Goal: Transaction & Acquisition: Download file/media

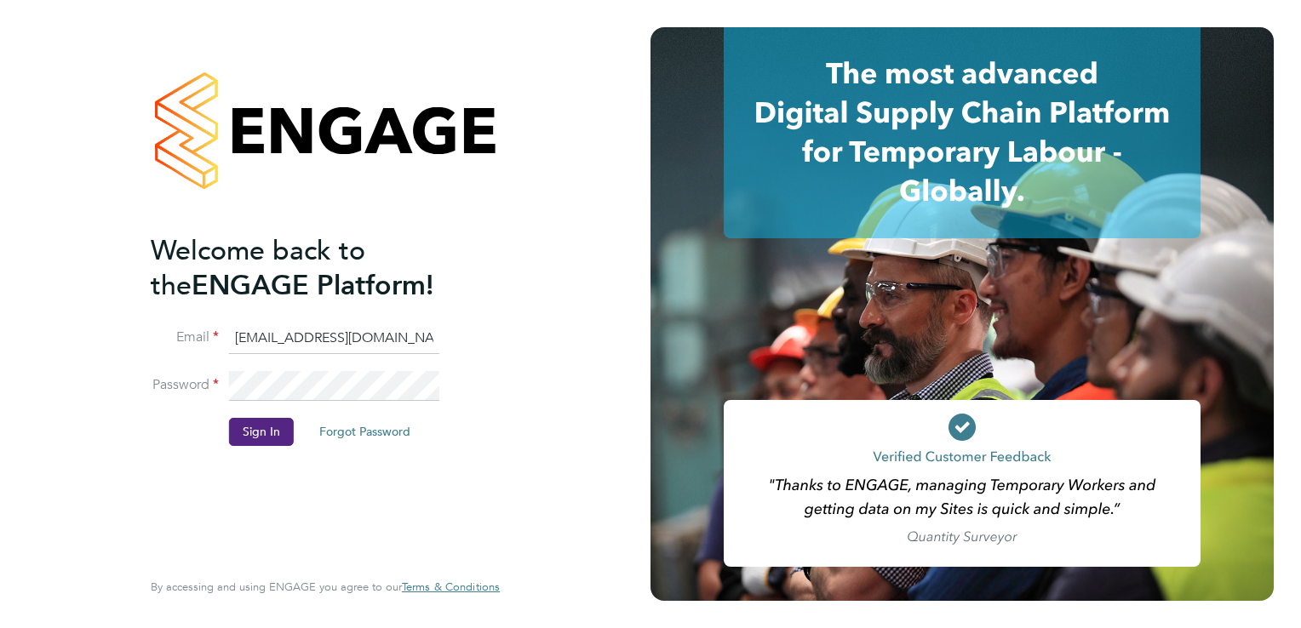
click at [290, 339] on input "G4SMTL@pretiumresourcing.co.uk" at bounding box center [334, 339] width 210 height 31
type input "[EMAIL_ADDRESS][DOMAIN_NAME]"
click at [279, 439] on button "Sign In" at bounding box center [261, 431] width 65 height 27
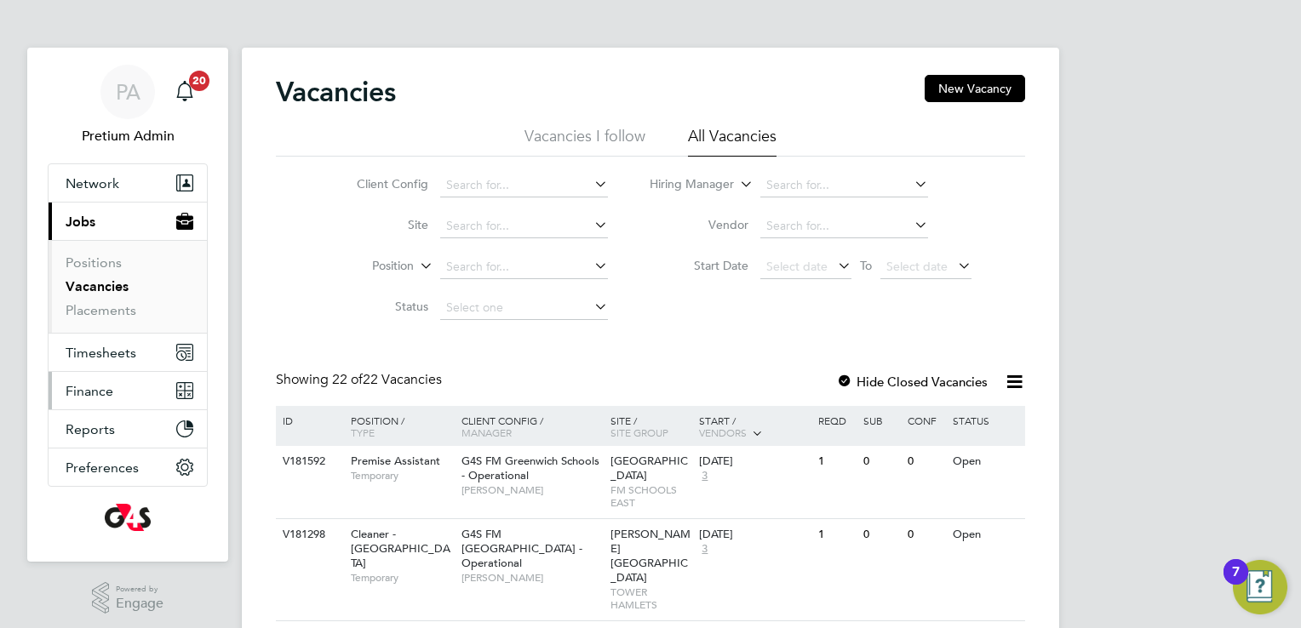
click at [132, 398] on button "Finance" at bounding box center [128, 390] width 158 height 37
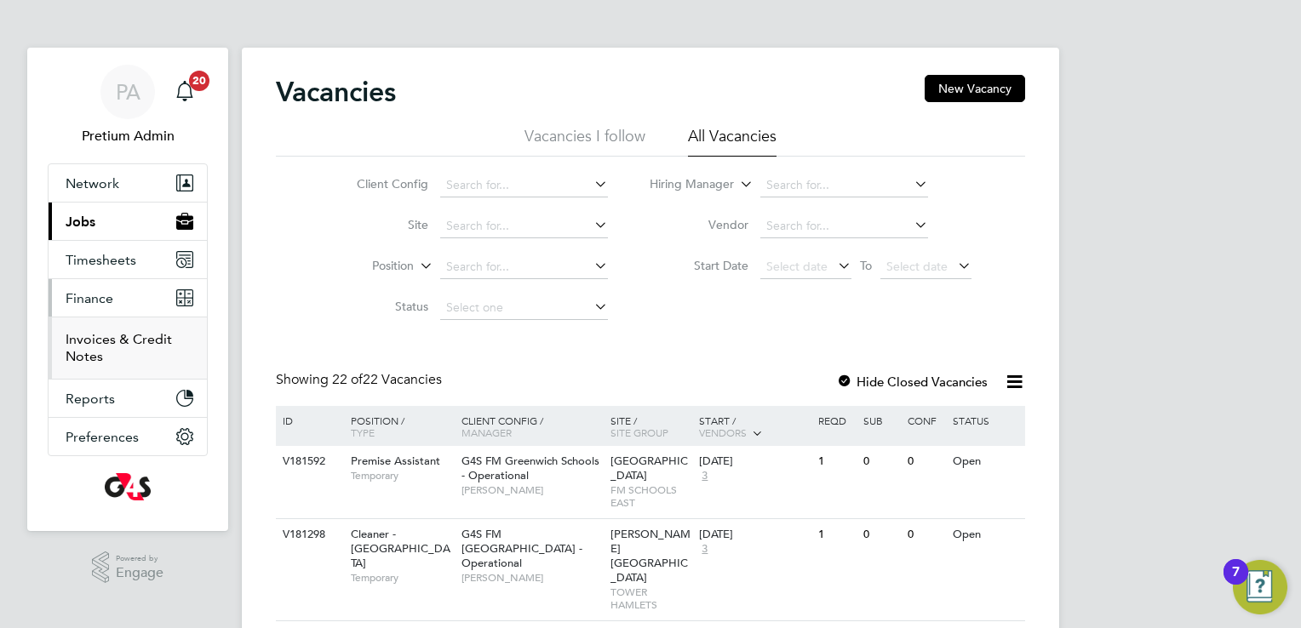
click at [81, 356] on link "Invoices & Credit Notes" at bounding box center [119, 347] width 106 height 33
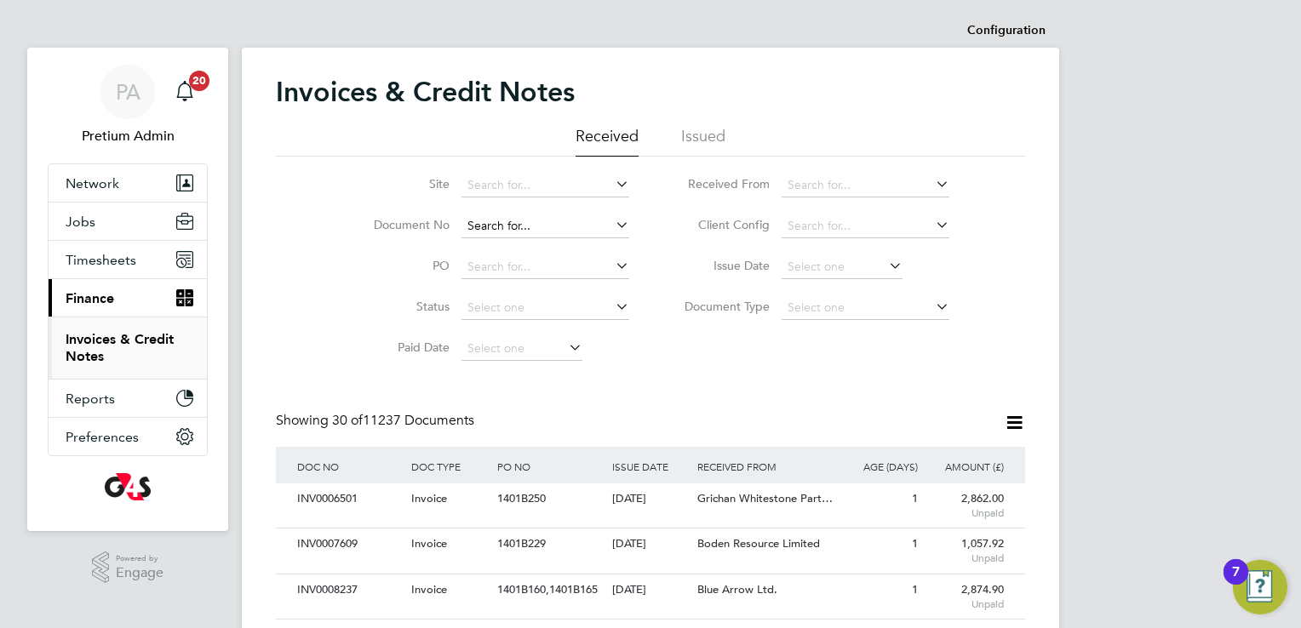
click at [480, 227] on input at bounding box center [545, 227] width 168 height 24
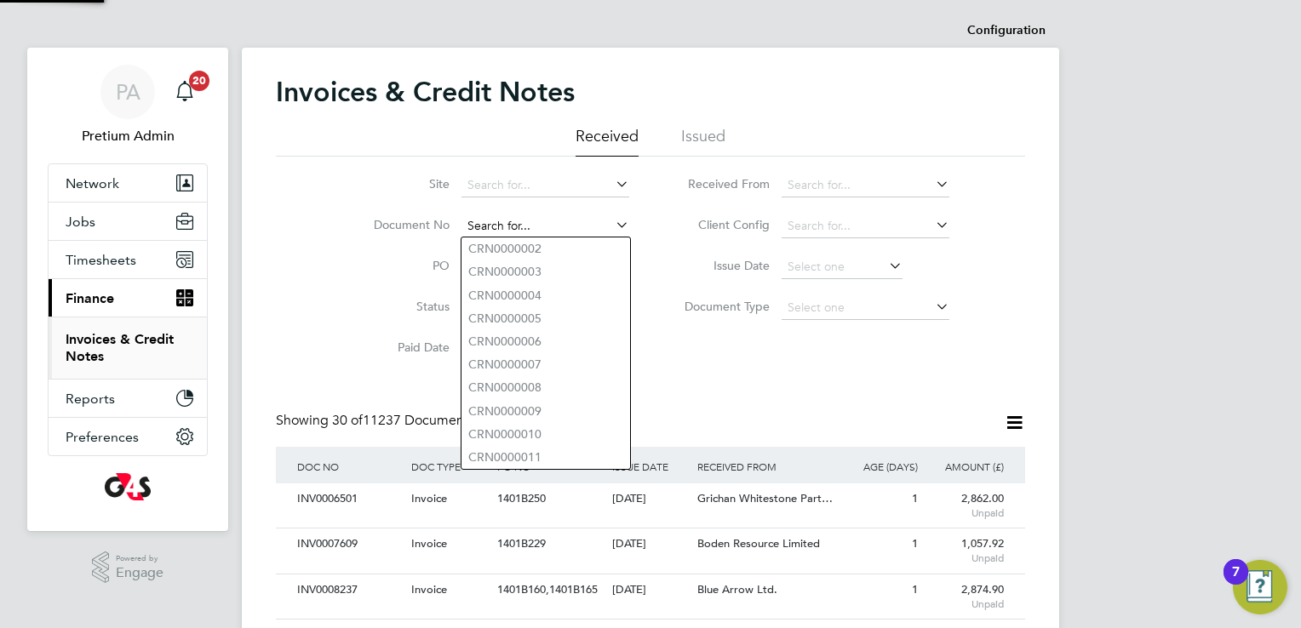
paste input "INV0006501"
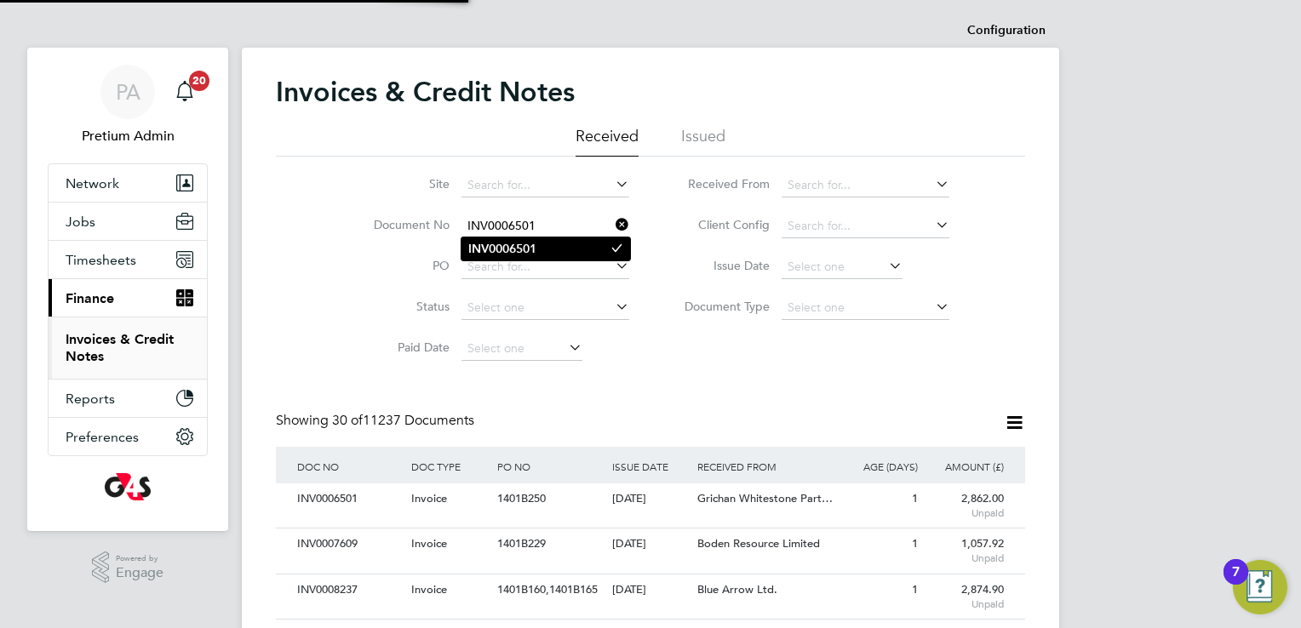
type input "INV0006501"
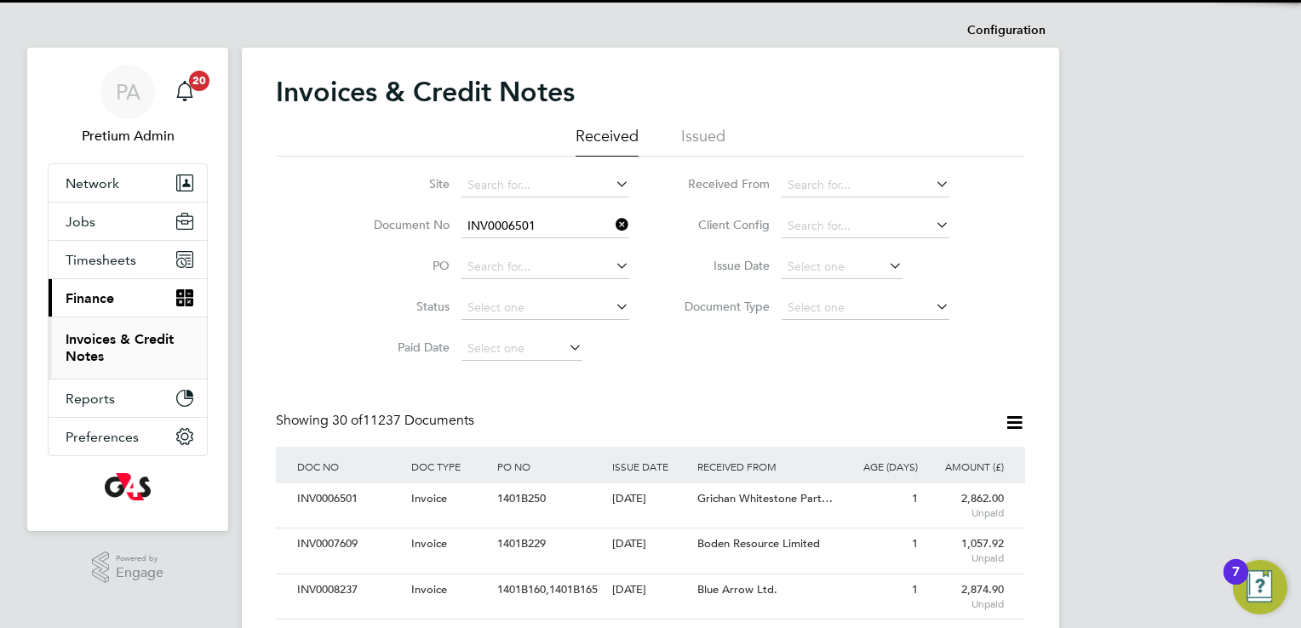
click at [532, 250] on b "INV0006501" at bounding box center [502, 249] width 68 height 14
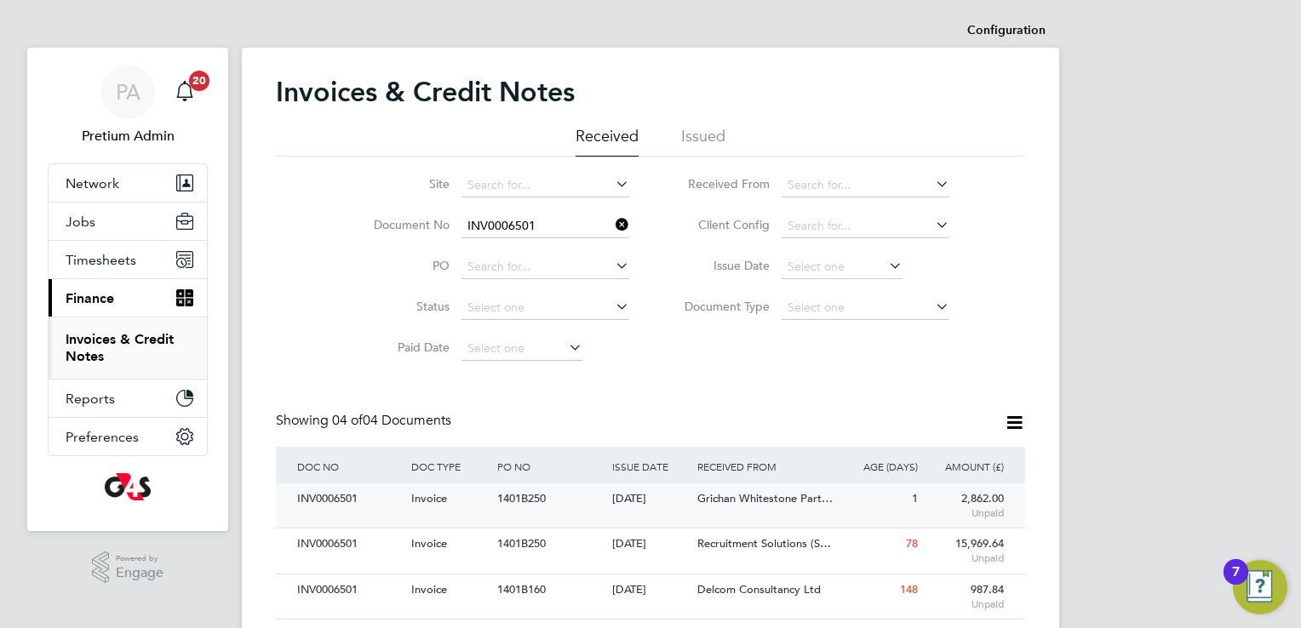
click at [897, 511] on div "1" at bounding box center [879, 500] width 86 height 32
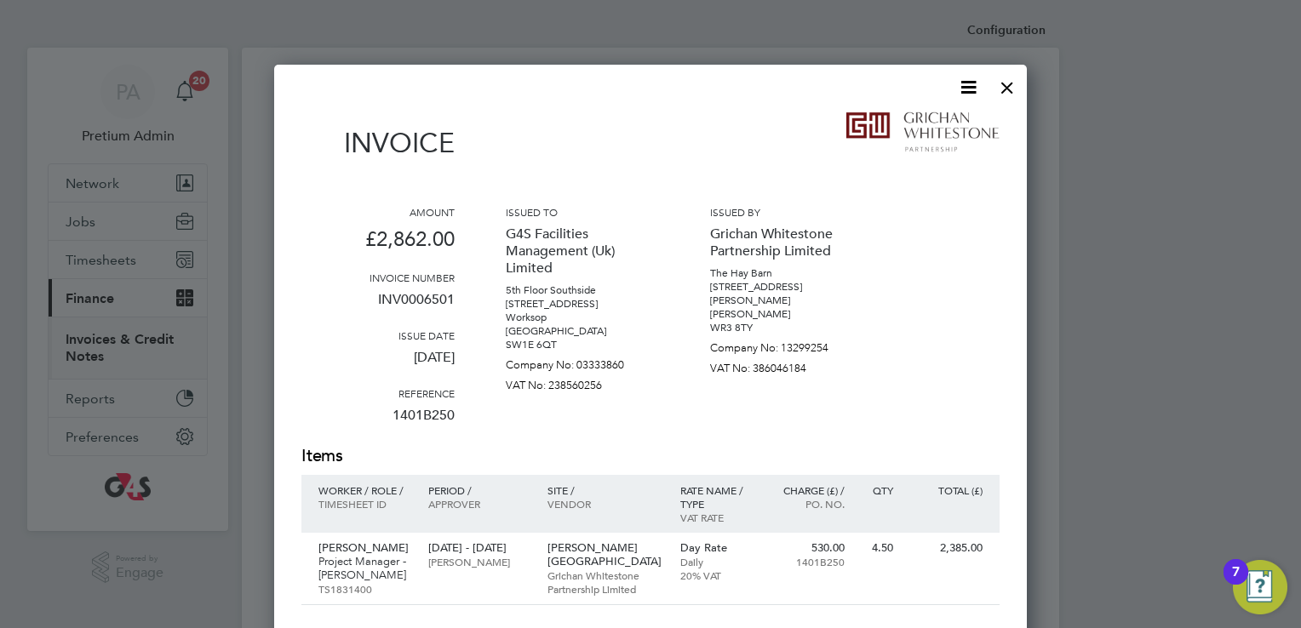
click at [973, 89] on icon at bounding box center [968, 87] width 21 height 21
click at [948, 124] on li "Download Invoice" at bounding box center [917, 128] width 118 height 24
click at [1001, 90] on div at bounding box center [1007, 83] width 31 height 31
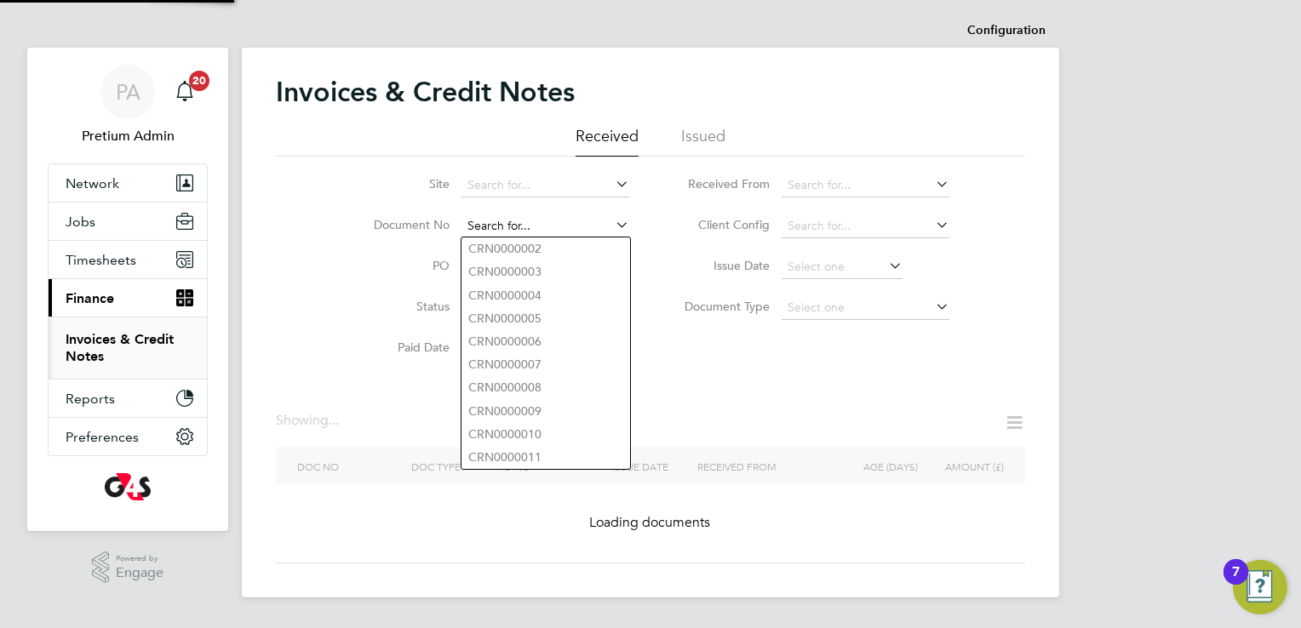
click at [538, 225] on input at bounding box center [545, 227] width 168 height 24
paste input "INV0007609"
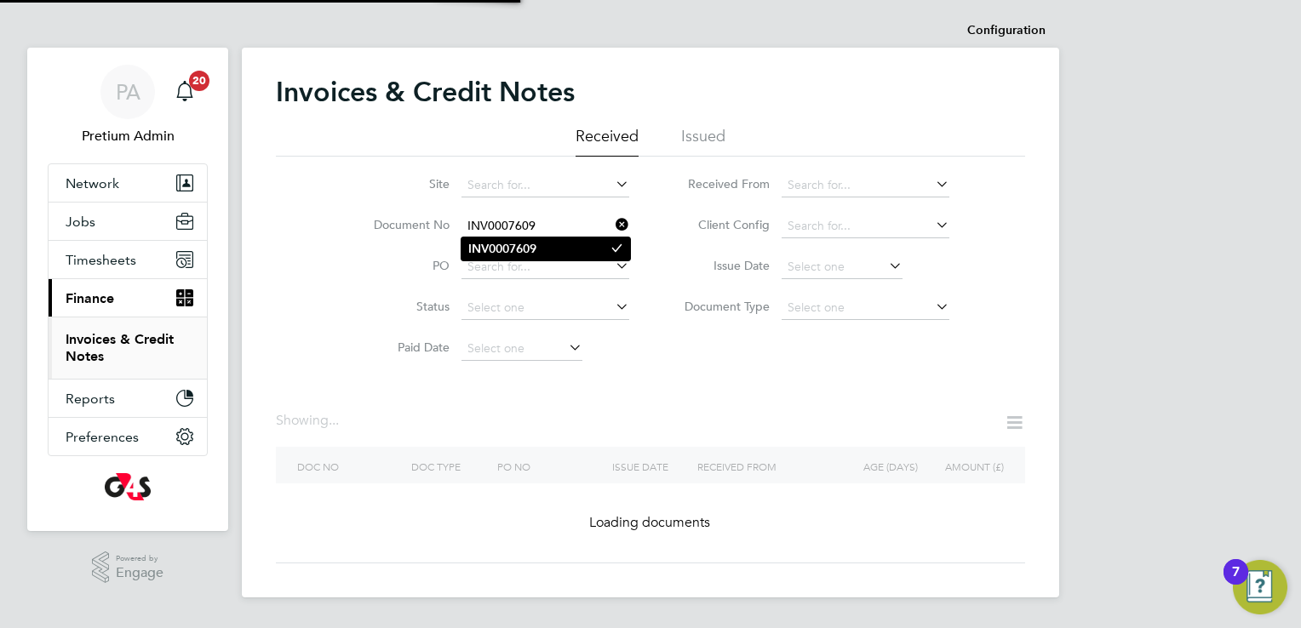
type input "INV0007609"
click at [533, 247] on b "INV0007609" at bounding box center [502, 249] width 68 height 14
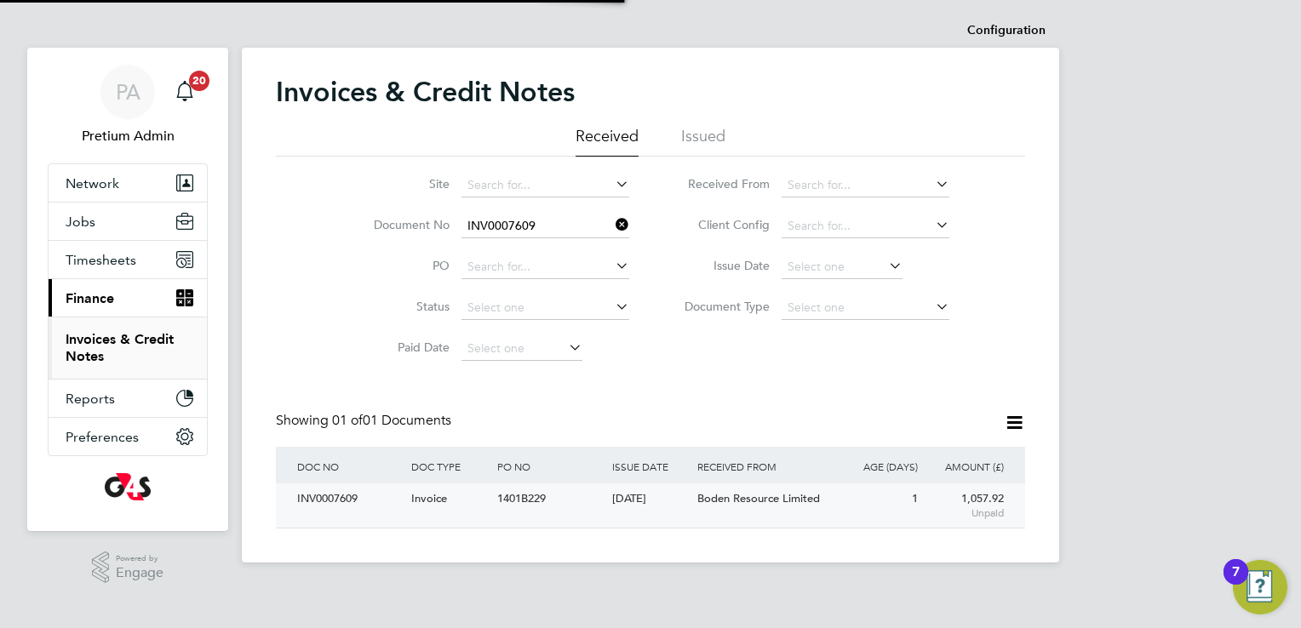
click at [593, 523] on div "INV0007609 Invoice 1401B229 30 Sep 2025 G4S Facilities Management (Uk) Limited …" at bounding box center [650, 506] width 749 height 44
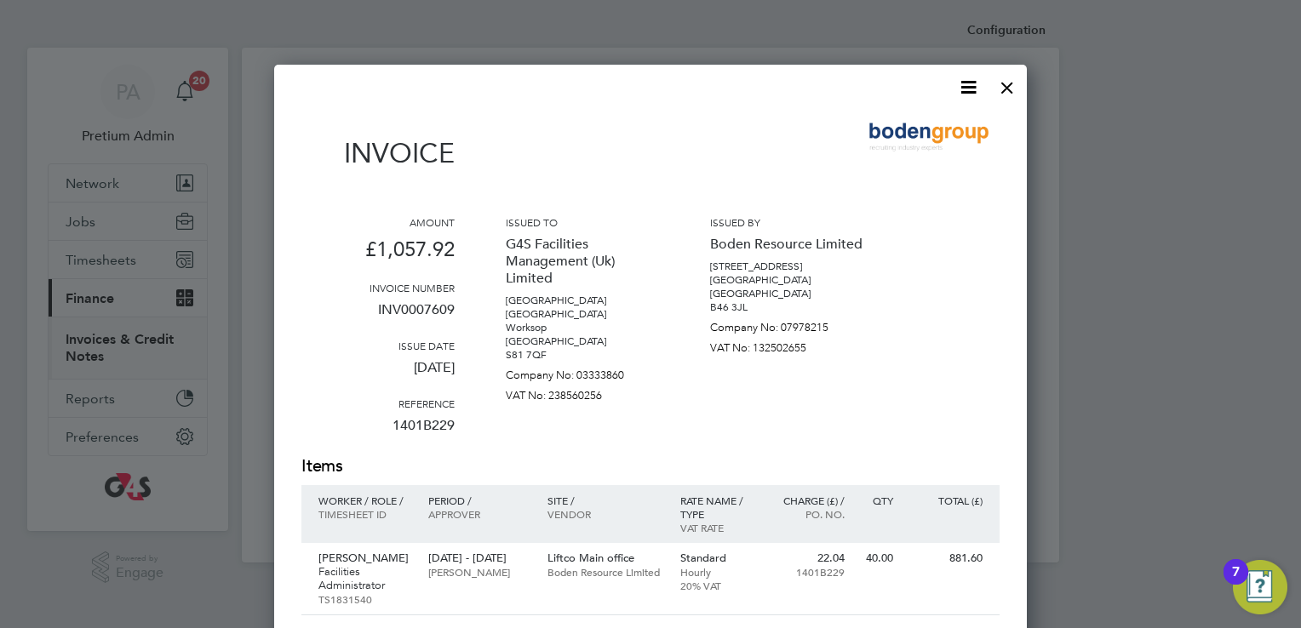
click at [963, 81] on icon at bounding box center [968, 87] width 21 height 21
click at [932, 126] on li "Download Invoice" at bounding box center [917, 128] width 118 height 24
click at [1012, 89] on div at bounding box center [1007, 83] width 31 height 31
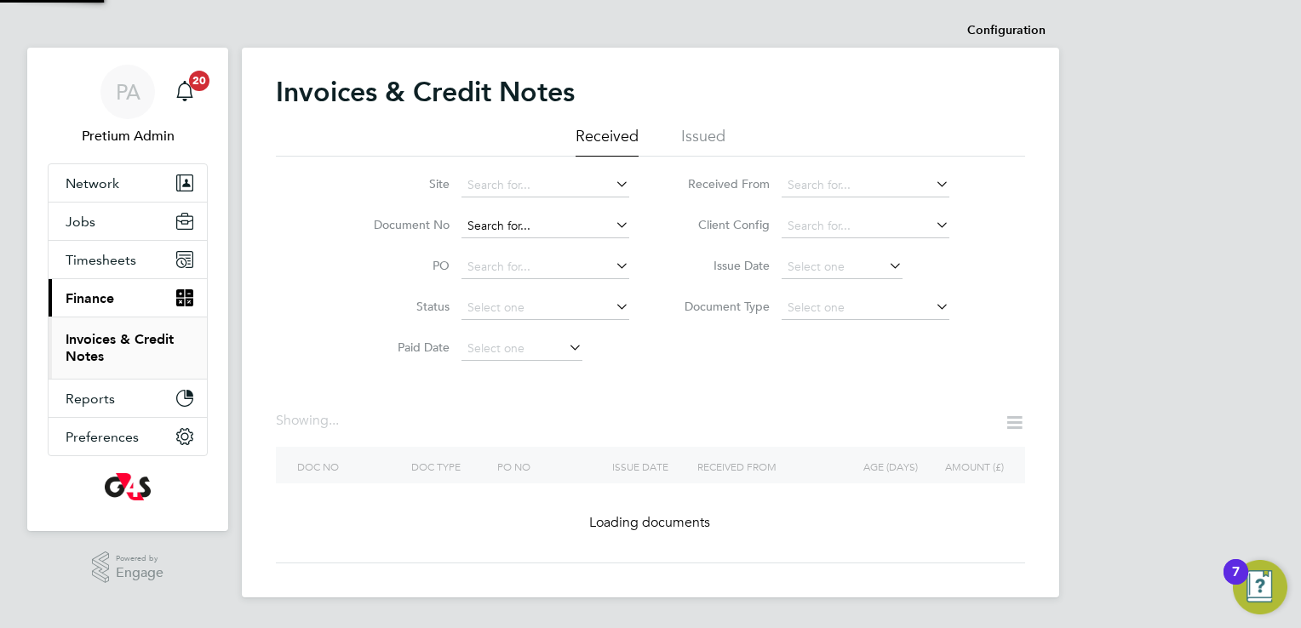
click at [588, 223] on input at bounding box center [545, 227] width 168 height 24
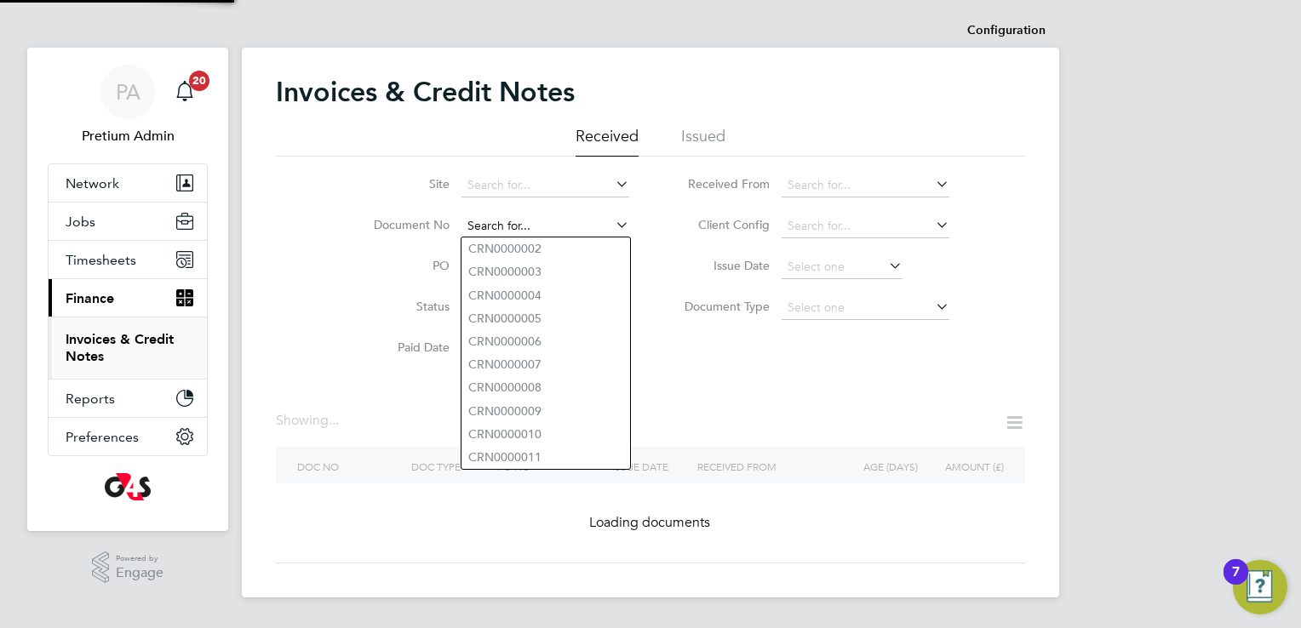
paste input "INV0008237"
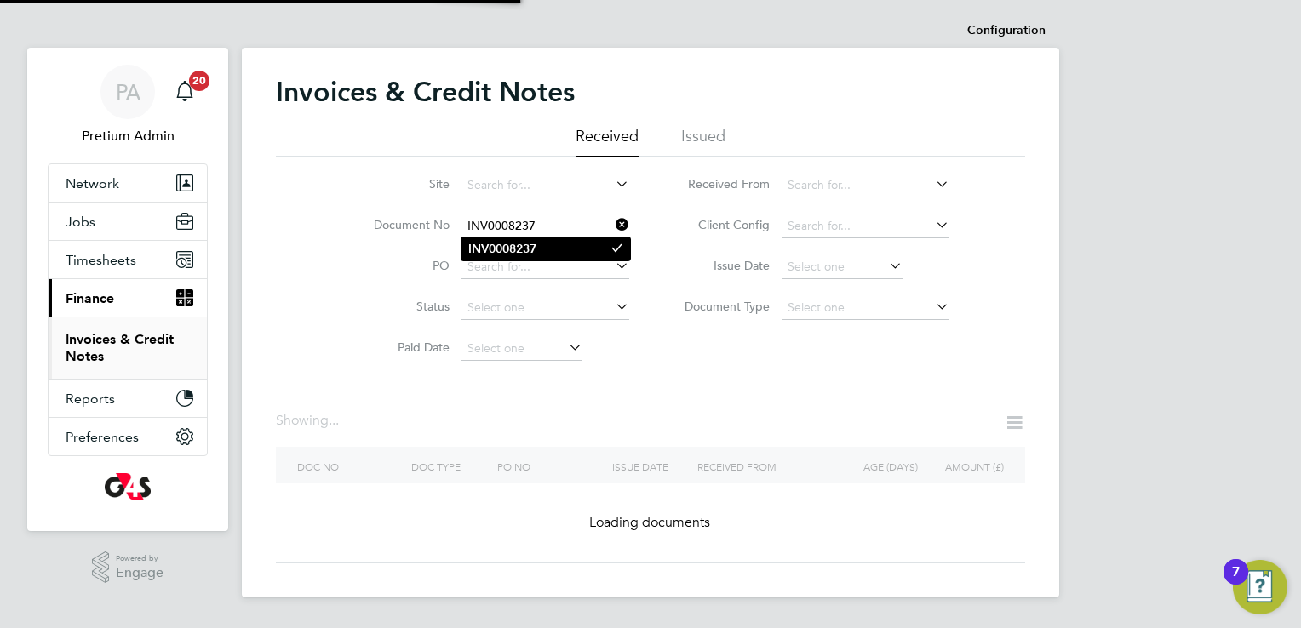
type input "INV0008237"
click at [542, 246] on li "INV0008237" at bounding box center [545, 249] width 169 height 23
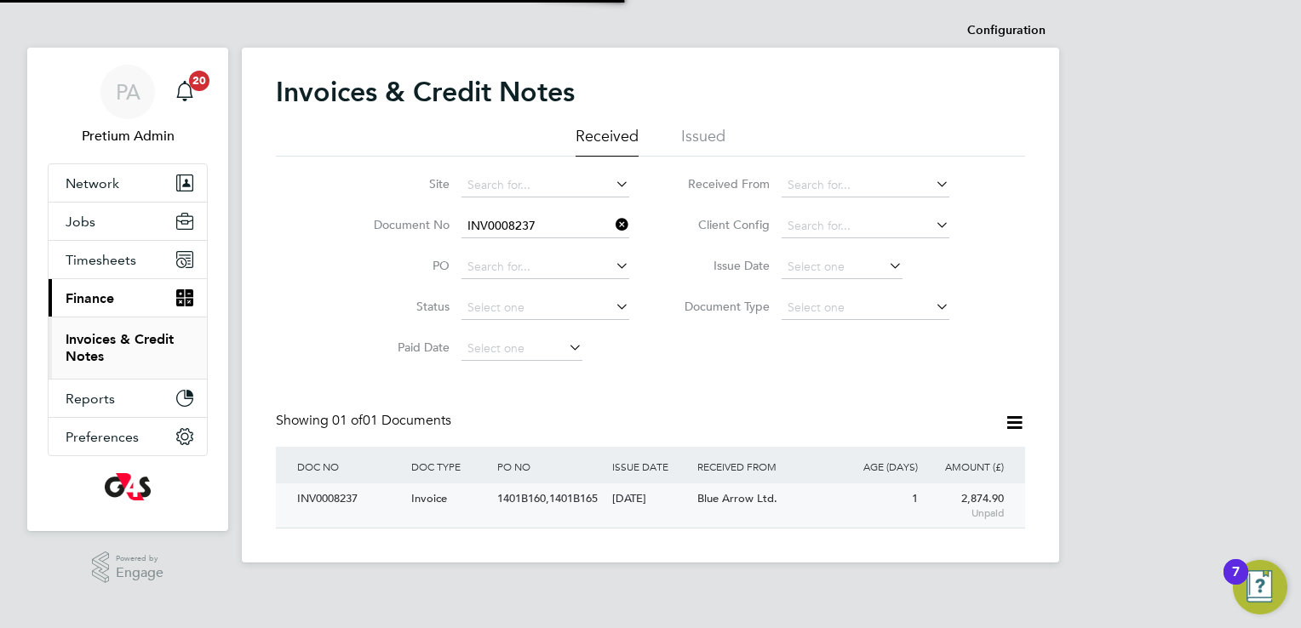
click at [708, 502] on span "Blue Arrow Ltd." at bounding box center [737, 498] width 80 height 14
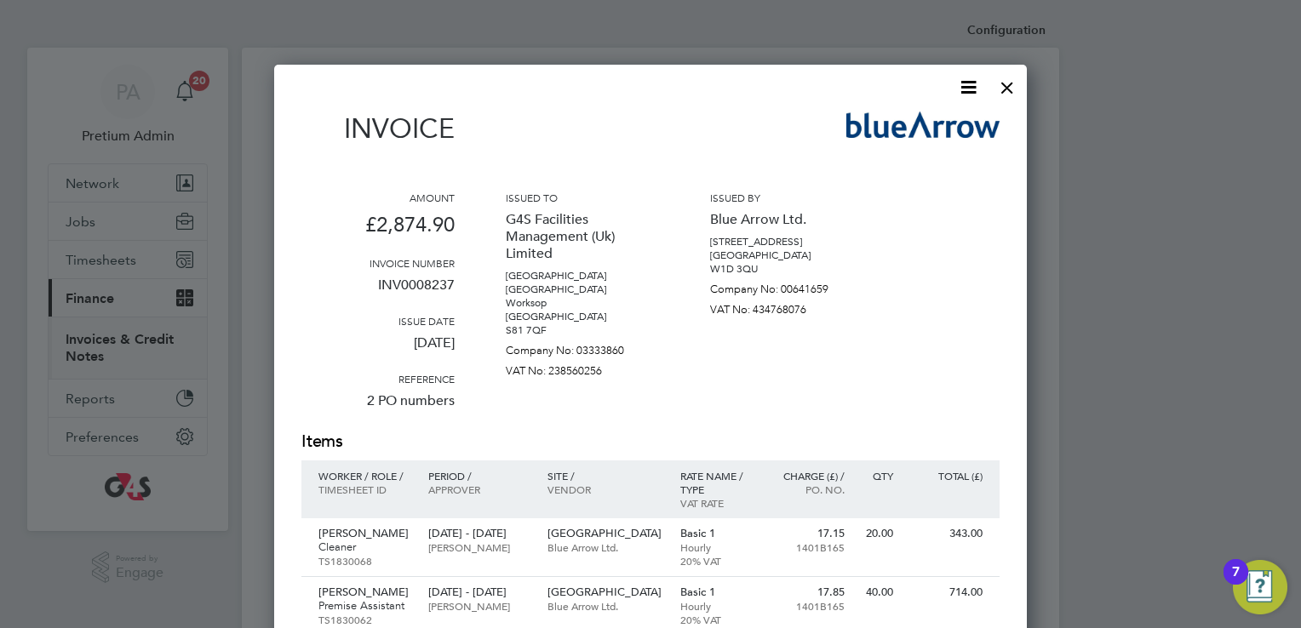
click at [966, 95] on icon at bounding box center [968, 87] width 21 height 21
click at [930, 116] on li "Download Invoice" at bounding box center [917, 128] width 118 height 24
click at [1010, 93] on div at bounding box center [1007, 83] width 31 height 31
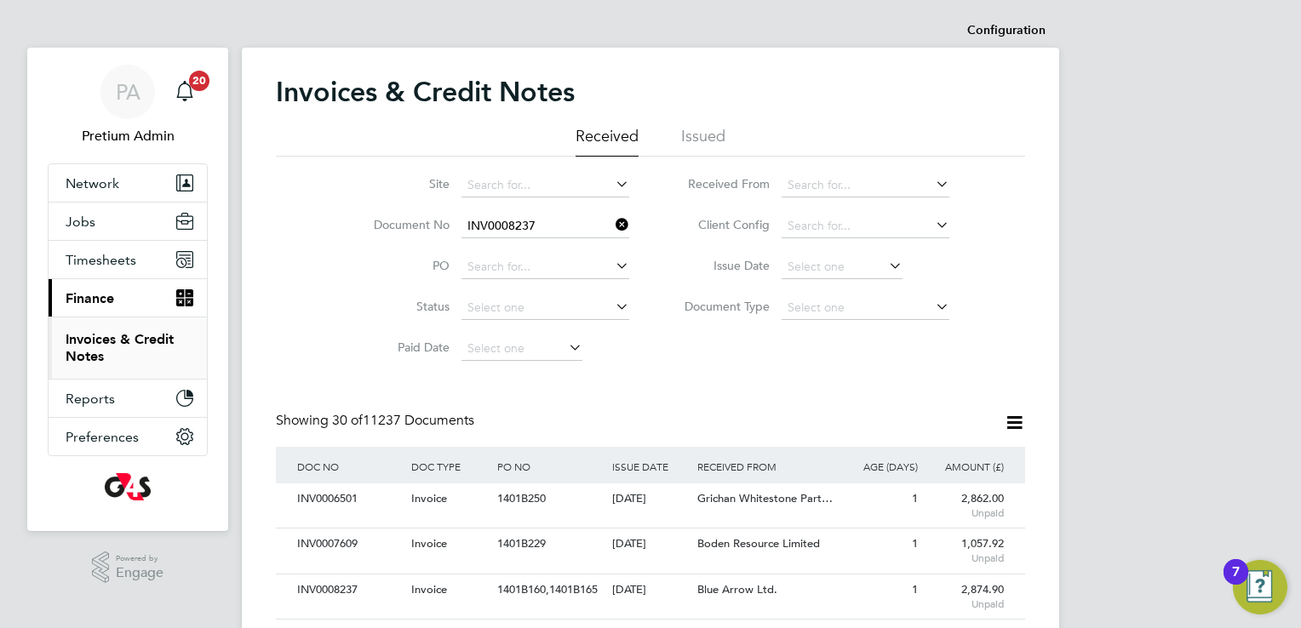
click at [542, 214] on li "Document No INV0008237" at bounding box center [490, 226] width 320 height 41
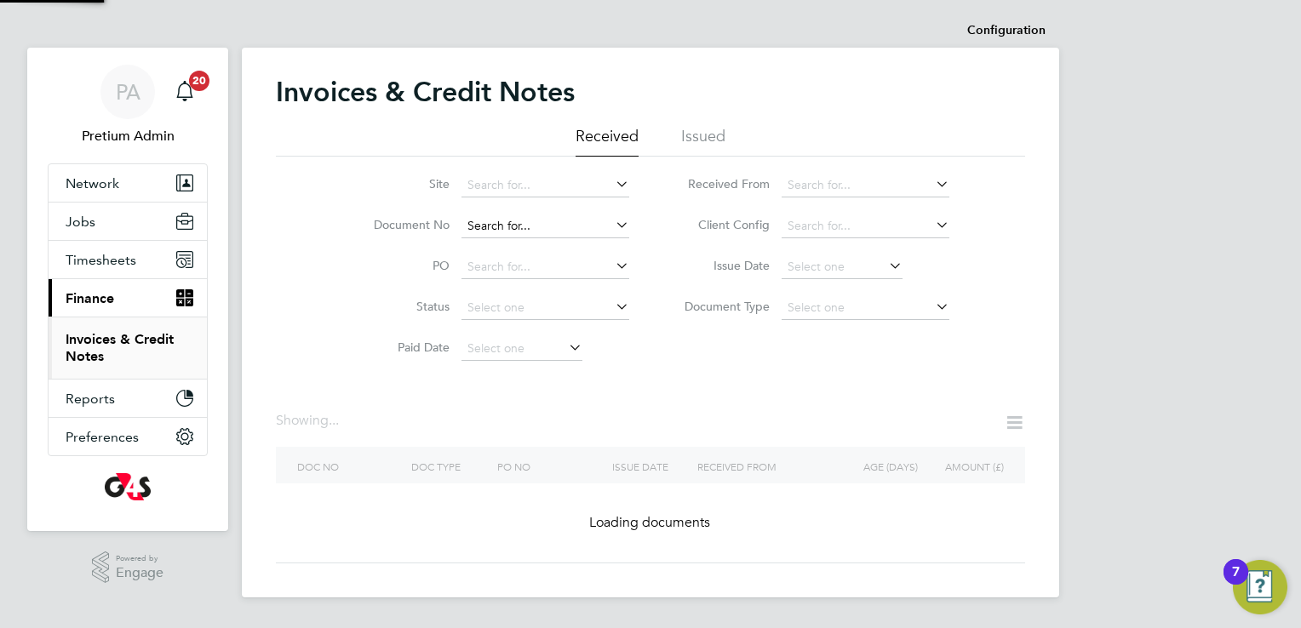
click at [547, 226] on input at bounding box center [545, 227] width 168 height 24
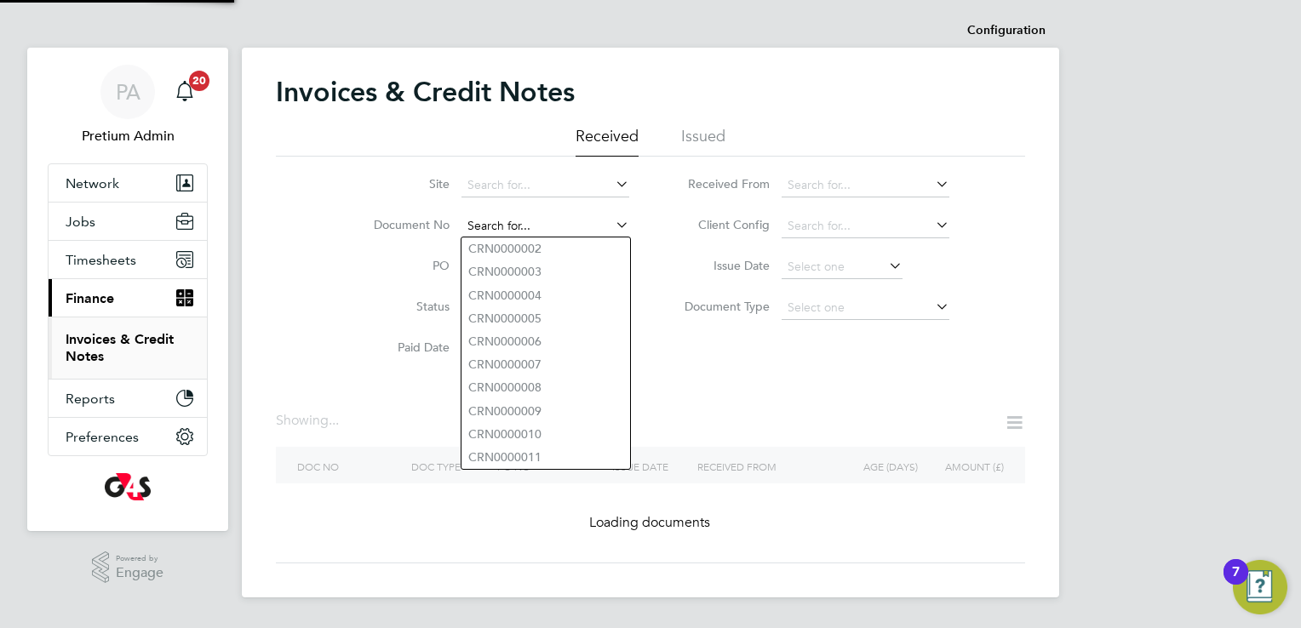
paste input "INV0008236"
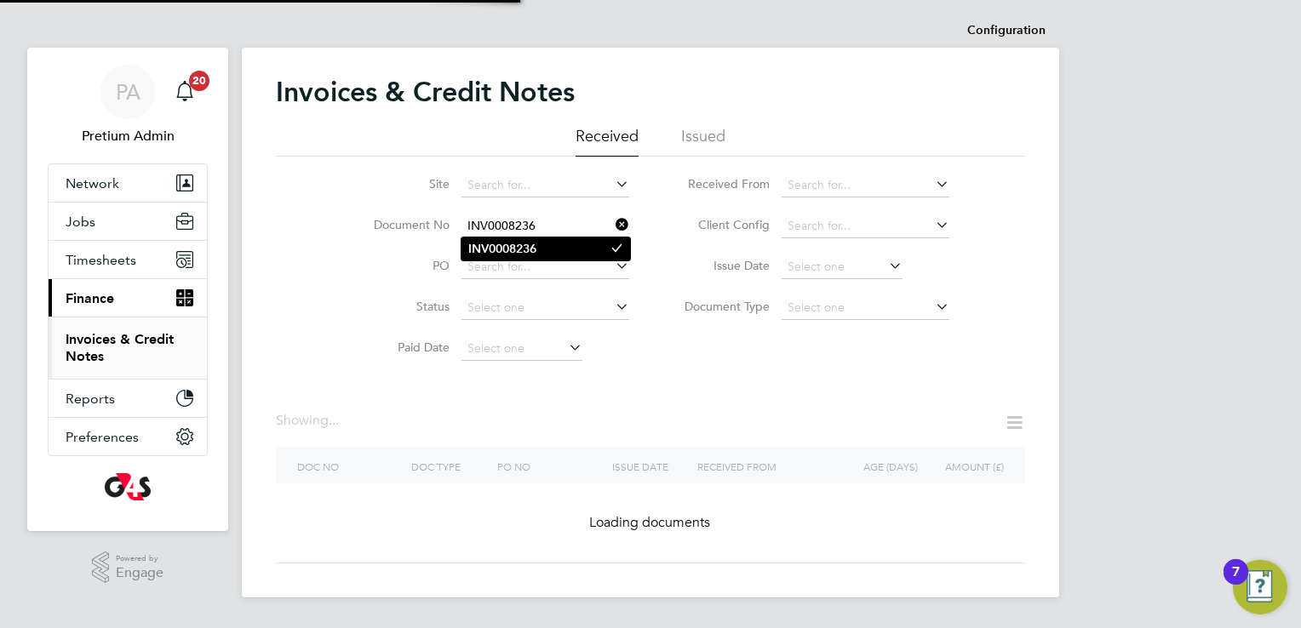
type input "INV0008236"
click at [502, 244] on b "INV0008236" at bounding box center [502, 249] width 68 height 14
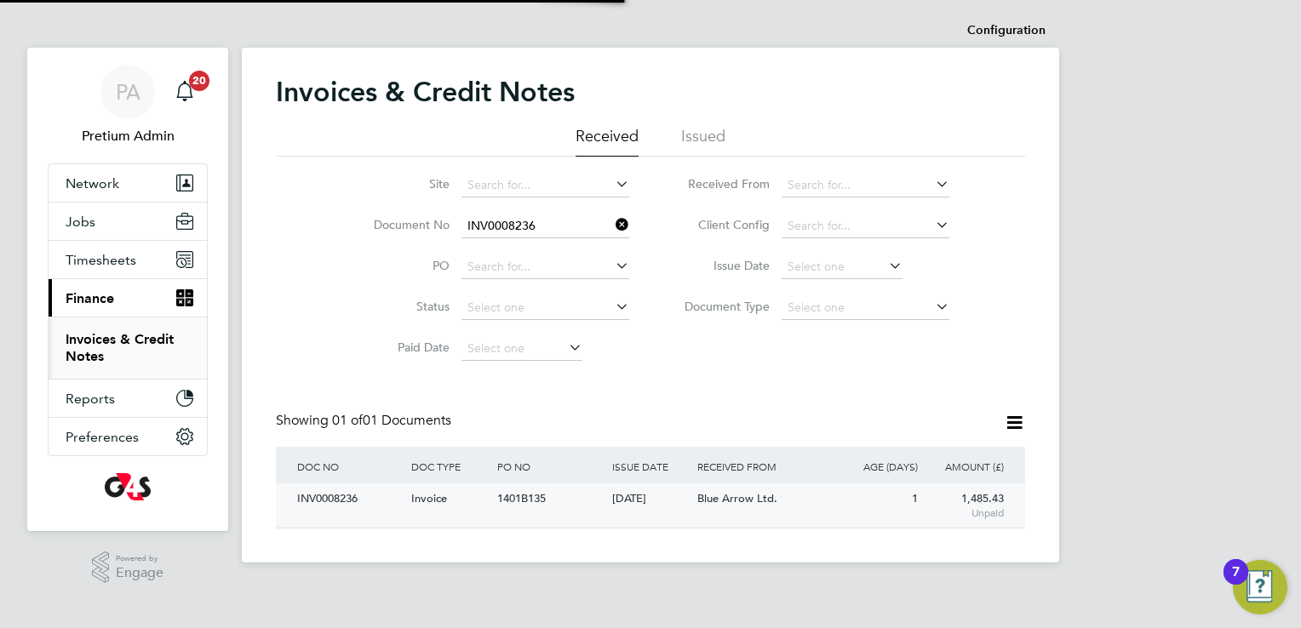
click at [523, 506] on span "1401B135" at bounding box center [521, 498] width 49 height 14
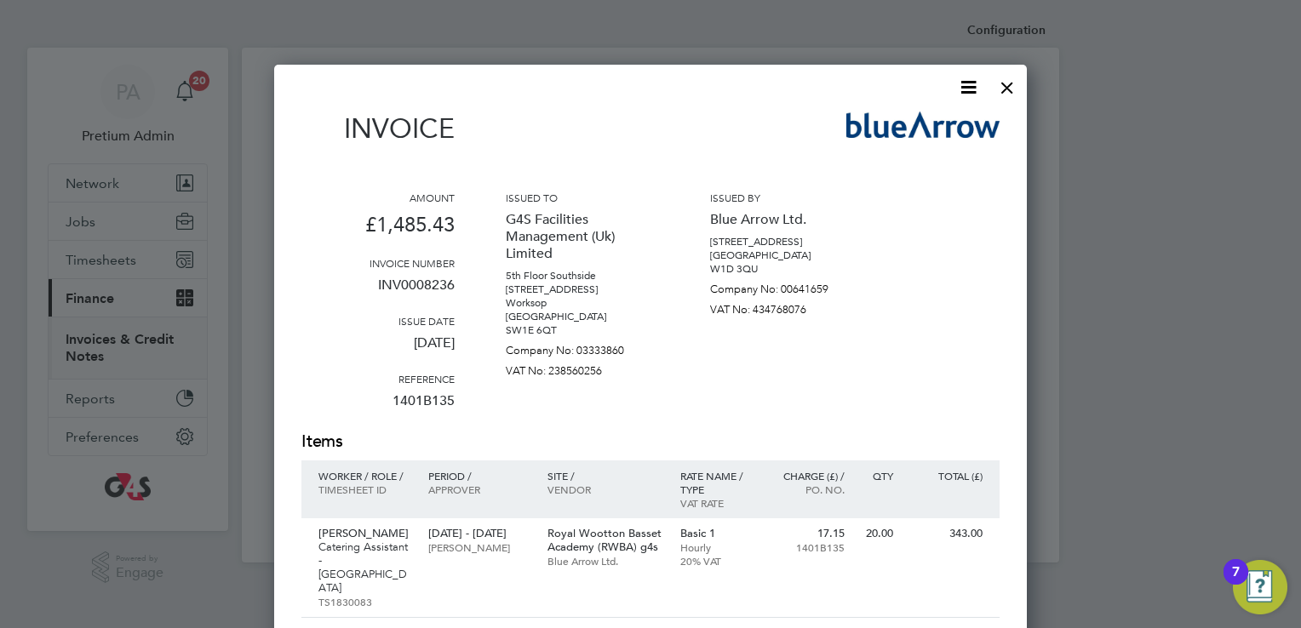
click at [974, 90] on icon at bounding box center [968, 87] width 21 height 21
click at [945, 113] on div "Download Invoice Pay invoice" at bounding box center [917, 139] width 136 height 66
click at [945, 113] on img at bounding box center [922, 125] width 153 height 26
click at [943, 118] on img at bounding box center [922, 125] width 153 height 26
click at [965, 97] on icon at bounding box center [968, 87] width 21 height 21
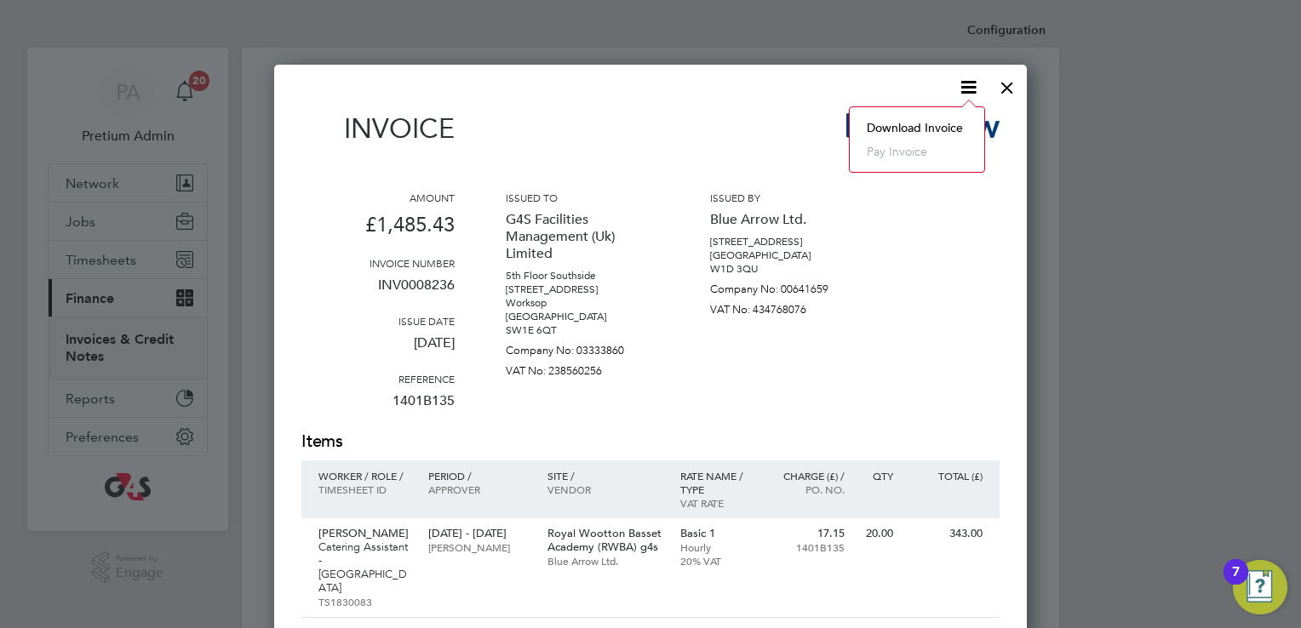
click at [937, 129] on li "Download Invoice" at bounding box center [917, 128] width 118 height 24
click at [1012, 90] on div at bounding box center [1007, 83] width 31 height 31
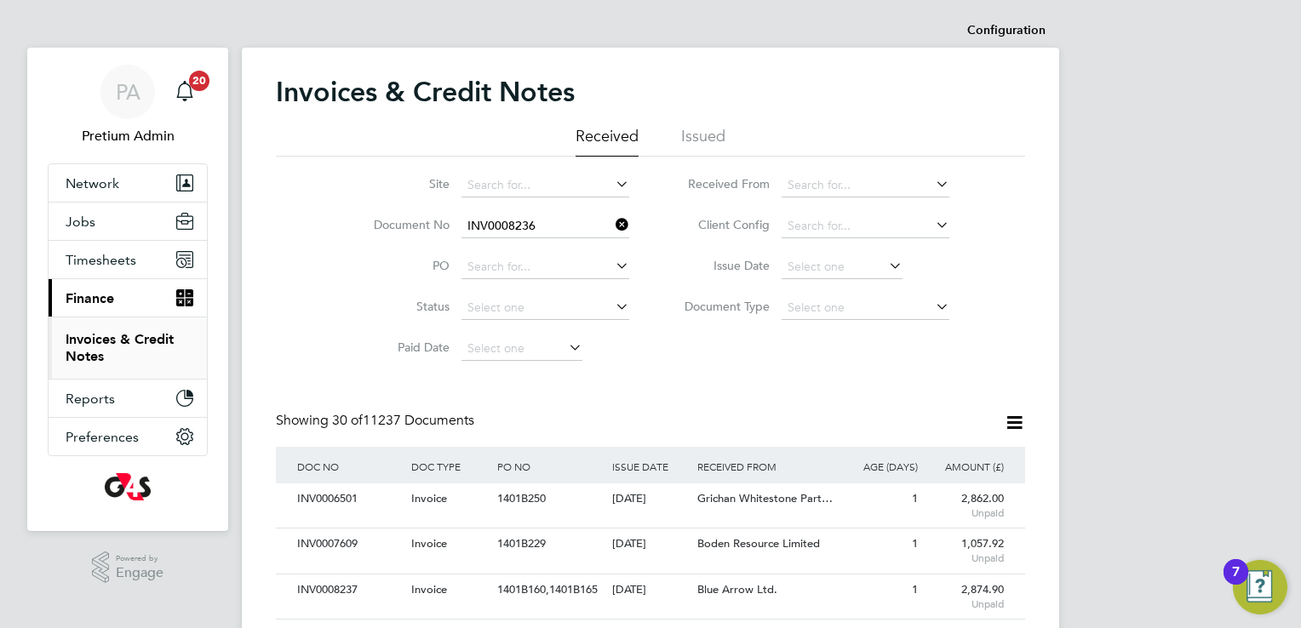
click at [565, 214] on li "Document No INV0008236" at bounding box center [490, 226] width 320 height 41
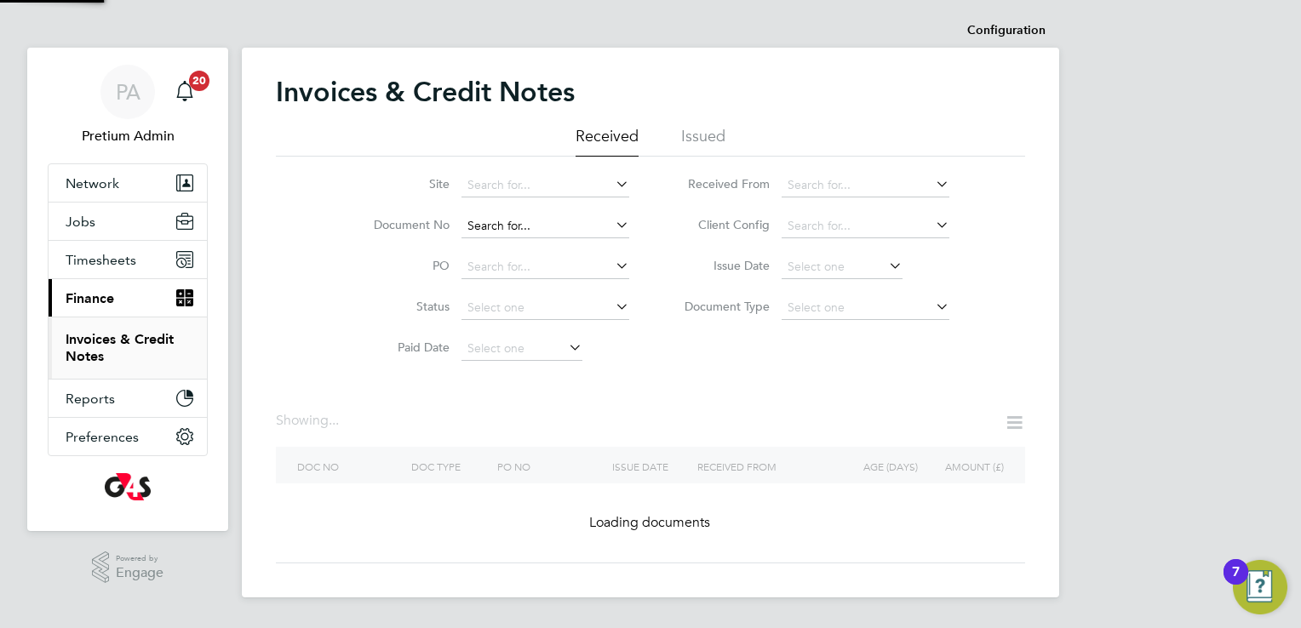
click at [565, 216] on input at bounding box center [545, 227] width 168 height 24
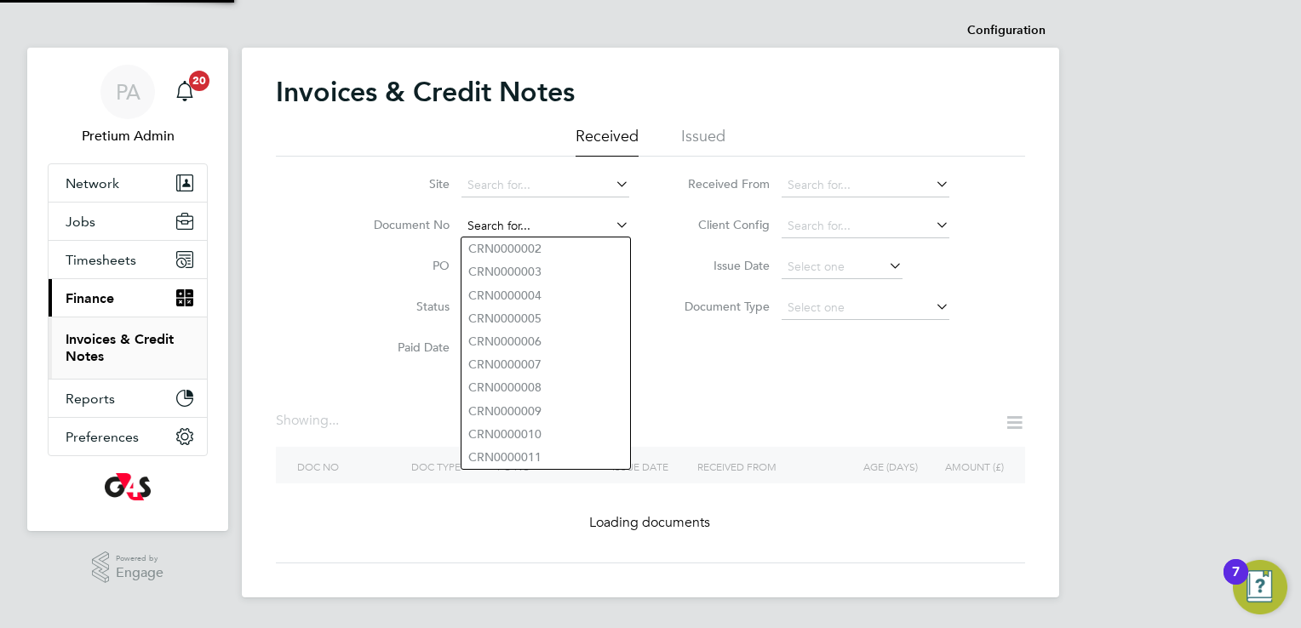
paste input "INV0008235"
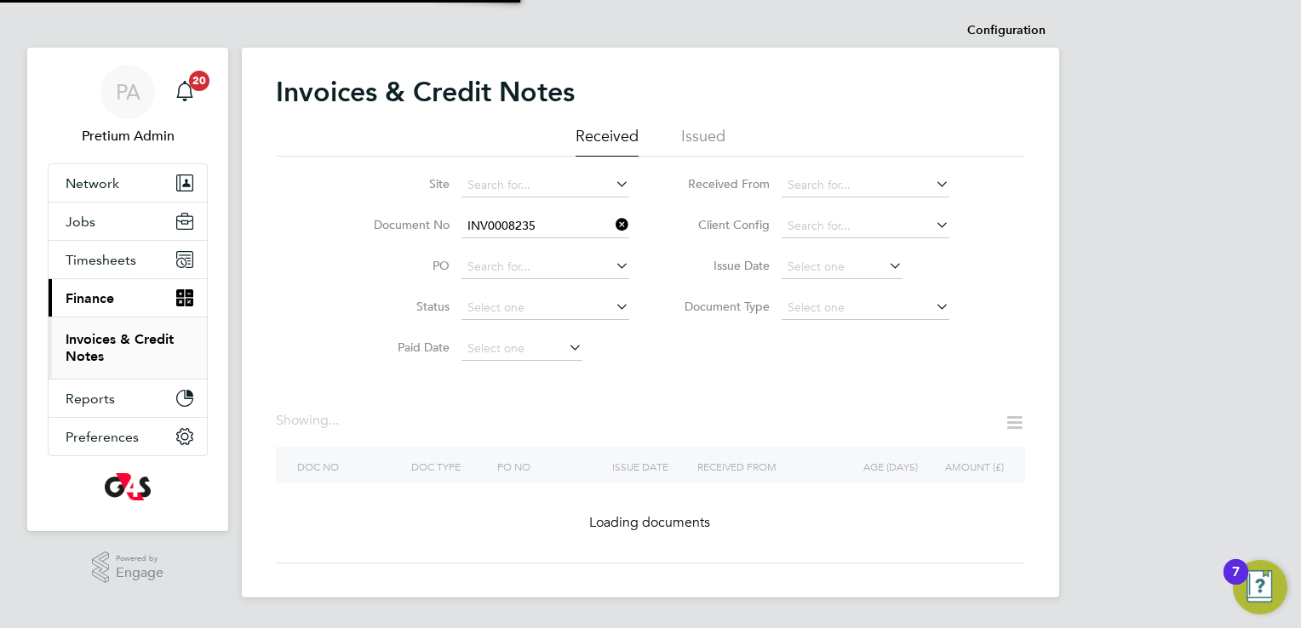
click at [505, 250] on b "INV0008235" at bounding box center [502, 249] width 68 height 14
type input "INV0008235"
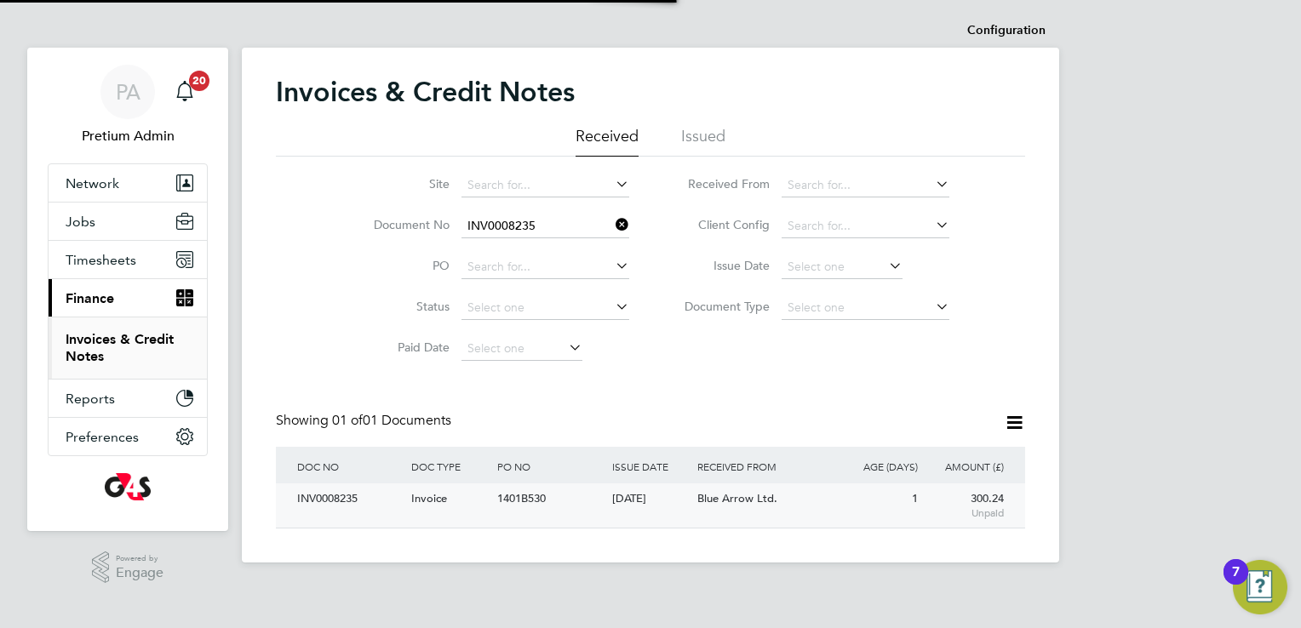
click at [581, 492] on div "1401B530" at bounding box center [550, 500] width 114 height 32
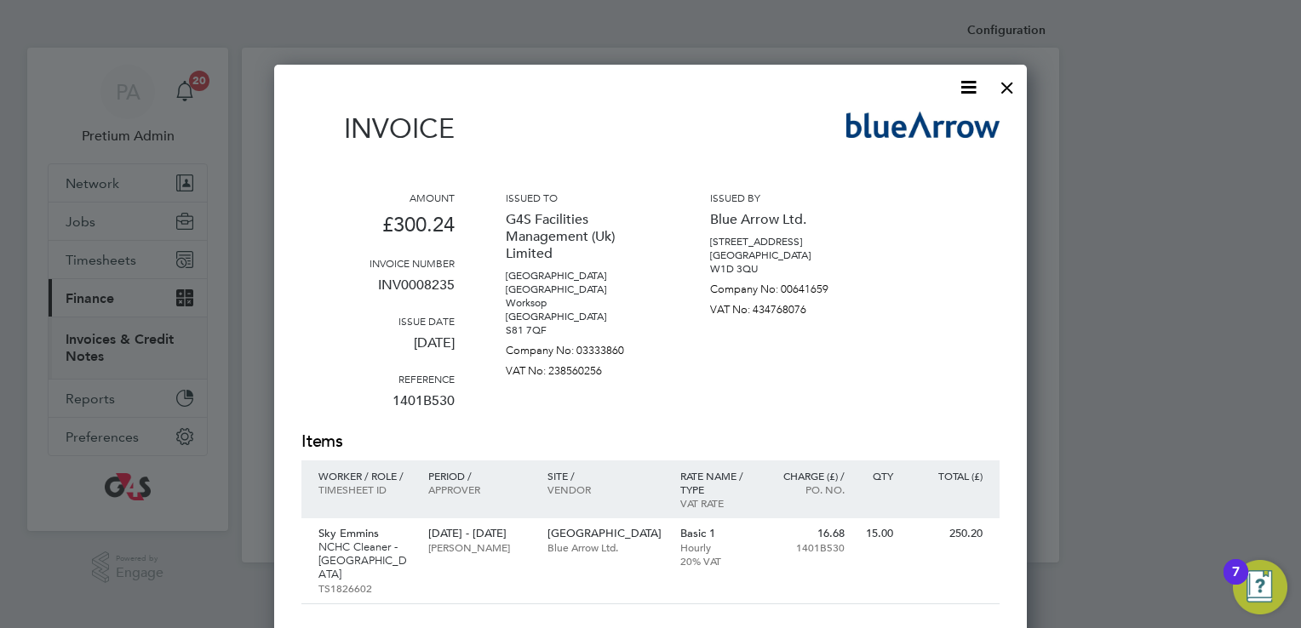
click at [971, 83] on icon at bounding box center [968, 87] width 21 height 21
click at [911, 121] on li "Download Invoice" at bounding box center [917, 128] width 118 height 24
click at [1015, 87] on div at bounding box center [1007, 83] width 31 height 31
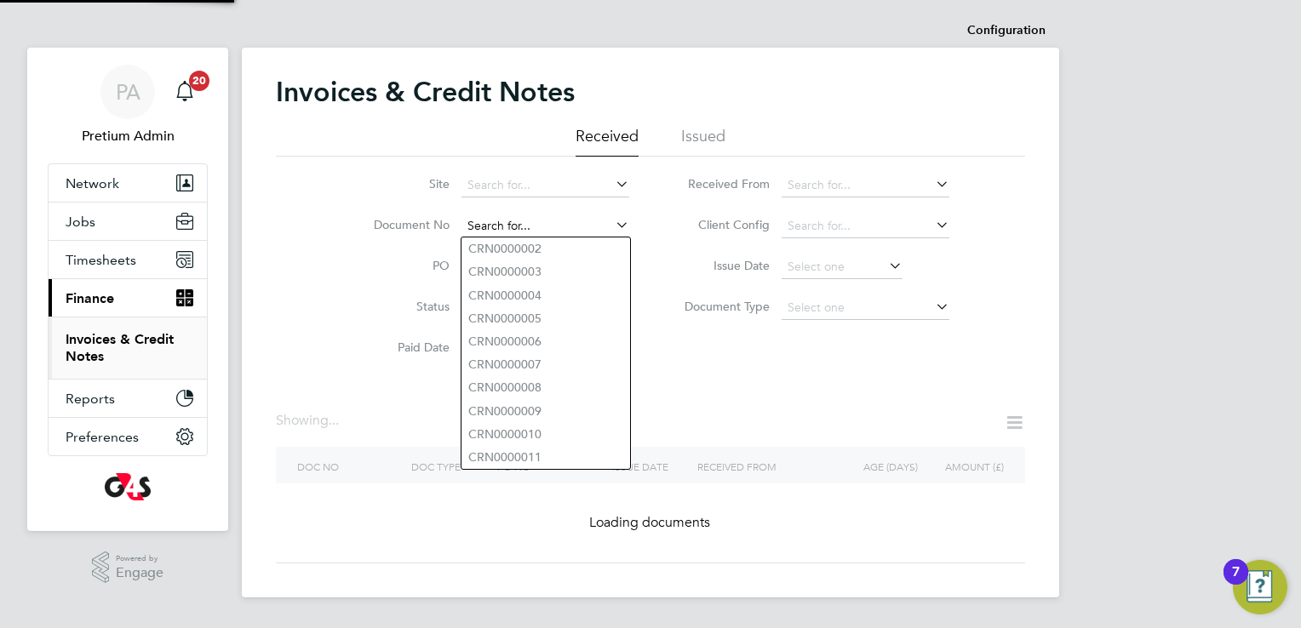
click at [566, 217] on input at bounding box center [545, 227] width 168 height 24
paste input "INV0031597"
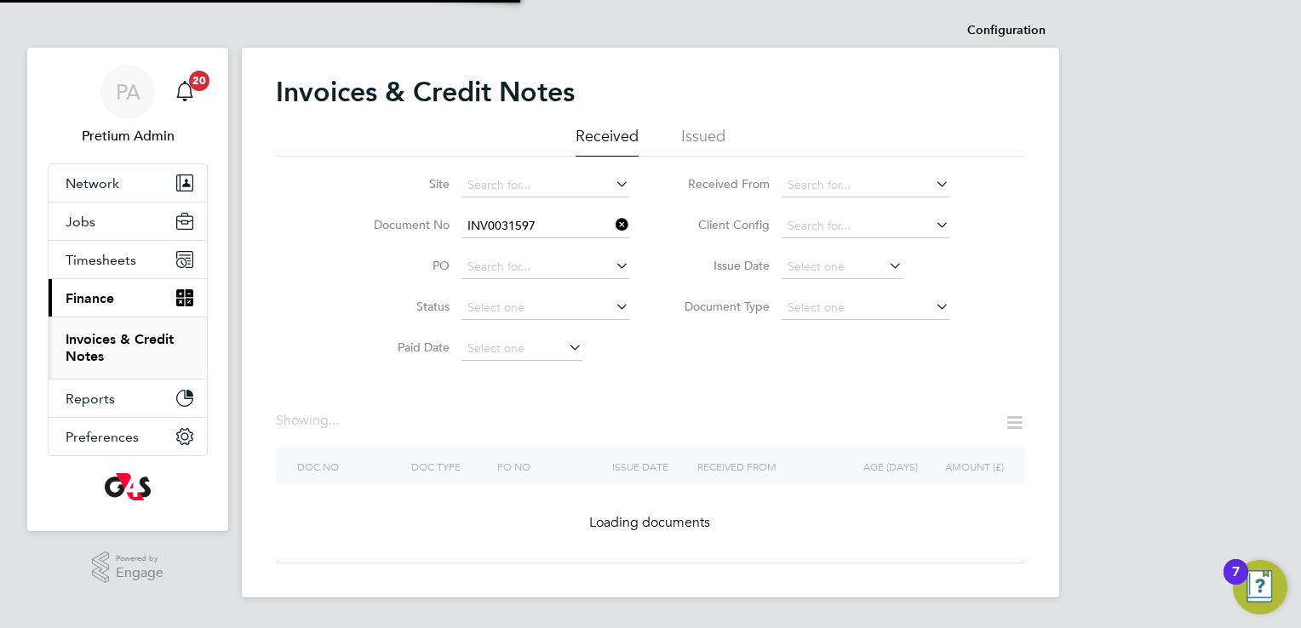
click at [510, 252] on b "INV0031597" at bounding box center [502, 249] width 68 height 14
type input "INV0031597"
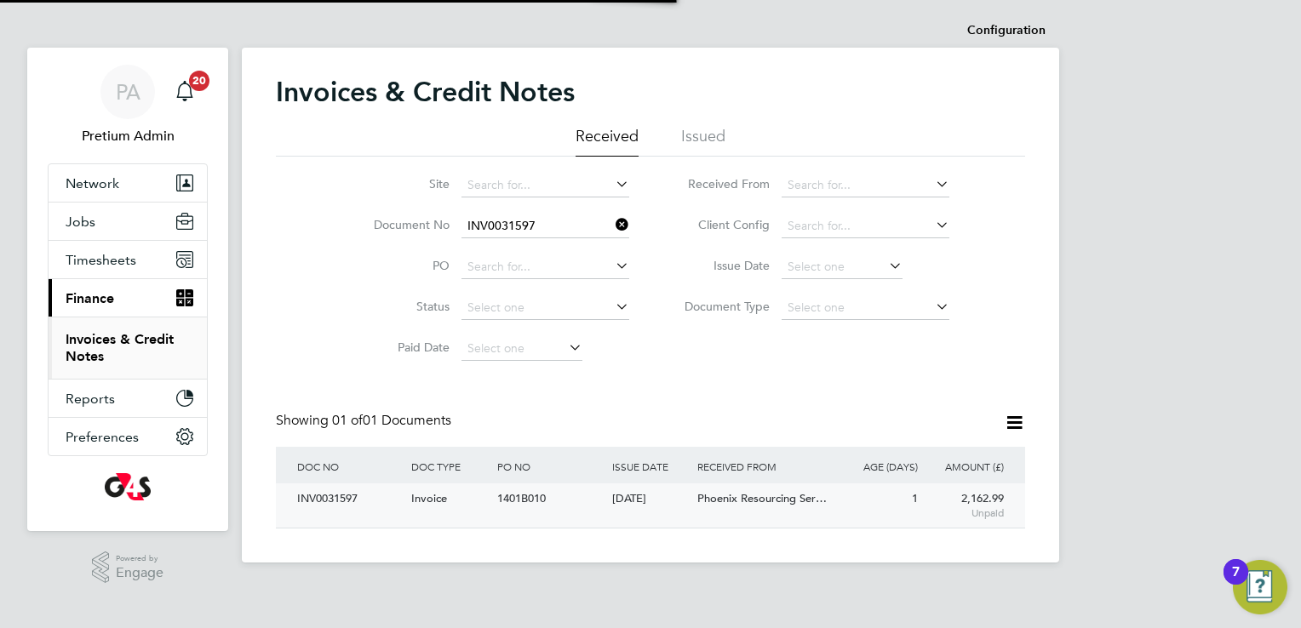
click at [533, 502] on span "1401B010" at bounding box center [521, 498] width 49 height 14
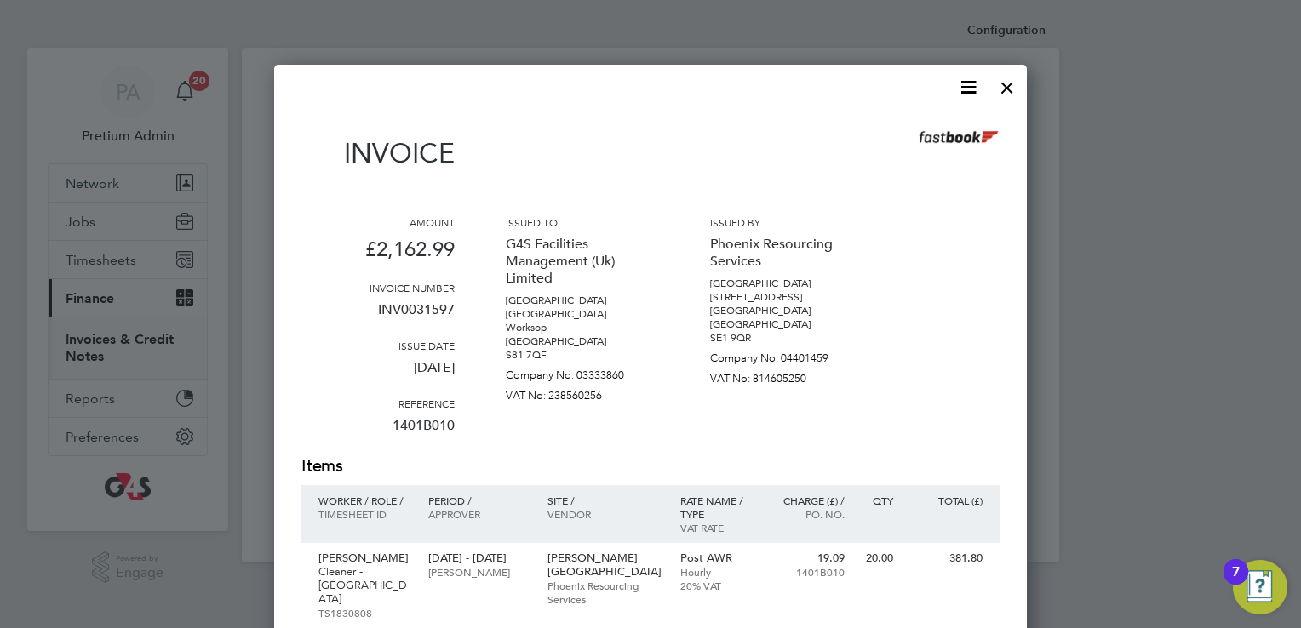
click at [967, 95] on icon at bounding box center [968, 87] width 21 height 21
click at [945, 131] on li "Download Invoice" at bounding box center [917, 128] width 118 height 24
click at [1010, 90] on div at bounding box center [1007, 83] width 31 height 31
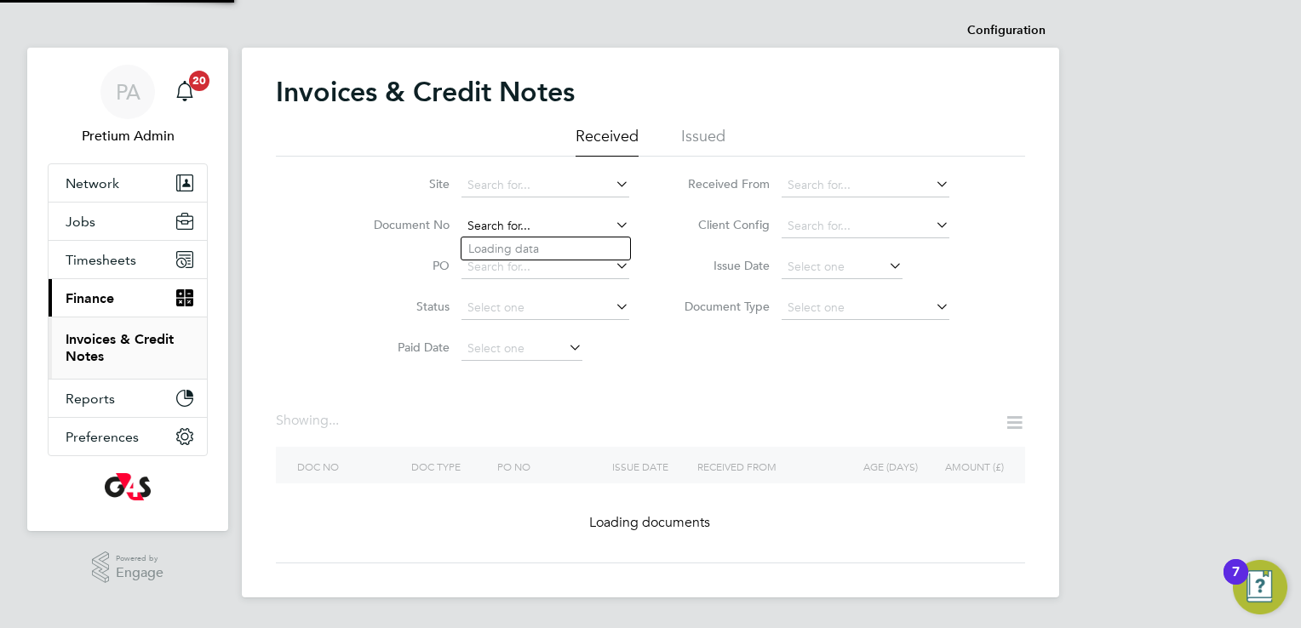
click at [577, 229] on input at bounding box center [545, 227] width 168 height 24
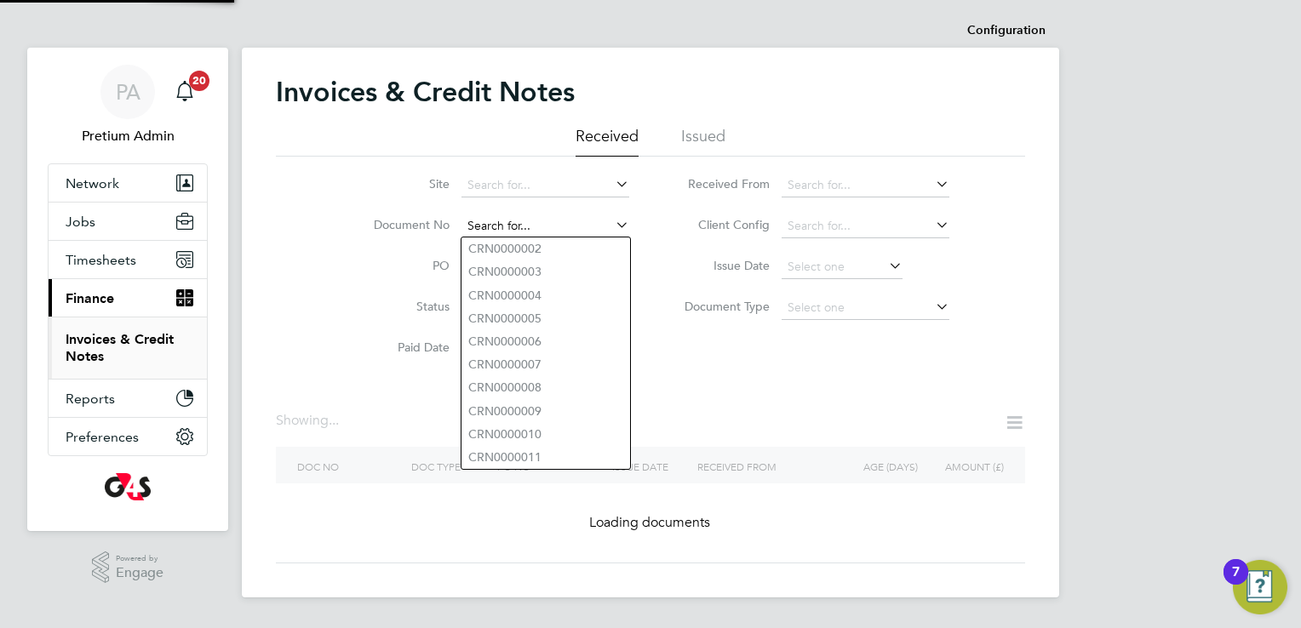
paste input "INV0008234"
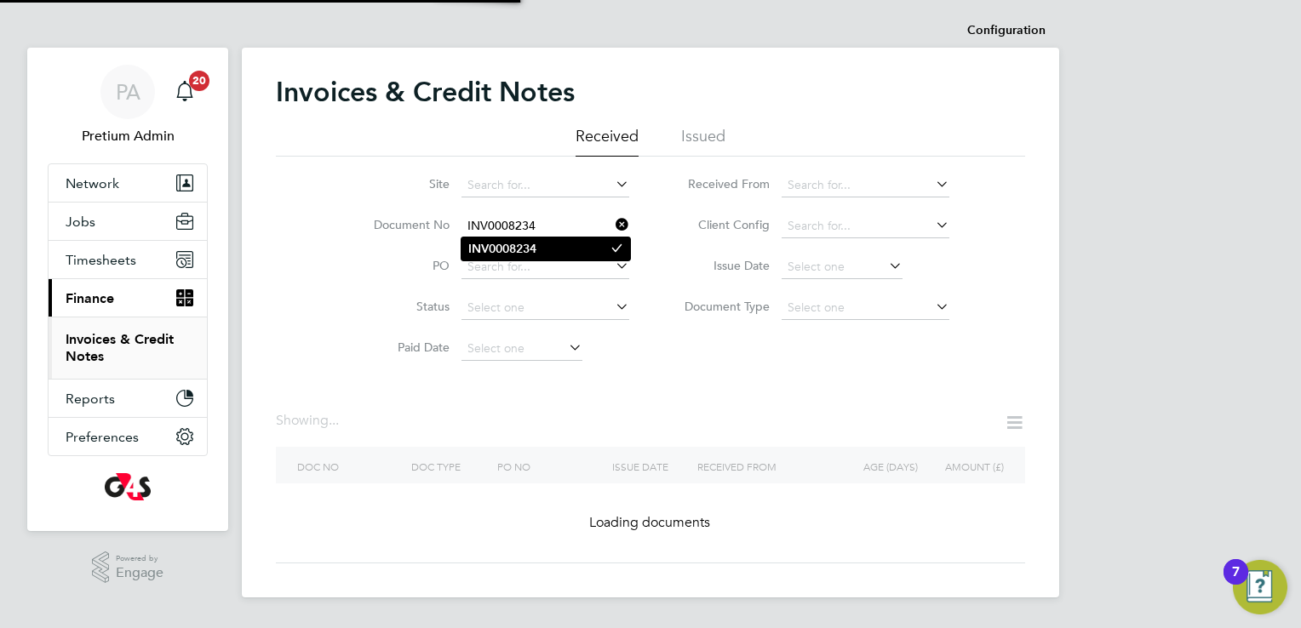
type input "INV0008234"
click at [514, 248] on b "INV0008234" at bounding box center [502, 249] width 68 height 14
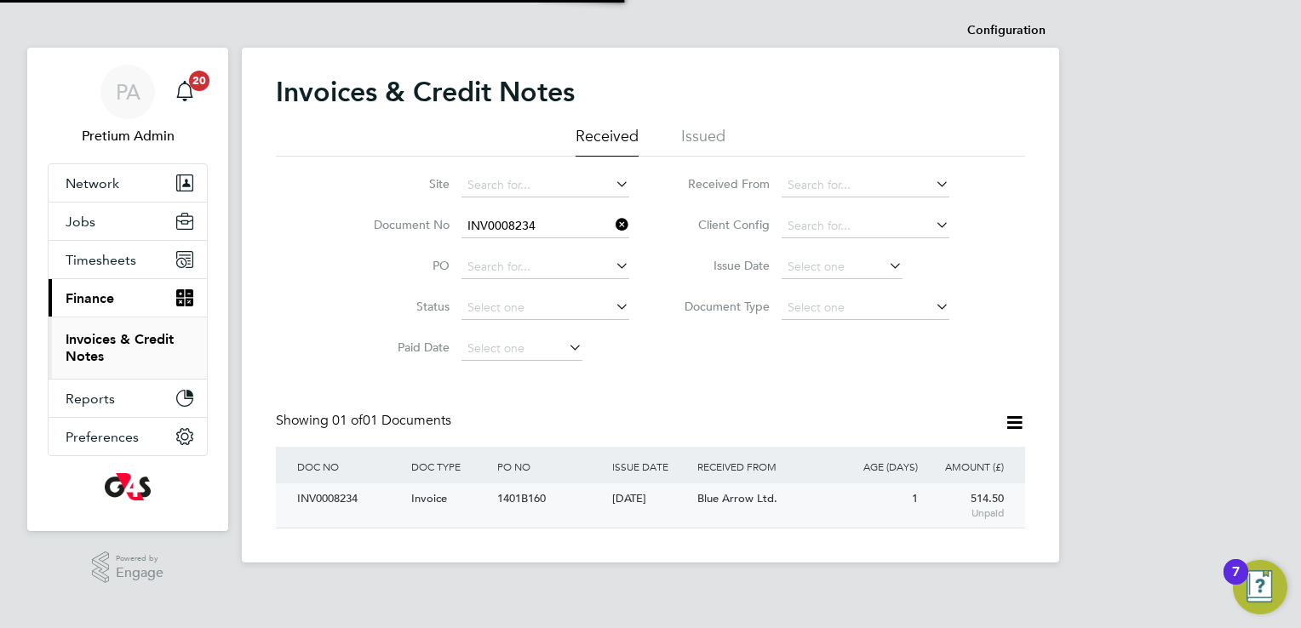
click at [659, 507] on div "[DATE]" at bounding box center [651, 500] width 86 height 32
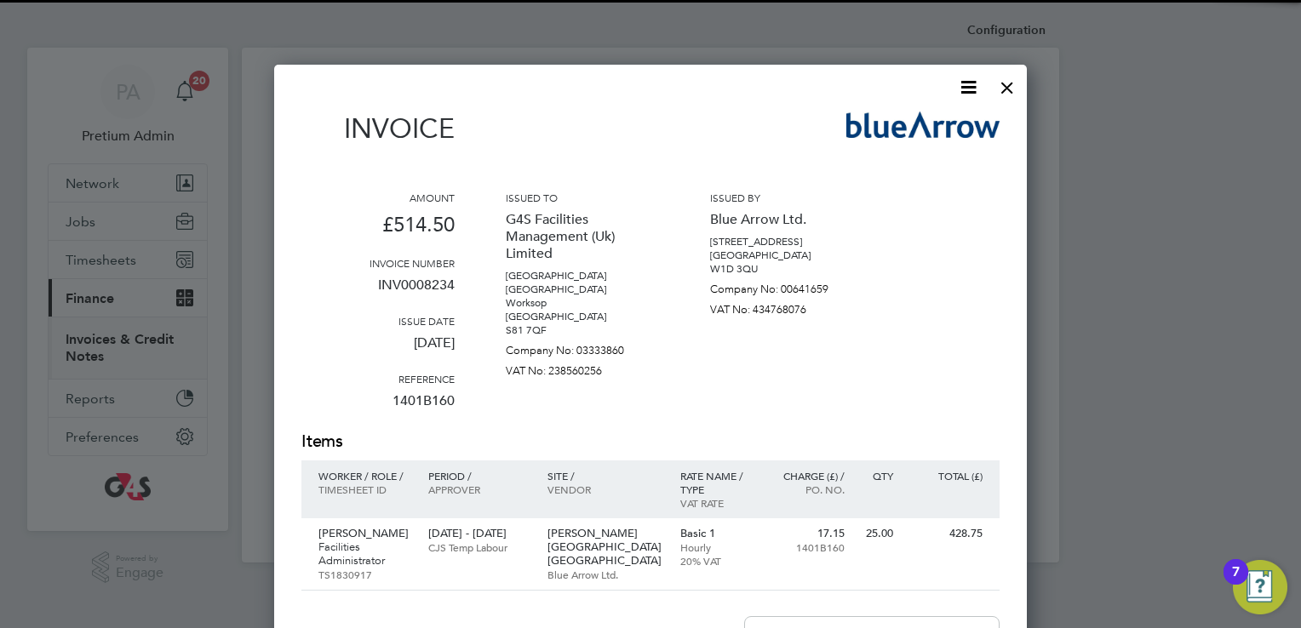
click at [966, 95] on icon at bounding box center [968, 87] width 21 height 21
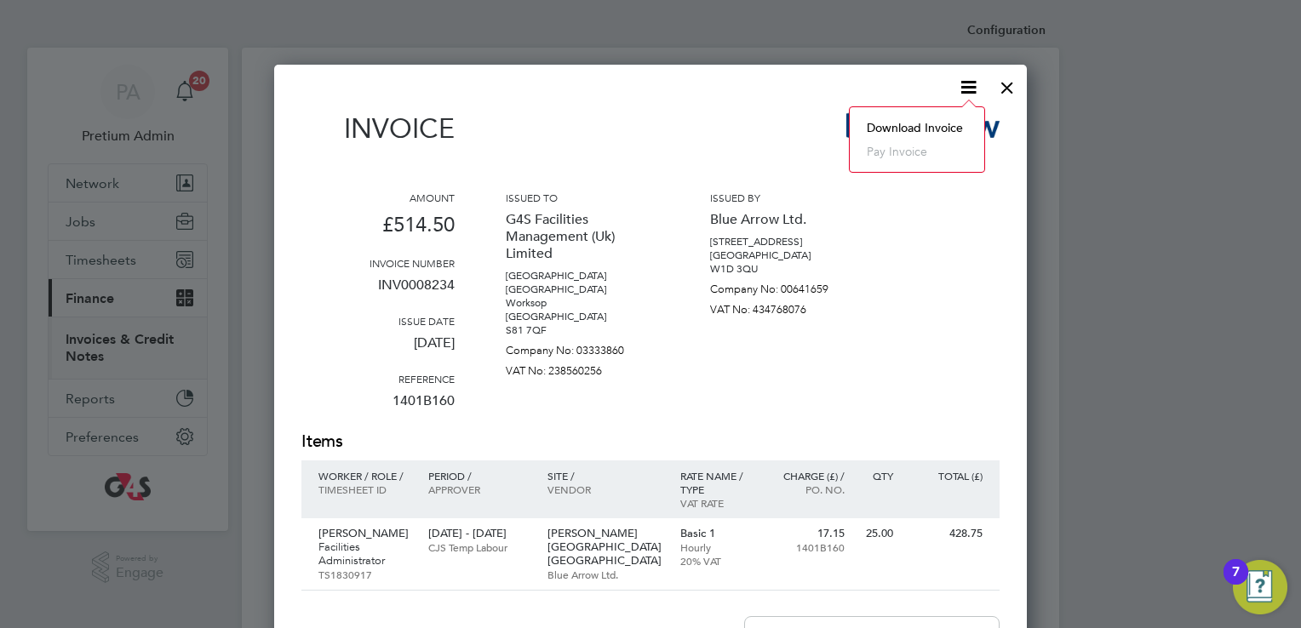
click at [923, 118] on li "Download Invoice" at bounding box center [917, 128] width 118 height 24
click at [1005, 96] on div at bounding box center [1007, 83] width 31 height 31
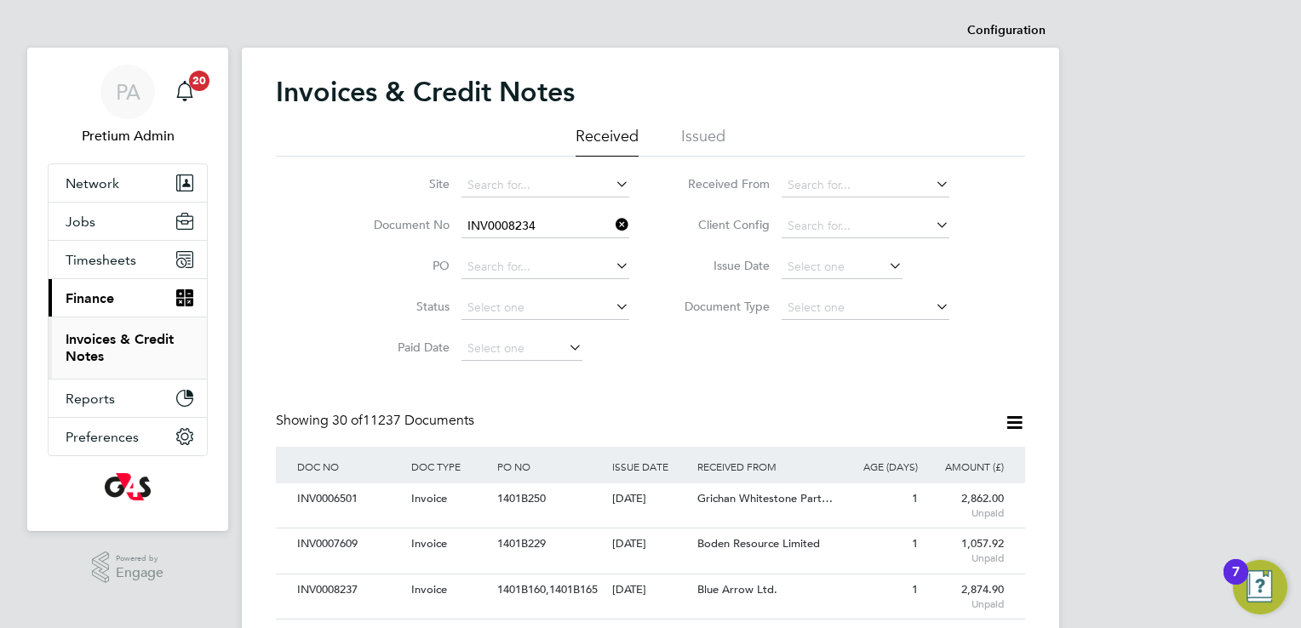
click at [612, 226] on icon at bounding box center [612, 225] width 0 height 24
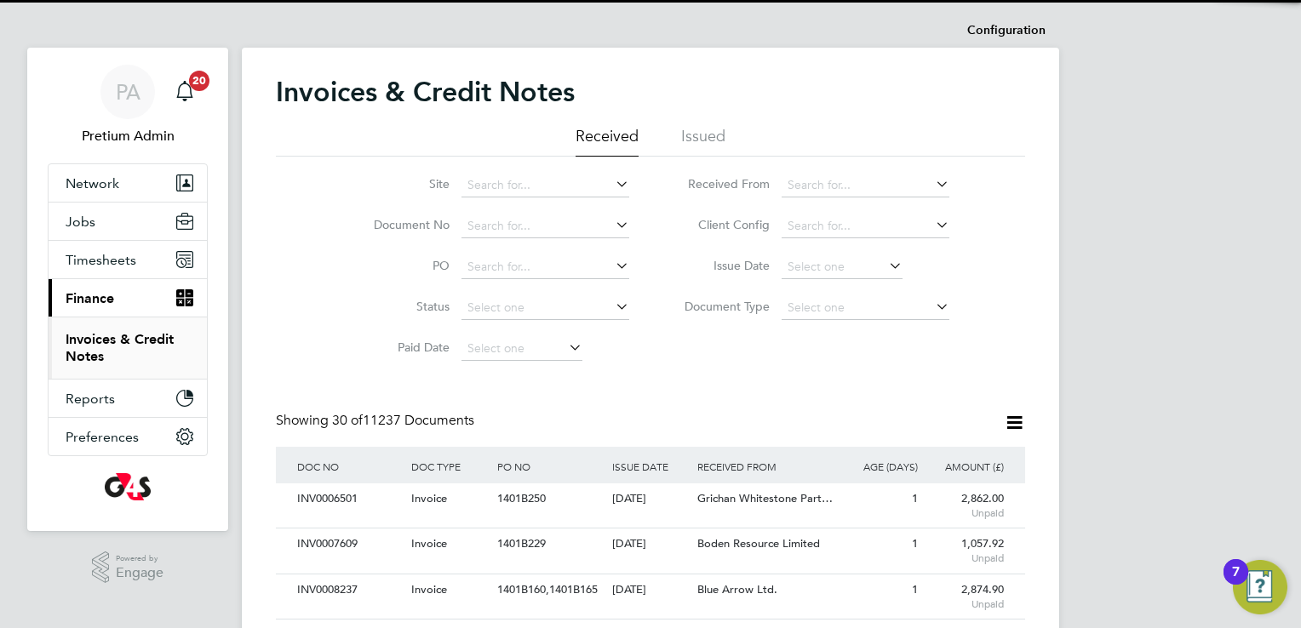
click at [553, 213] on li "Document No" at bounding box center [490, 226] width 320 height 41
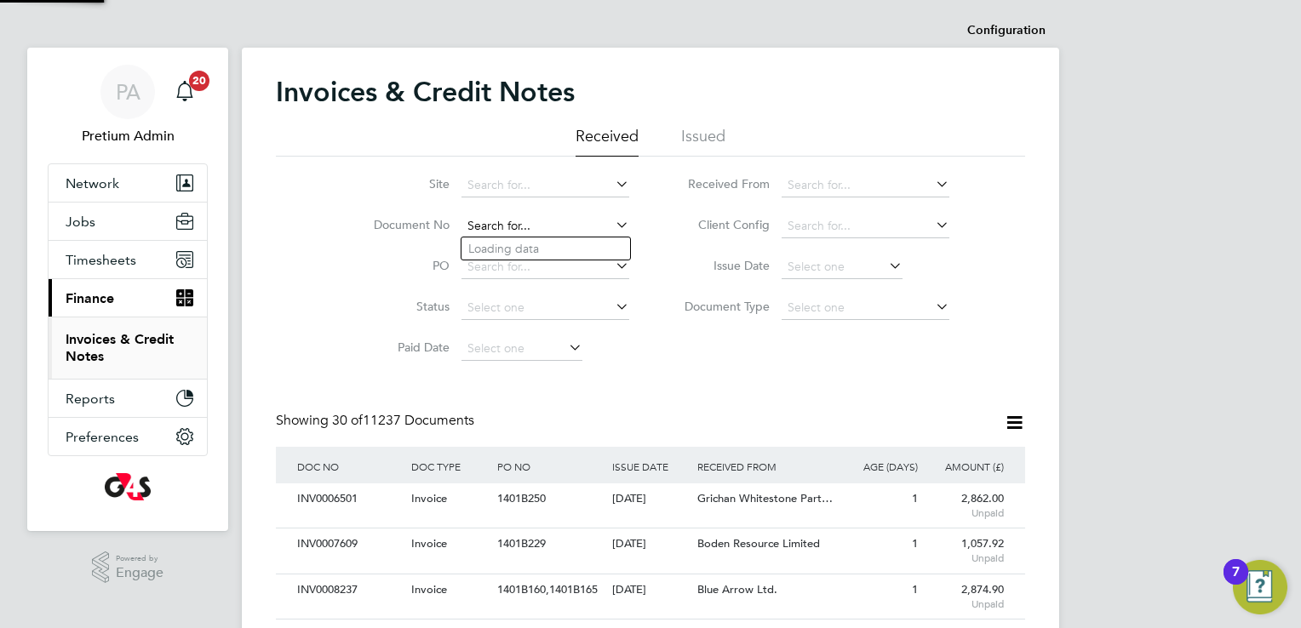
click at [552, 221] on input at bounding box center [545, 227] width 168 height 24
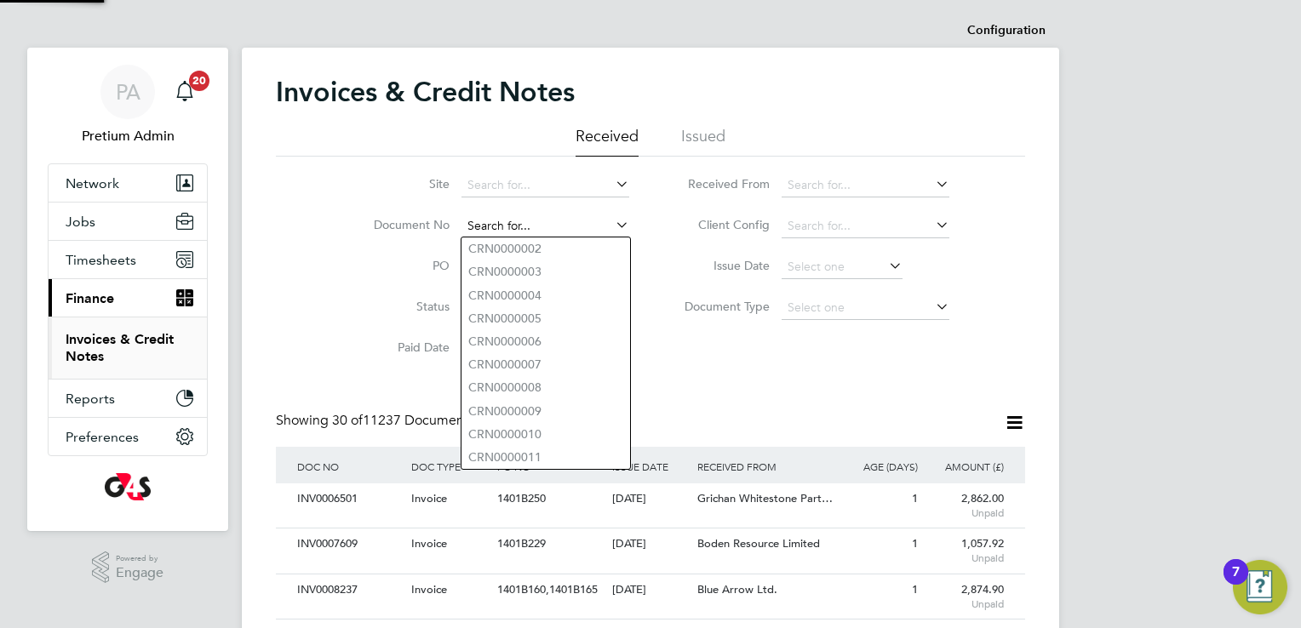
paste input "INV0007608"
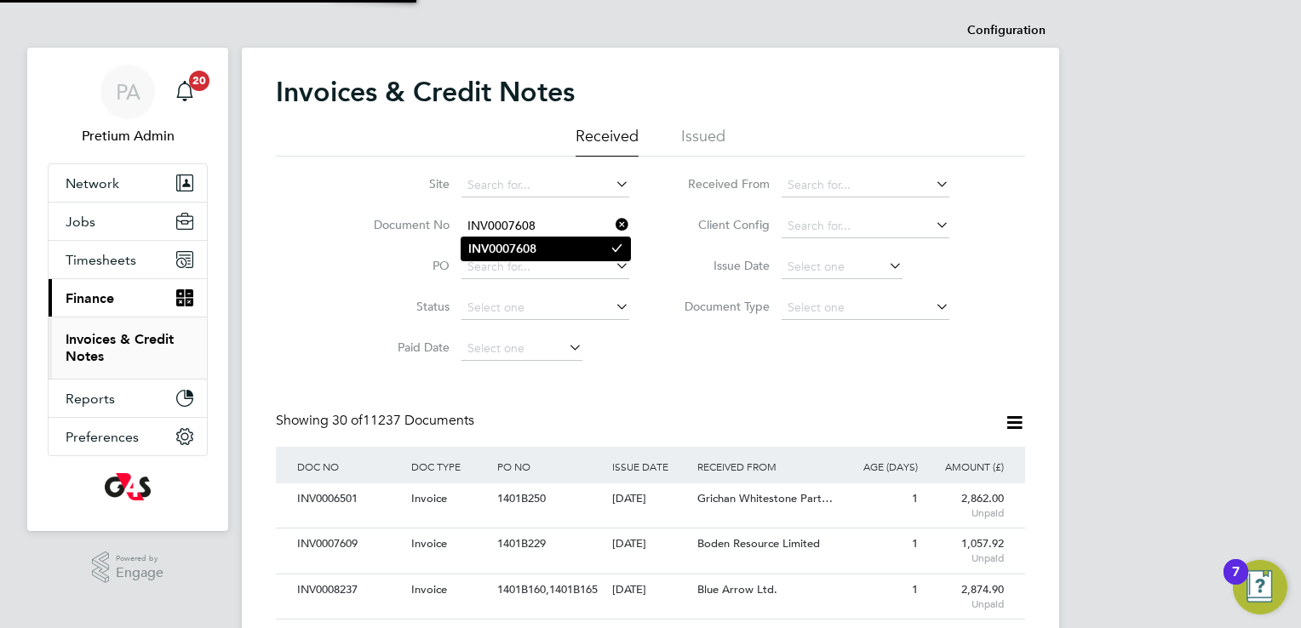
type input "INV0007608"
click at [542, 249] on li "INV0007608" at bounding box center [545, 249] width 169 height 23
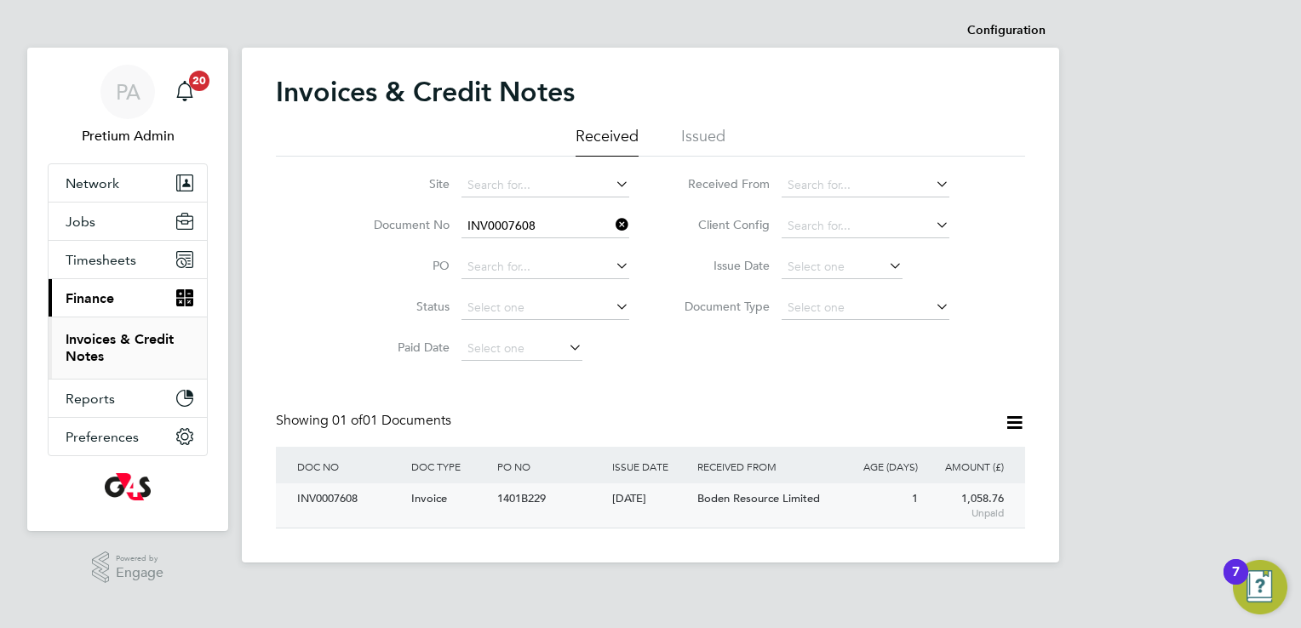
click at [605, 492] on div "1401B229" at bounding box center [550, 500] width 114 height 32
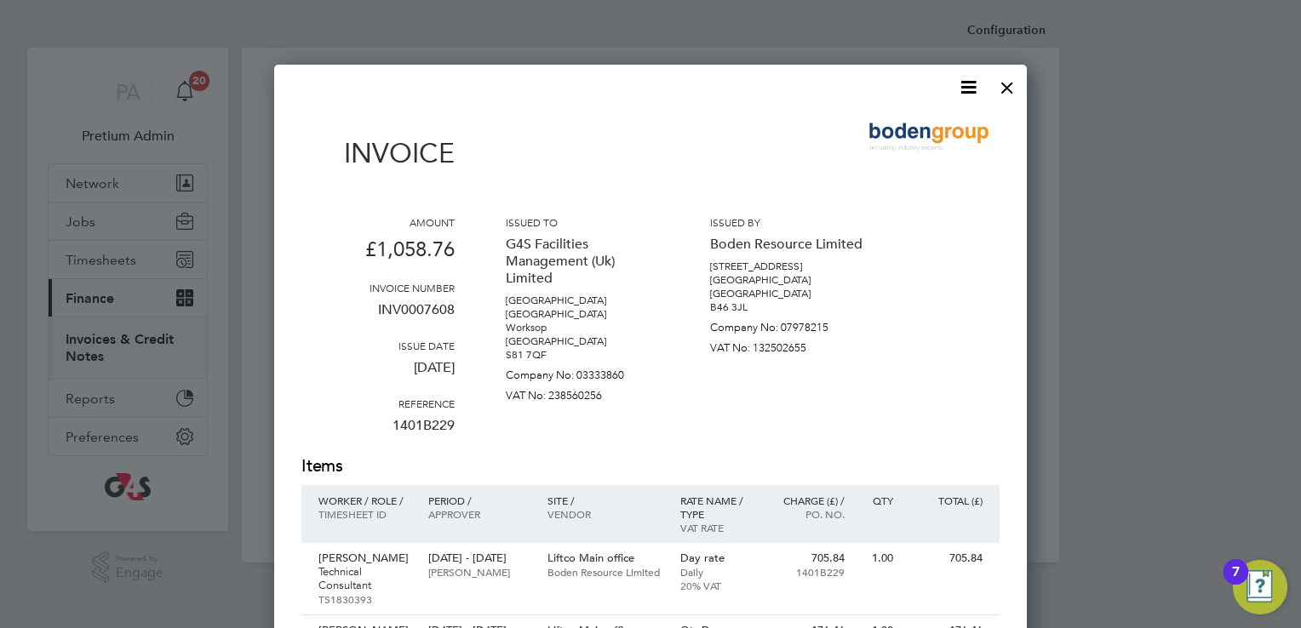
click at [967, 77] on icon at bounding box center [968, 87] width 21 height 21
click at [909, 121] on li "Download Invoice" at bounding box center [917, 128] width 118 height 24
click at [1010, 95] on div at bounding box center [1007, 83] width 31 height 31
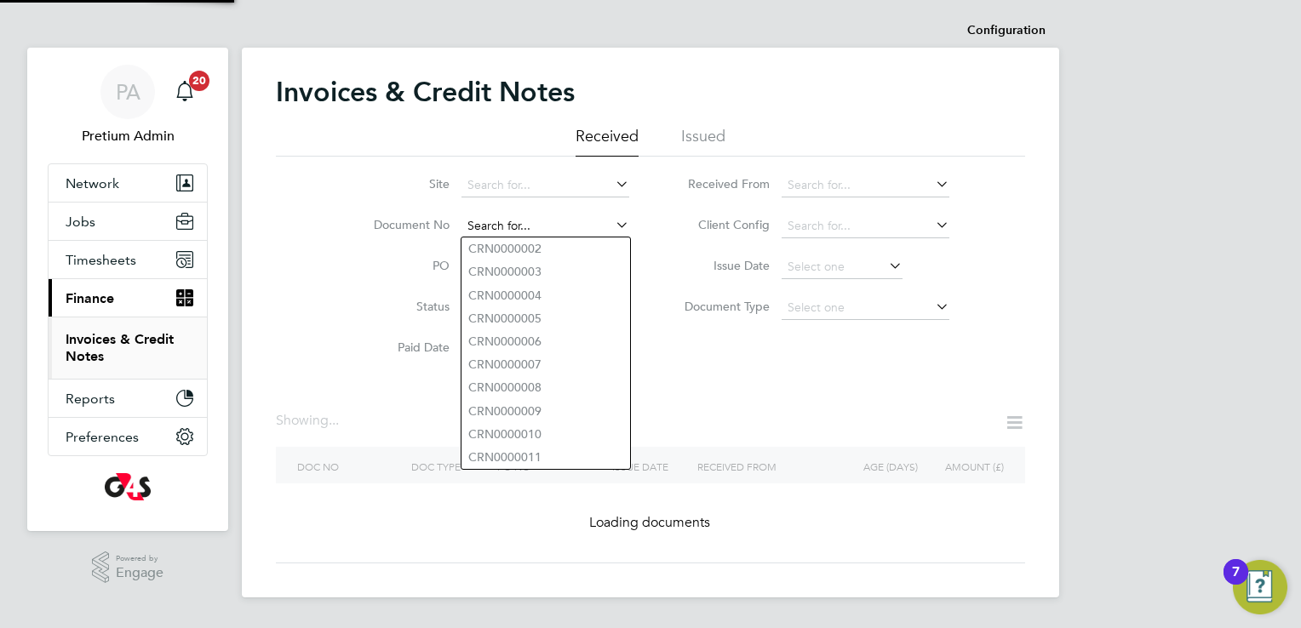
click at [556, 226] on input at bounding box center [545, 227] width 168 height 24
paste input "INV0007607"
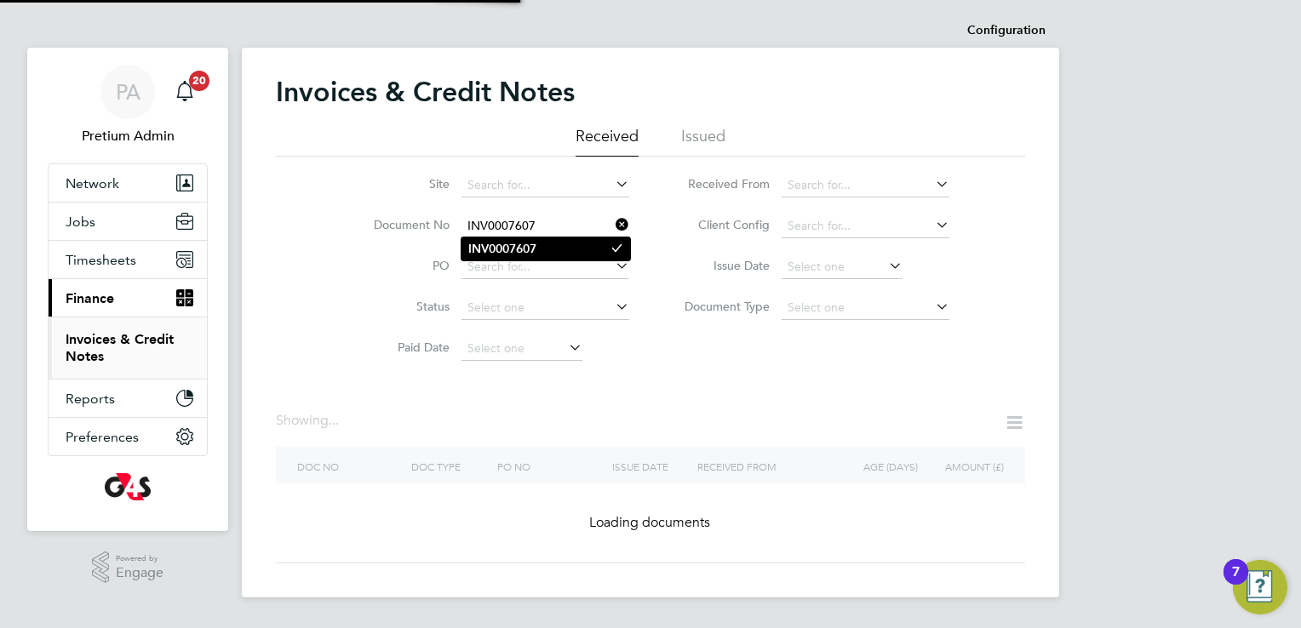
type input "INV0007607"
click at [480, 244] on b "INV0007607" at bounding box center [502, 249] width 68 height 14
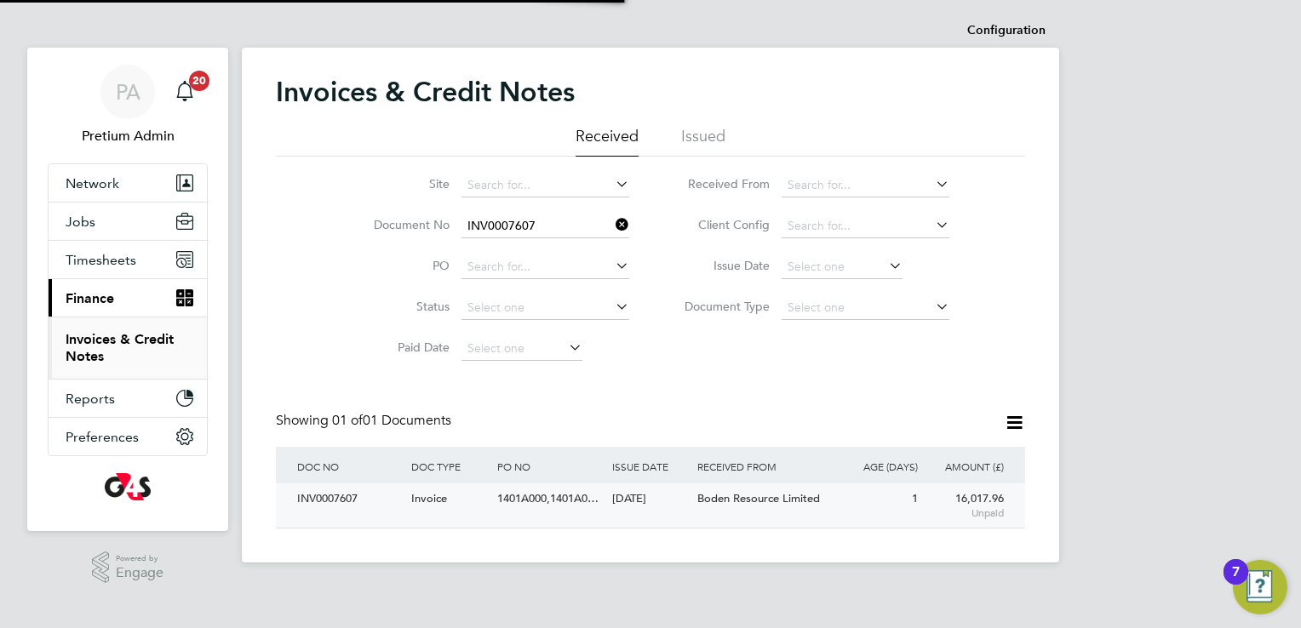
click at [472, 514] on div "Invoice" at bounding box center [450, 500] width 86 height 32
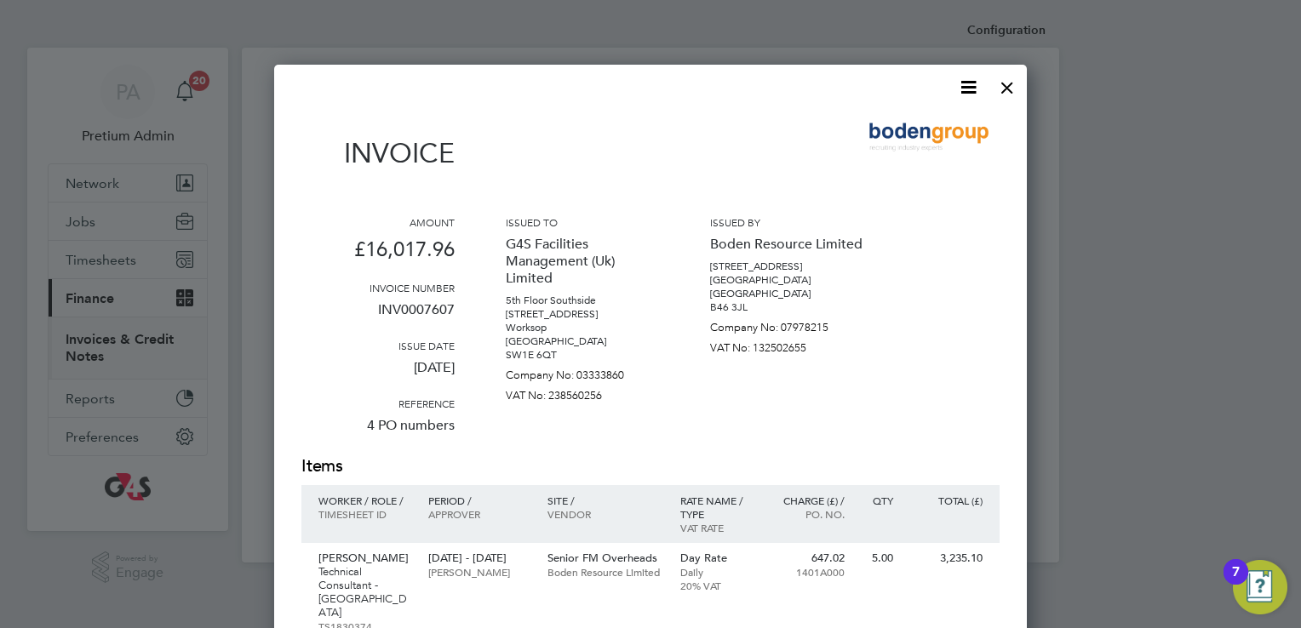
click at [964, 98] on icon at bounding box center [968, 87] width 21 height 21
click at [946, 125] on li "Download Invoice" at bounding box center [917, 128] width 118 height 24
click at [1011, 82] on div at bounding box center [1007, 83] width 31 height 31
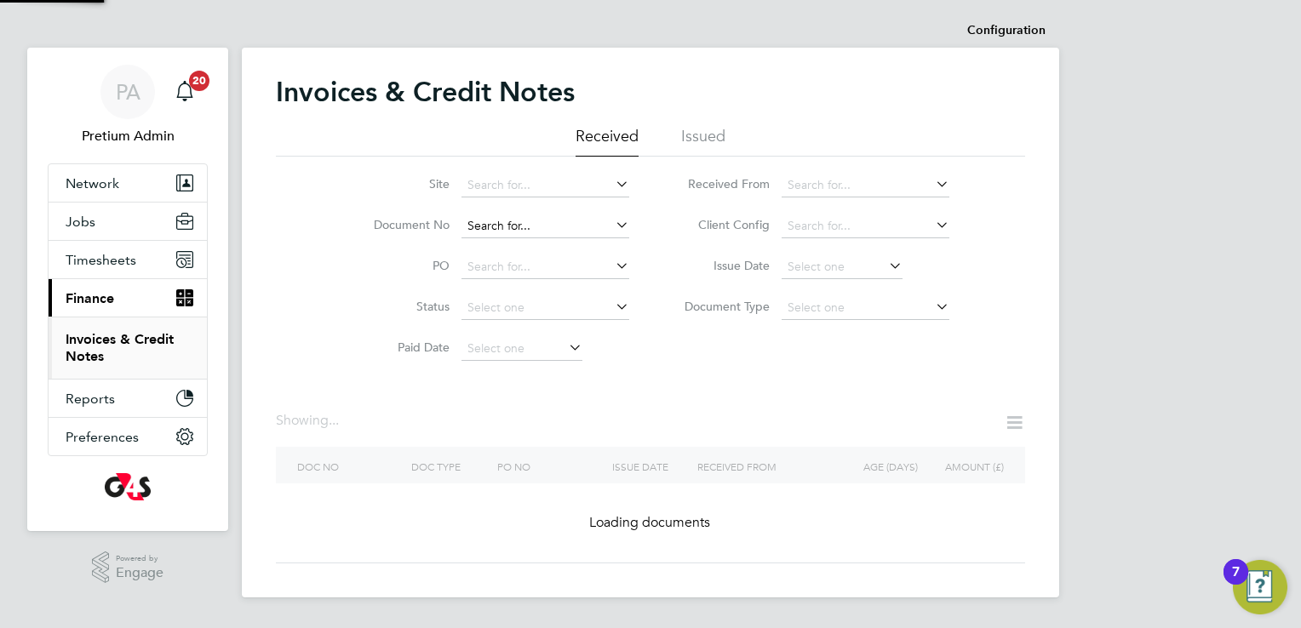
click at [574, 219] on input at bounding box center [545, 227] width 168 height 24
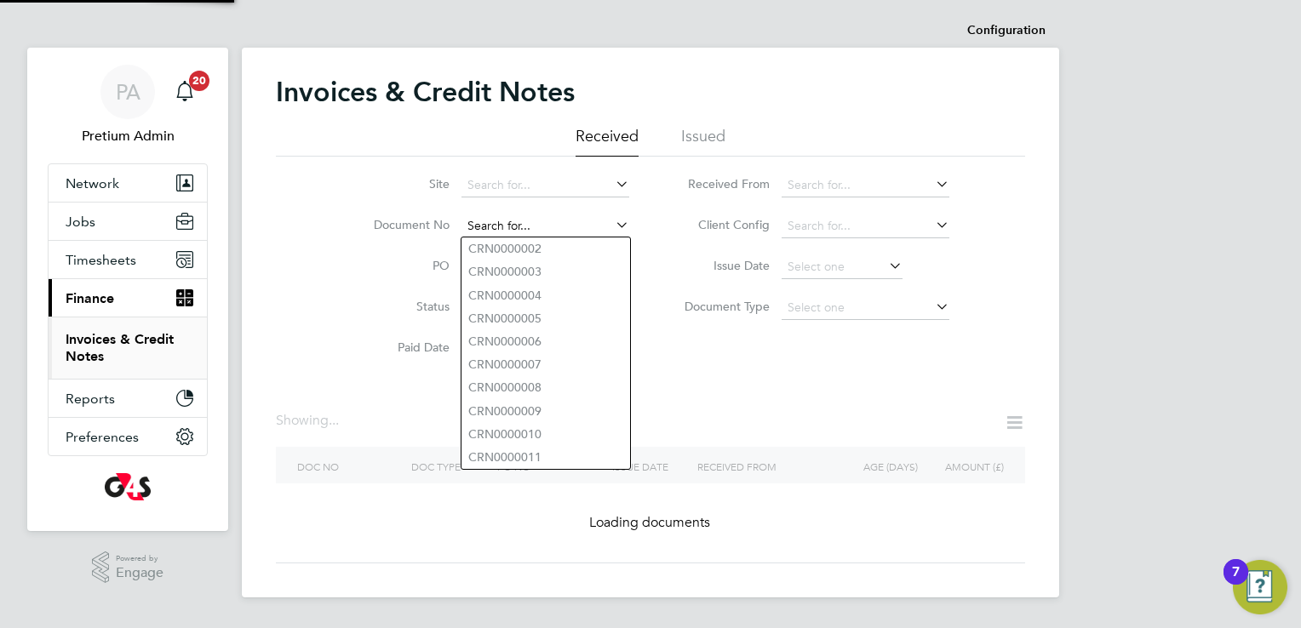
paste input "INV0007606"
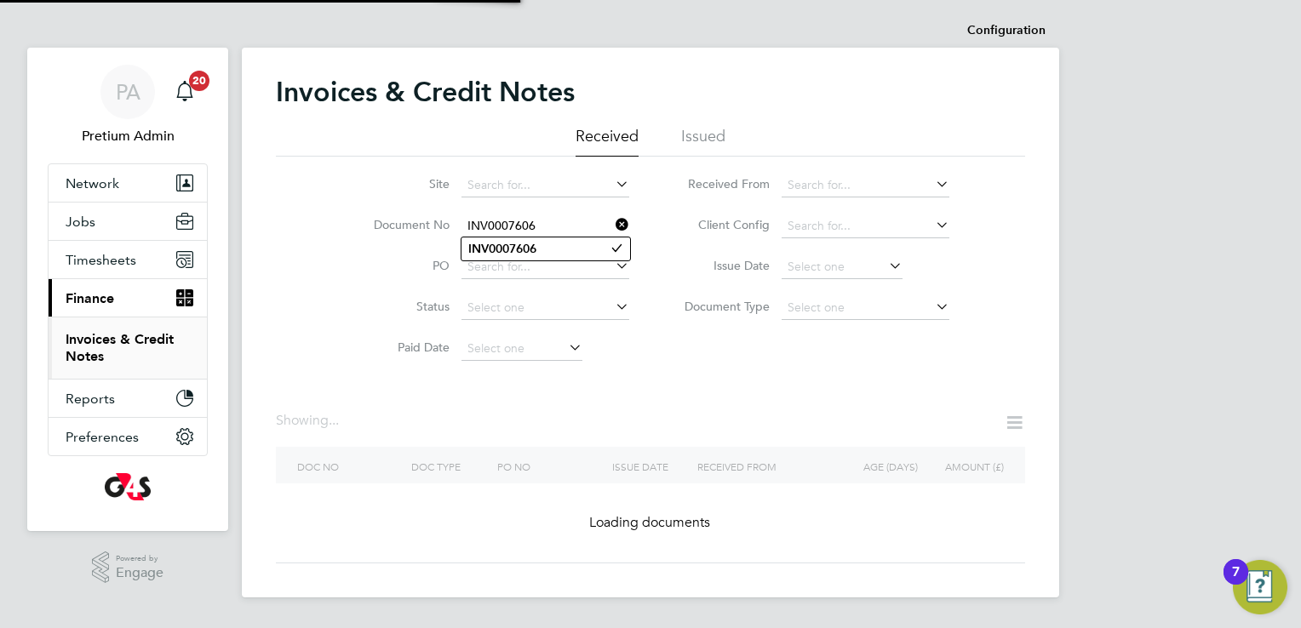
type input "INV0007606"
click at [505, 251] on b "INV0007606" at bounding box center [502, 249] width 68 height 14
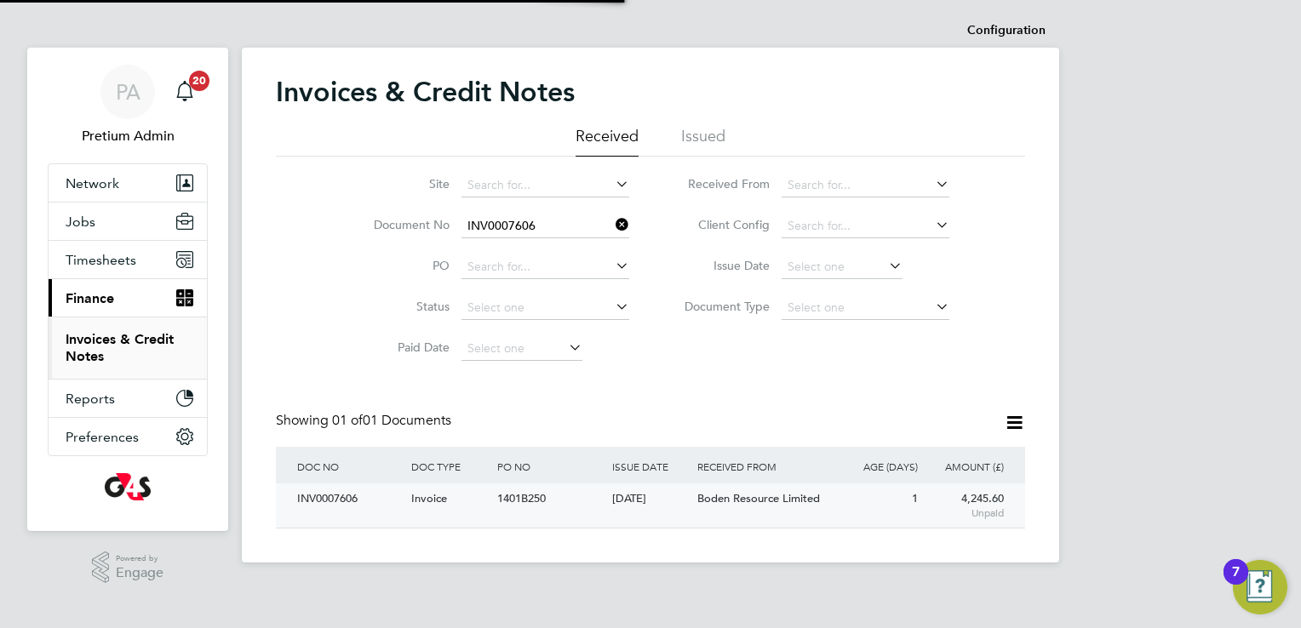
click at [569, 500] on div "1401B250" at bounding box center [550, 500] width 114 height 32
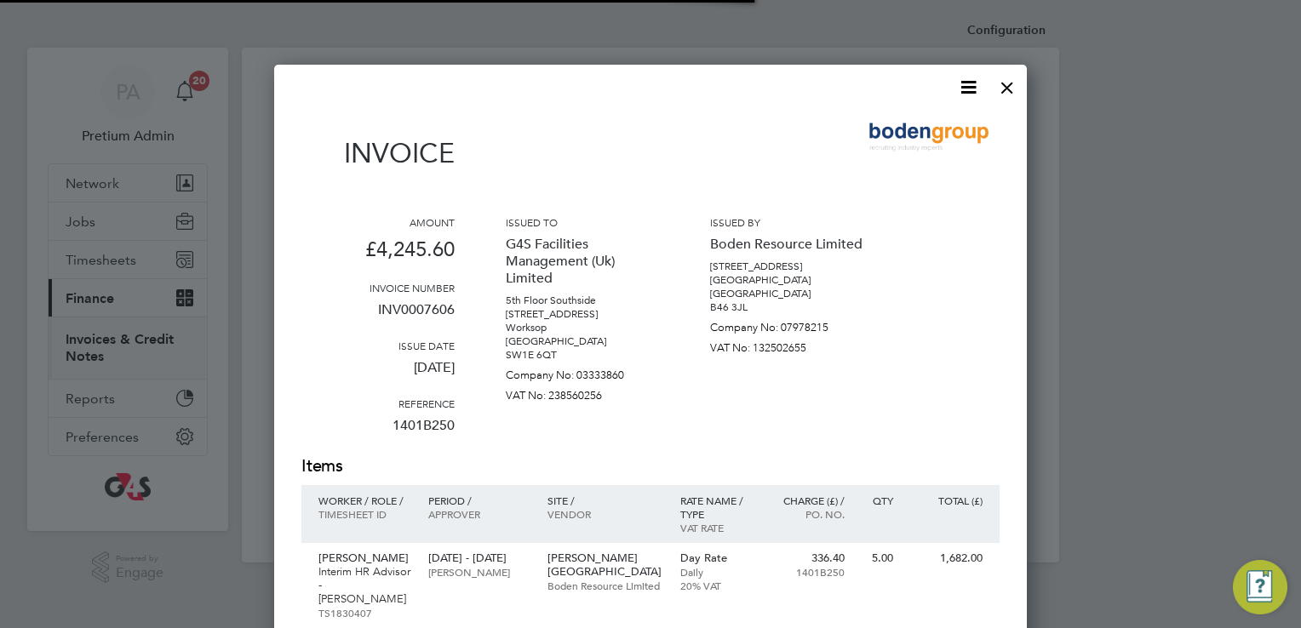
click at [569, 500] on p "Site /" at bounding box center [605, 501] width 116 height 14
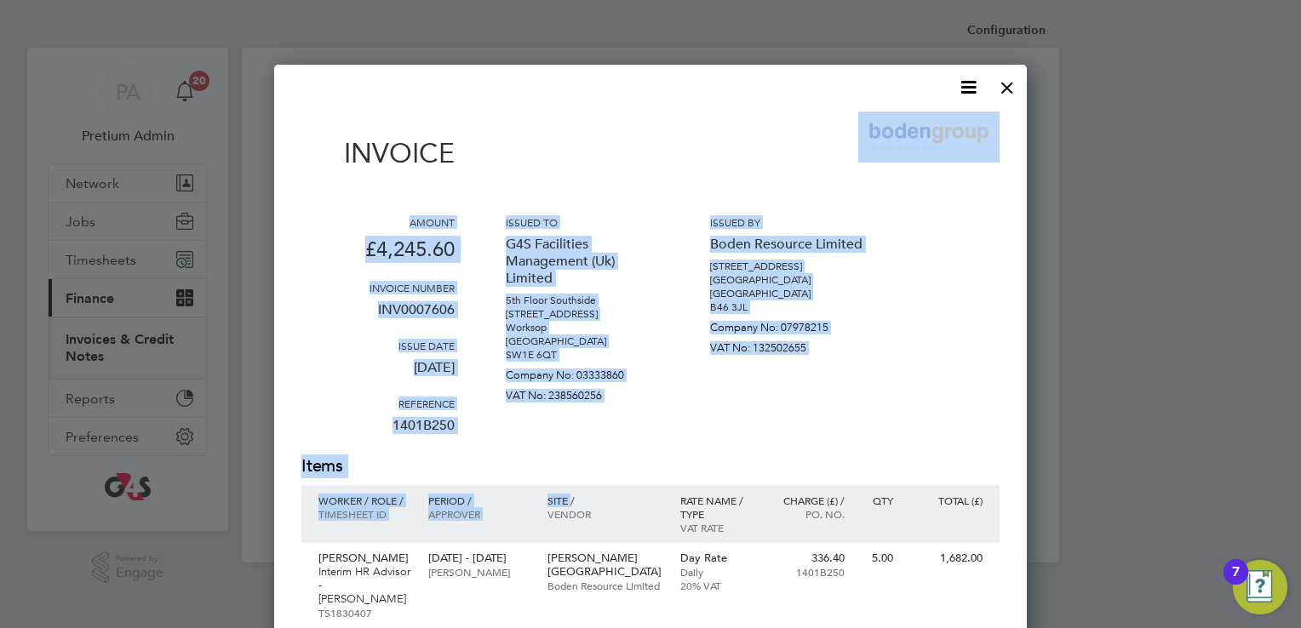
drag, startPoint x: 569, startPoint y: 500, endPoint x: 880, endPoint y: 155, distance: 464.8
click at [880, 155] on div "Invoice Amount £4,245.60 Invoice number INV0007606 Issue date 30 Sep 2025 Refer…" at bounding box center [650, 537] width 698 height 851
drag, startPoint x: 880, startPoint y: 155, endPoint x: 805, endPoint y: 99, distance: 94.3
click at [805, 99] on div "Invoice Amount £4,245.60 Invoice number INV0007606 Issue date 30 Sep 2025 Refer…" at bounding box center [650, 551] width 698 height 949
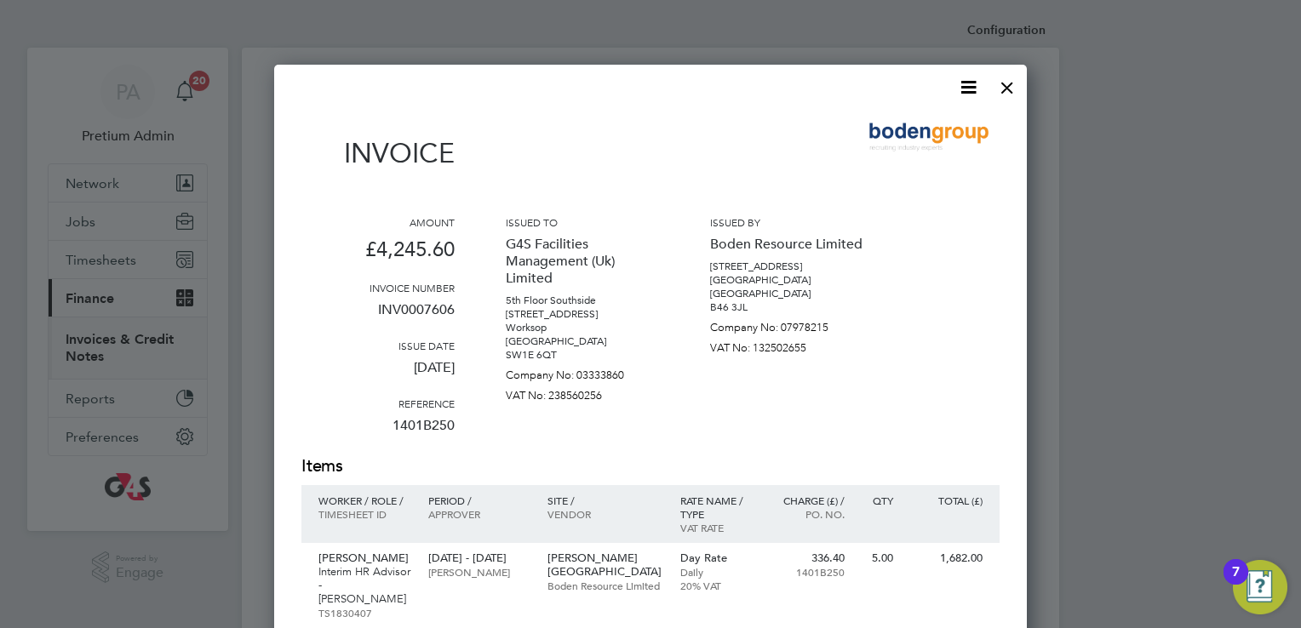
click at [851, 93] on div at bounding box center [640, 87] width 678 height 21
click at [979, 90] on icon at bounding box center [968, 87] width 21 height 21
click at [916, 127] on li "Download Invoice" at bounding box center [917, 128] width 118 height 24
click at [1014, 80] on div at bounding box center [1007, 83] width 31 height 31
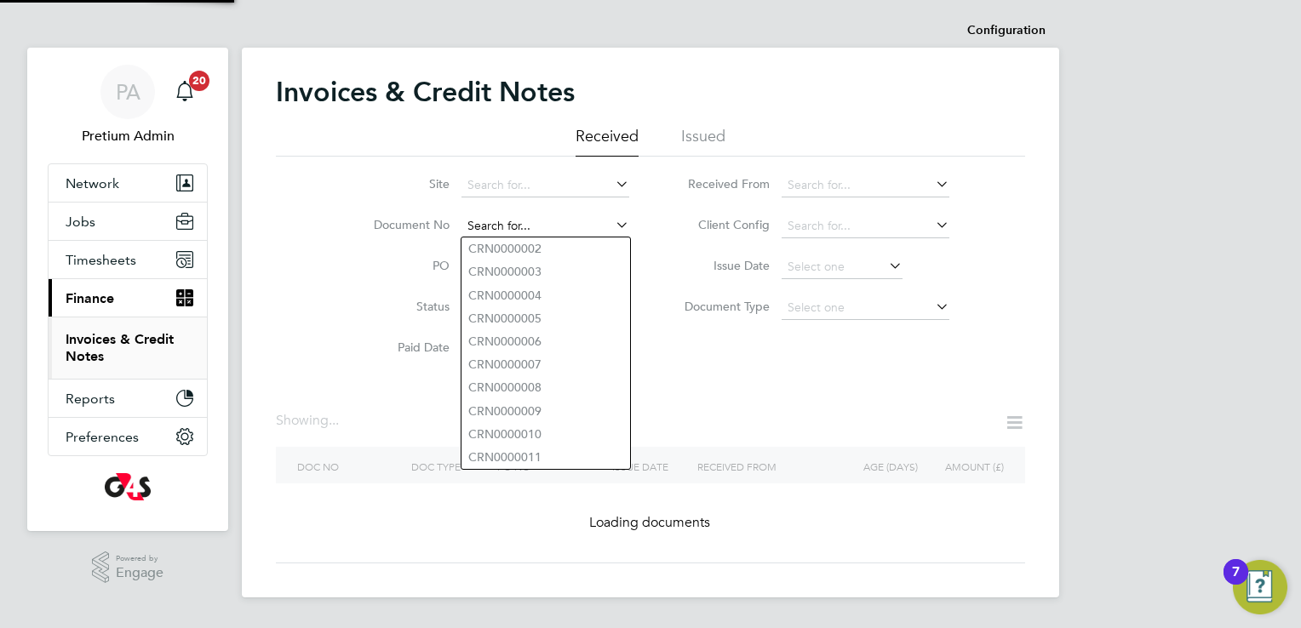
click at [551, 232] on input at bounding box center [545, 227] width 168 height 24
paste input "INV0006543"
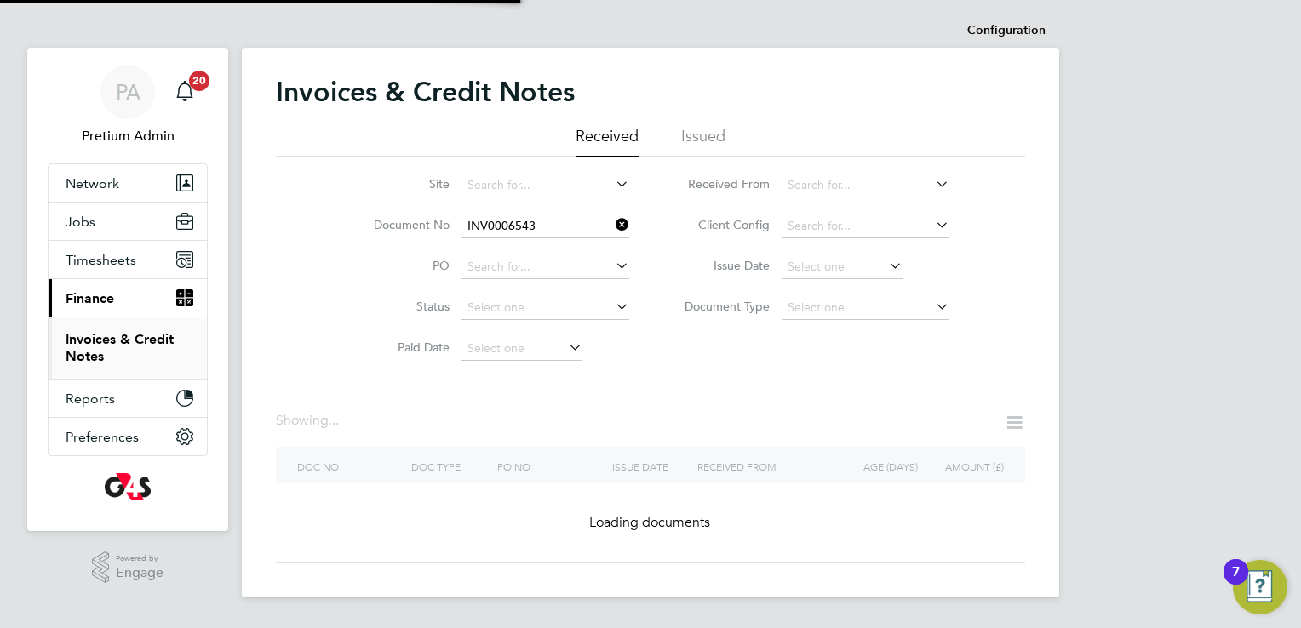
click at [511, 243] on b "INV0006543" at bounding box center [502, 249] width 68 height 14
type input "INV0006543"
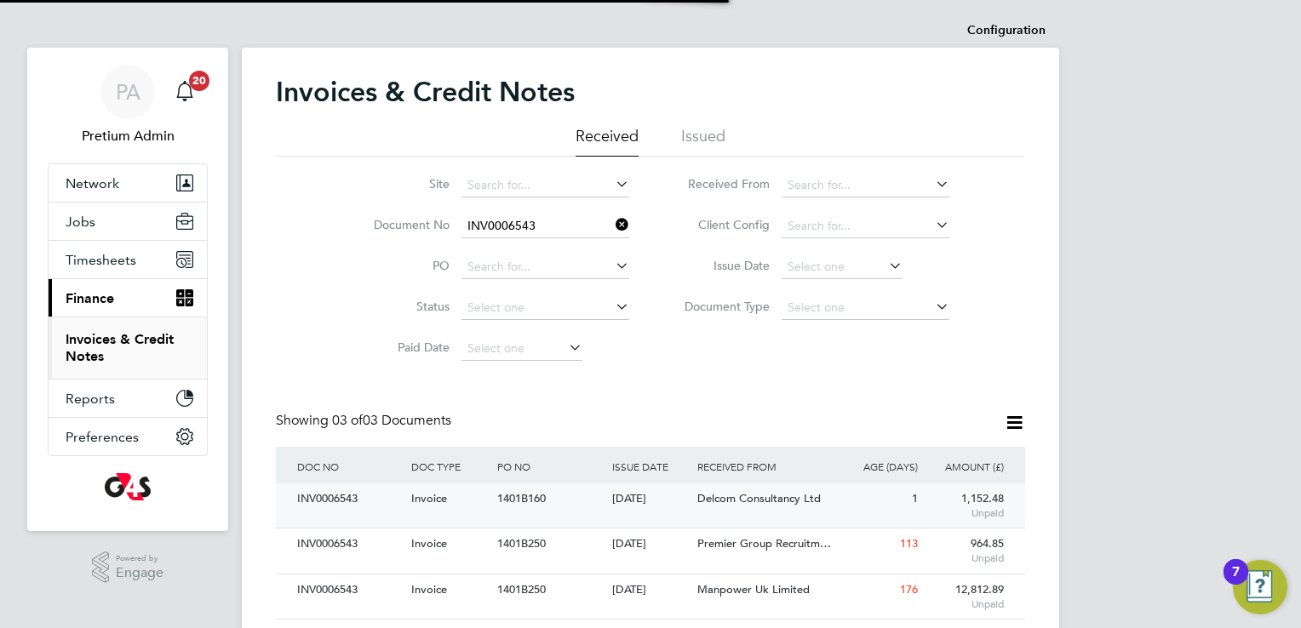
click at [721, 509] on div "Delcom Consultancy Ltd" at bounding box center [764, 500] width 143 height 32
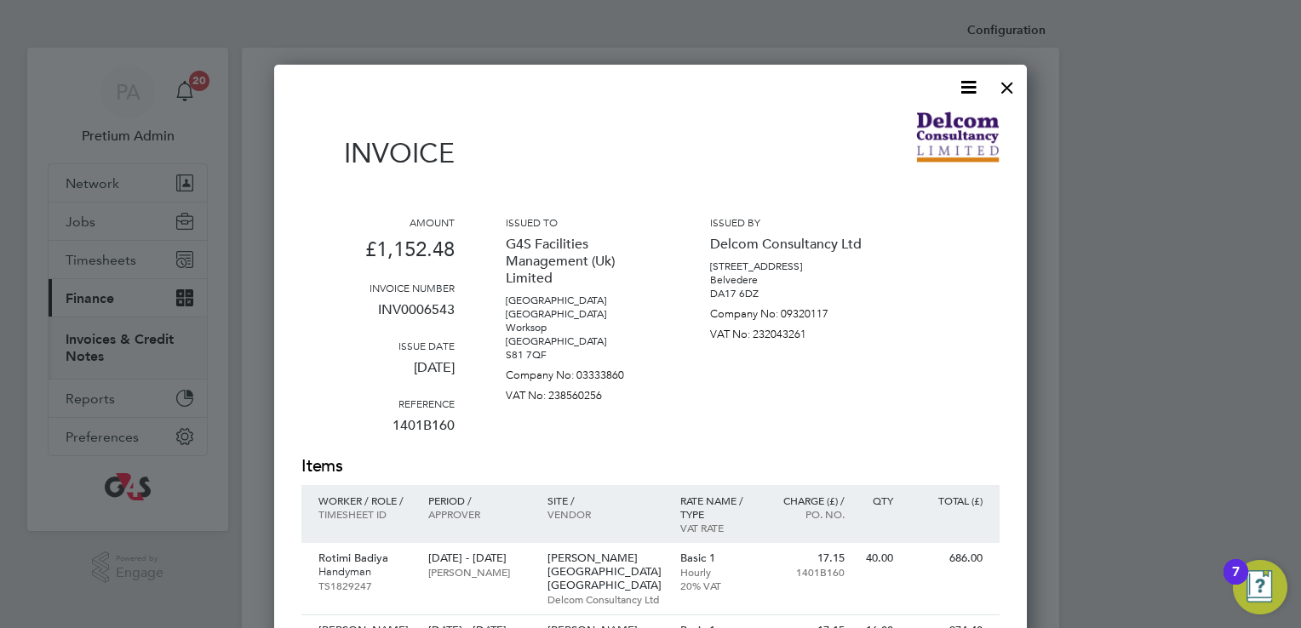
click at [966, 88] on icon at bounding box center [968, 87] width 21 height 21
click at [923, 129] on li "Download Invoice" at bounding box center [917, 128] width 118 height 24
click at [1016, 89] on div at bounding box center [1007, 83] width 31 height 31
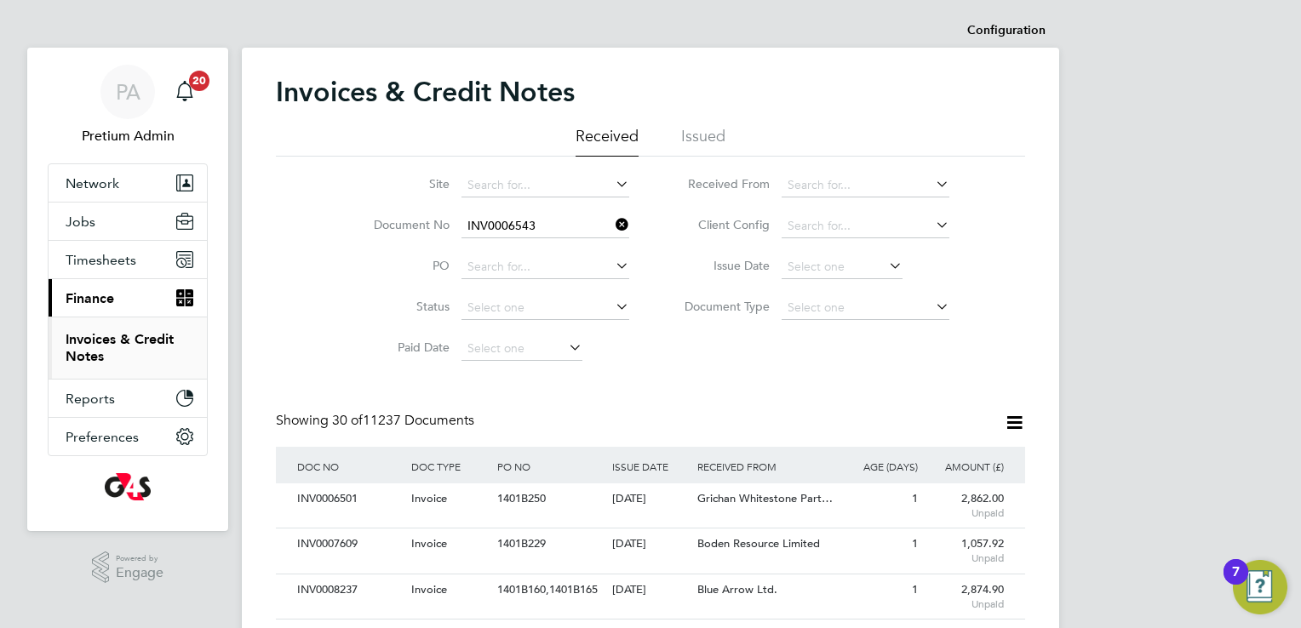
click at [612, 223] on icon at bounding box center [612, 225] width 0 height 24
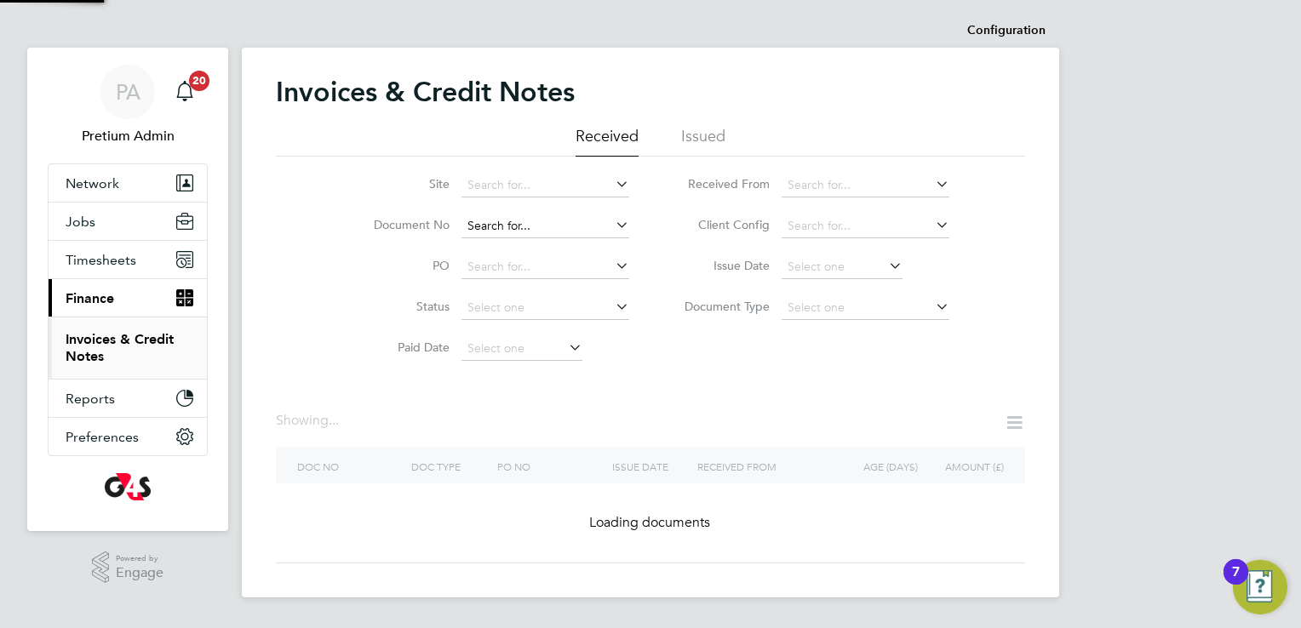
click at [567, 227] on input at bounding box center [545, 227] width 168 height 24
paste input "INV0006655"
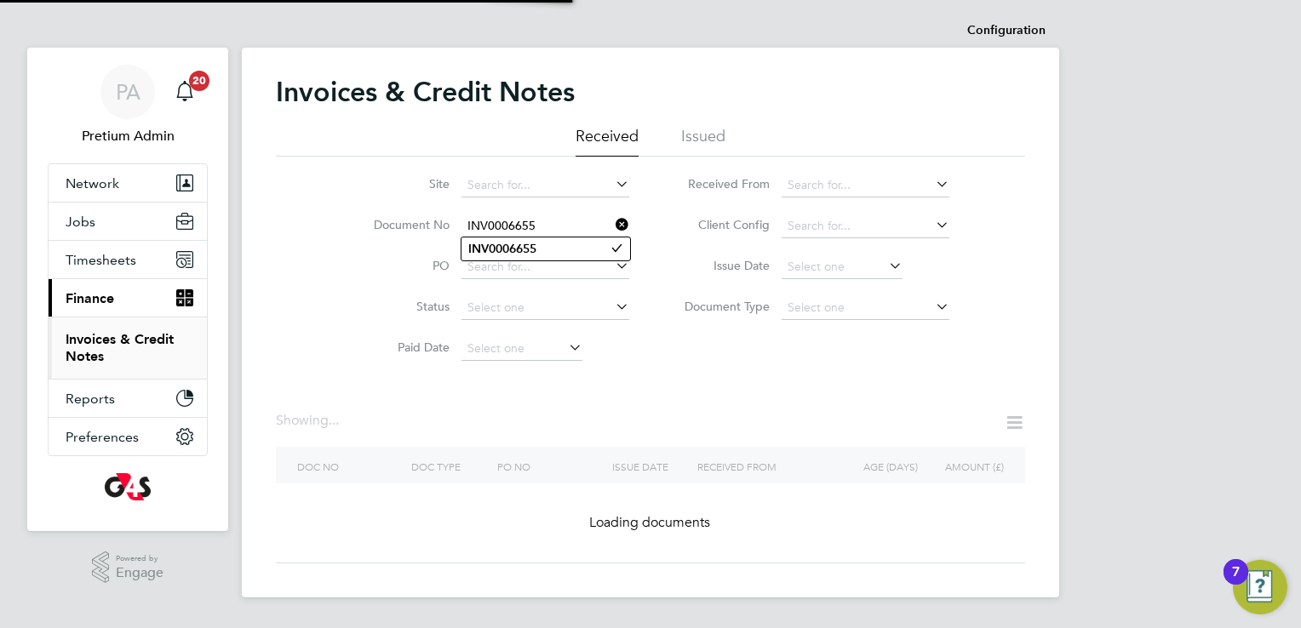
type input "INV0006655"
click at [502, 249] on b "INV0006655" at bounding box center [502, 249] width 68 height 14
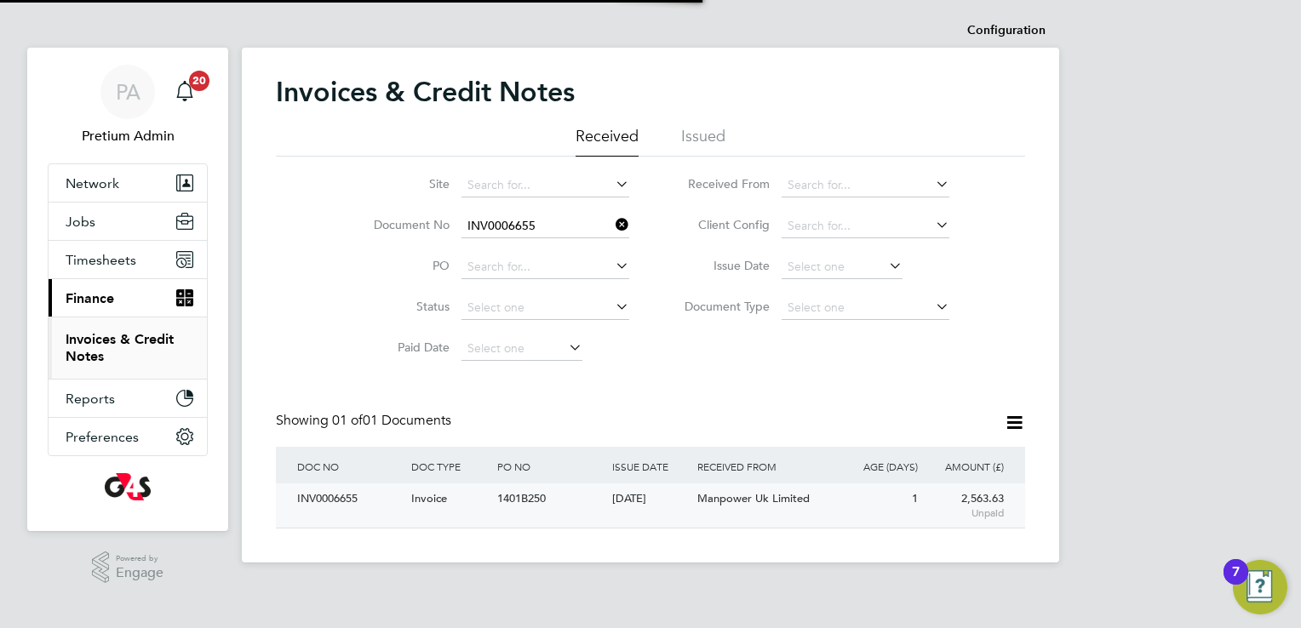
click at [494, 501] on div "1401B250" at bounding box center [550, 500] width 114 height 32
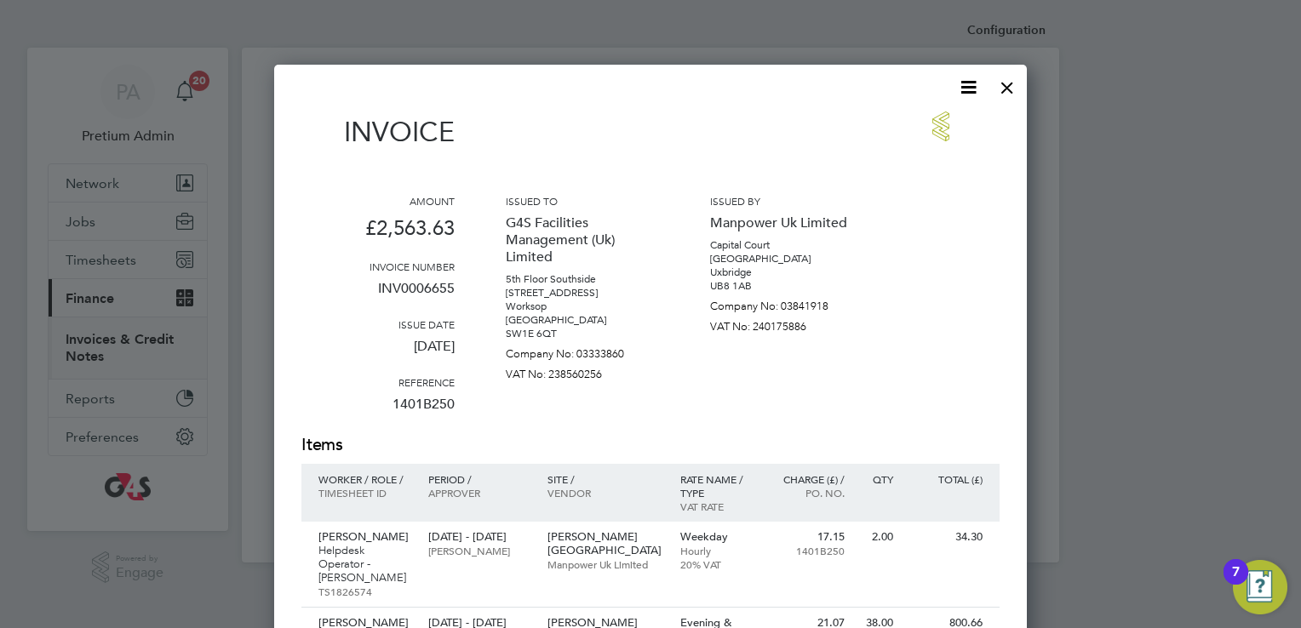
click at [968, 89] on icon at bounding box center [968, 87] width 21 height 21
click at [918, 124] on li "Download Invoice" at bounding box center [917, 128] width 118 height 24
click at [1012, 94] on div at bounding box center [1007, 83] width 31 height 31
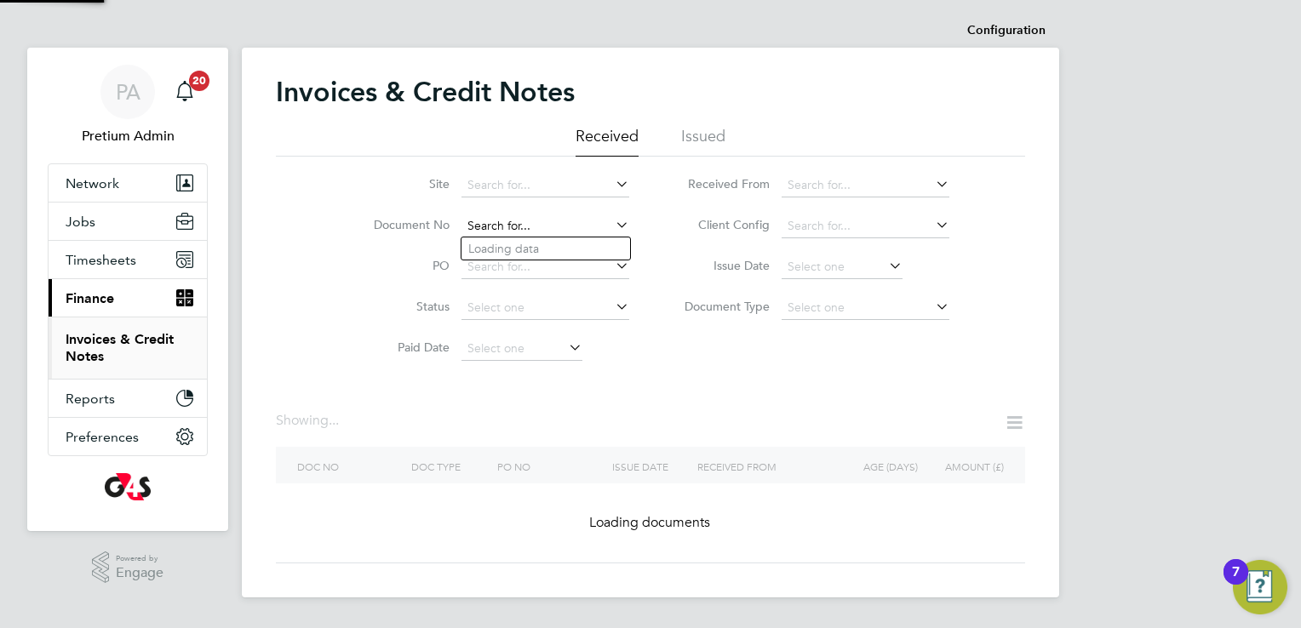
click at [547, 226] on input at bounding box center [545, 227] width 168 height 24
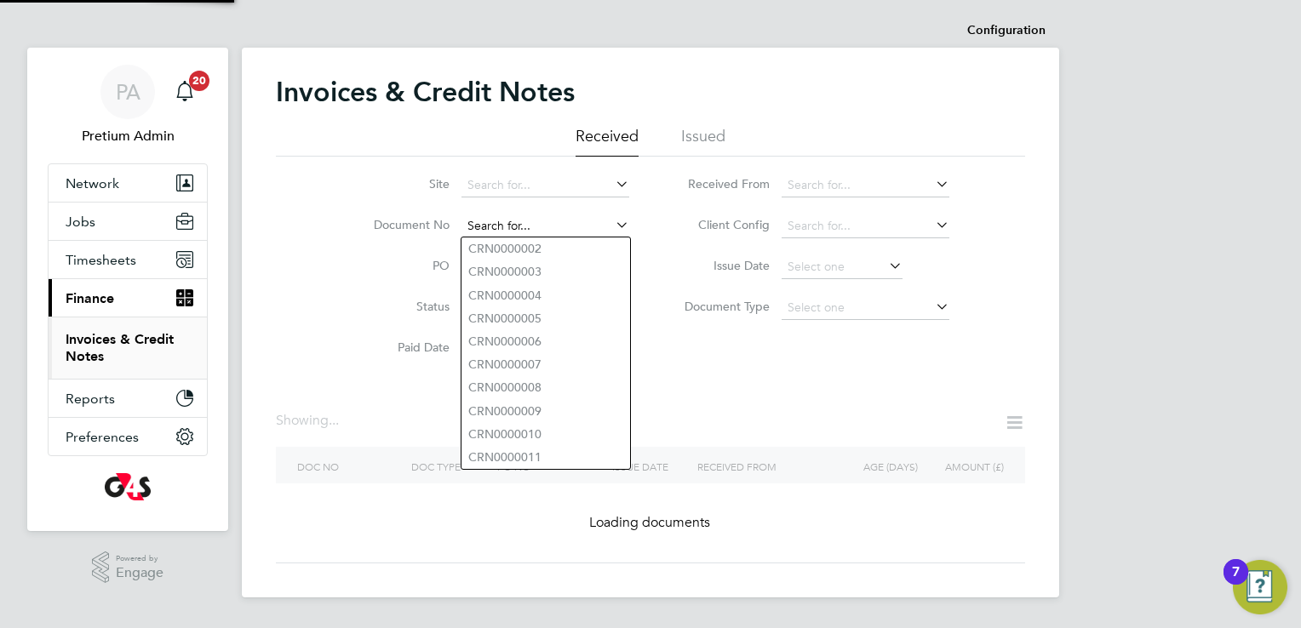
paste input "INV0031596"
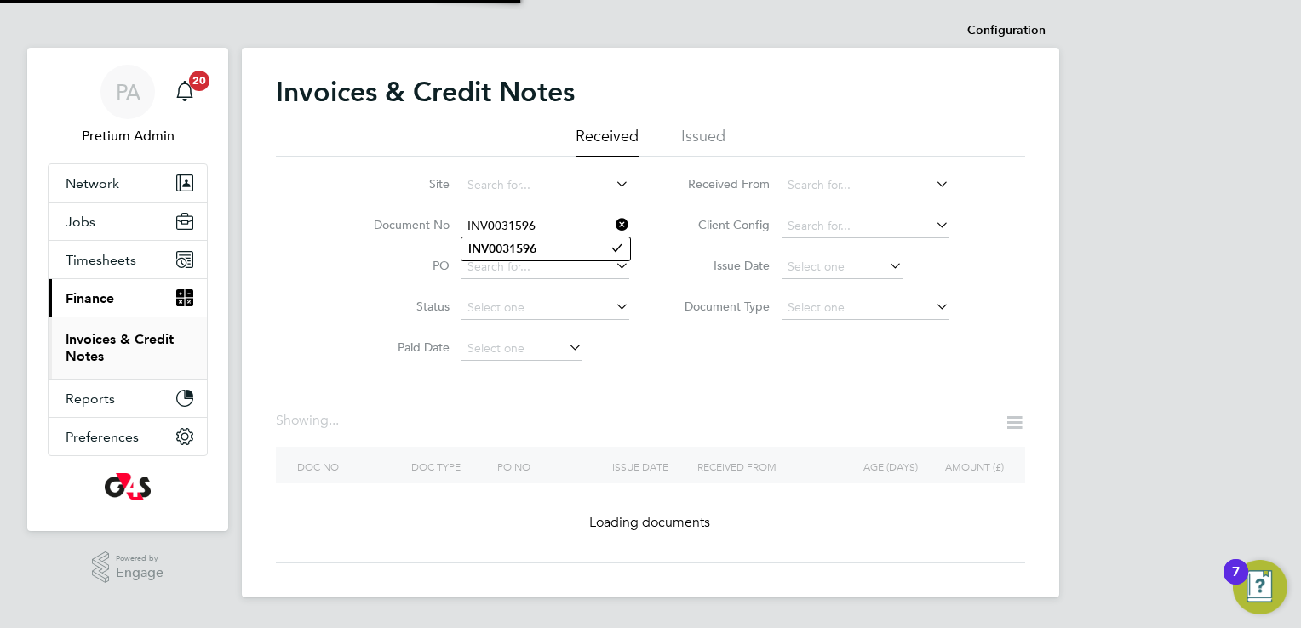
type input "INV0031596"
click at [509, 247] on b "INV0031596" at bounding box center [502, 249] width 68 height 14
type input "INV0031596"
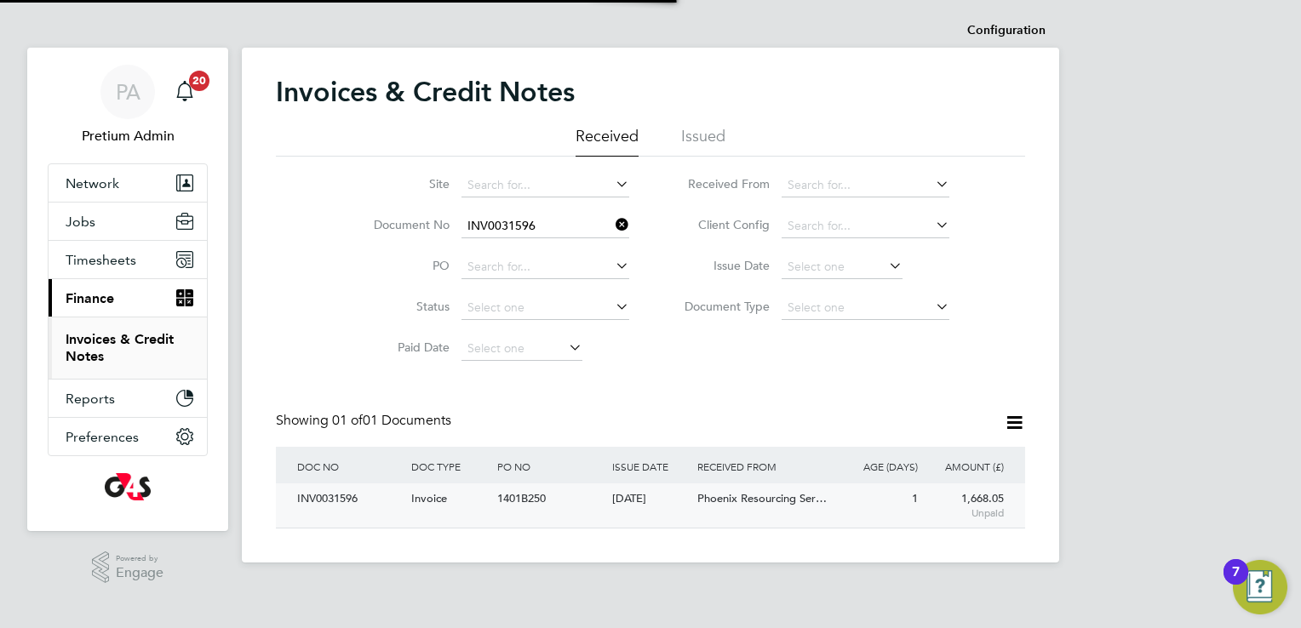
click at [494, 508] on div "1401B250" at bounding box center [550, 500] width 114 height 32
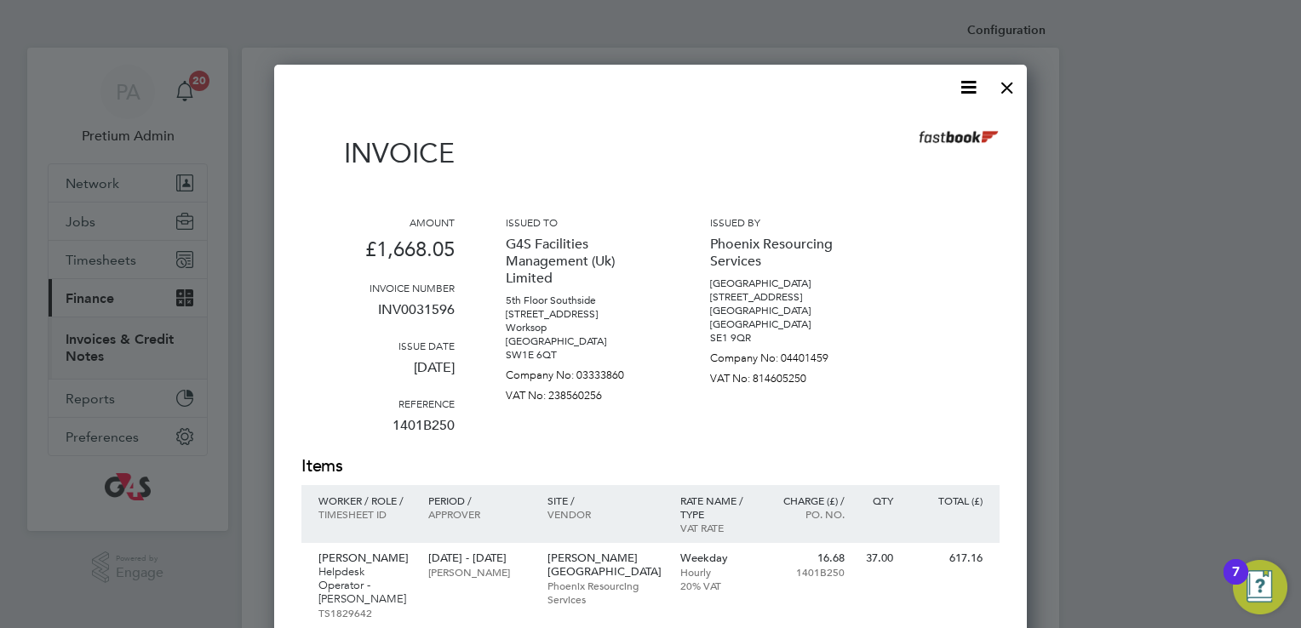
click at [963, 87] on icon at bounding box center [968, 87] width 21 height 21
click at [923, 121] on li "Download Invoice" at bounding box center [917, 128] width 118 height 24
click at [1005, 92] on div at bounding box center [1007, 83] width 31 height 31
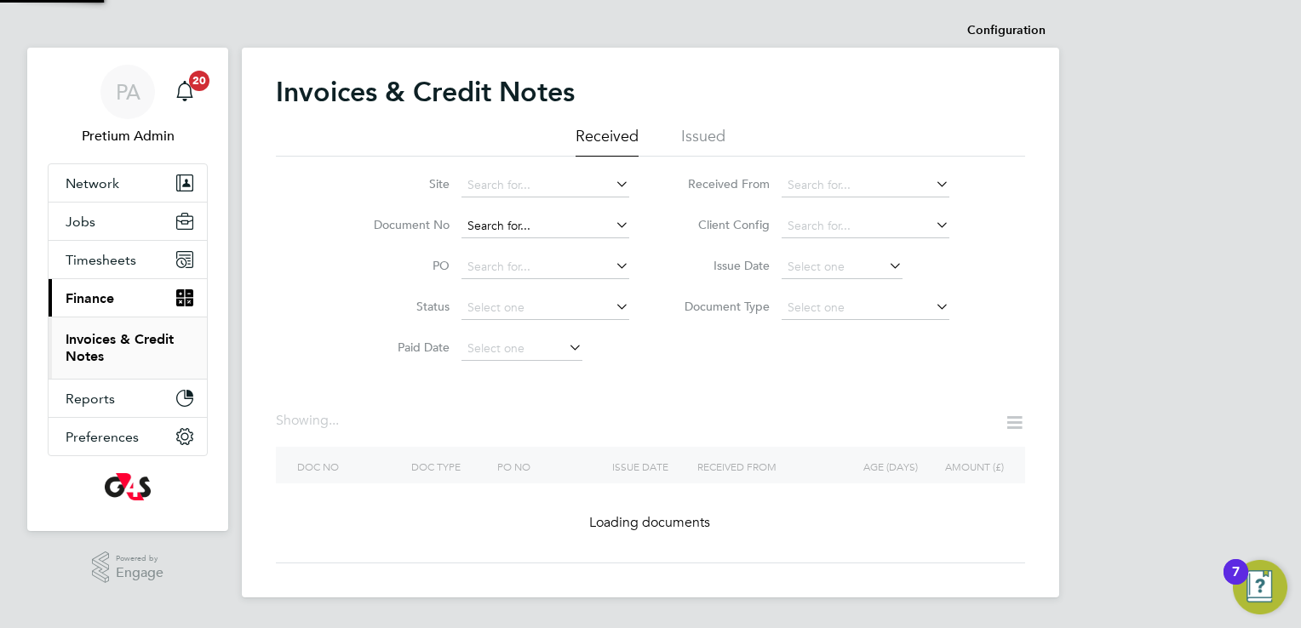
click at [538, 231] on input at bounding box center [545, 227] width 168 height 24
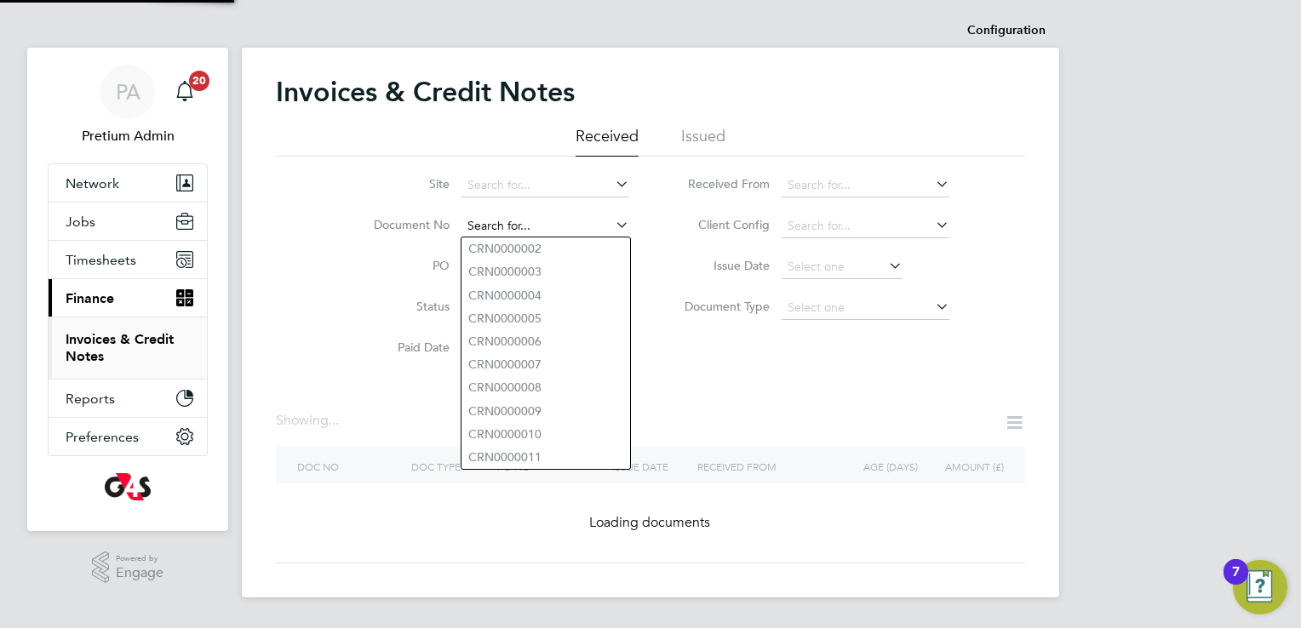
paste input "INV0054207"
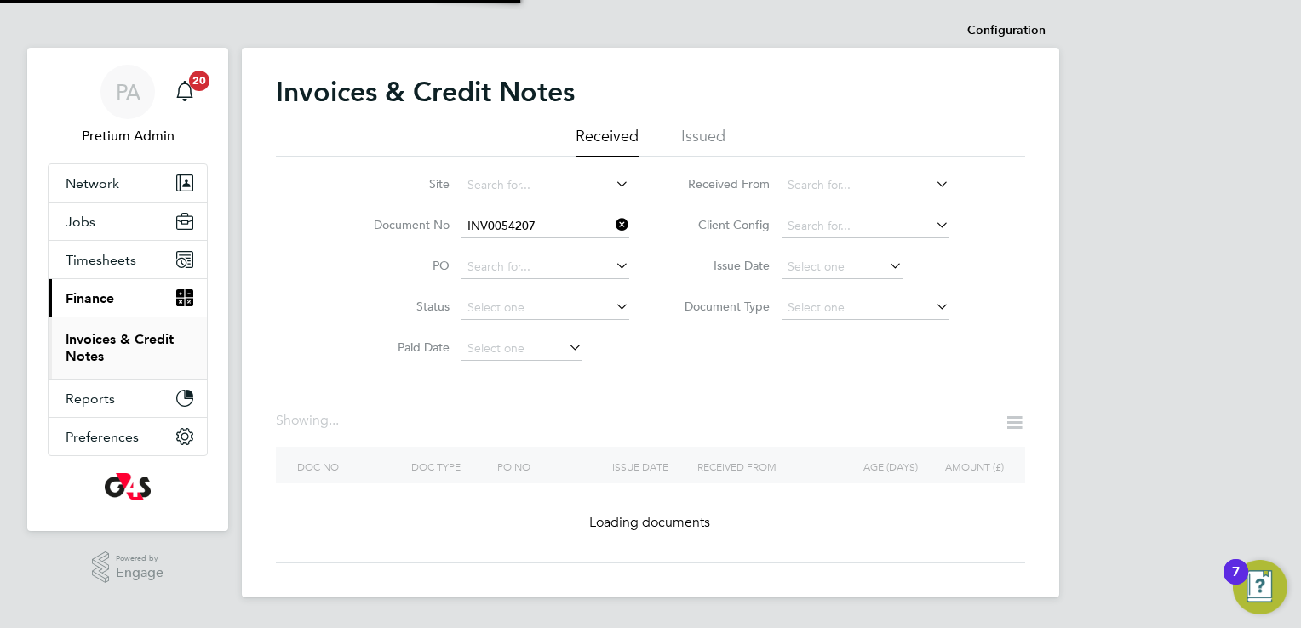
click at [508, 250] on b "INV0054207" at bounding box center [502, 249] width 68 height 14
type input "INV0054207"
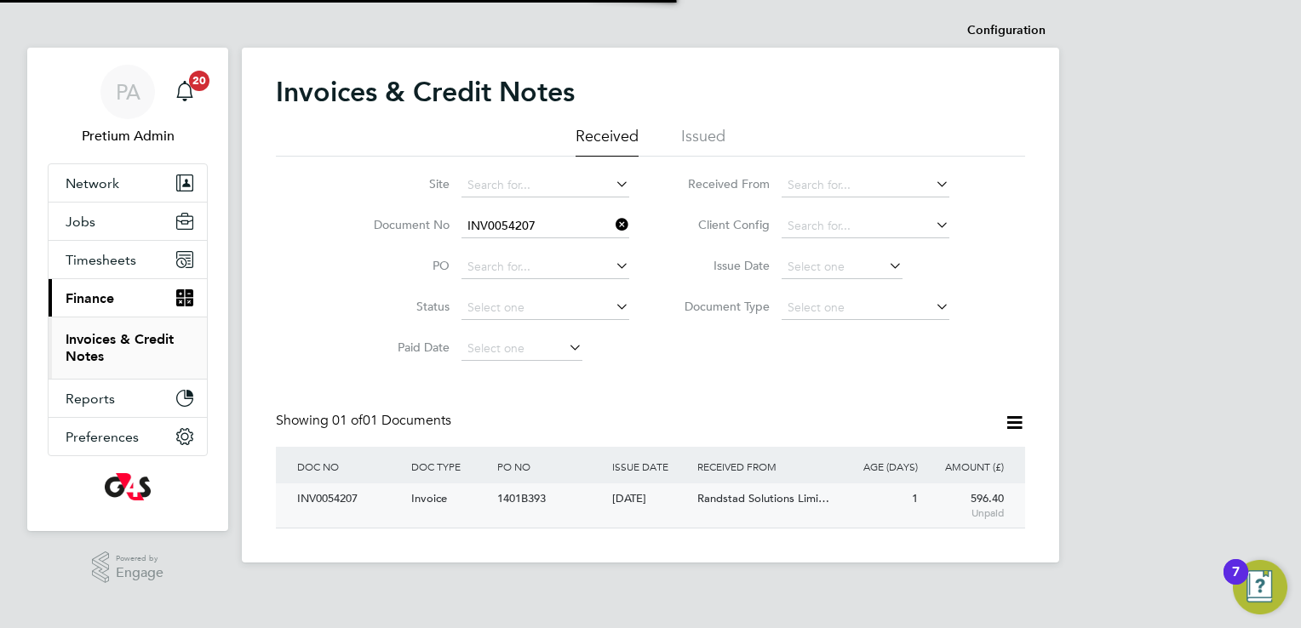
click at [539, 496] on span "1401B393" at bounding box center [521, 498] width 49 height 14
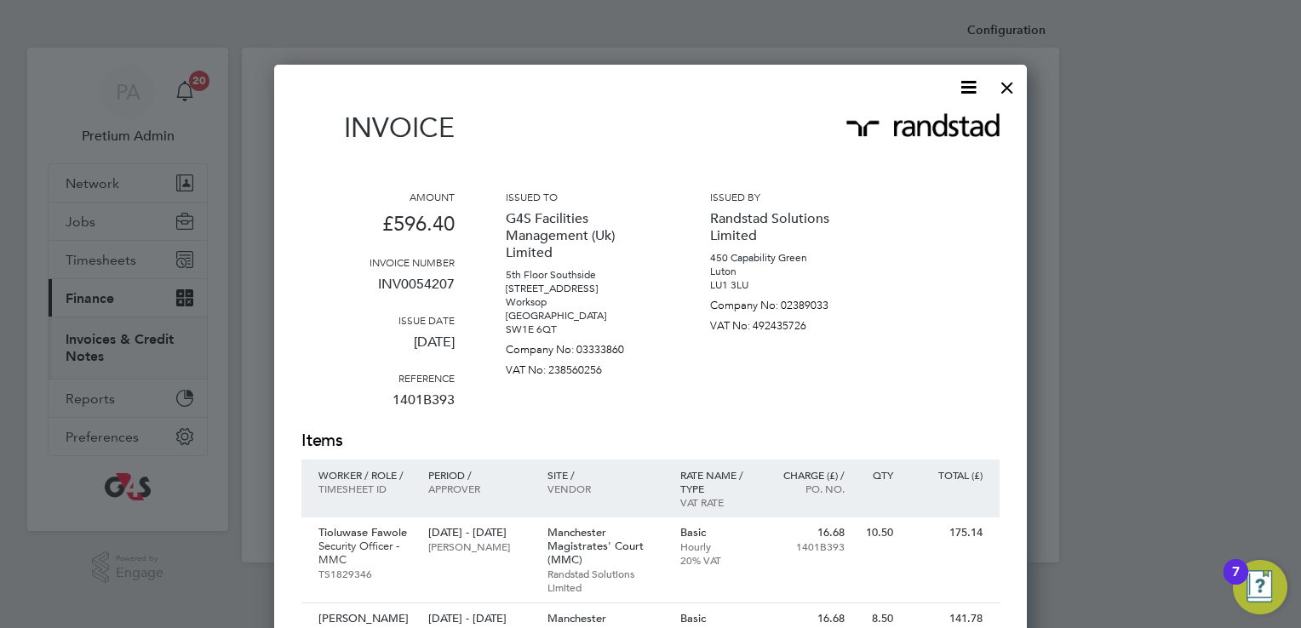
click at [960, 96] on icon at bounding box center [968, 87] width 21 height 21
click at [930, 125] on li "Download Invoice" at bounding box center [917, 128] width 118 height 24
click at [832, 104] on div "Invoice Amount £596.40 Invoice number INV0054207 Issue date 30 Sep 2025 Referen…" at bounding box center [650, 588] width 698 height 1023
click at [975, 88] on icon at bounding box center [968, 87] width 21 height 21
click at [937, 122] on li "Download Invoice" at bounding box center [917, 128] width 118 height 24
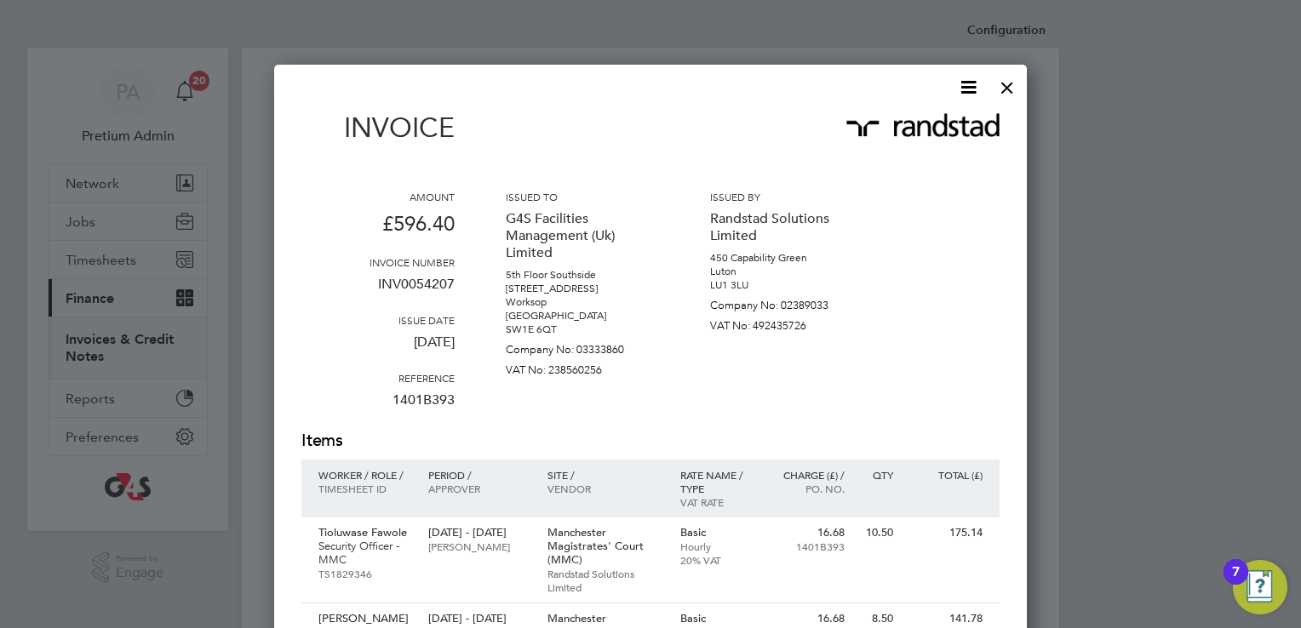
click at [825, 147] on div "Invoice" at bounding box center [650, 136] width 698 height 49
click at [1012, 92] on div at bounding box center [1007, 83] width 31 height 31
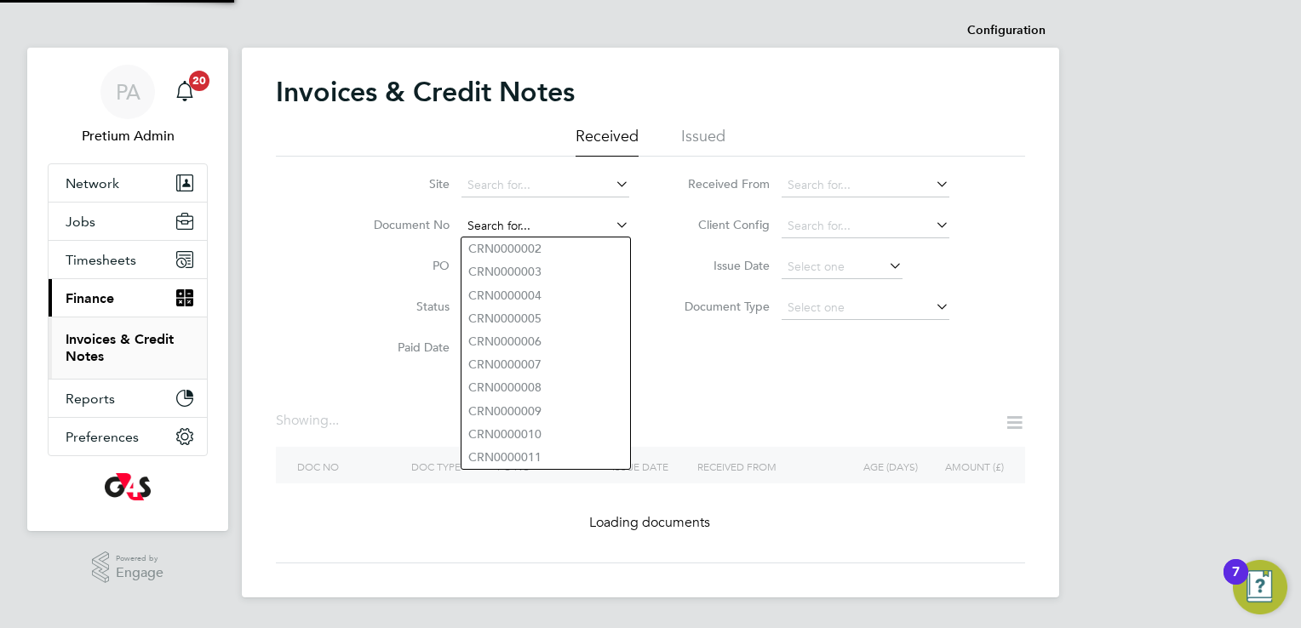
click at [541, 232] on input at bounding box center [545, 227] width 168 height 24
paste input "INV0000199"
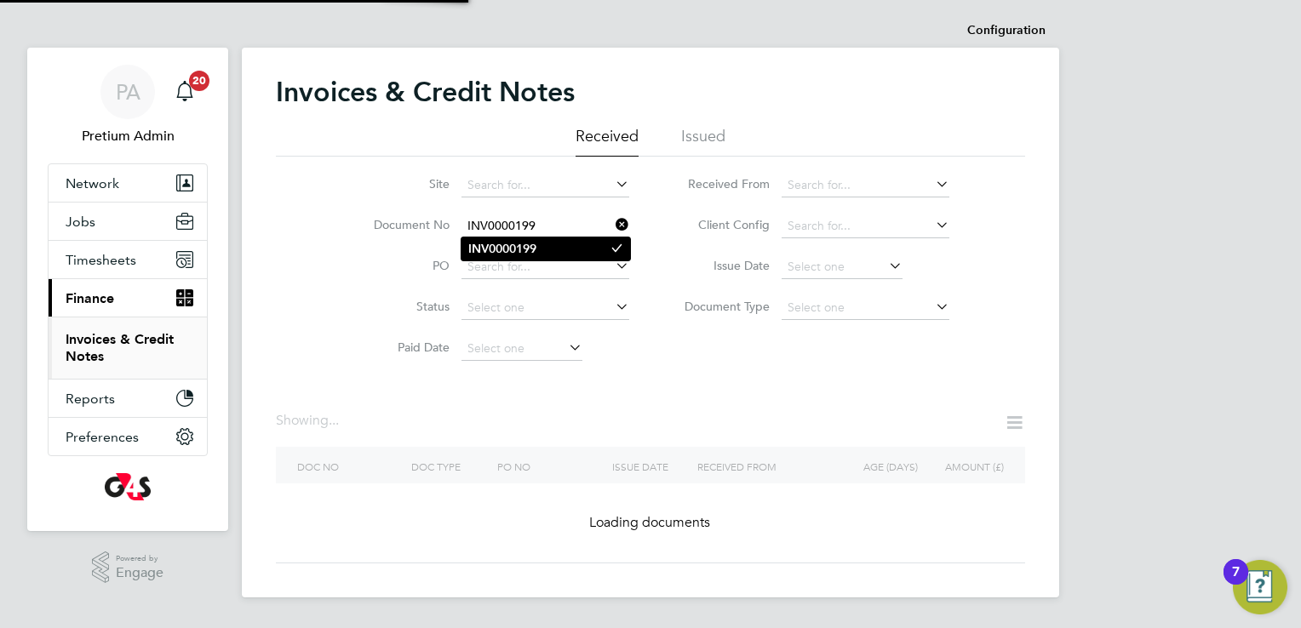
type input "INV0000199"
click at [503, 247] on b "INV0000199" at bounding box center [502, 249] width 68 height 14
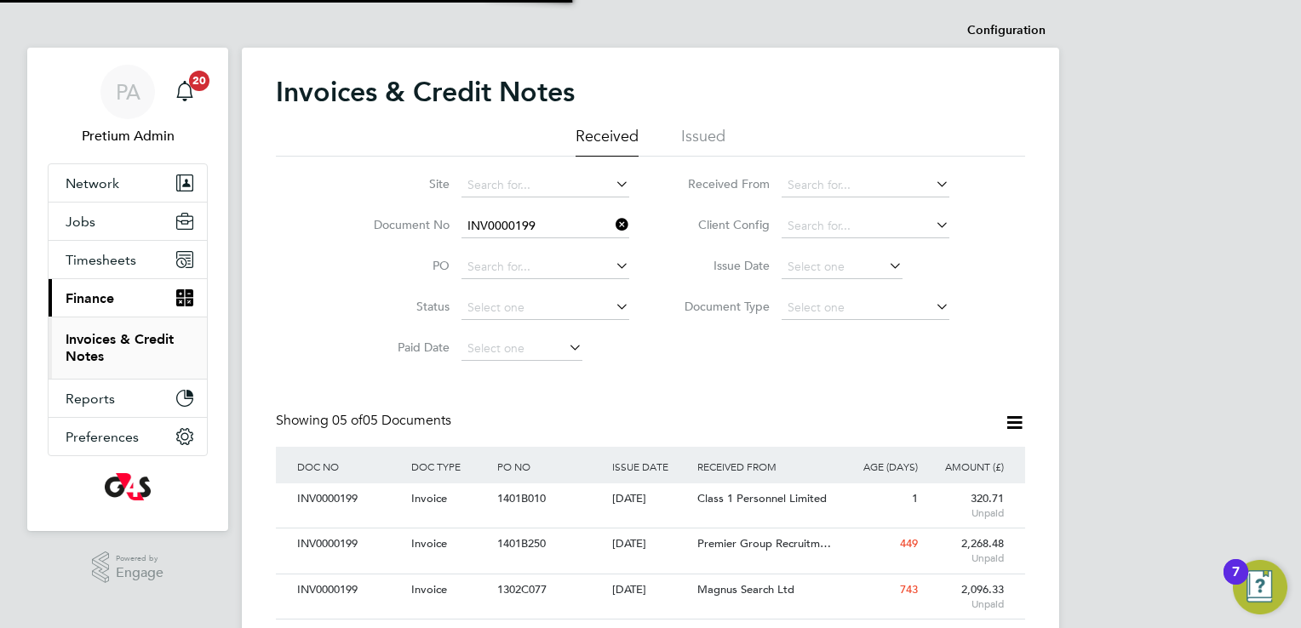
scroll to position [32, 116]
click at [778, 488] on div "Class 1 Personnel Limited" at bounding box center [764, 500] width 143 height 32
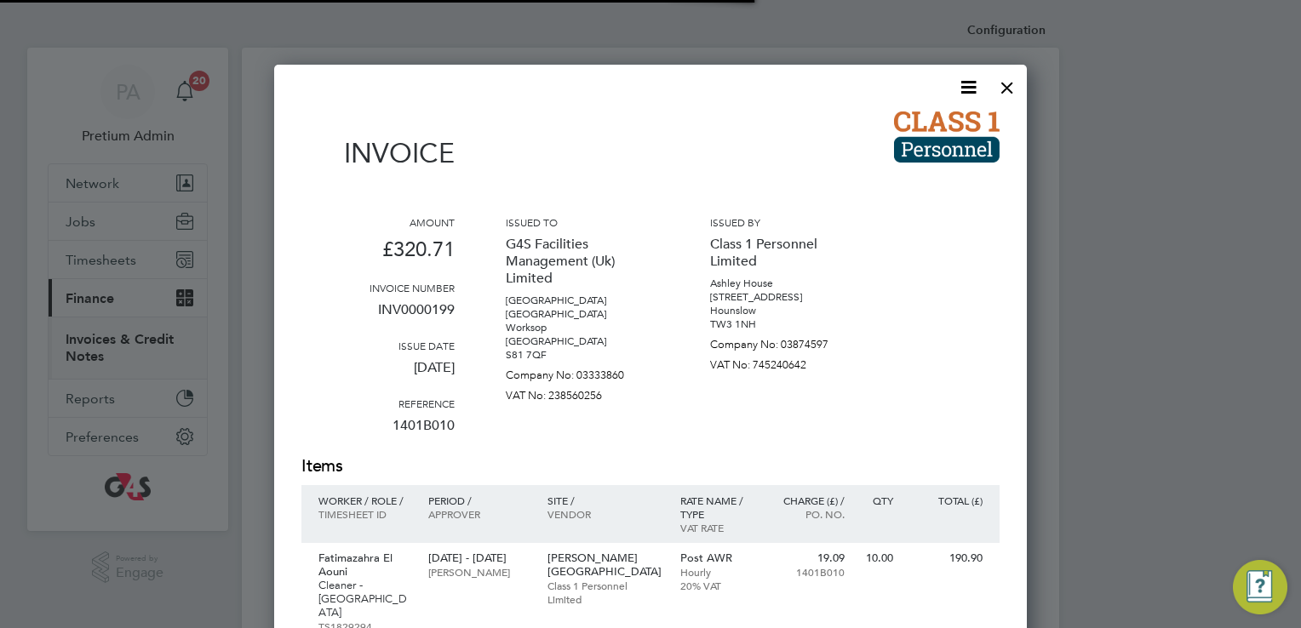
scroll to position [991, 754]
click at [970, 81] on icon at bounding box center [968, 87] width 21 height 21
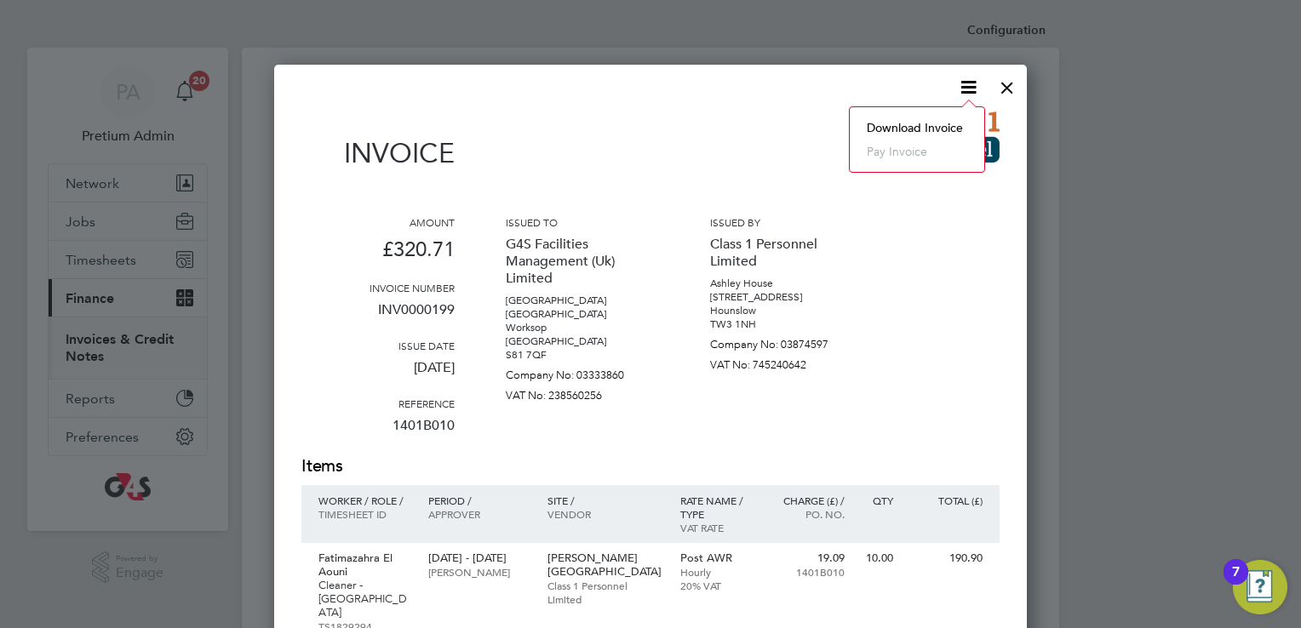
click at [934, 121] on li "Download Invoice" at bounding box center [917, 128] width 118 height 24
click at [1001, 90] on div at bounding box center [1007, 83] width 31 height 31
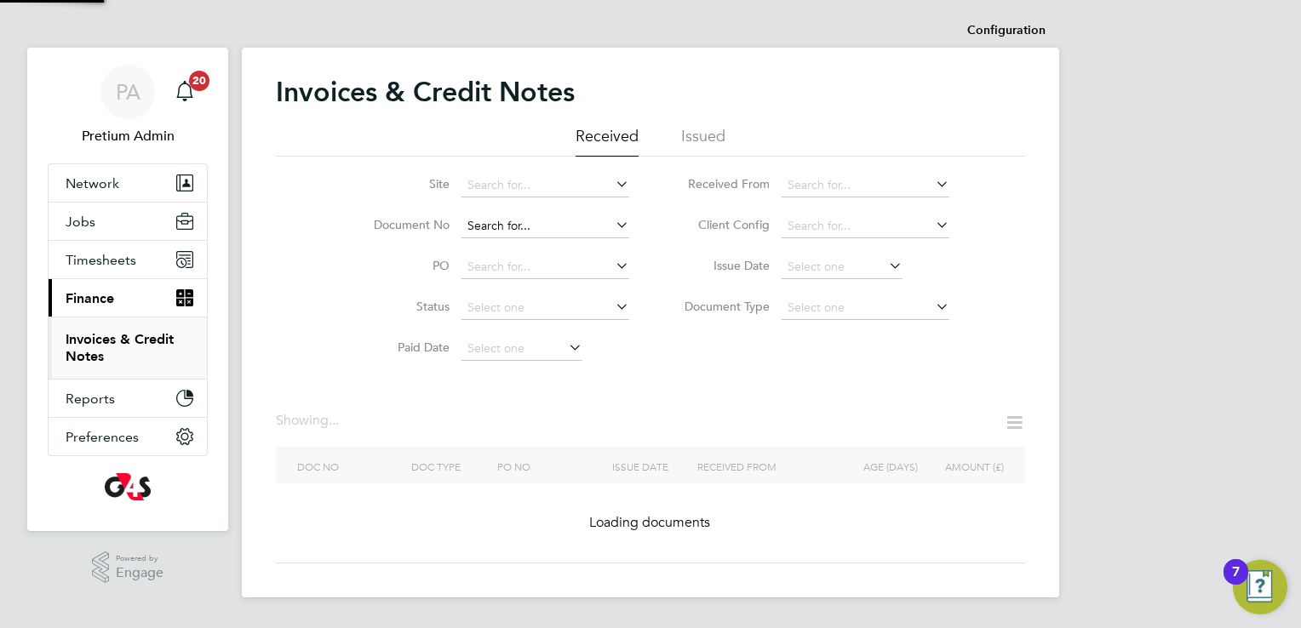
click at [578, 227] on input at bounding box center [545, 227] width 168 height 24
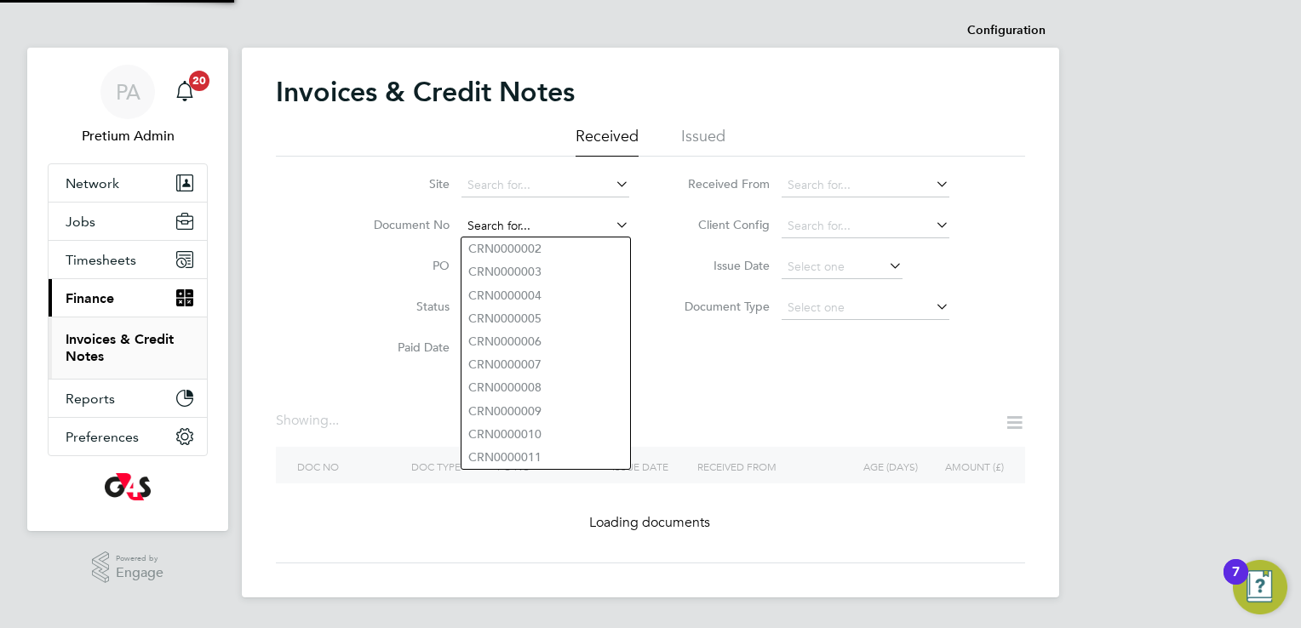
paste input "INV0000198"
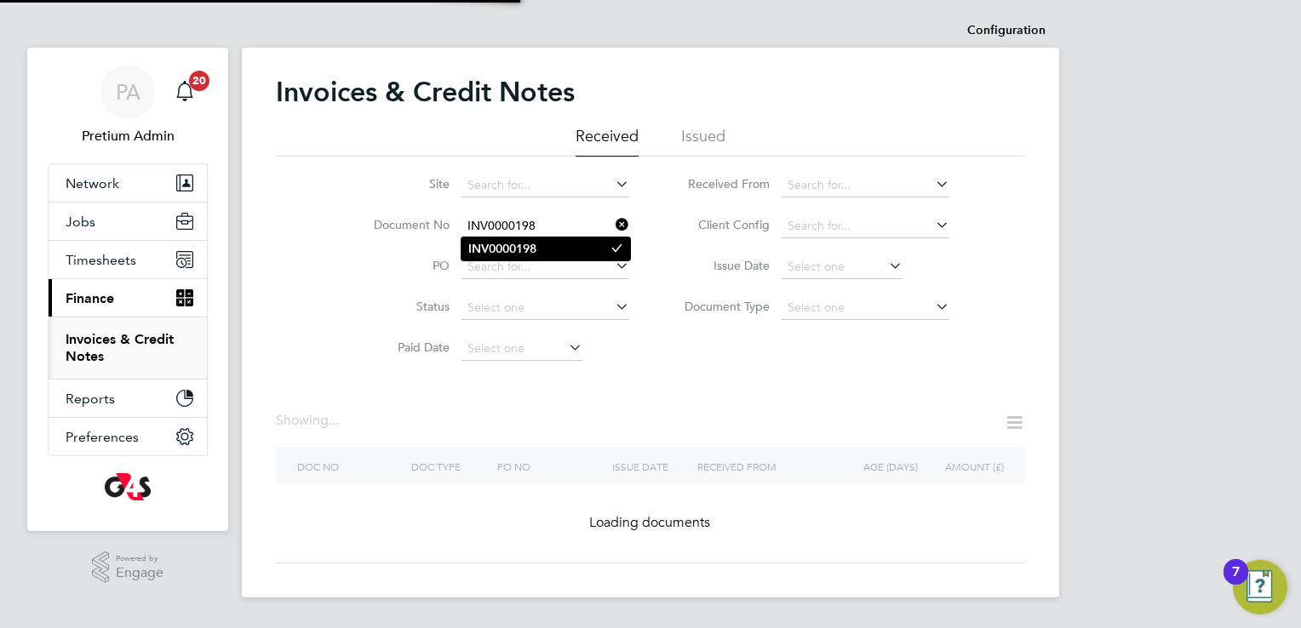
type input "INV0000198"
click at [517, 251] on b "INV0000198" at bounding box center [502, 249] width 68 height 14
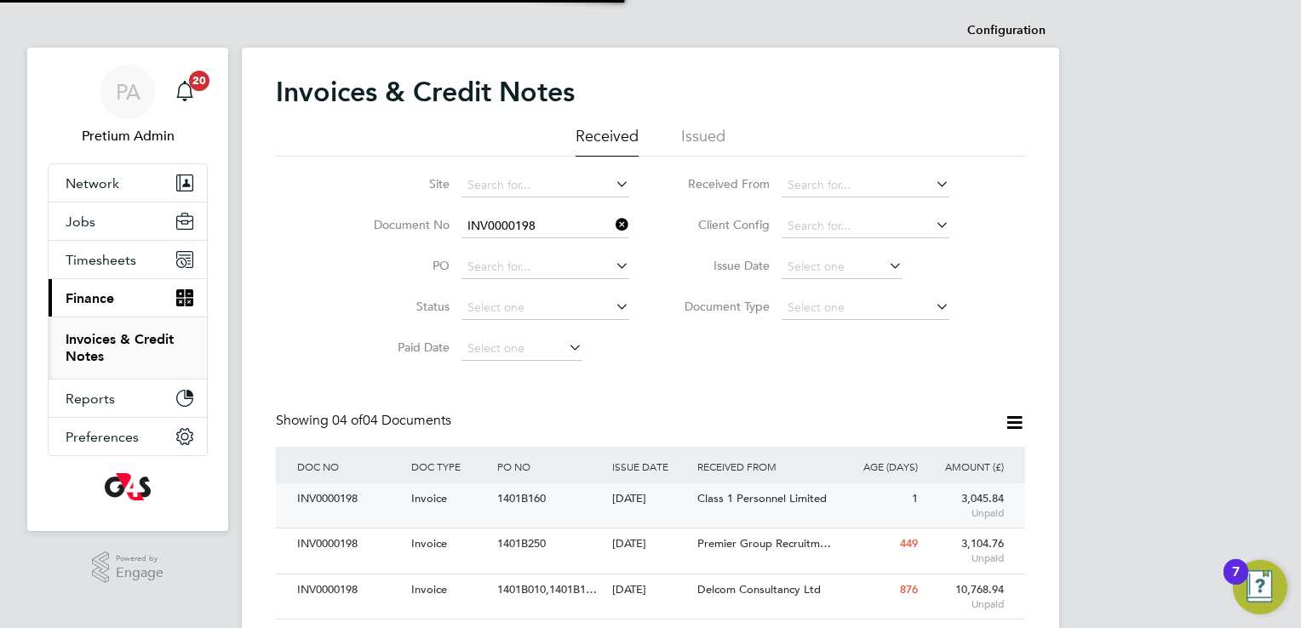
click at [535, 515] on div "INV0000198 Invoice 1401B160 30 Sep 2025 G4S Facilities Management (Uk) Limited …" at bounding box center [650, 506] width 749 height 44
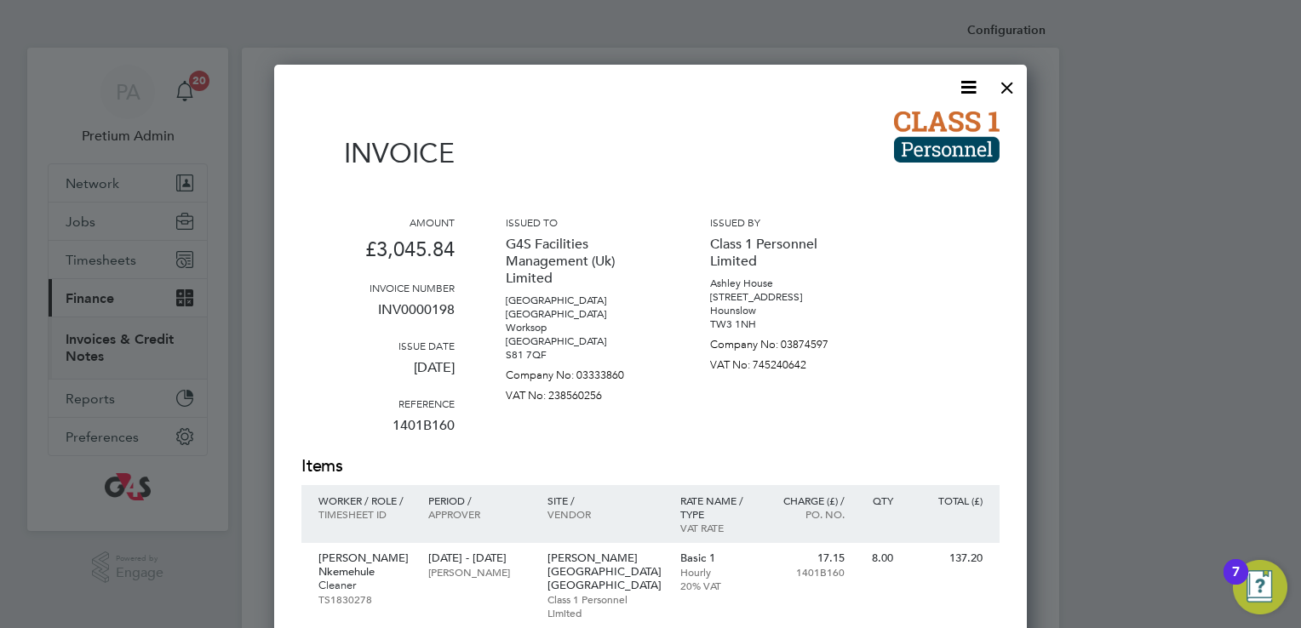
click at [967, 87] on icon at bounding box center [968, 87] width 21 height 21
click at [940, 118] on li "Download Invoice" at bounding box center [917, 128] width 118 height 24
click at [1001, 95] on div at bounding box center [1007, 83] width 31 height 31
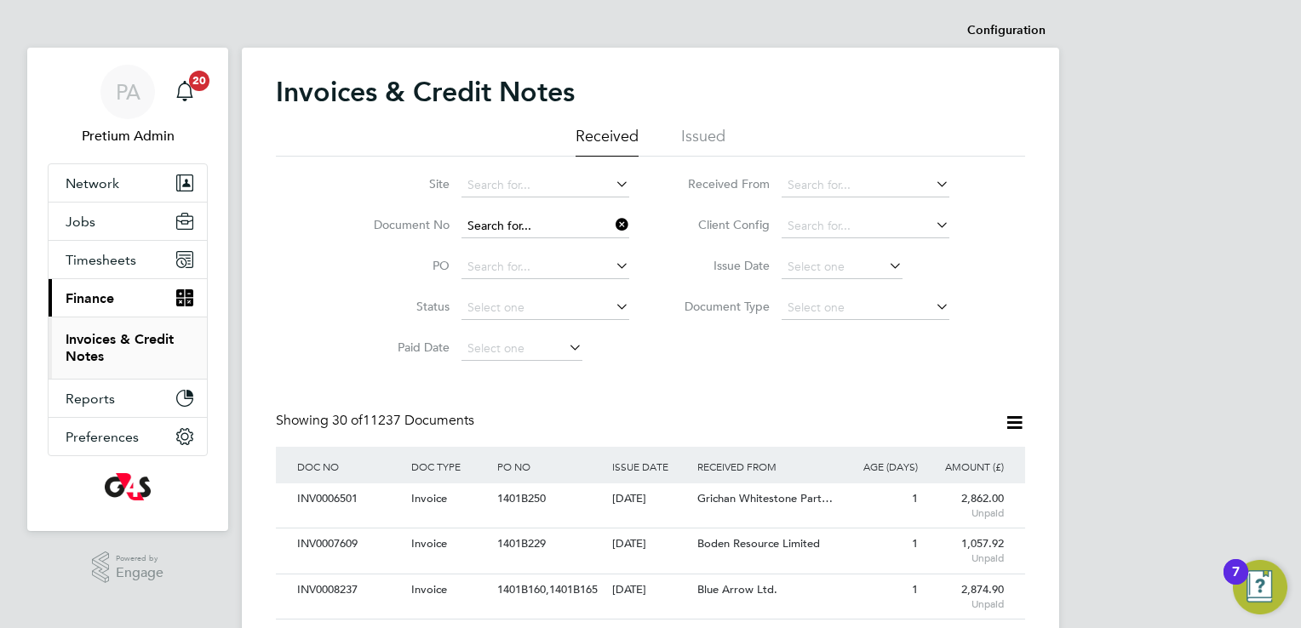
click at [565, 220] on input at bounding box center [545, 227] width 168 height 24
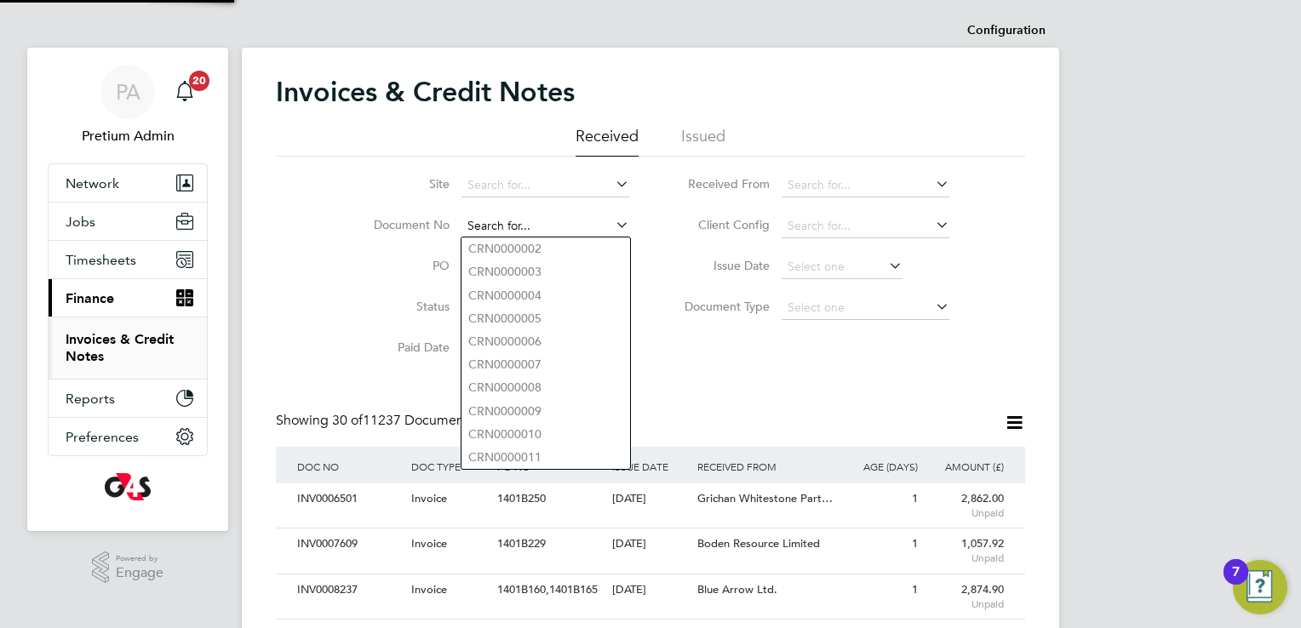
paste input "INV0008233"
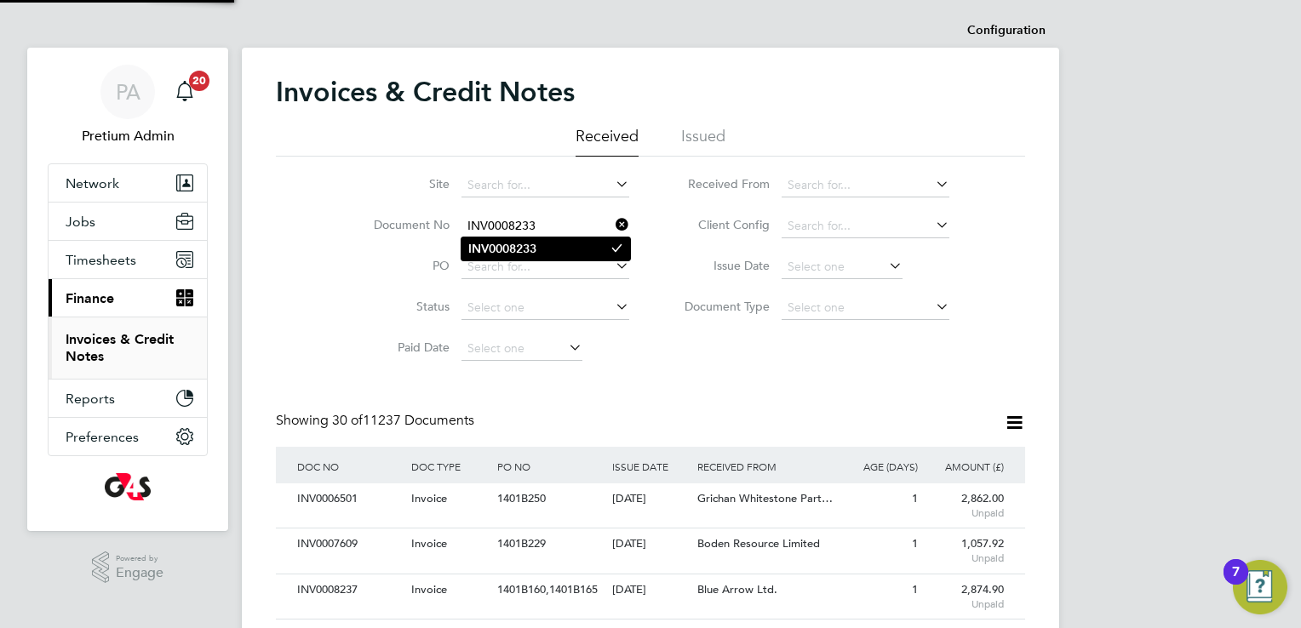
type input "INV0008233"
click at [503, 251] on b "INV0008233" at bounding box center [502, 249] width 68 height 14
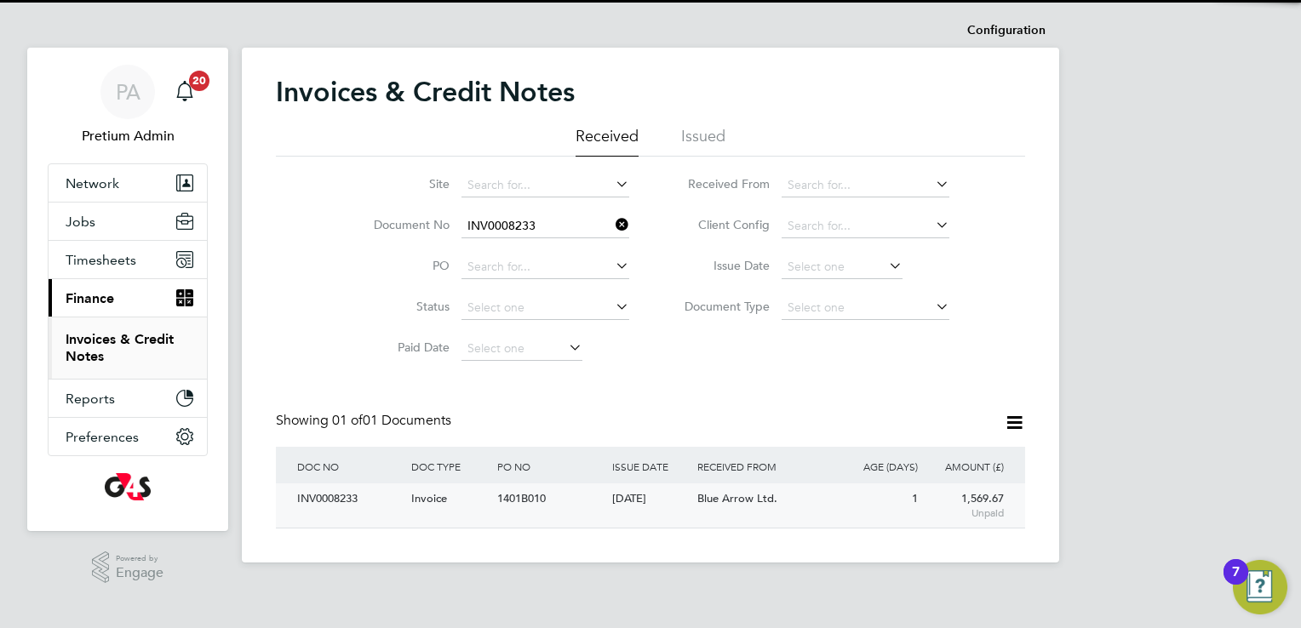
click at [612, 511] on div "[DATE]" at bounding box center [651, 500] width 86 height 32
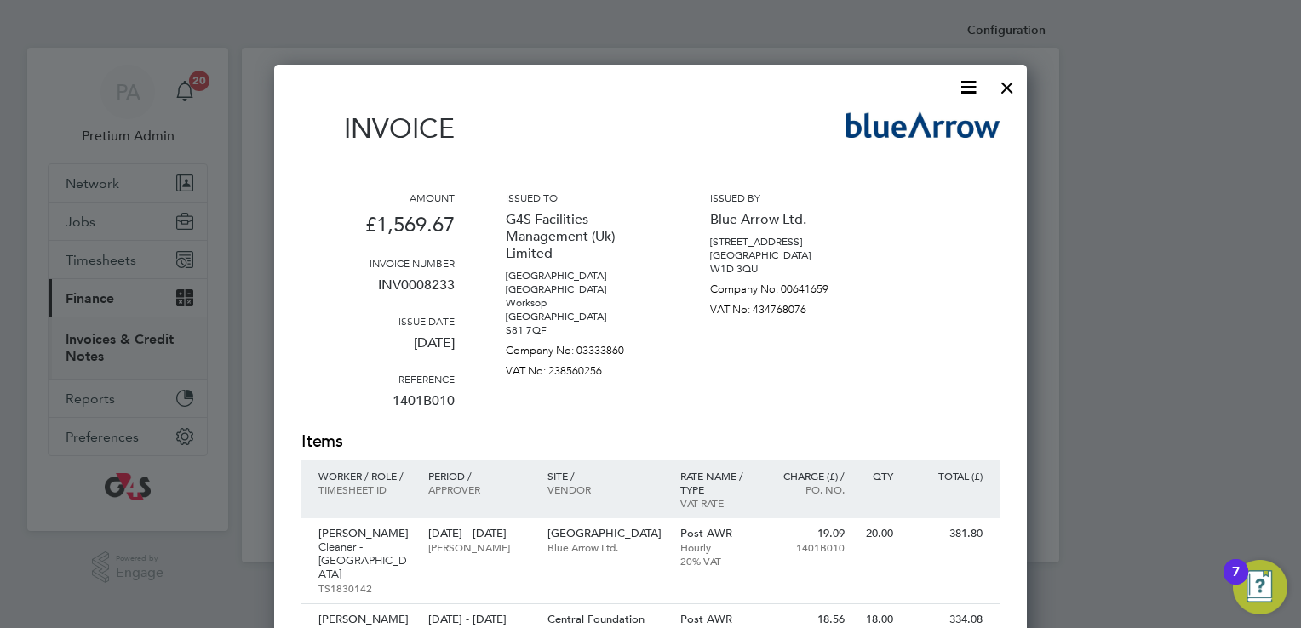
click at [960, 84] on icon at bounding box center [968, 87] width 21 height 21
click at [906, 128] on li "Download Invoice" at bounding box center [917, 128] width 118 height 24
click at [1012, 92] on div at bounding box center [1007, 83] width 31 height 31
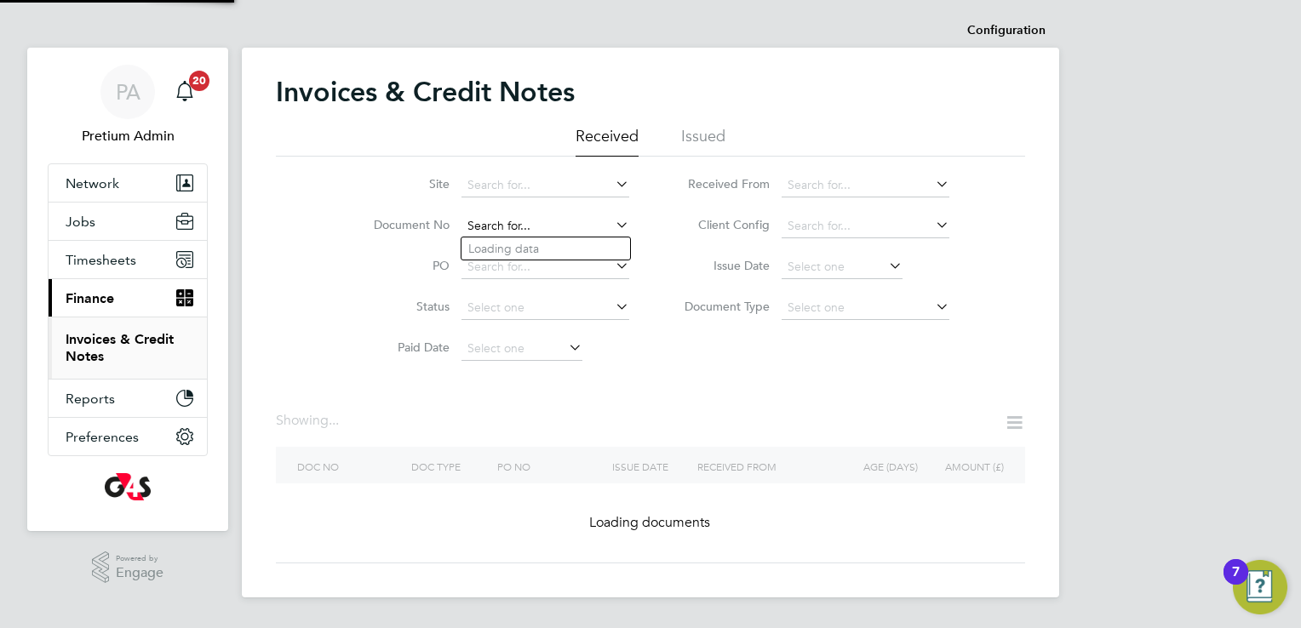
click at [554, 220] on input at bounding box center [545, 227] width 168 height 24
paste input "INV0008232"
click at [536, 242] on b "INV0008232" at bounding box center [502, 249] width 68 height 14
type input "INV0008232"
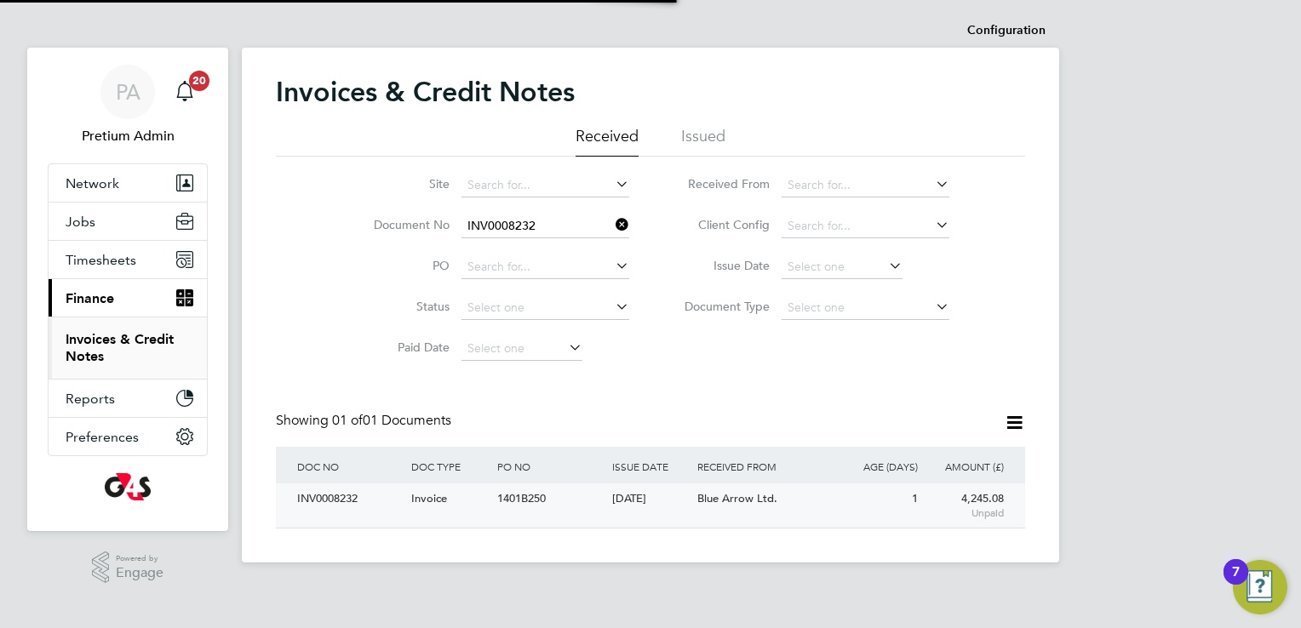
click at [737, 502] on span "Blue Arrow Ltd." at bounding box center [737, 498] width 80 height 14
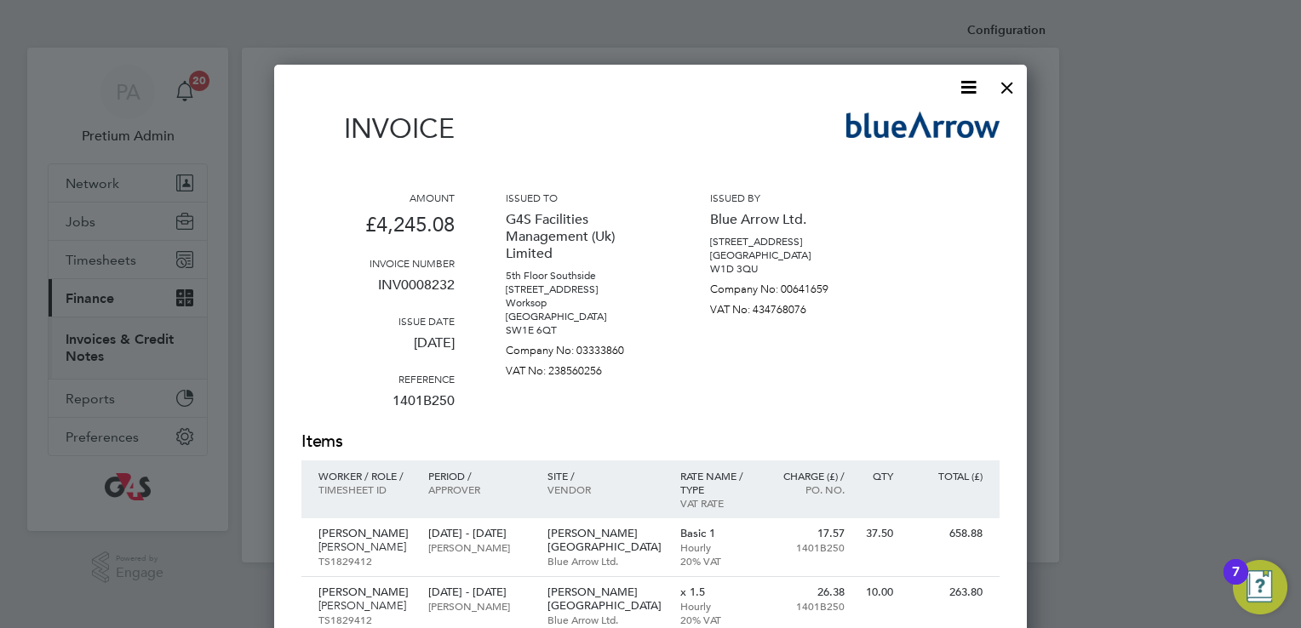
click at [960, 89] on icon at bounding box center [968, 87] width 21 height 21
click at [937, 119] on li "Download Invoice" at bounding box center [917, 128] width 118 height 24
click at [1014, 93] on div at bounding box center [1007, 83] width 31 height 31
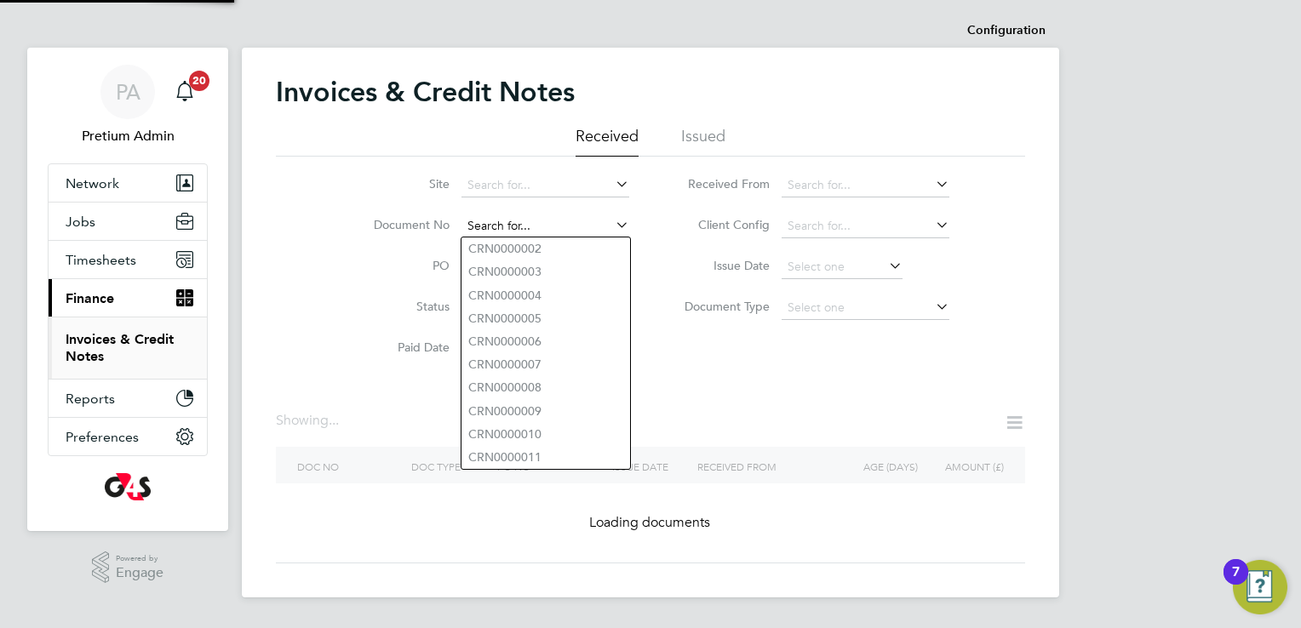
click at [570, 226] on input at bounding box center [545, 227] width 168 height 24
paste input "INV0006542"
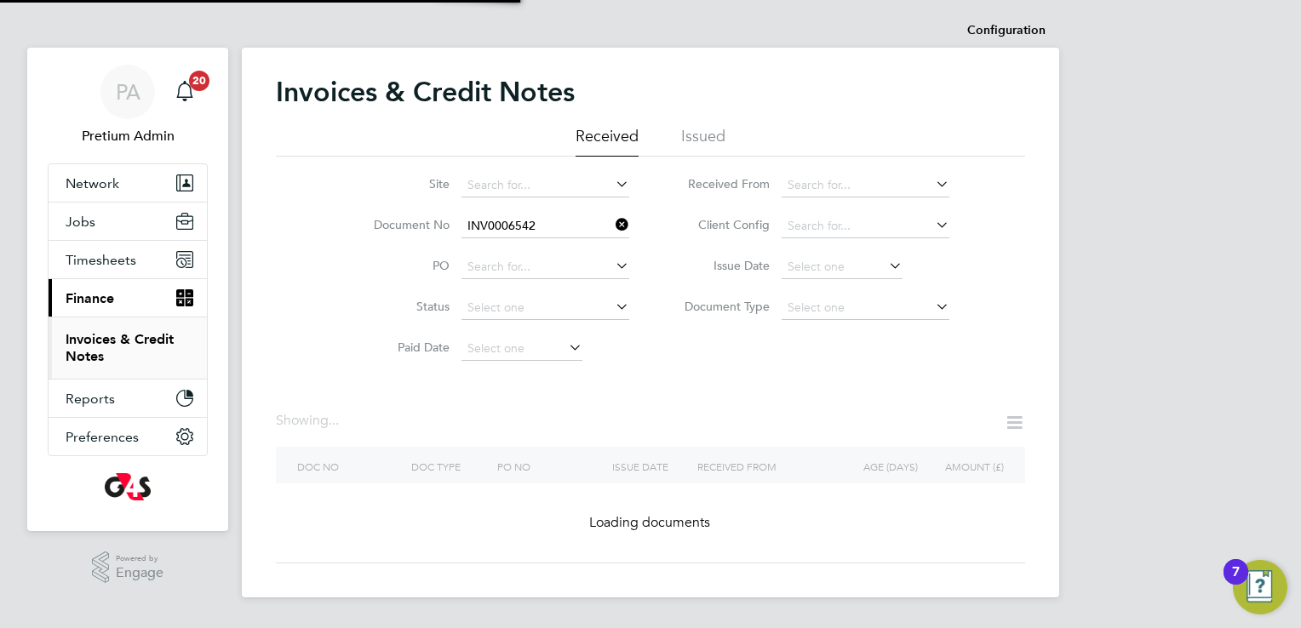
click at [498, 248] on b "INV0006542" at bounding box center [502, 249] width 68 height 14
type input "INV0006542"
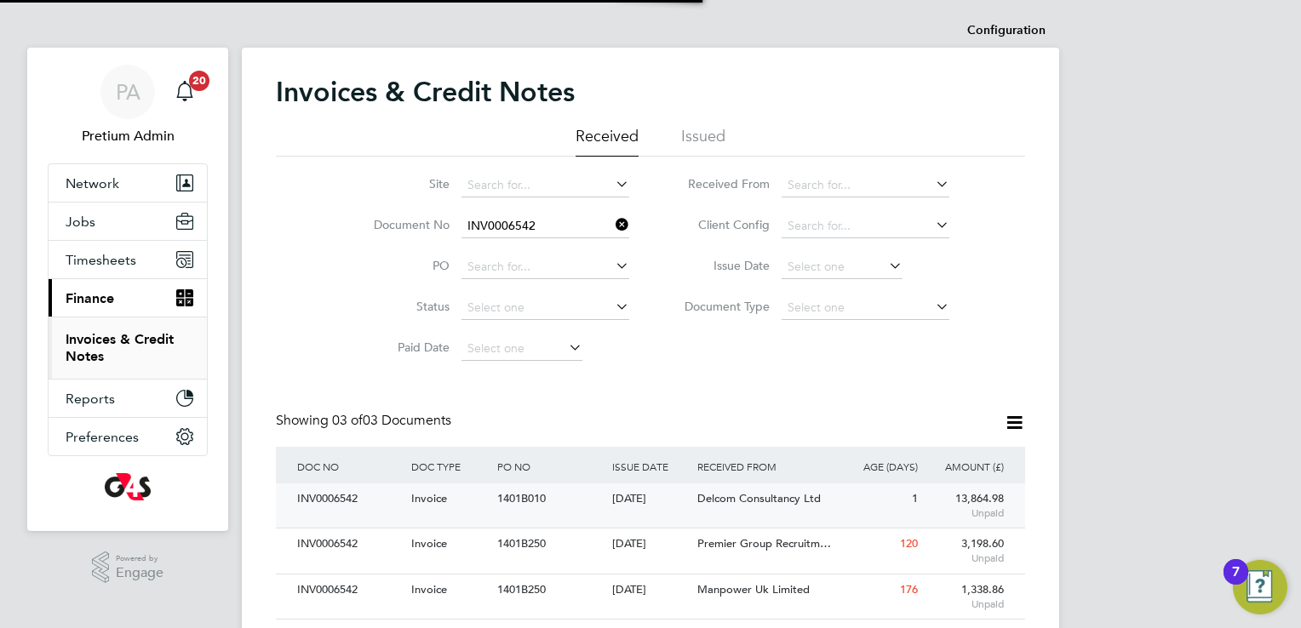
click at [490, 511] on div "Invoice" at bounding box center [450, 500] width 86 height 32
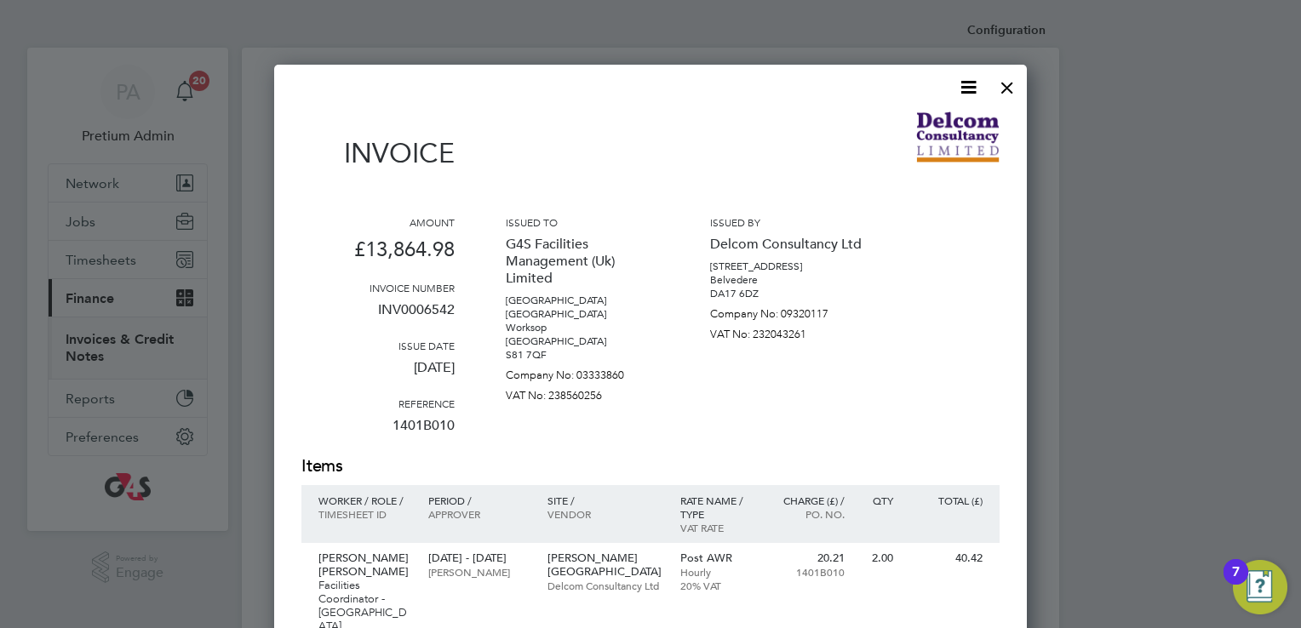
click at [965, 84] on icon at bounding box center [968, 87] width 21 height 21
click at [900, 121] on li "Download Invoice" at bounding box center [917, 128] width 118 height 24
click at [1011, 89] on div at bounding box center [1007, 83] width 31 height 31
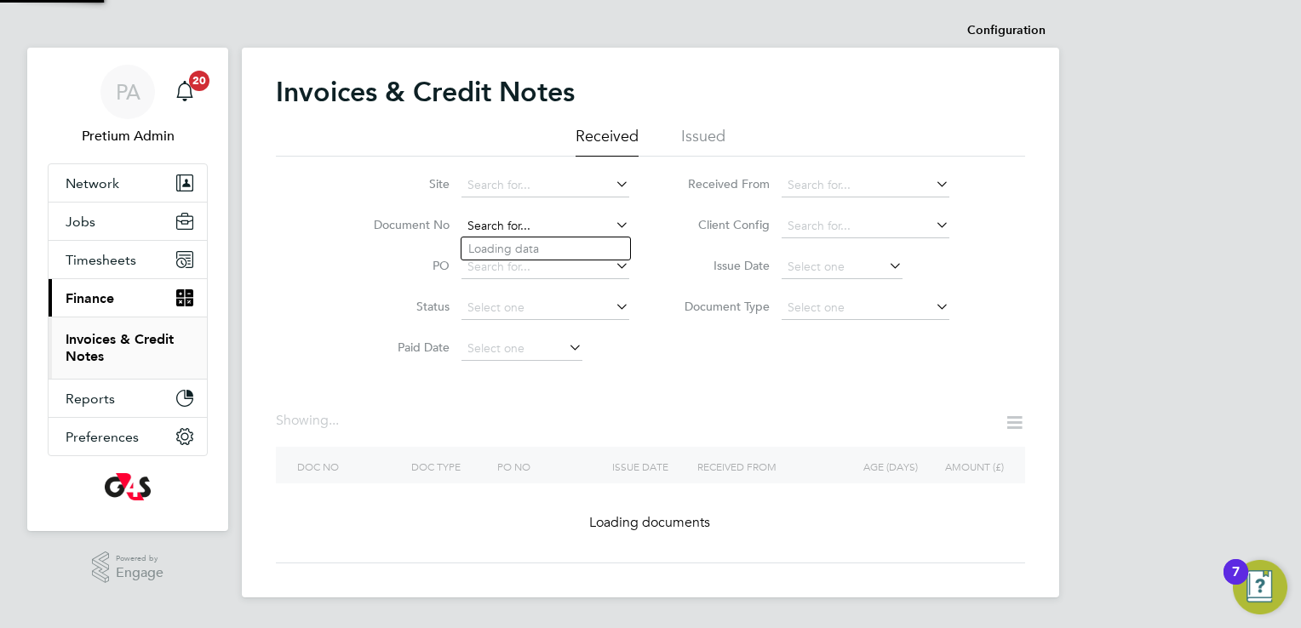
click at [556, 223] on input at bounding box center [545, 227] width 168 height 24
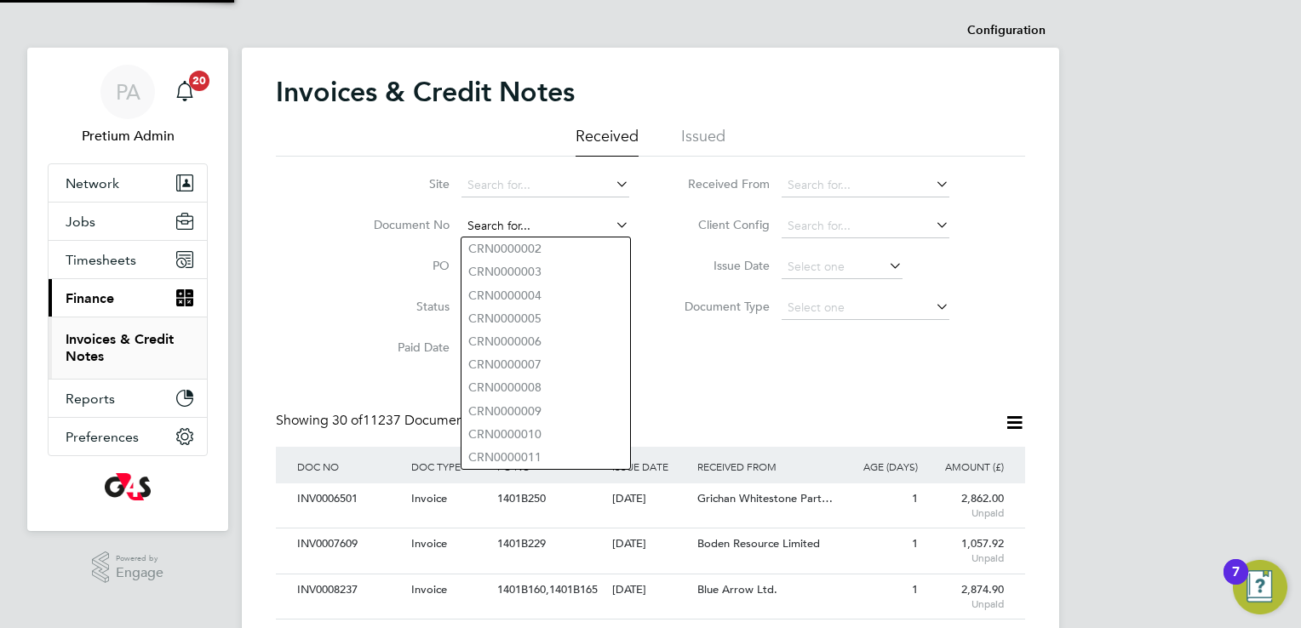
paste input "INV0006516"
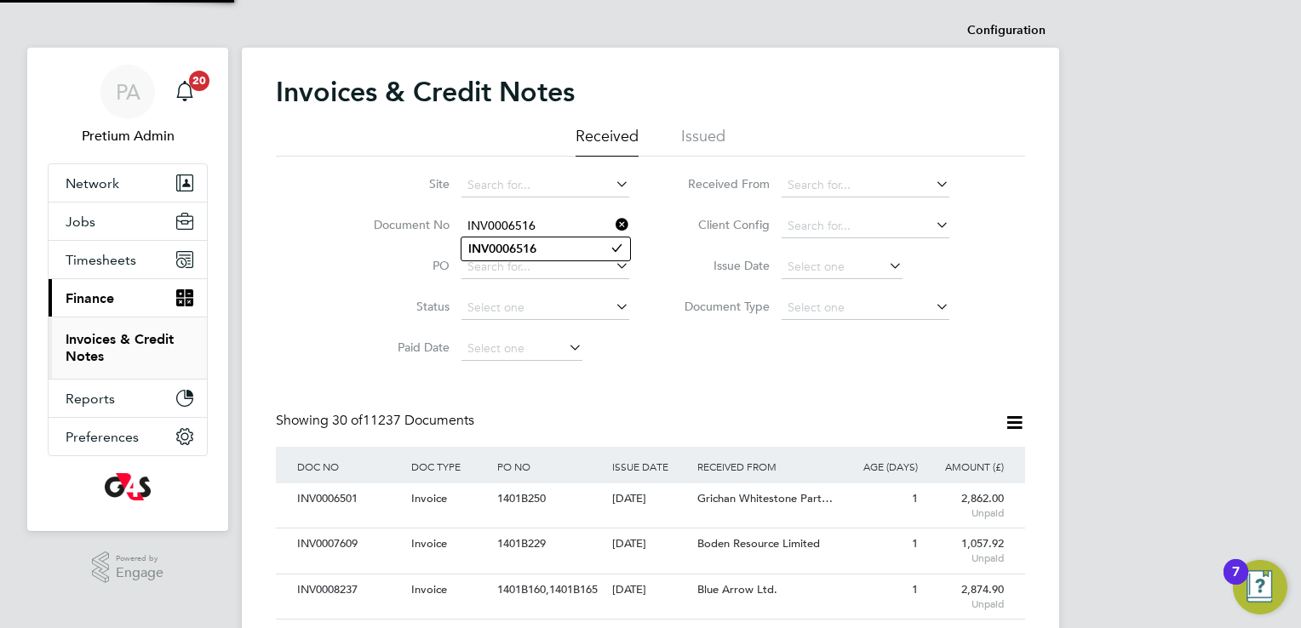
type input "INV0006516"
click at [496, 247] on b "INV0006516" at bounding box center [502, 249] width 68 height 14
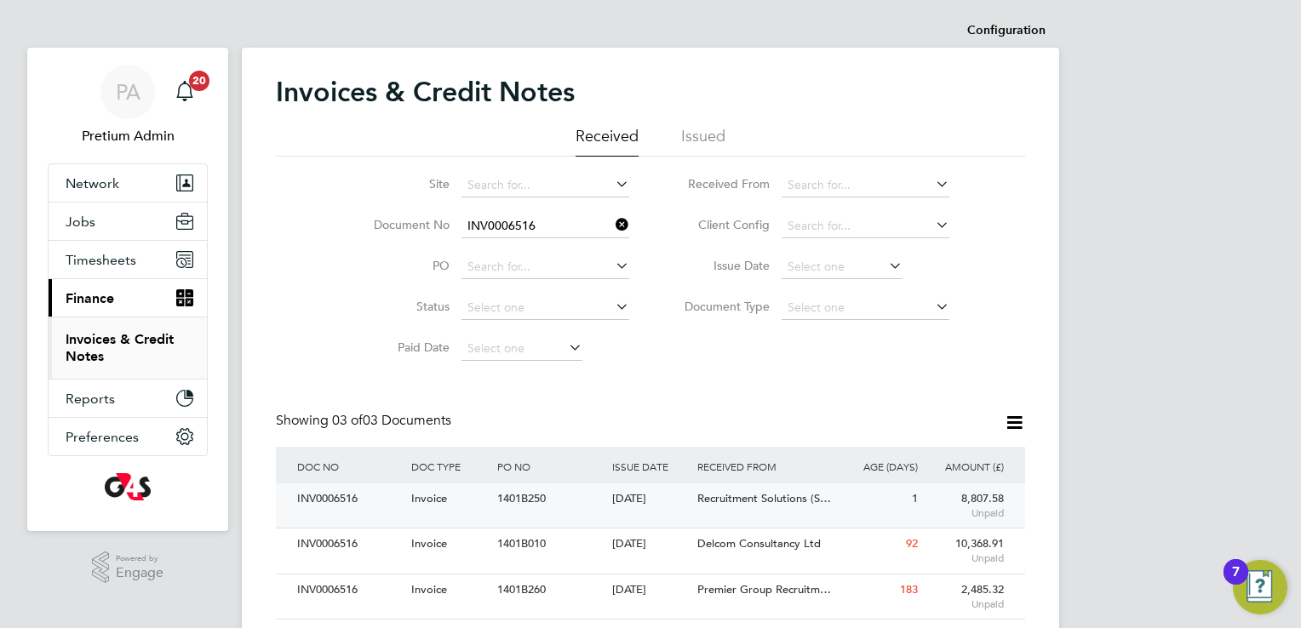
click at [722, 496] on span "Recruitment Solutions (S…" at bounding box center [764, 498] width 134 height 14
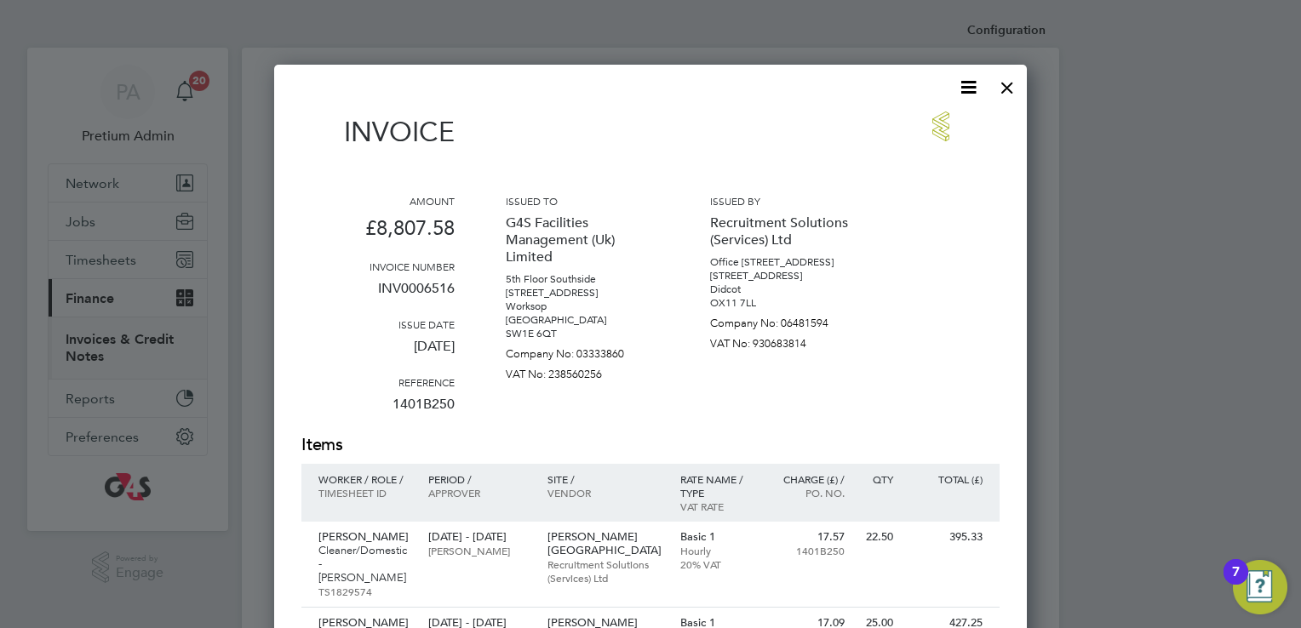
click at [966, 83] on icon at bounding box center [968, 87] width 21 height 21
click at [920, 124] on li "Download Invoice" at bounding box center [917, 128] width 118 height 24
click at [1011, 93] on div at bounding box center [1007, 83] width 31 height 31
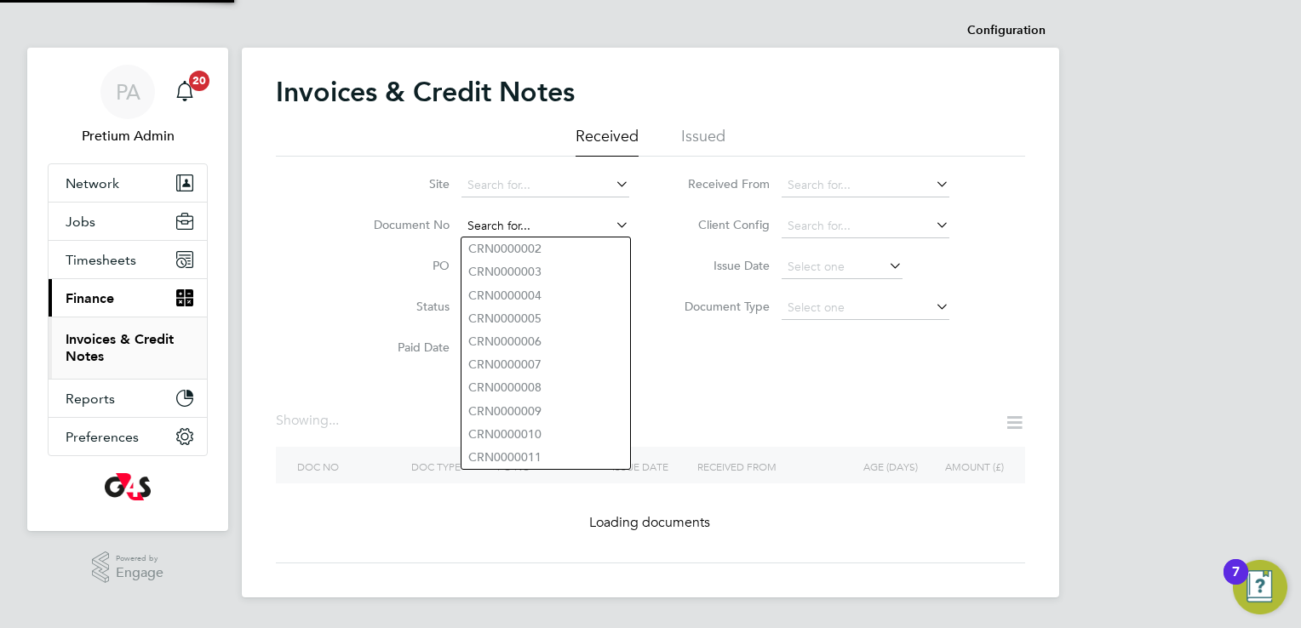
click at [562, 226] on input at bounding box center [545, 227] width 168 height 24
paste input "INV0006654"
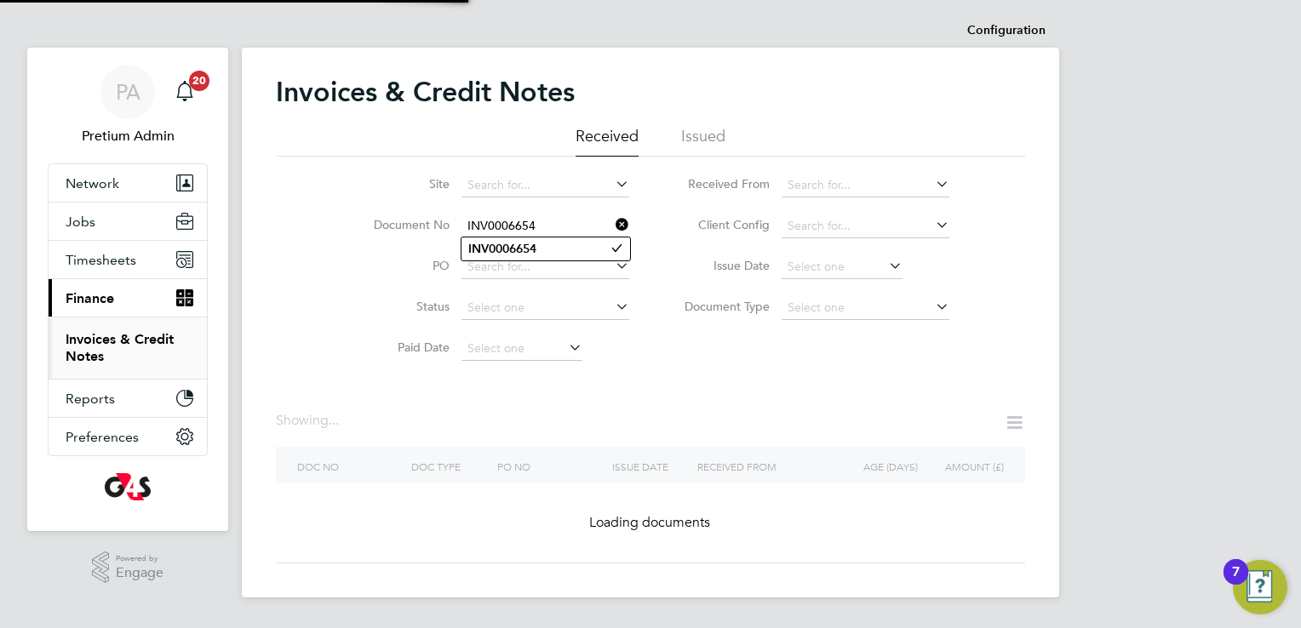
type input "INV0006654"
click at [530, 248] on b "INV0006654" at bounding box center [502, 249] width 68 height 14
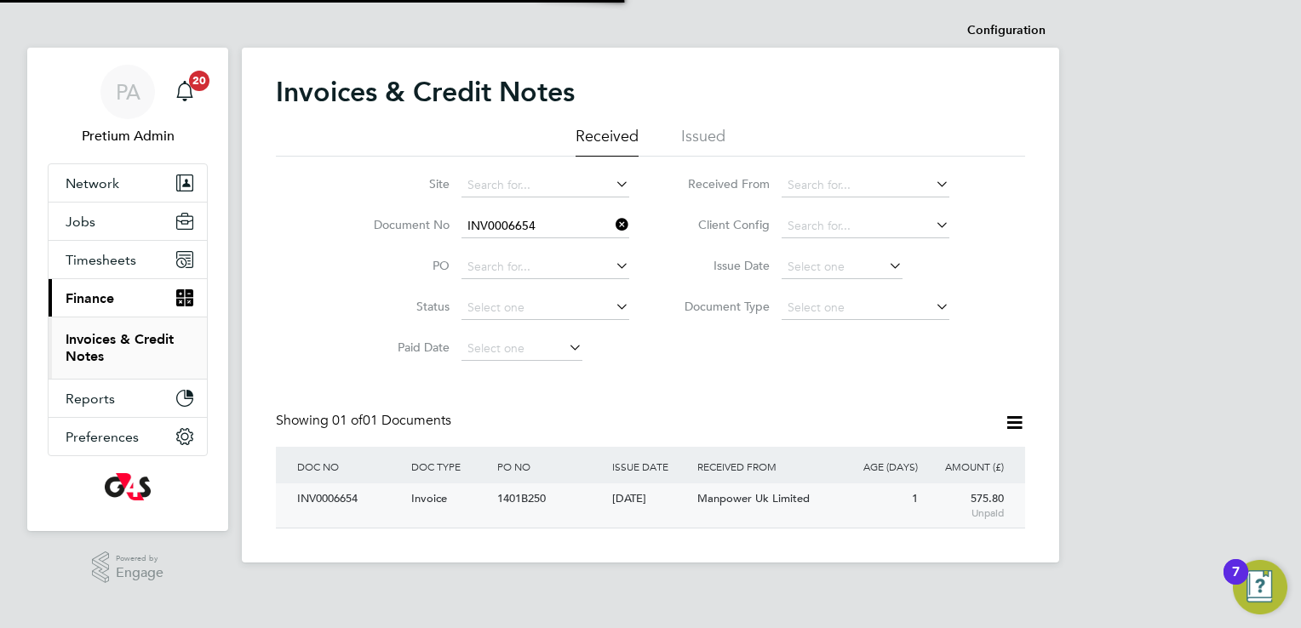
click at [611, 513] on div "[DATE]" at bounding box center [651, 500] width 86 height 32
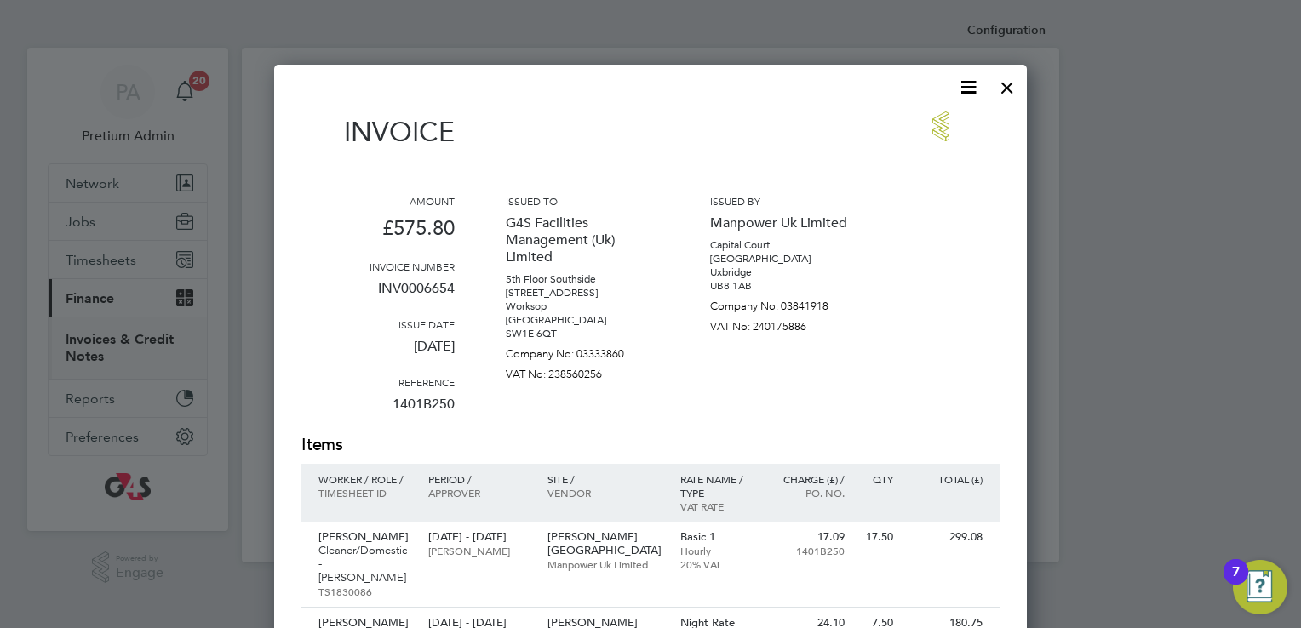
click at [964, 91] on icon at bounding box center [968, 87] width 21 height 21
click at [916, 129] on li "Download Invoice" at bounding box center [917, 128] width 118 height 24
click at [852, 73] on div "Invoice Amount £575.80 Invoice number INV0006654 Issue date 30 Sep 2025 Referen…" at bounding box center [650, 559] width 753 height 988
click at [1009, 88] on div at bounding box center [1007, 83] width 31 height 31
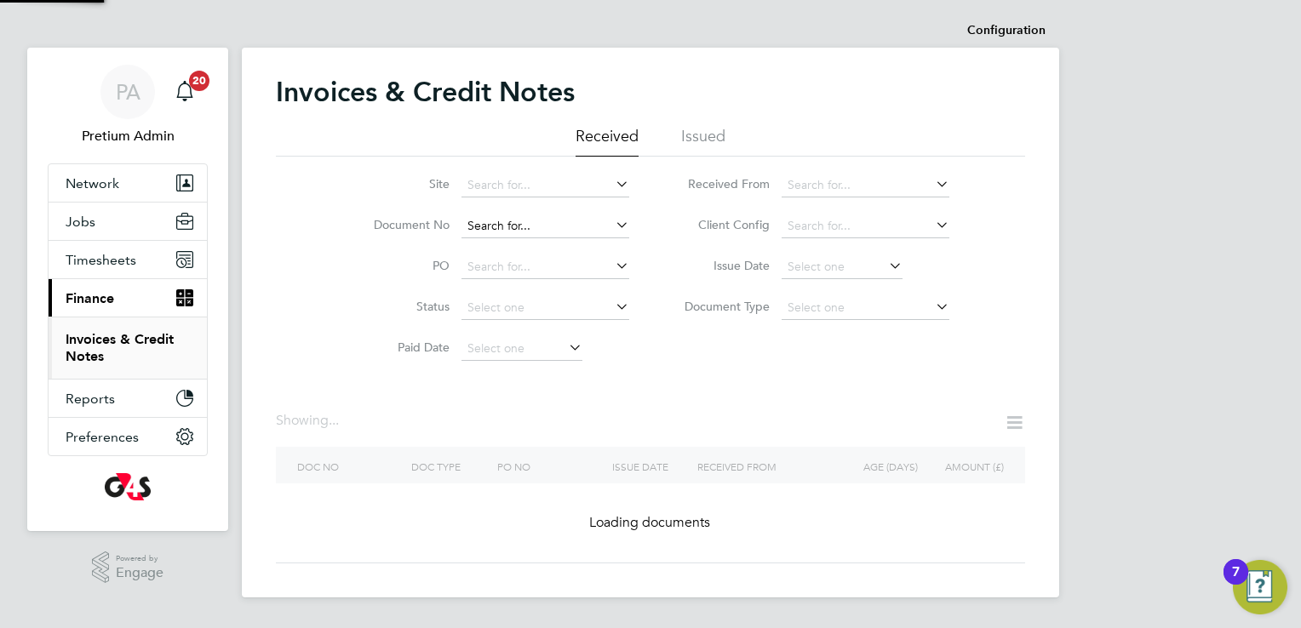
click at [606, 223] on input at bounding box center [545, 227] width 168 height 24
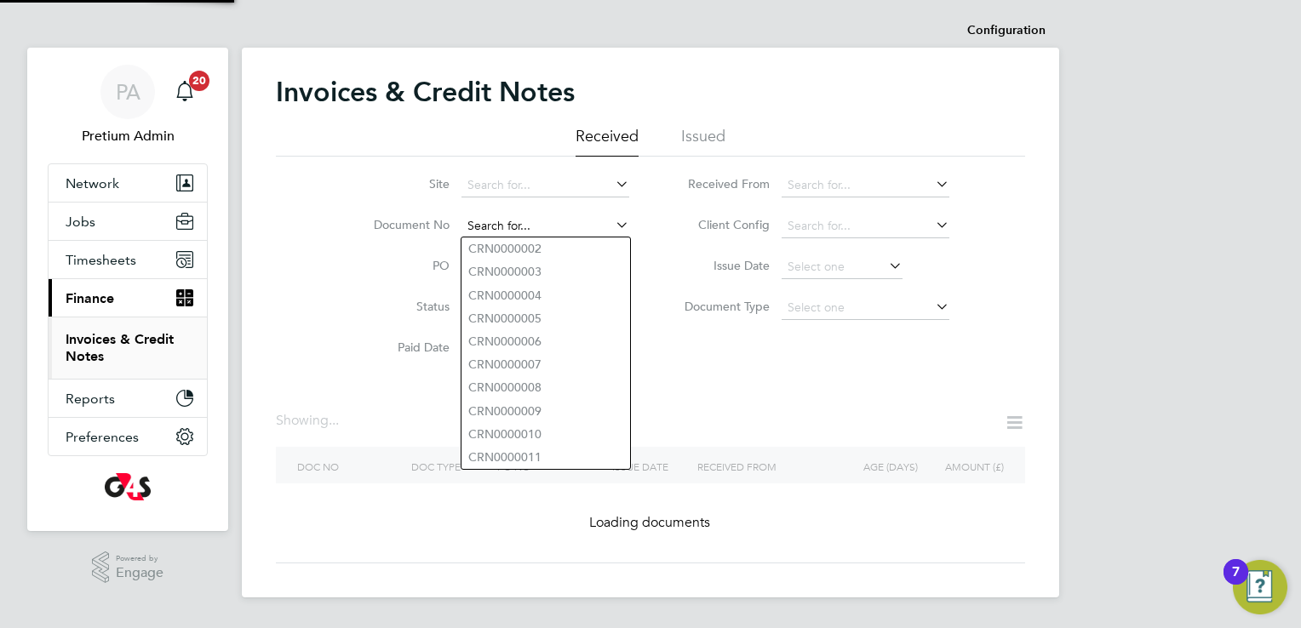
paste input "INV_E_00143"
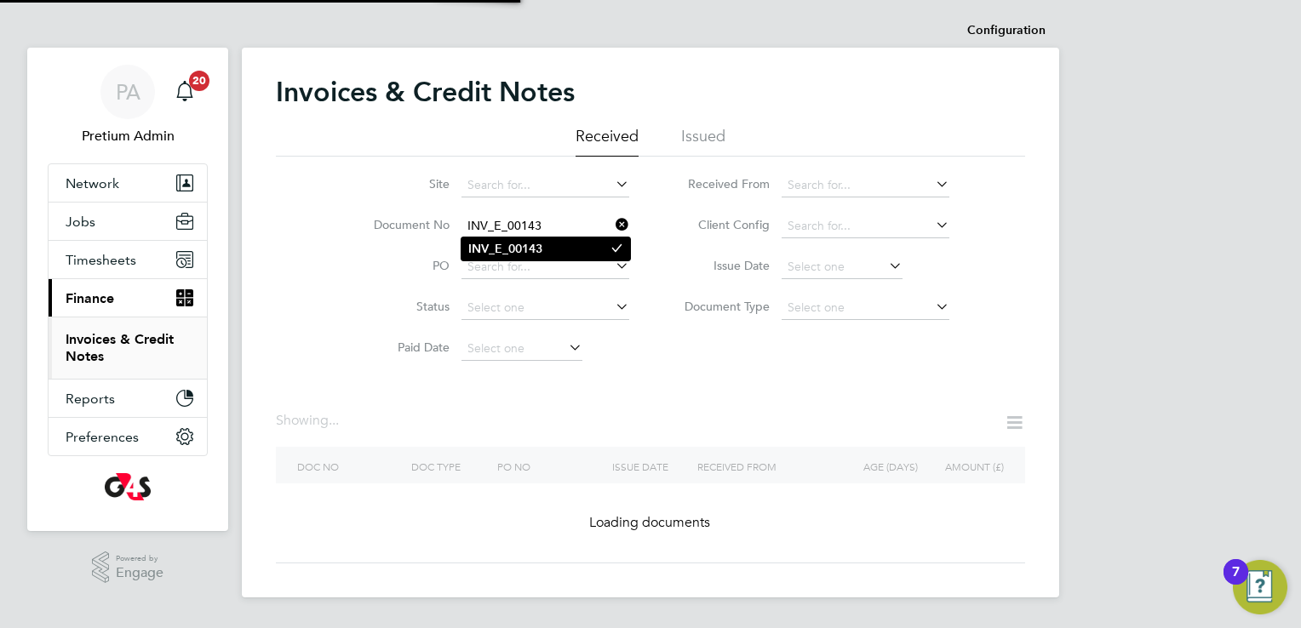
type input "INV_E_00143"
click at [527, 246] on b "INV_E_00143" at bounding box center [505, 249] width 74 height 14
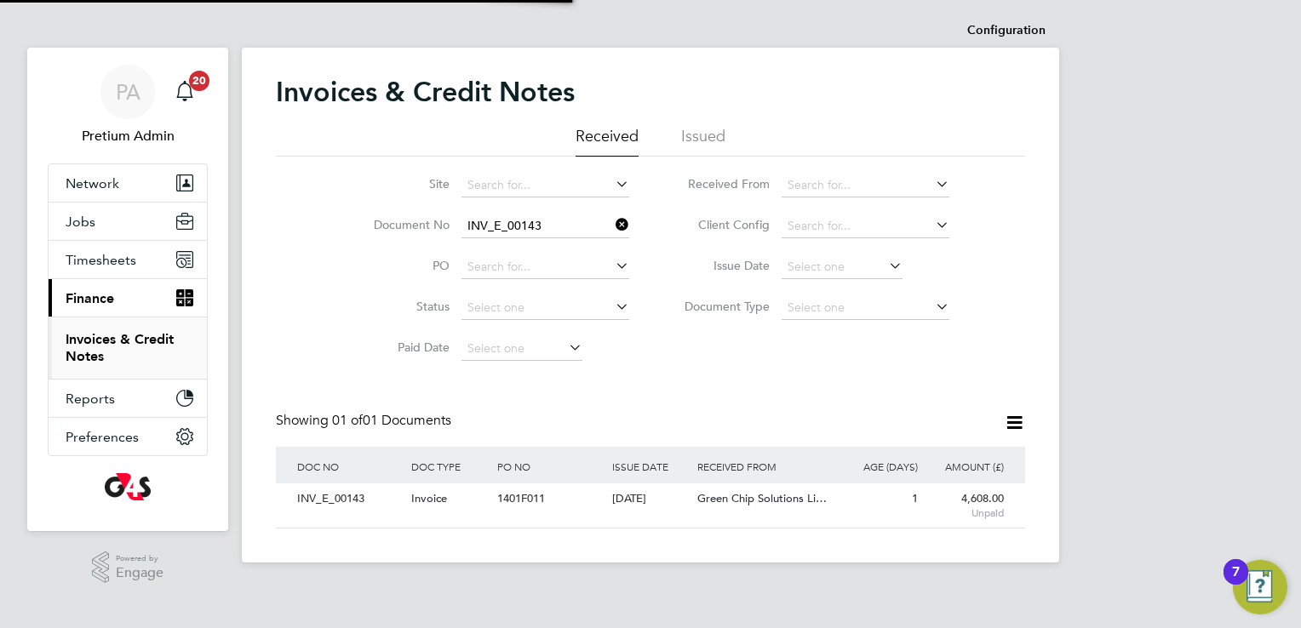
scroll to position [32, 144]
click at [557, 525] on div "INV_E_00143 Invoice 1401F011 30 Sep 2025 G4S Facilities Management (Uk) Limited…" at bounding box center [650, 506] width 749 height 44
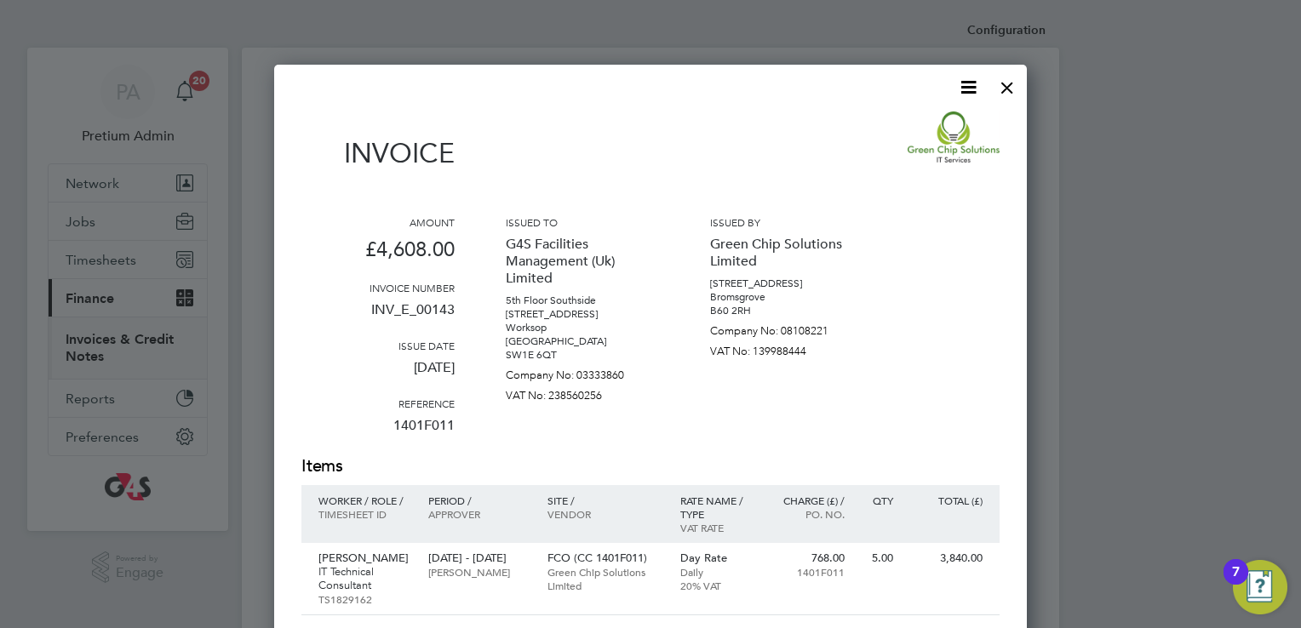
scroll to position [32, 116]
click at [961, 91] on icon at bounding box center [968, 87] width 21 height 21
click at [920, 124] on li "Download Invoice" at bounding box center [917, 128] width 118 height 24
click at [1006, 87] on div at bounding box center [1007, 83] width 31 height 31
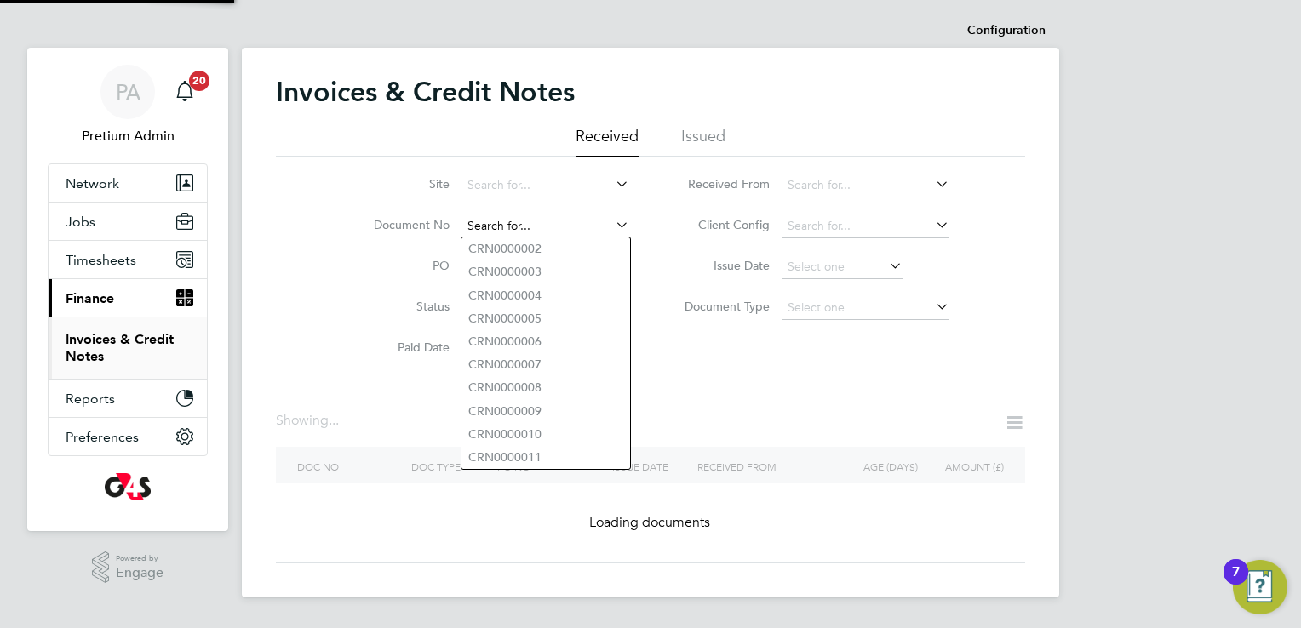
click at [545, 226] on input at bounding box center [545, 227] width 168 height 24
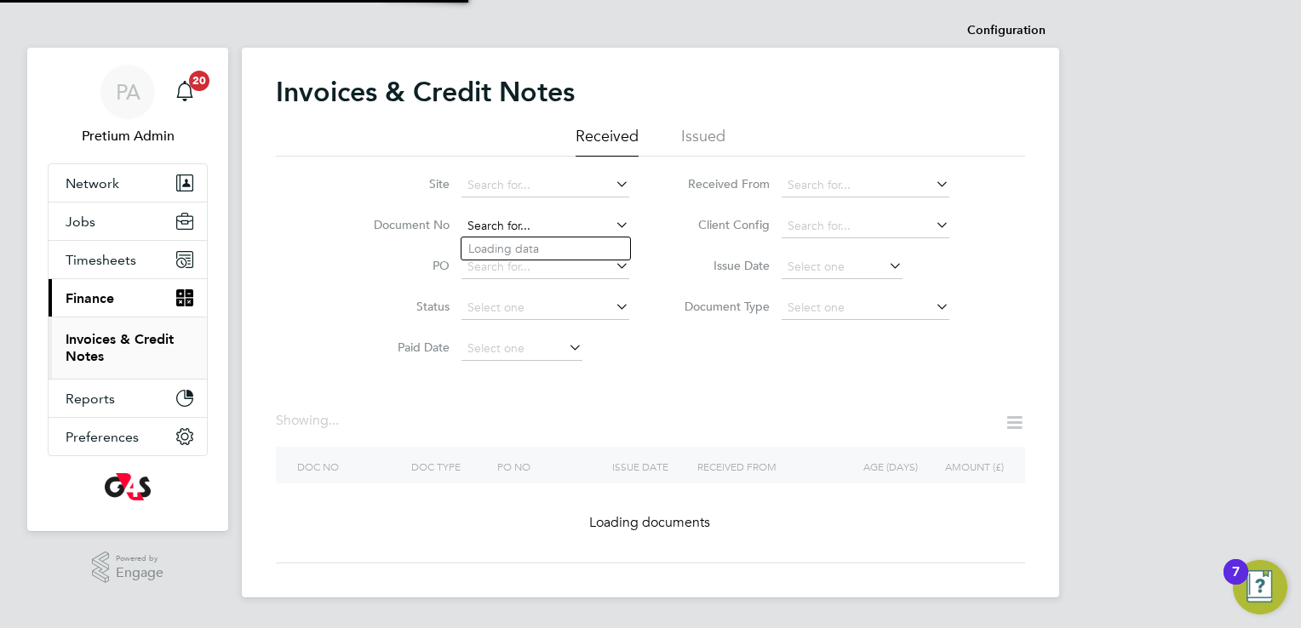
click at [545, 226] on input at bounding box center [545, 227] width 168 height 24
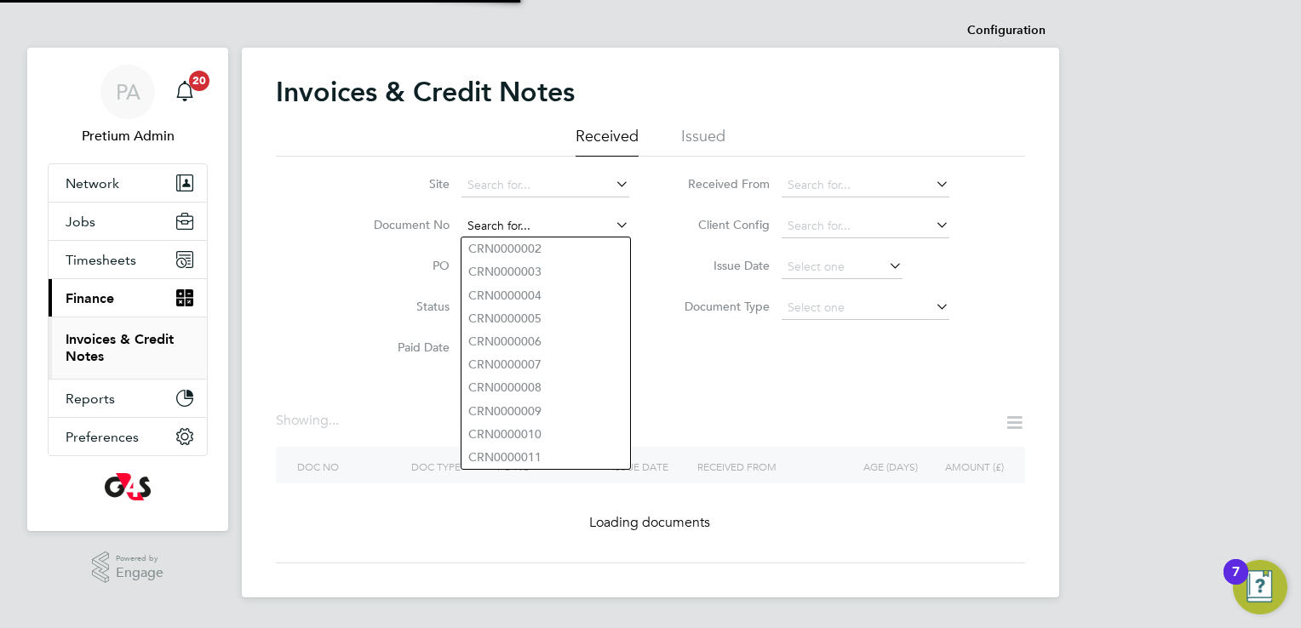
click at [545, 226] on input at bounding box center [545, 227] width 168 height 24
paste input "INV0006515"
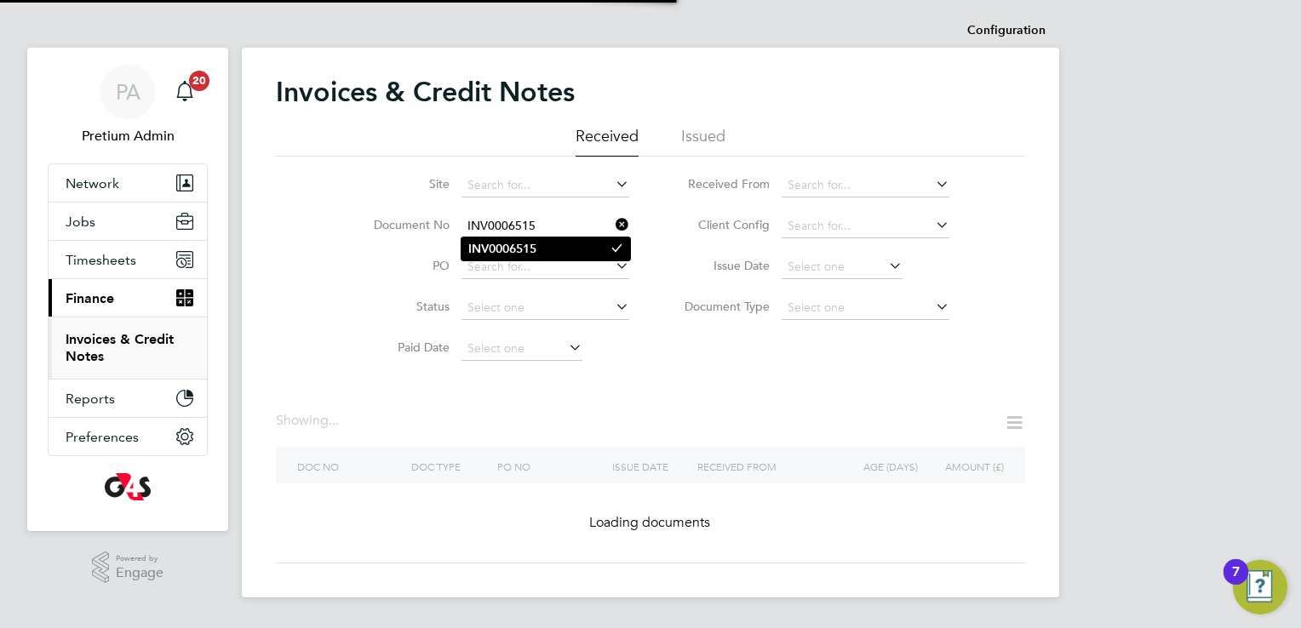
type input "INV0006515"
click at [545, 248] on li "INV0006515" at bounding box center [545, 249] width 169 height 23
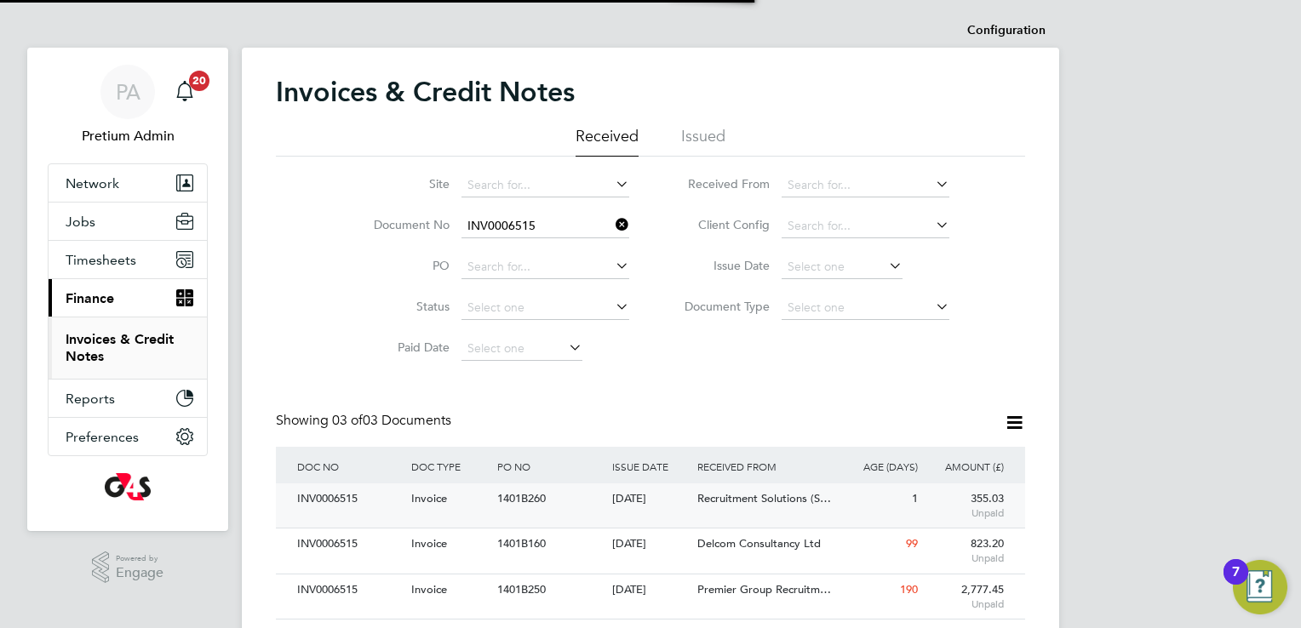
click at [613, 492] on div "[DATE]" at bounding box center [651, 500] width 86 height 32
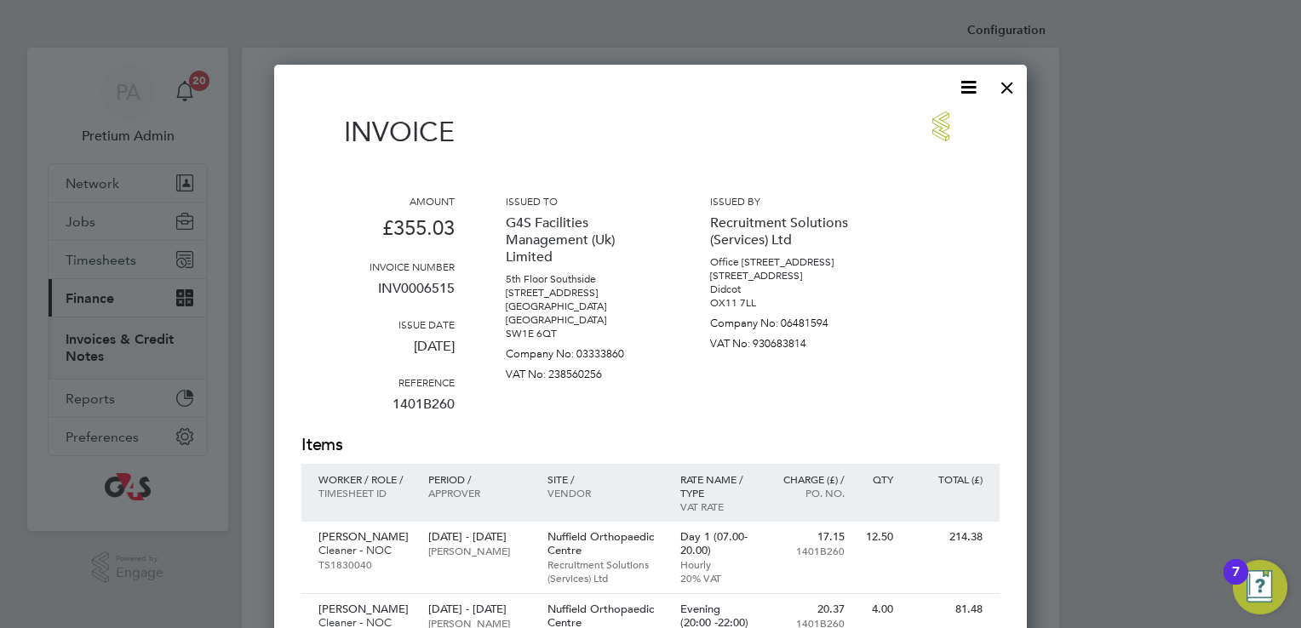
click at [960, 78] on icon at bounding box center [968, 87] width 21 height 21
click at [936, 124] on li "Download Invoice" at bounding box center [917, 128] width 118 height 24
click at [1011, 99] on div at bounding box center [1007, 83] width 31 height 31
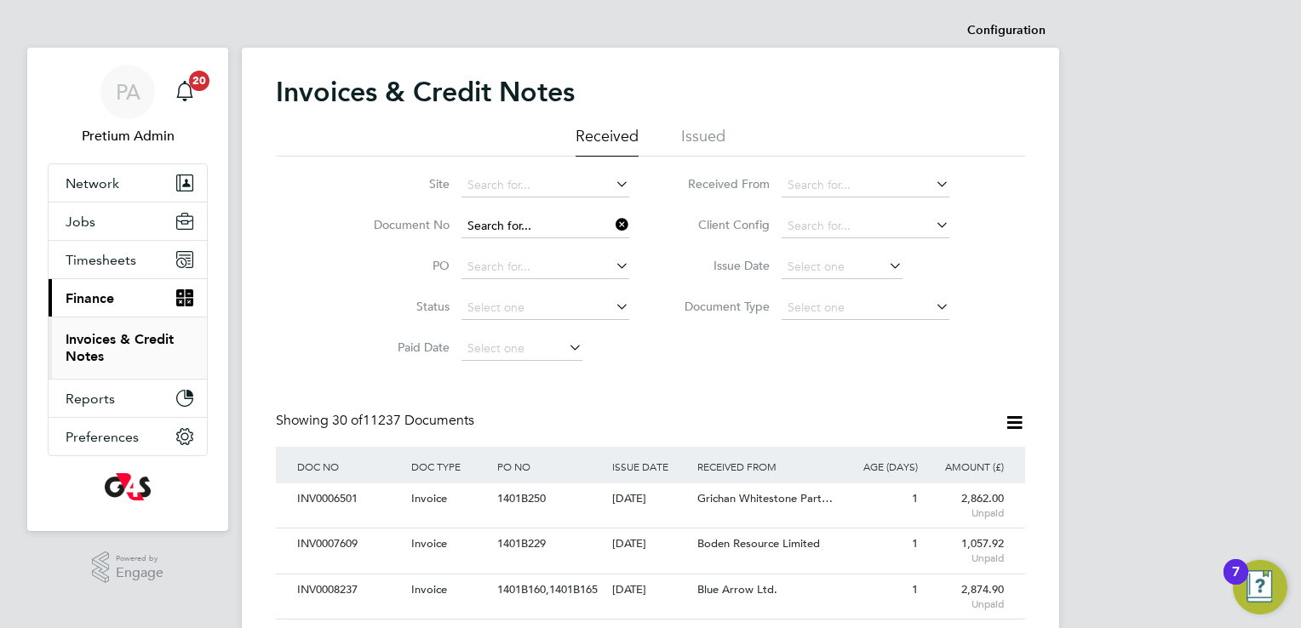
click at [577, 232] on input at bounding box center [545, 227] width 168 height 24
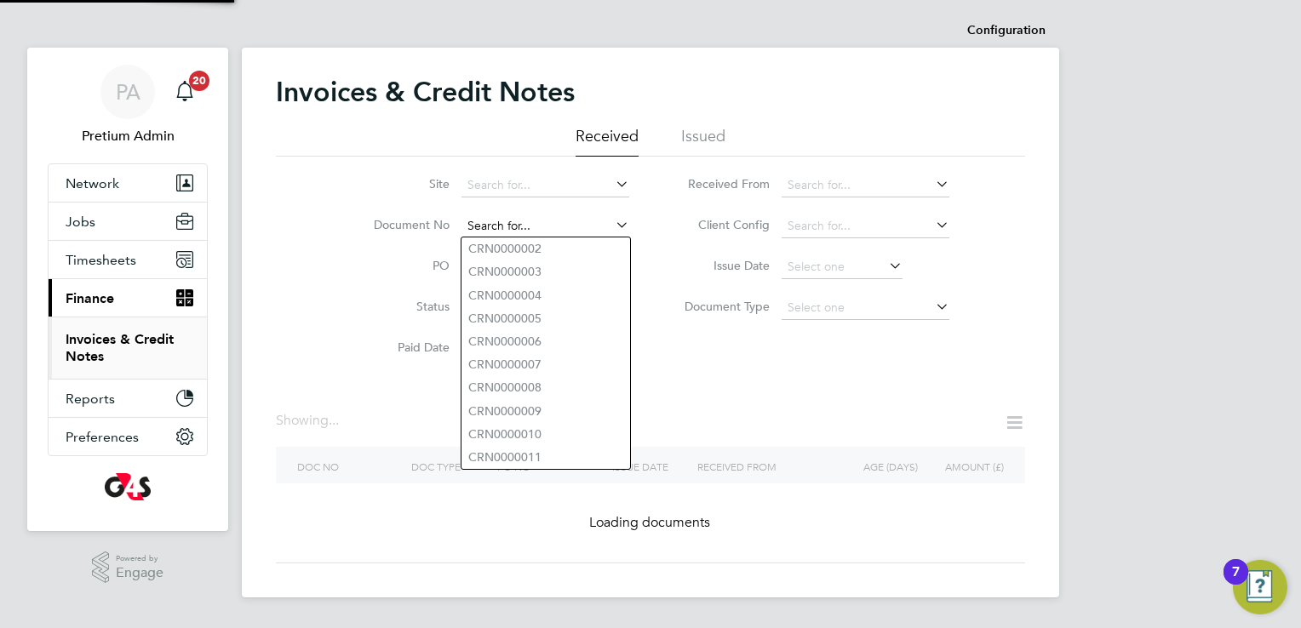
paste input "INV0006653"
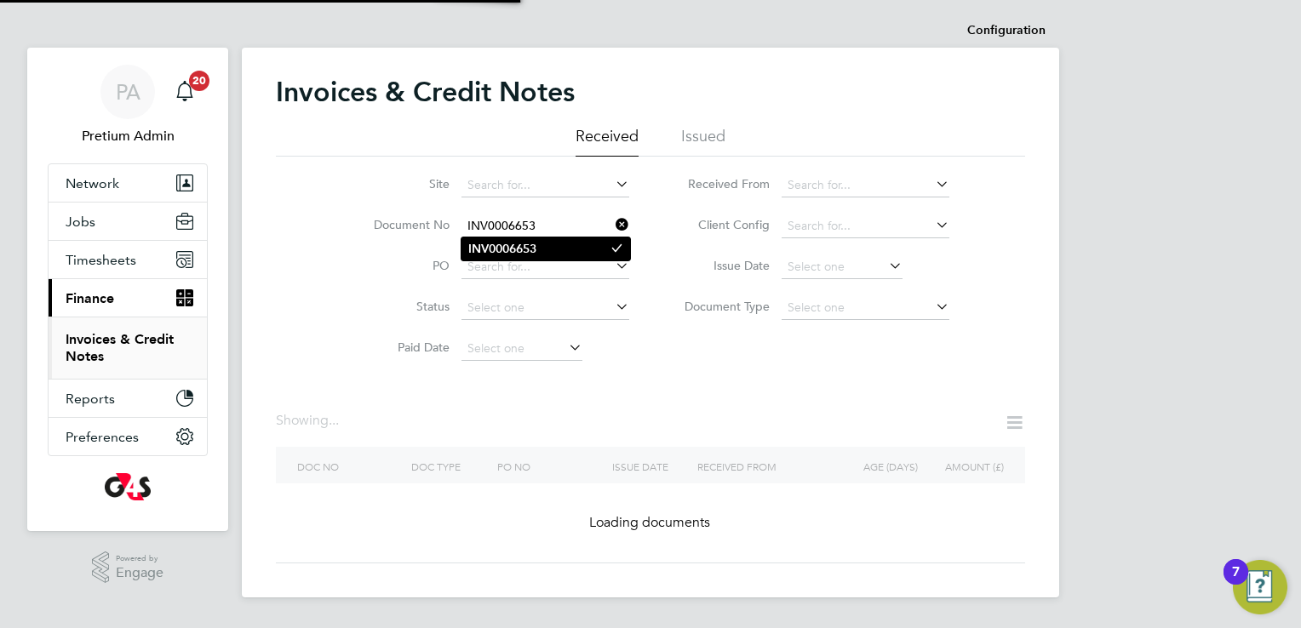
type input "INV0006653"
click at [562, 244] on li "INV0006653" at bounding box center [545, 249] width 169 height 23
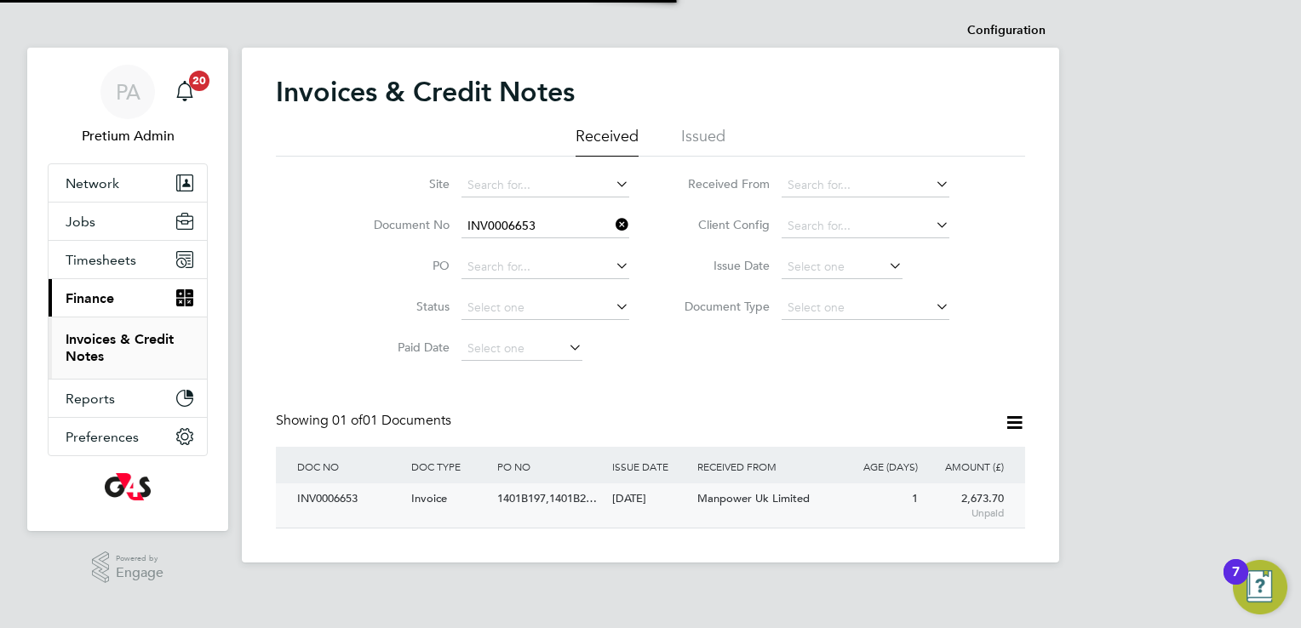
click at [505, 503] on span "1401B197,1401B2…" at bounding box center [547, 498] width 100 height 14
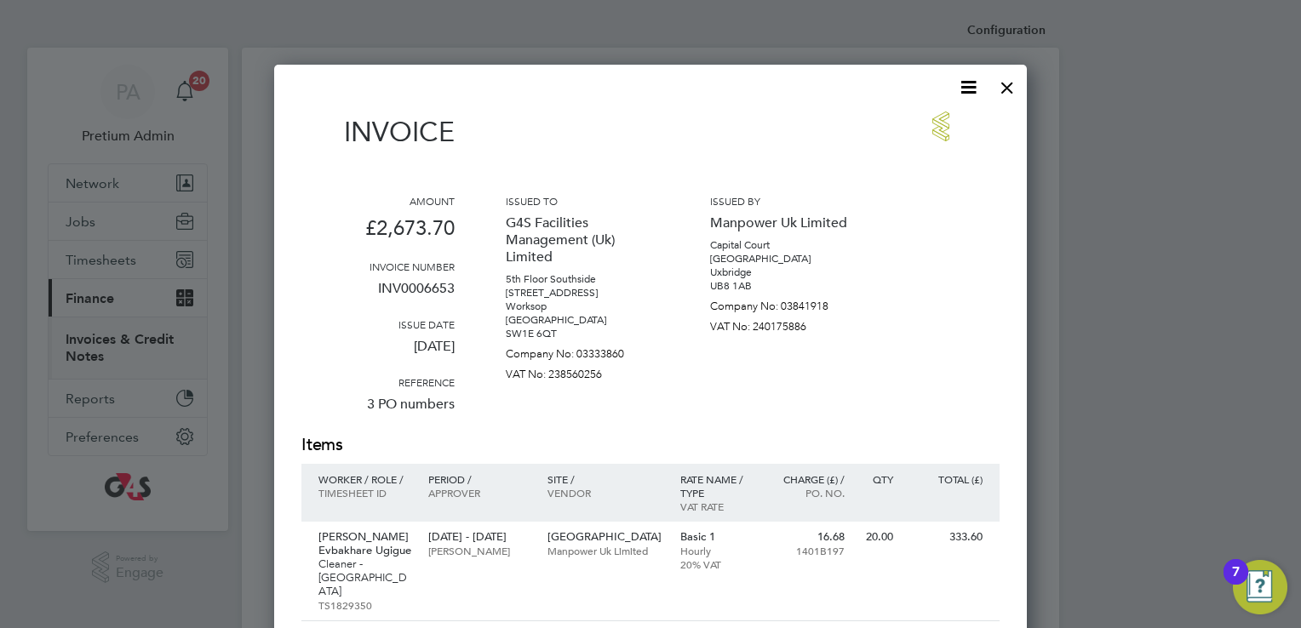
click at [961, 89] on icon at bounding box center [968, 87] width 21 height 21
click at [899, 126] on li "Download Invoice" at bounding box center [917, 128] width 118 height 24
click at [1007, 87] on div at bounding box center [1007, 83] width 31 height 31
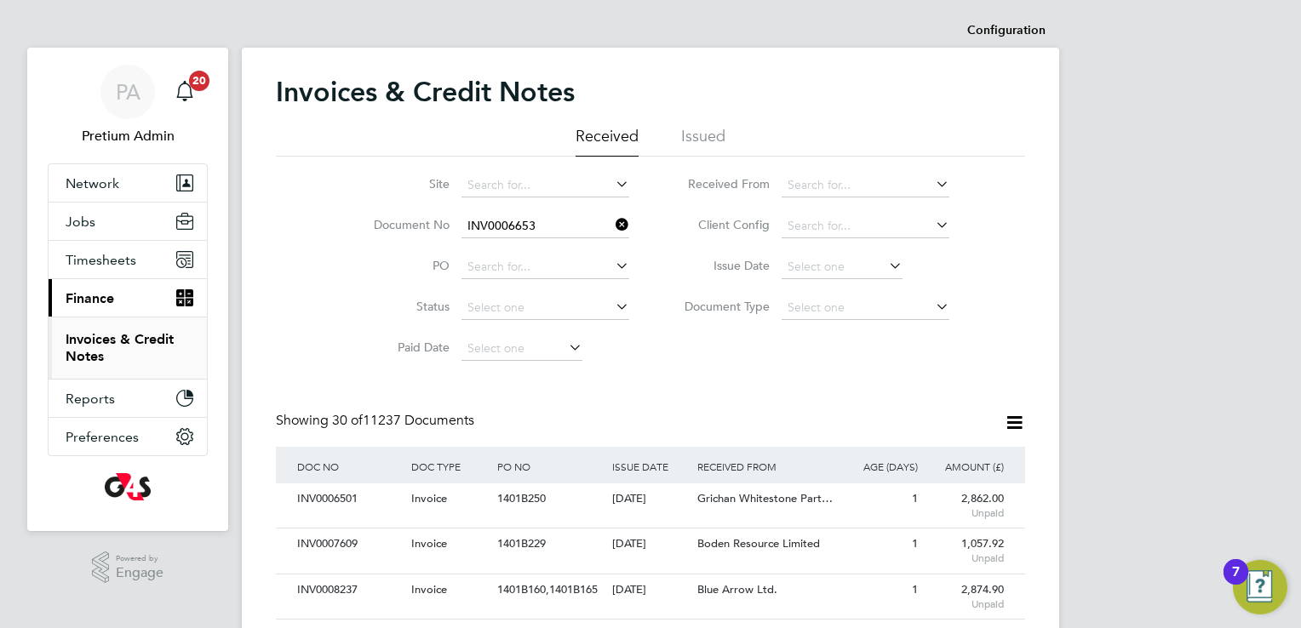
click at [1007, 87] on div at bounding box center [1007, 83] width 31 height 31
click at [569, 227] on input at bounding box center [545, 227] width 168 height 24
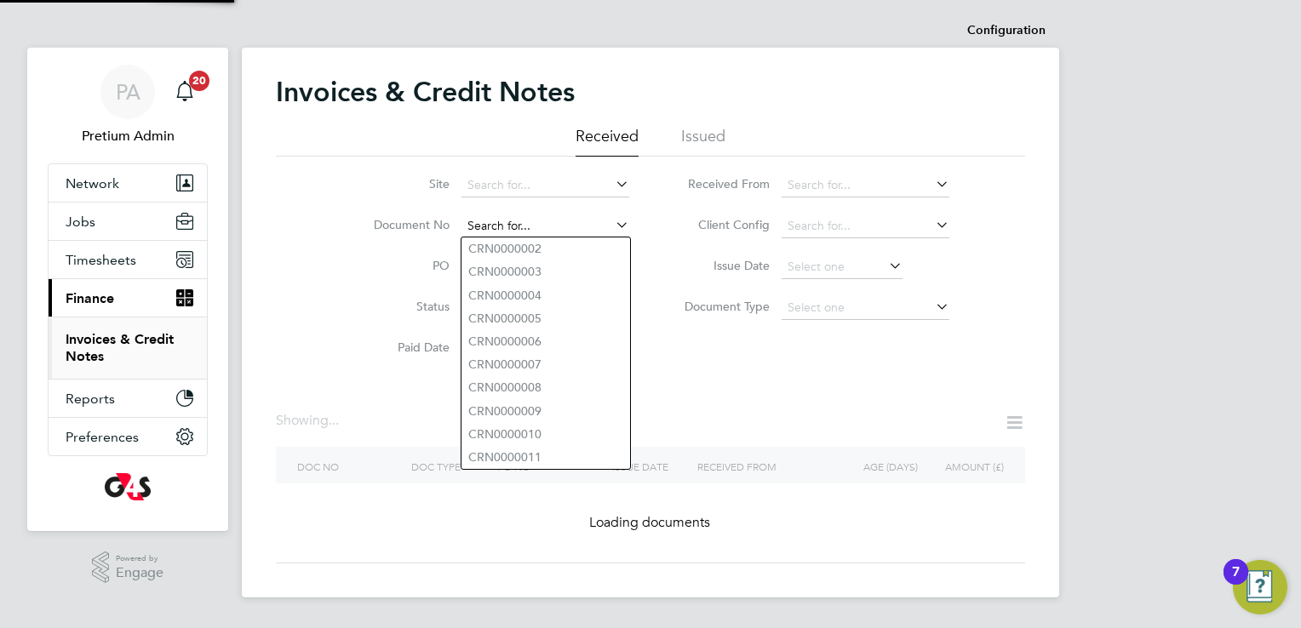
paste input "INV0008231"
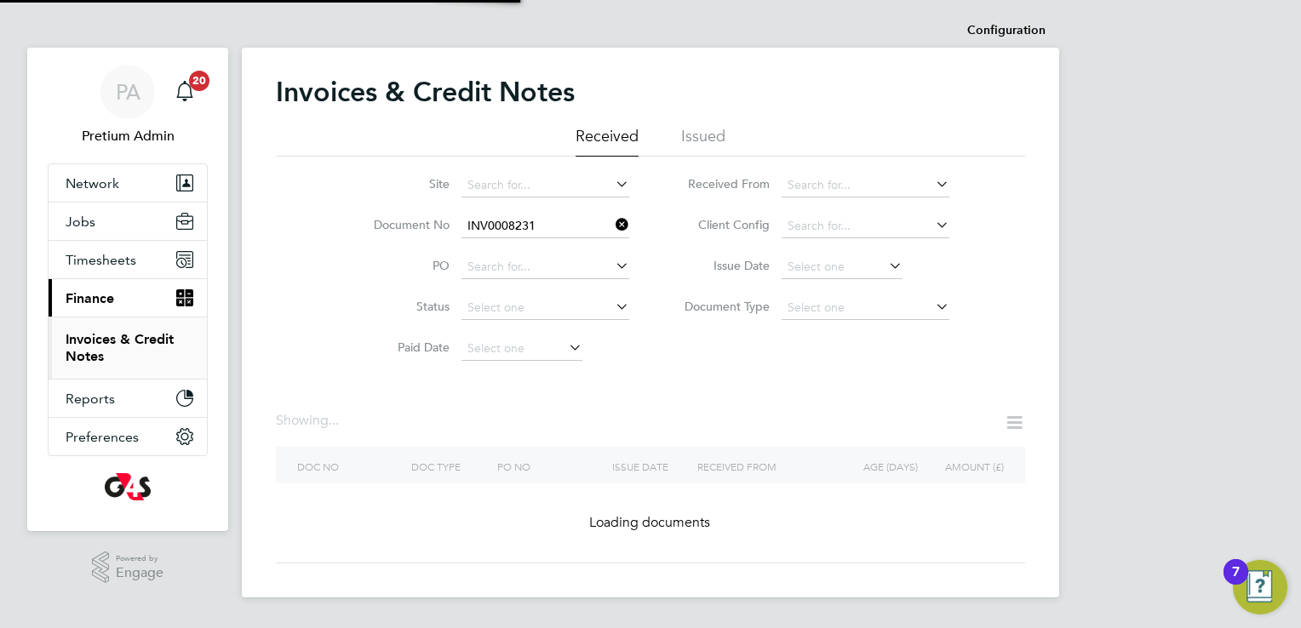
click at [539, 250] on li "INV0008231" at bounding box center [545, 249] width 169 height 23
type input "INV0008231"
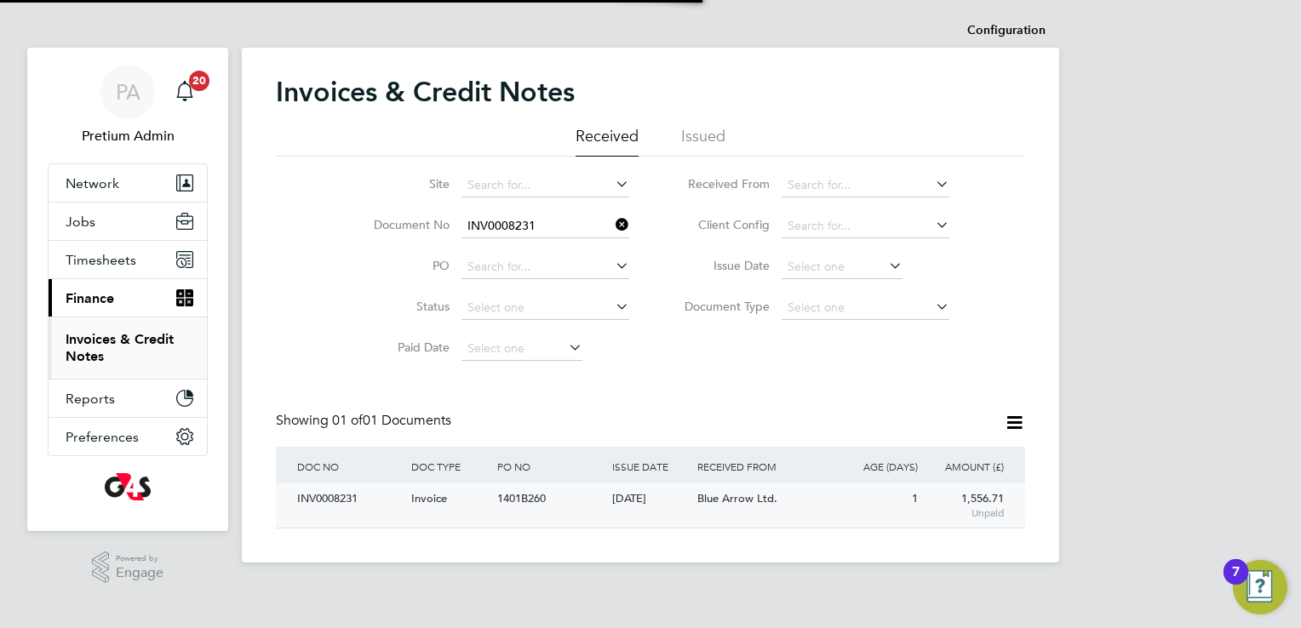
click at [512, 524] on div "INV0008231 Invoice 1401B260 30 Sep 2025 G4S Facilities Management (Uk) Limited …" at bounding box center [650, 506] width 749 height 44
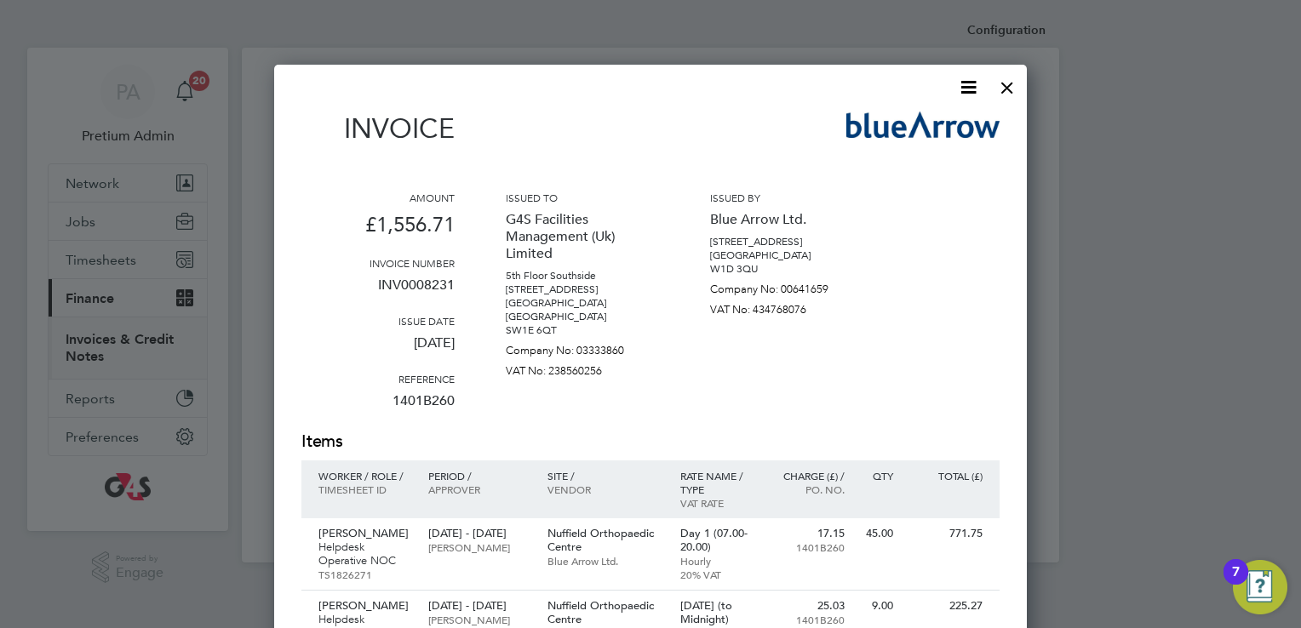
click at [960, 92] on icon at bounding box center [968, 87] width 21 height 21
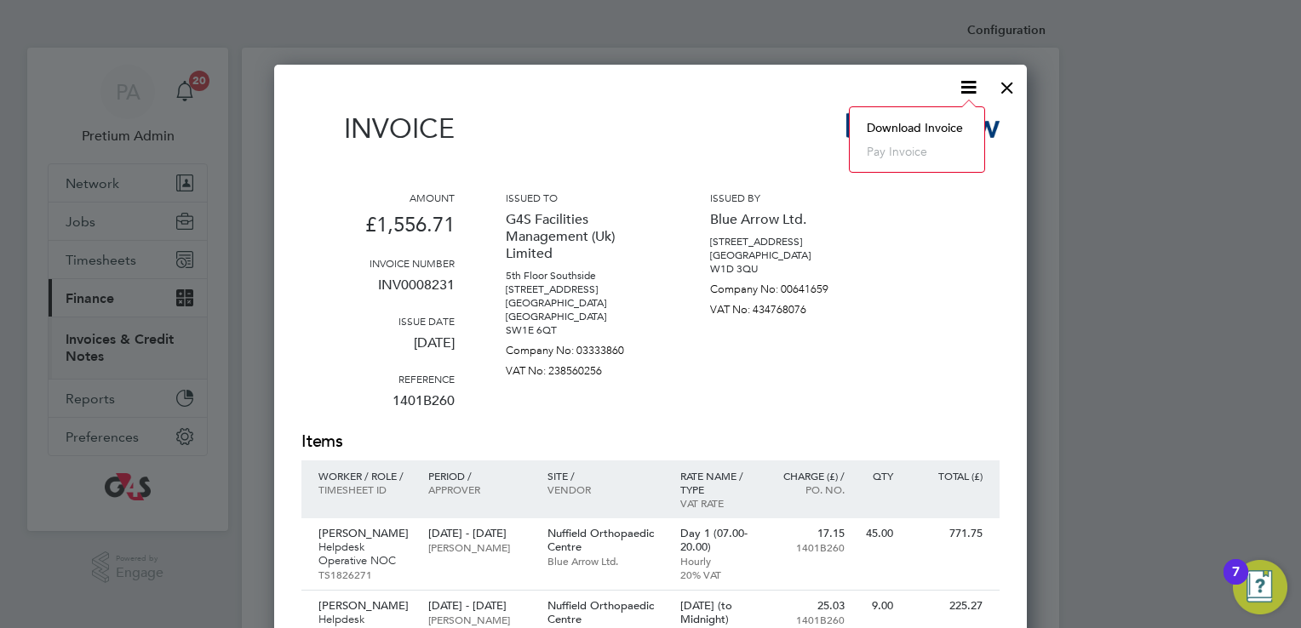
click at [932, 118] on li "Download Invoice" at bounding box center [917, 128] width 118 height 24
click at [995, 88] on div at bounding box center [1007, 83] width 31 height 31
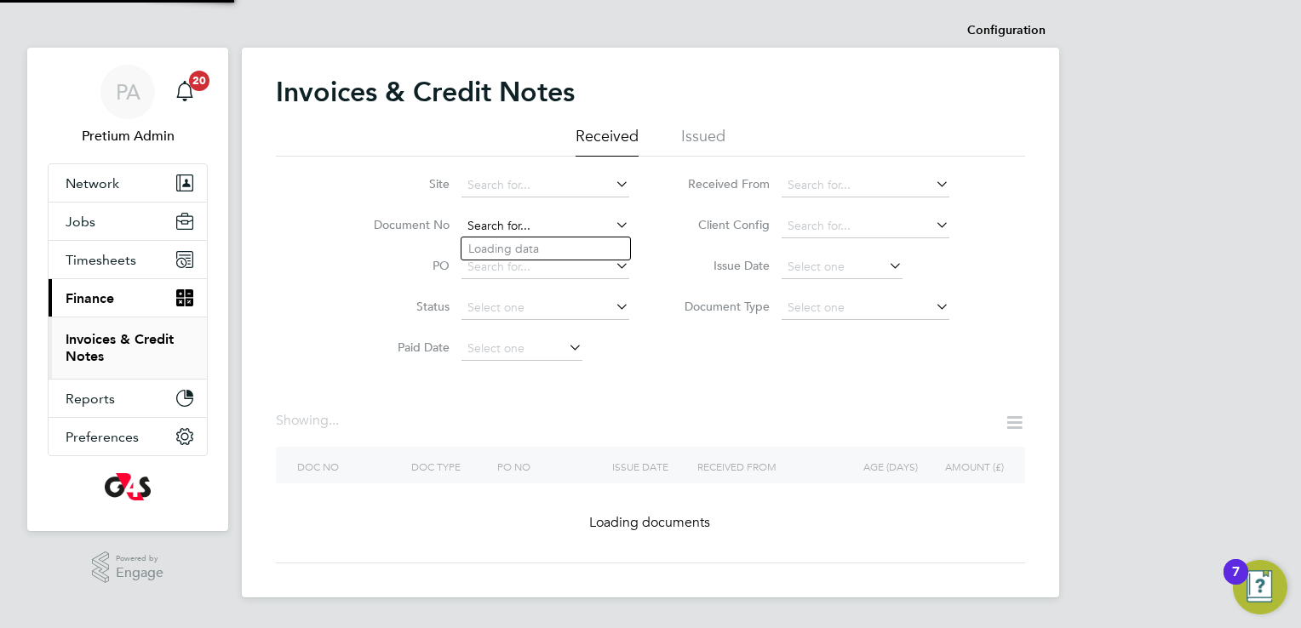
click at [547, 230] on input at bounding box center [545, 227] width 168 height 24
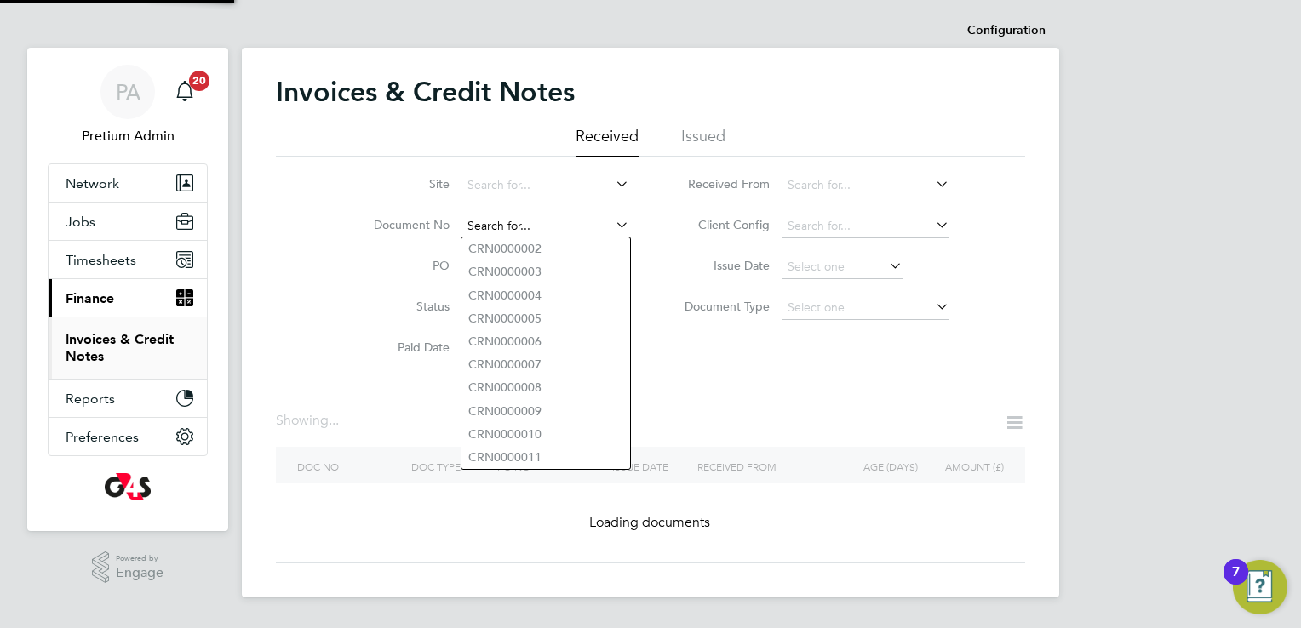
paste input "INV0008230"
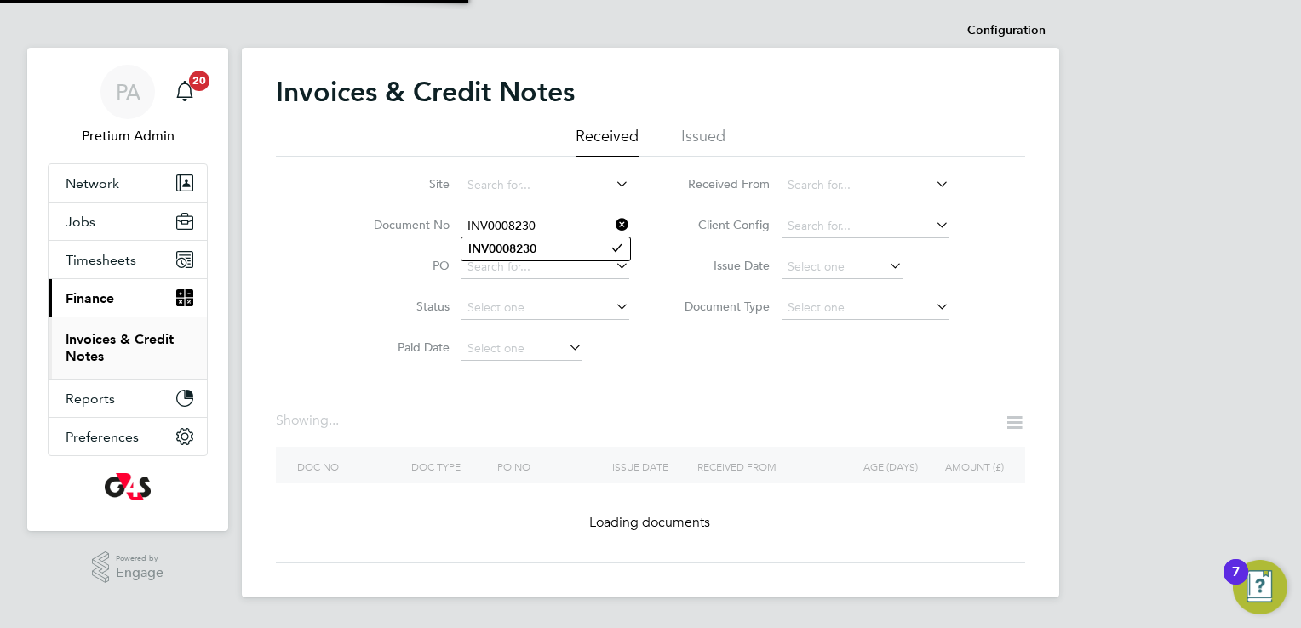
type input "INV0008230"
click at [510, 250] on b "INV0008230" at bounding box center [502, 249] width 68 height 14
type input "INV0008230"
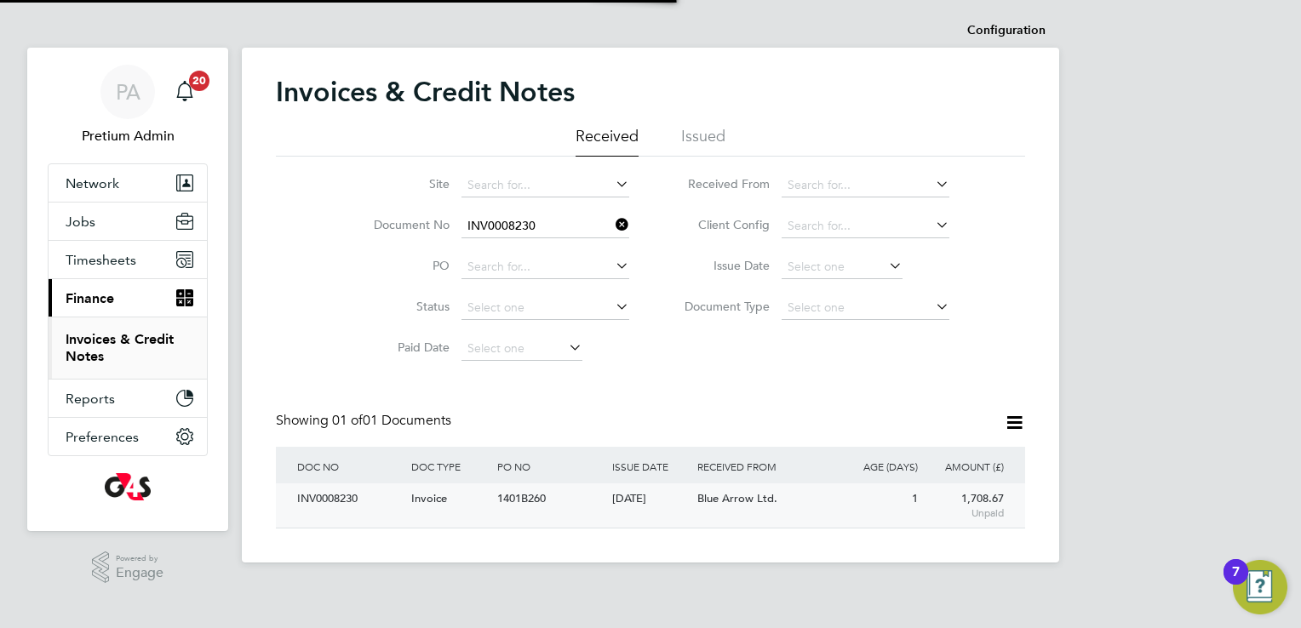
click at [500, 489] on div "1401B260" at bounding box center [550, 500] width 114 height 32
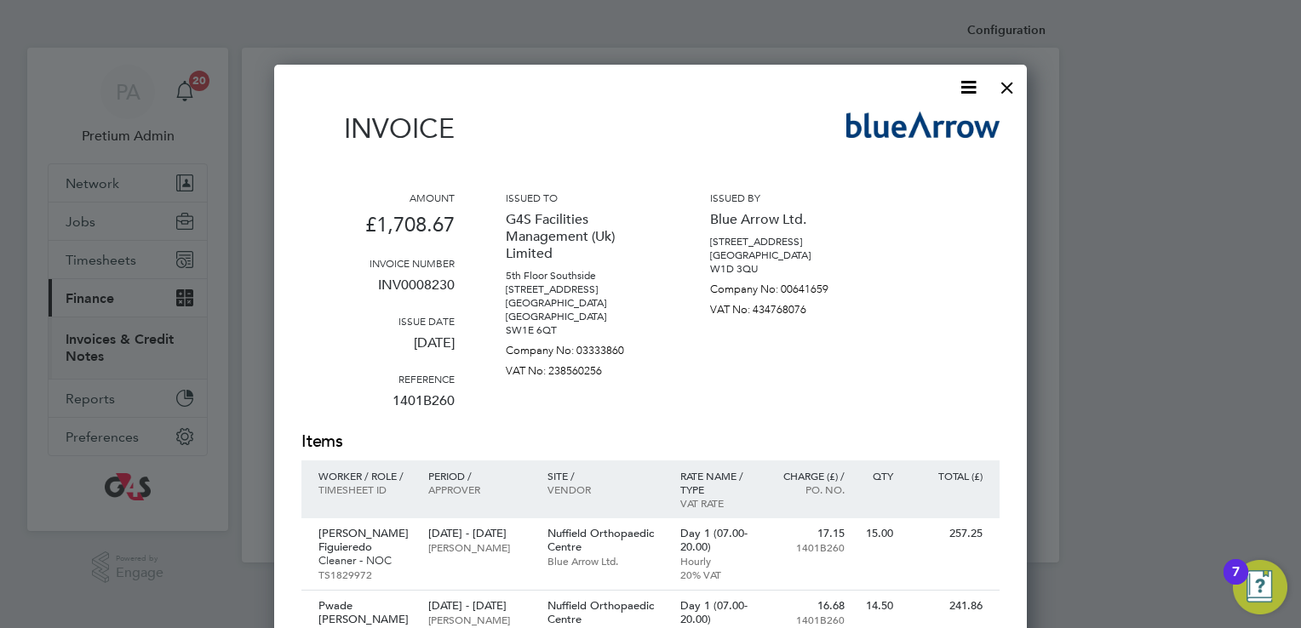
click at [965, 92] on icon at bounding box center [968, 87] width 21 height 21
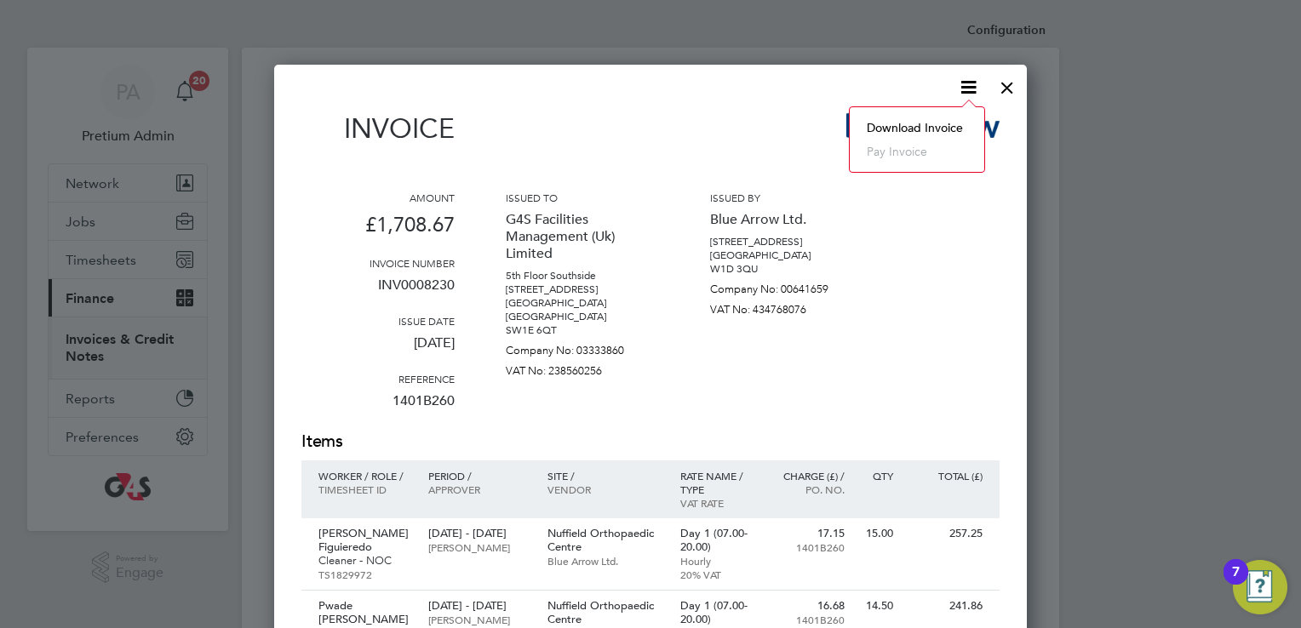
click at [921, 123] on li "Download Invoice" at bounding box center [917, 128] width 118 height 24
click at [1002, 86] on div at bounding box center [1007, 83] width 31 height 31
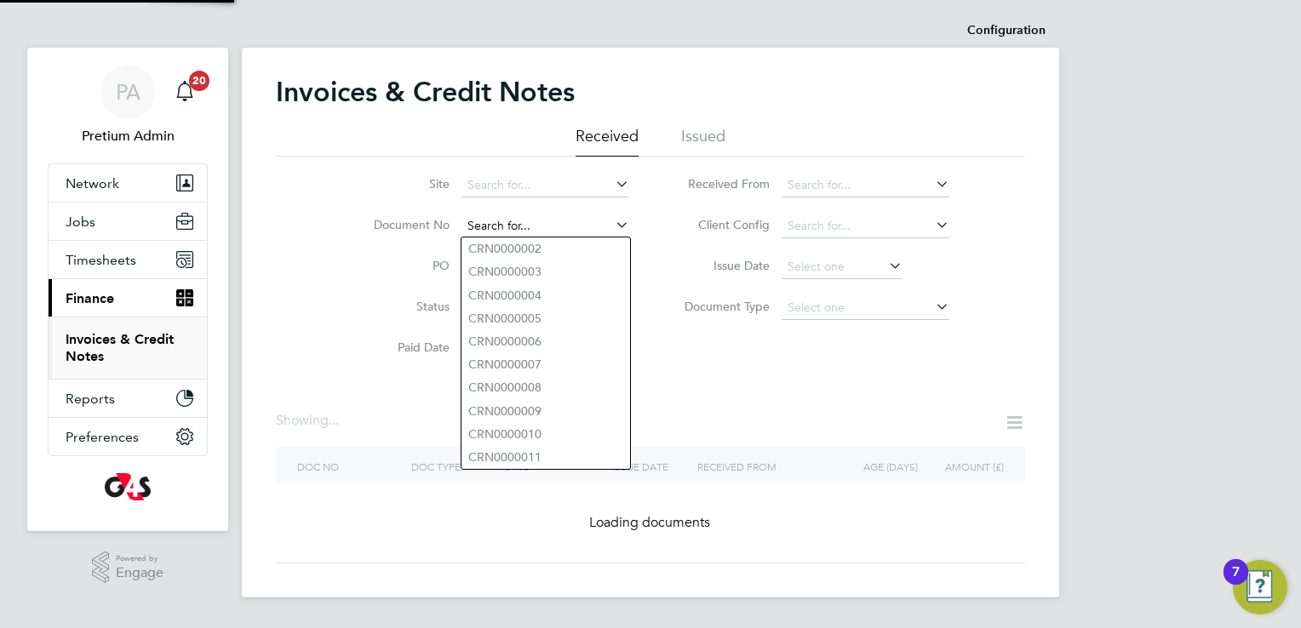
click at [593, 224] on input at bounding box center [545, 227] width 168 height 24
paste input "INV0000197"
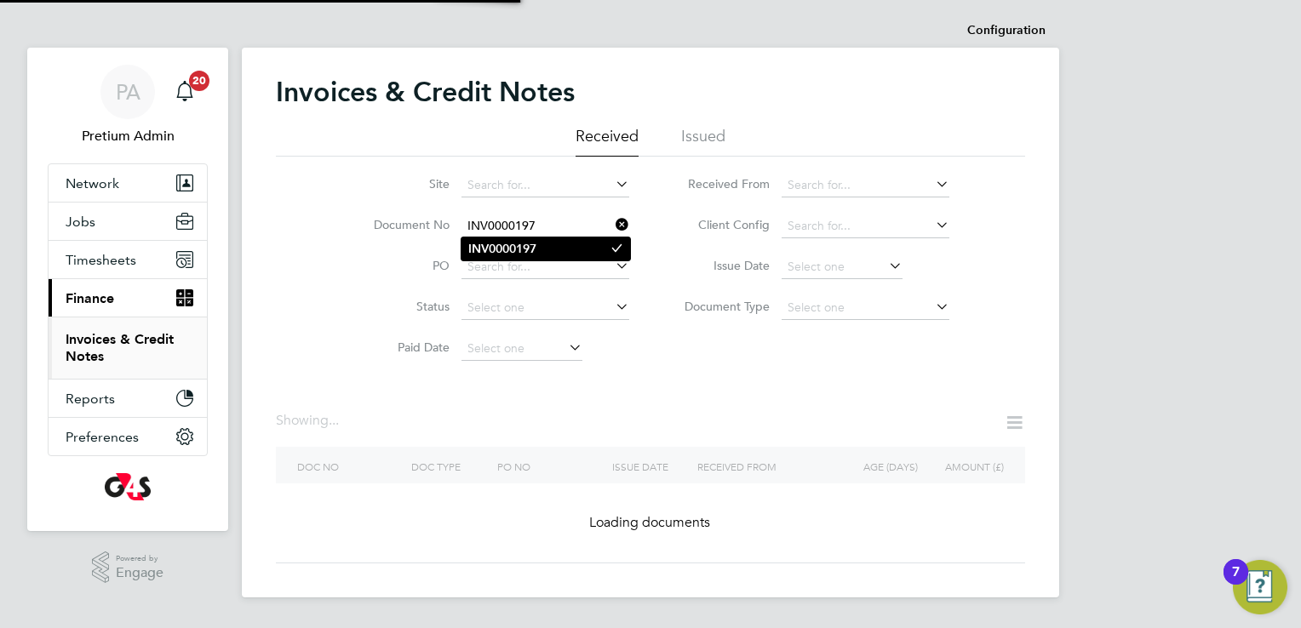
type input "INV0000197"
click at [493, 246] on b "INV0000197" at bounding box center [502, 249] width 68 height 14
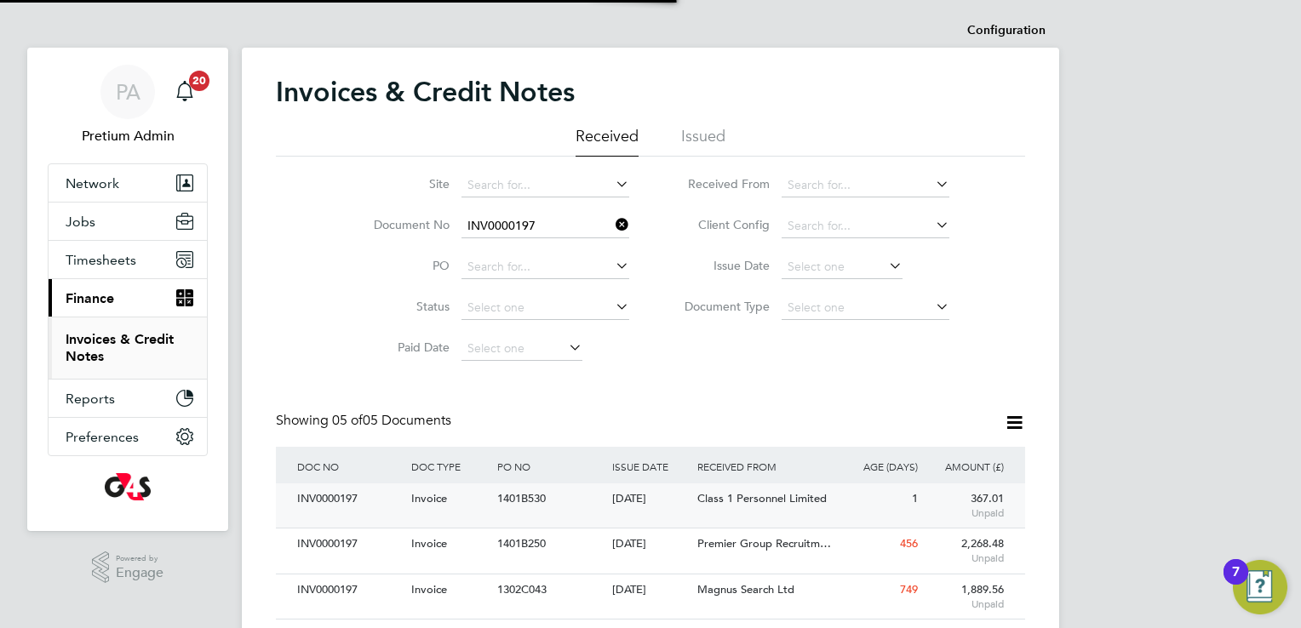
click at [470, 501] on div "Invoice" at bounding box center [450, 500] width 86 height 32
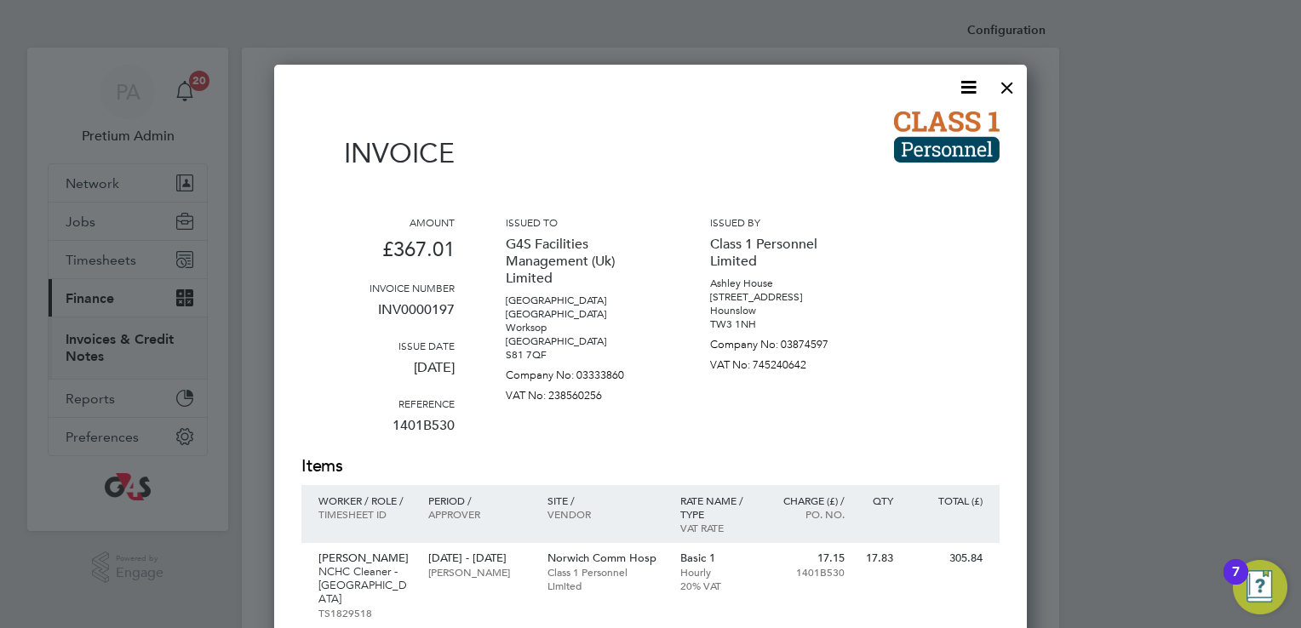
click at [963, 90] on icon at bounding box center [968, 87] width 21 height 21
click at [904, 128] on li "Download Invoice" at bounding box center [917, 128] width 118 height 24
click at [1012, 86] on div at bounding box center [1007, 83] width 31 height 31
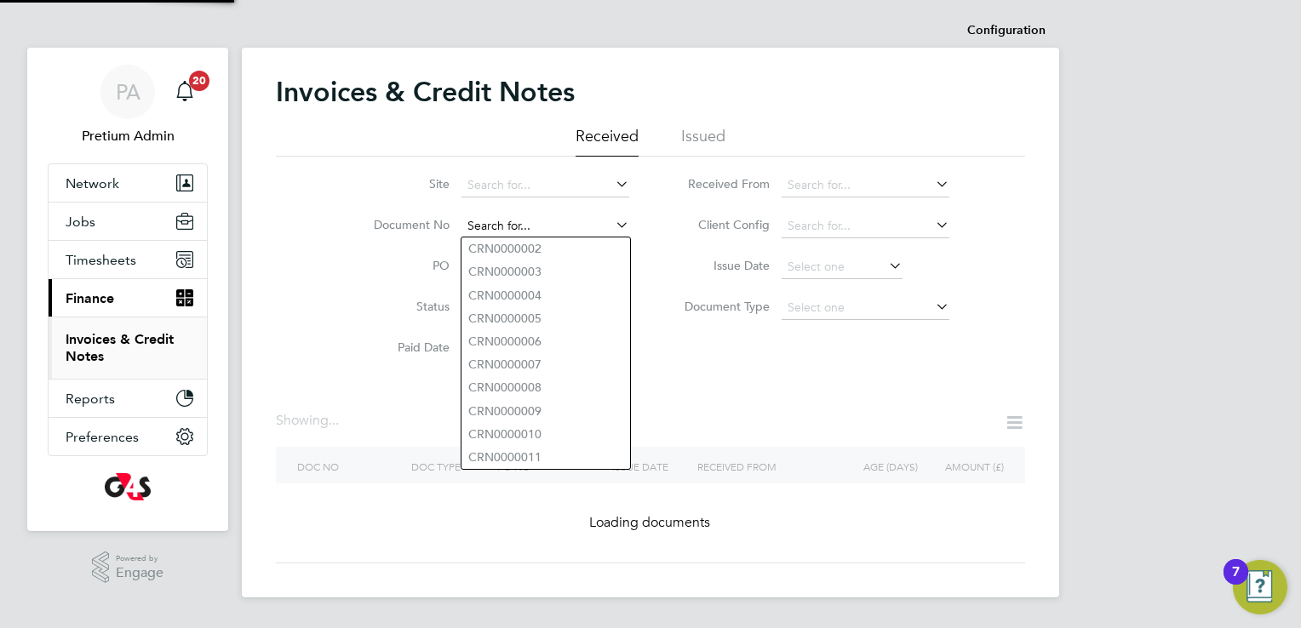
click at [576, 224] on input at bounding box center [545, 227] width 168 height 24
paste input "INV0006500"
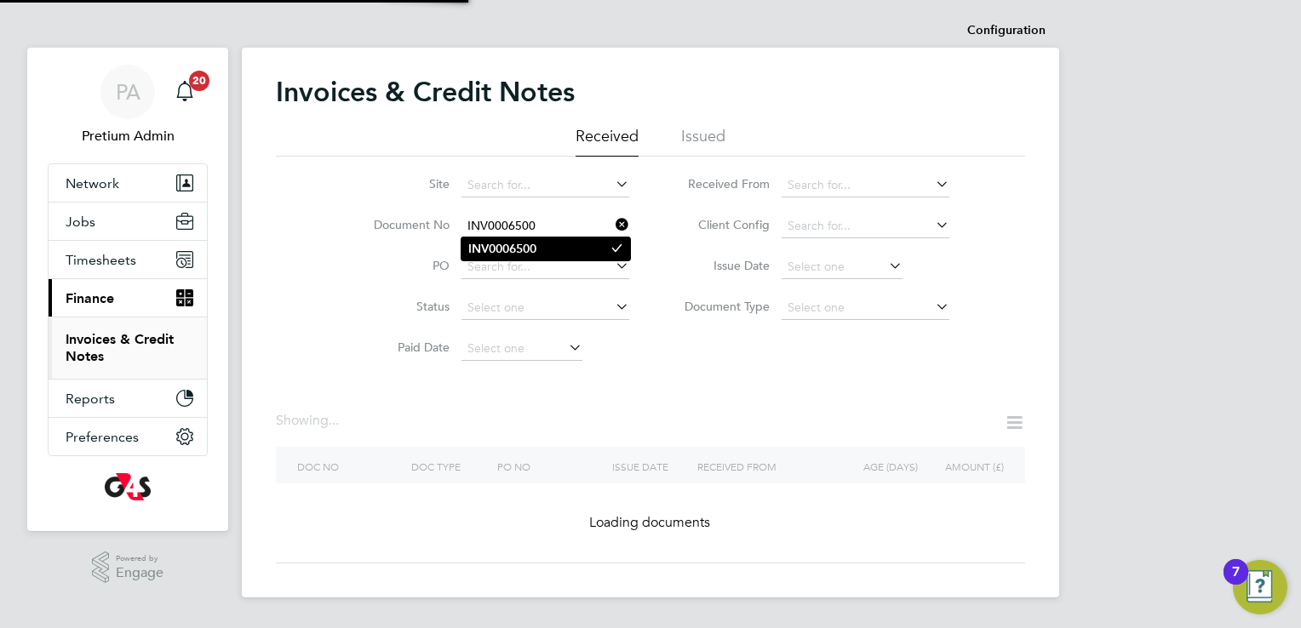
type input "INV0006500"
click at [529, 252] on b "INV0006500" at bounding box center [502, 249] width 68 height 14
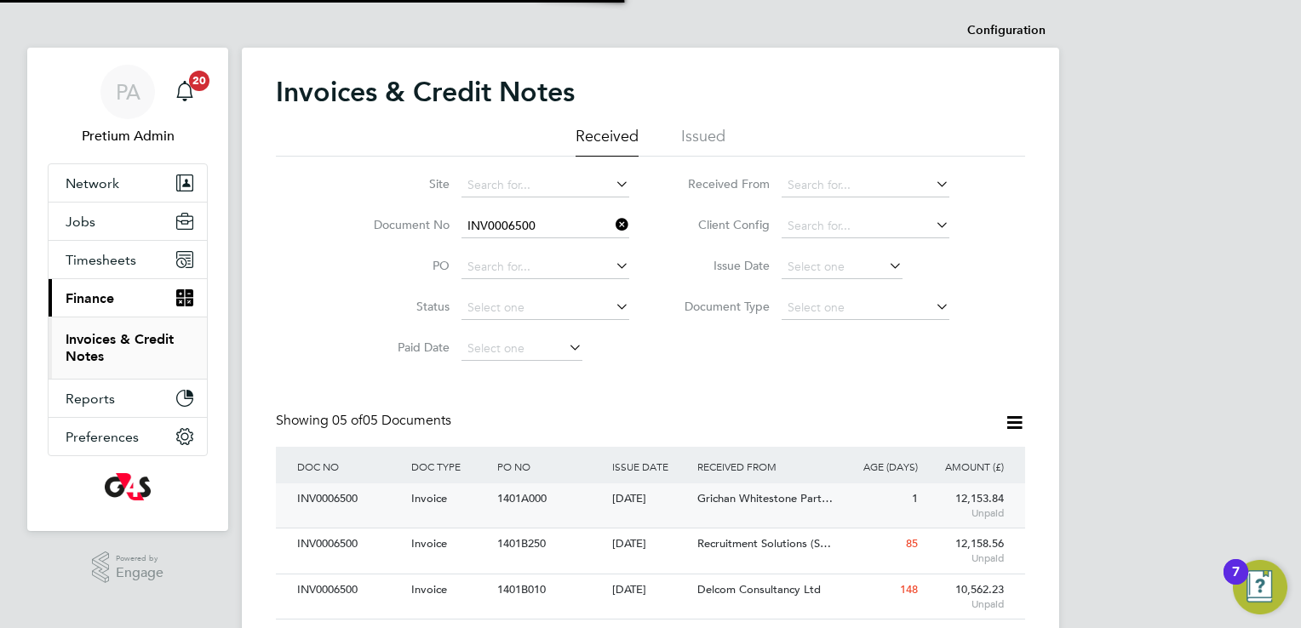
click at [463, 513] on div "Invoice" at bounding box center [450, 500] width 86 height 32
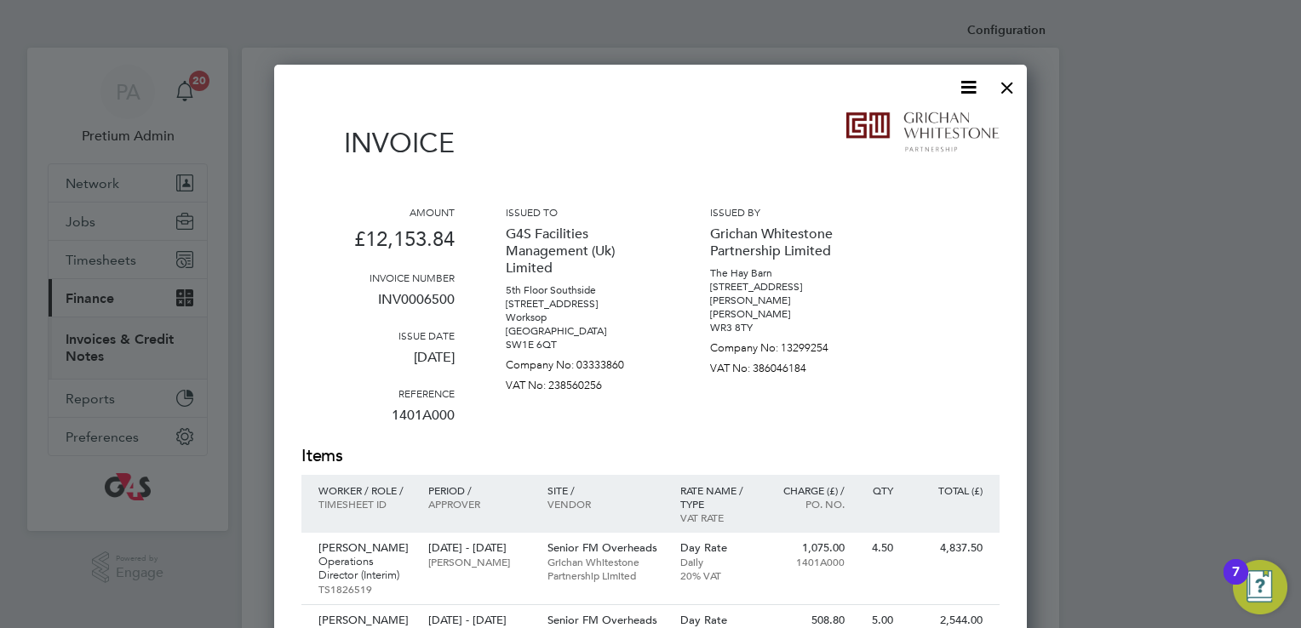
click at [970, 79] on icon at bounding box center [968, 87] width 21 height 21
click at [900, 127] on li "Download Invoice" at bounding box center [917, 128] width 118 height 24
click at [1018, 87] on div at bounding box center [1007, 83] width 31 height 31
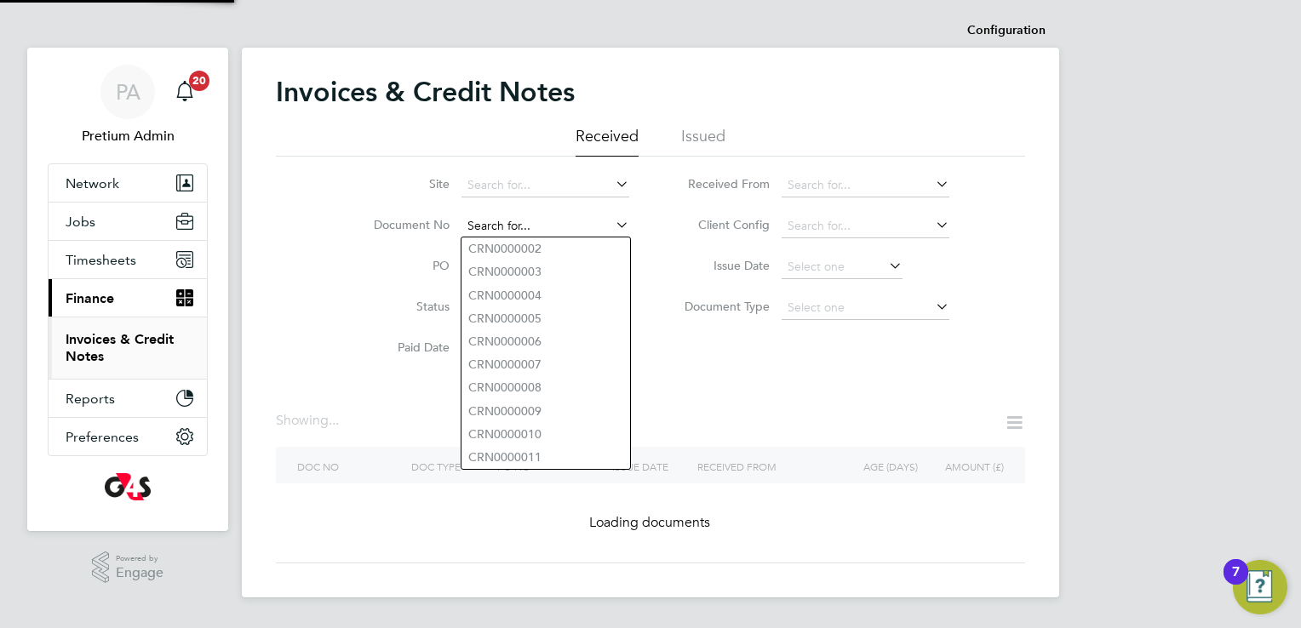
click at [577, 226] on input at bounding box center [545, 227] width 168 height 24
paste input "INV0006484"
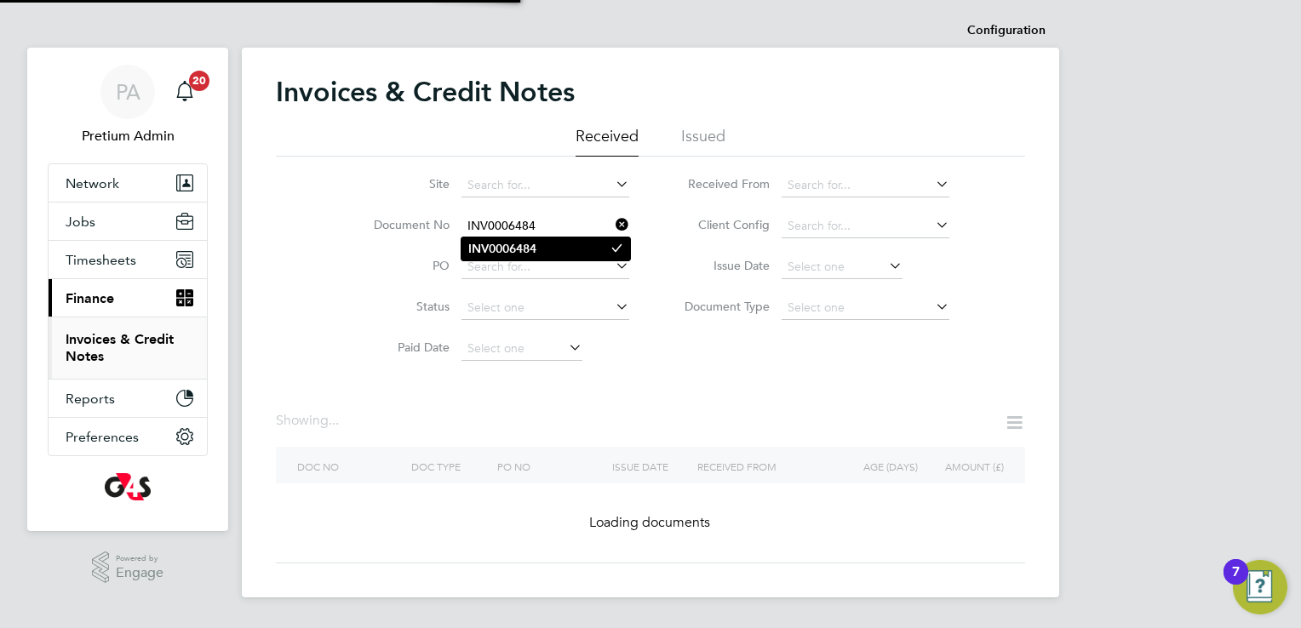
type input "INV0006484"
click at [506, 252] on b "INV0006484" at bounding box center [502, 249] width 68 height 14
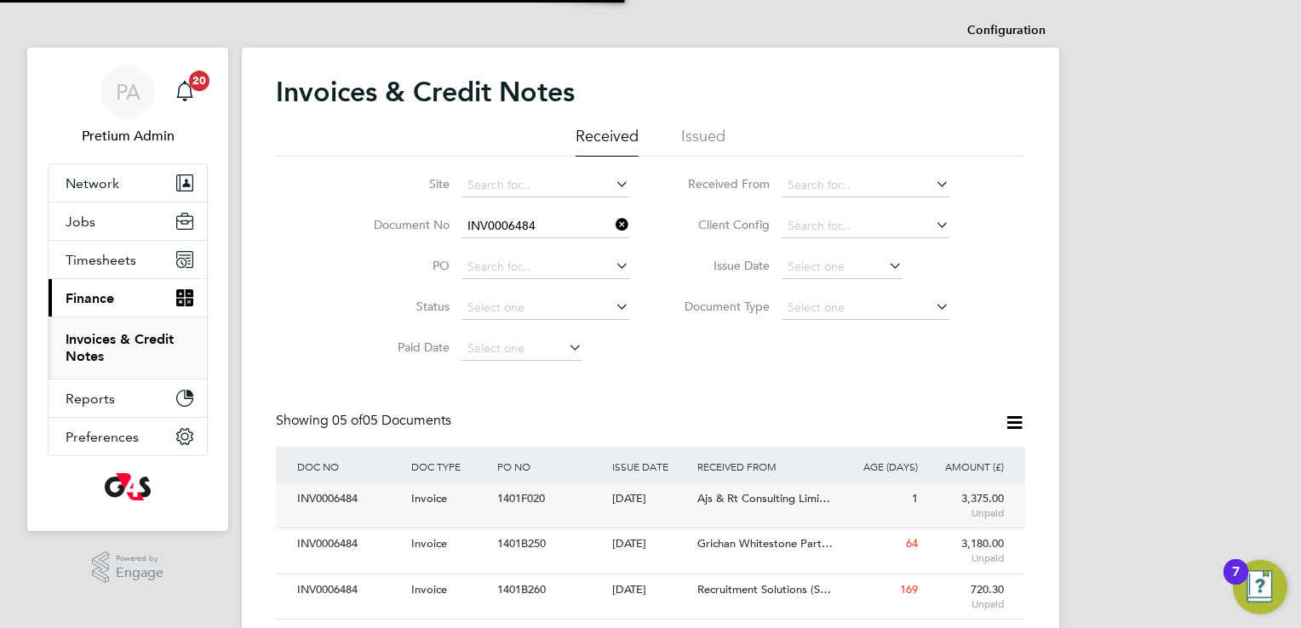
click at [560, 518] on div "INV0006484 Invoice 1401F020 30 Sep 2025 G4S Facilities Management (Uk) Limited …" at bounding box center [650, 506] width 749 height 44
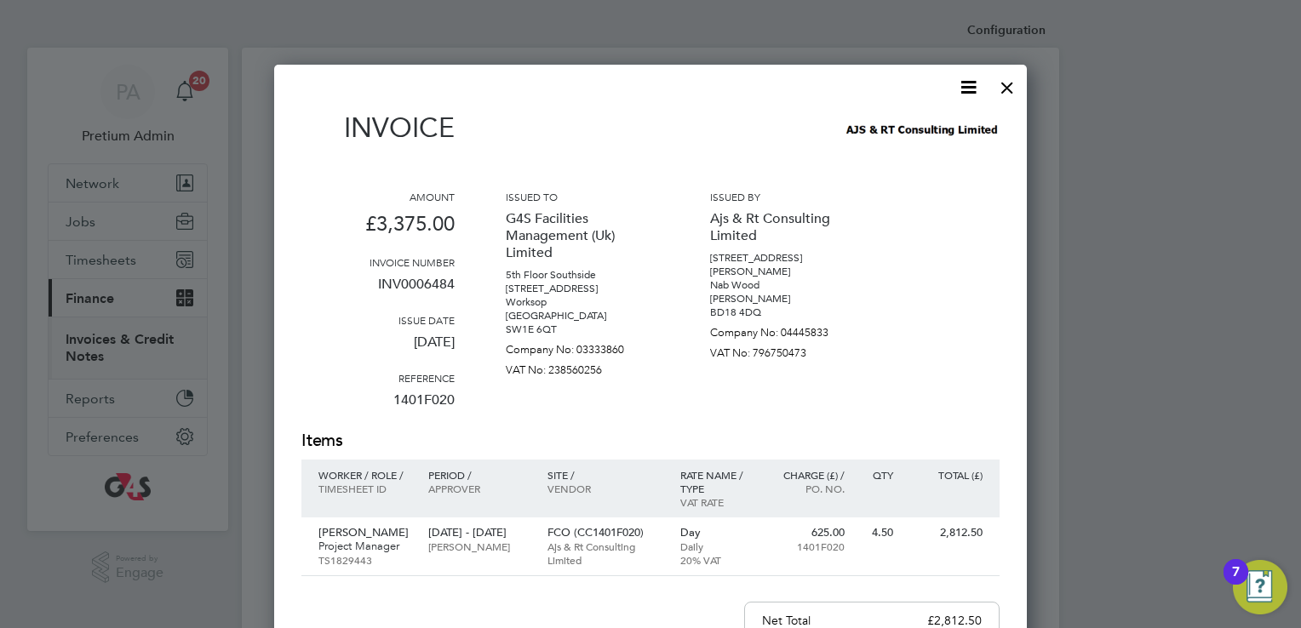
click at [965, 87] on icon at bounding box center [968, 87] width 21 height 21
click at [889, 128] on li "Download Invoice" at bounding box center [917, 128] width 118 height 24
click at [1005, 97] on div at bounding box center [1007, 83] width 31 height 31
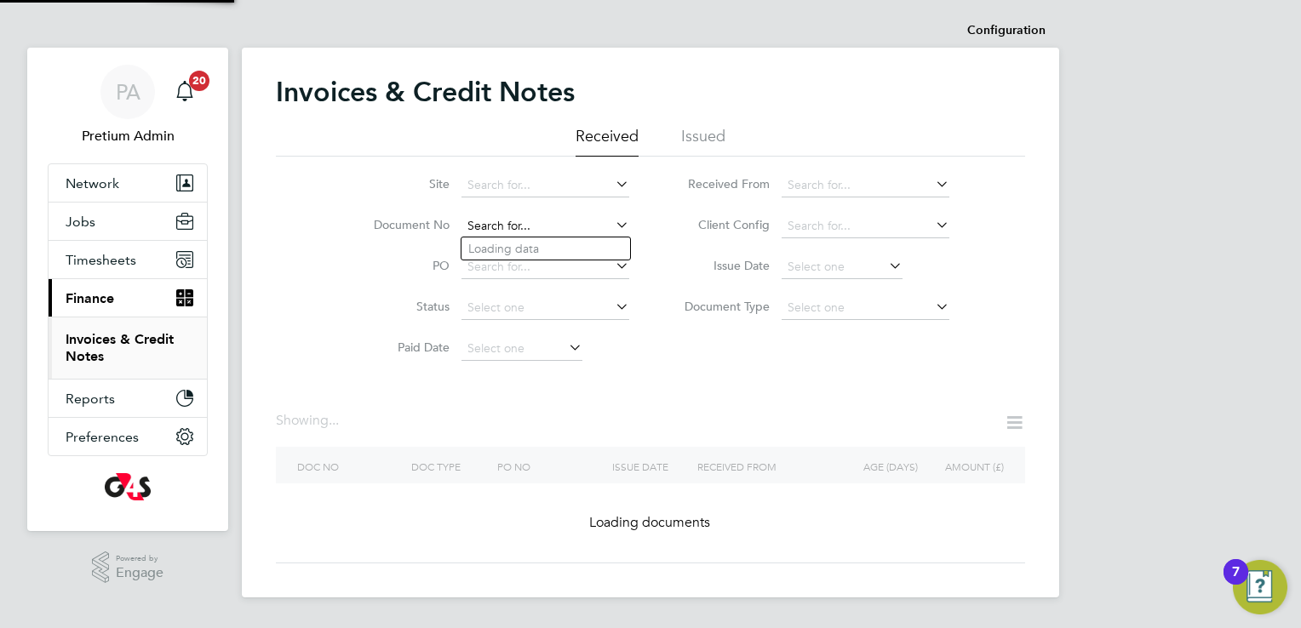
click at [563, 232] on input at bounding box center [545, 227] width 168 height 24
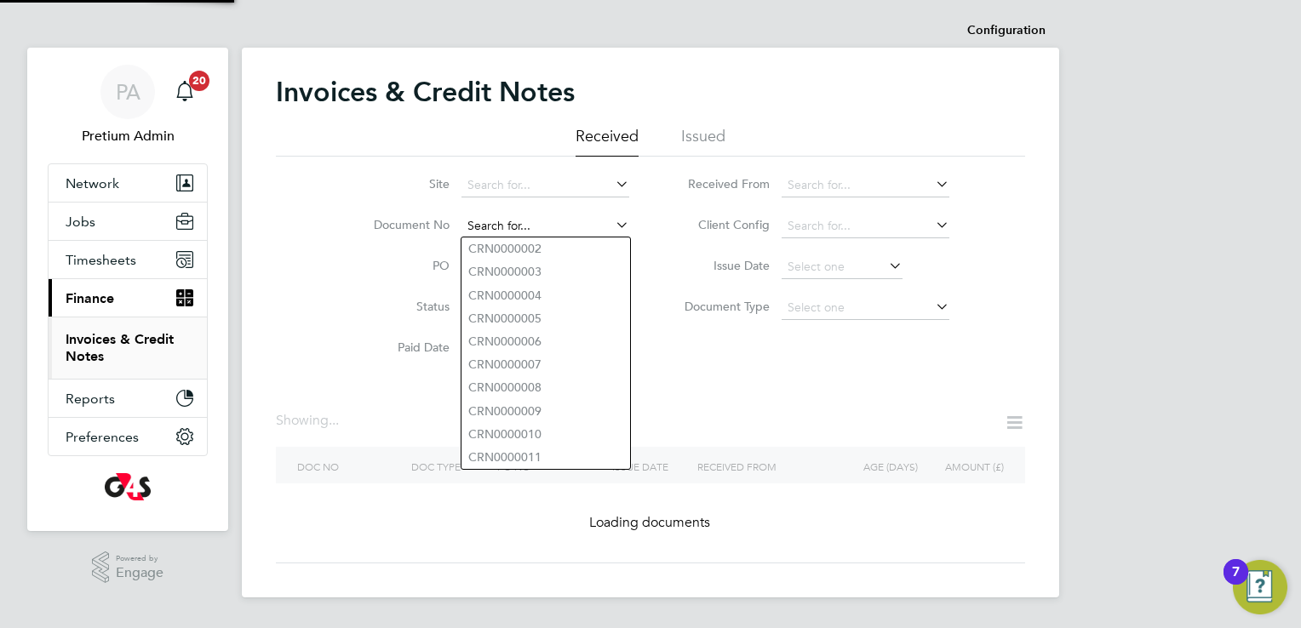
paste input "INV0000196"
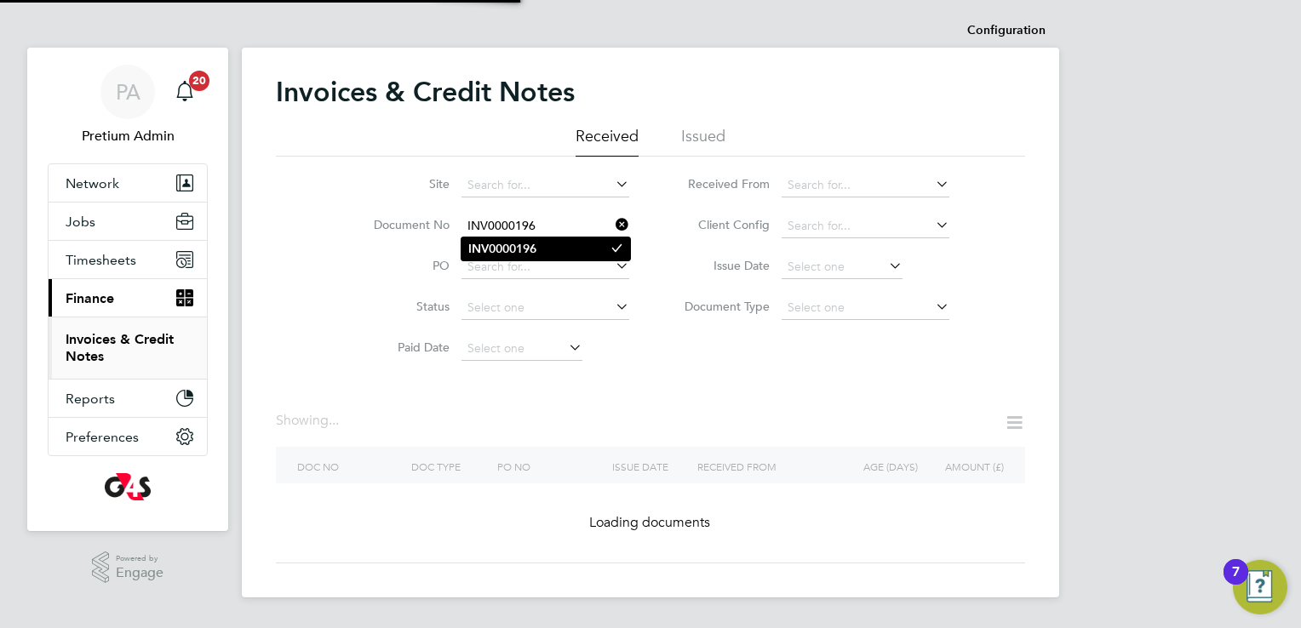
type input "INV0000196"
click at [512, 250] on b "INV0000196" at bounding box center [502, 249] width 68 height 14
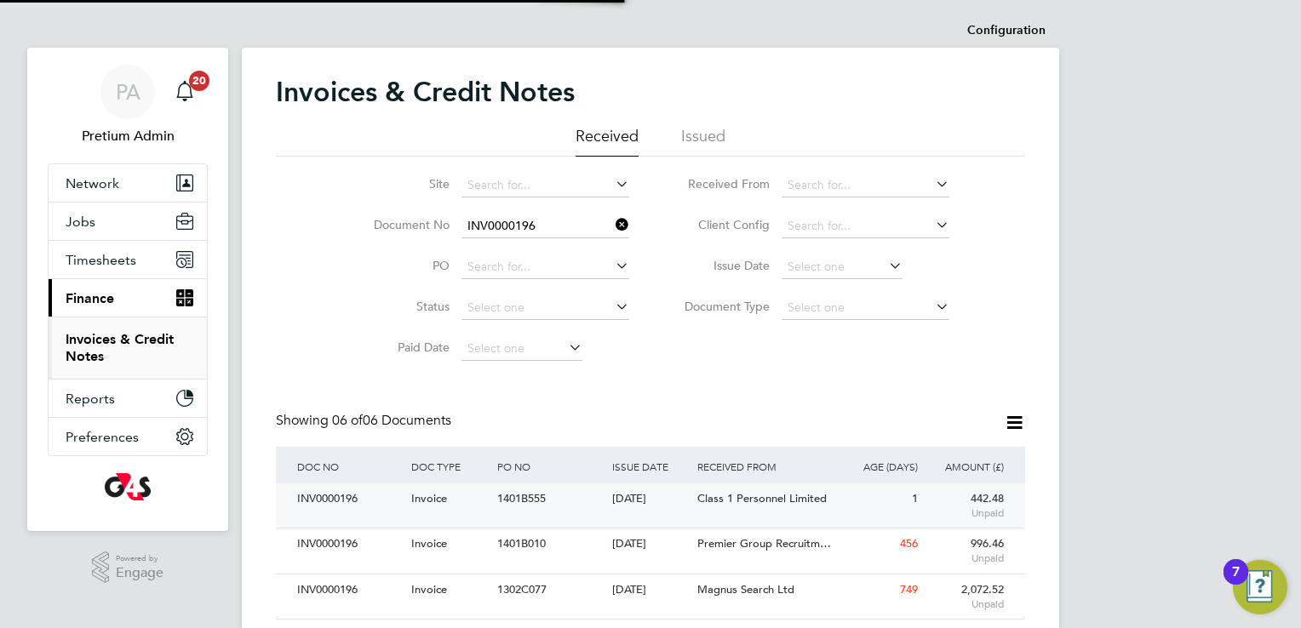
click at [531, 503] on span "1401B555" at bounding box center [521, 498] width 49 height 14
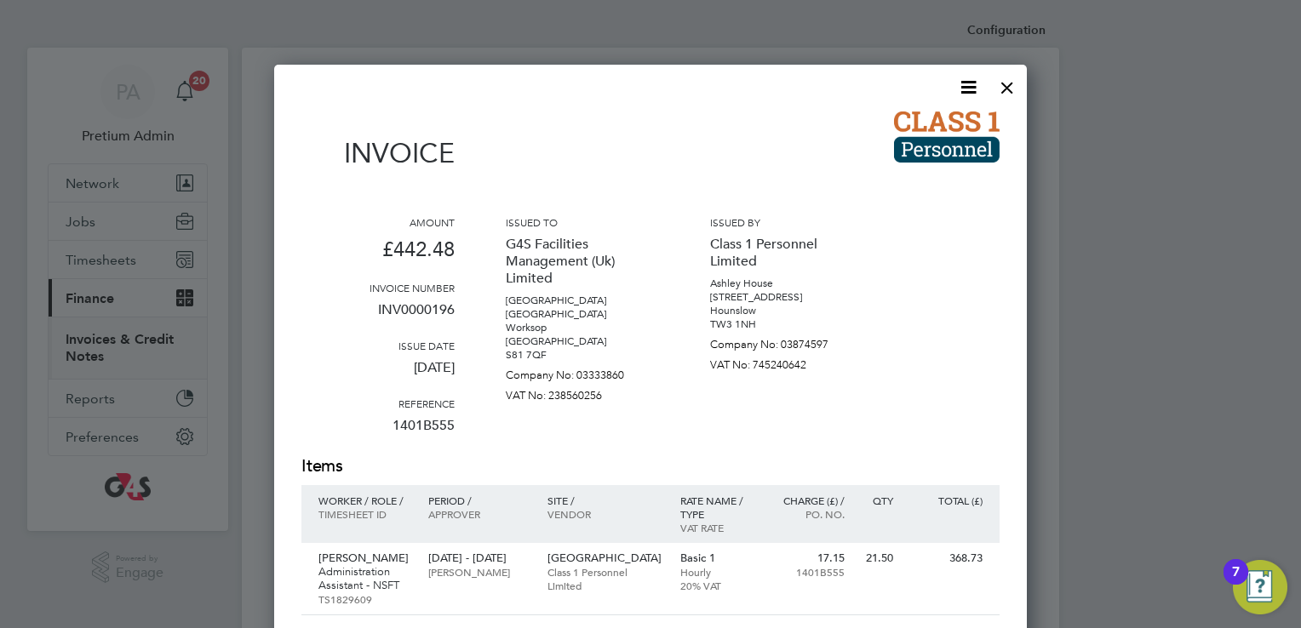
click at [970, 83] on icon at bounding box center [968, 87] width 21 height 21
click at [920, 120] on li "Download Invoice" at bounding box center [917, 128] width 118 height 24
click at [772, 167] on div "Invoice" at bounding box center [650, 149] width 698 height 75
click at [1006, 94] on div at bounding box center [1007, 83] width 31 height 31
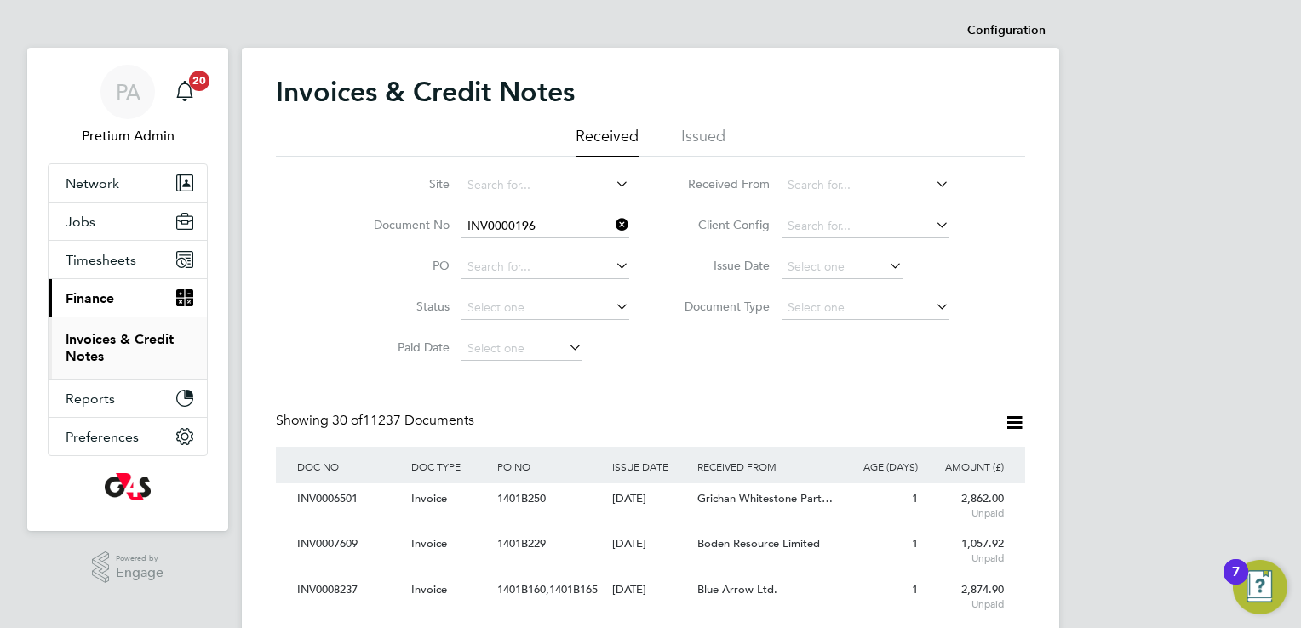
click at [612, 225] on icon at bounding box center [612, 225] width 0 height 24
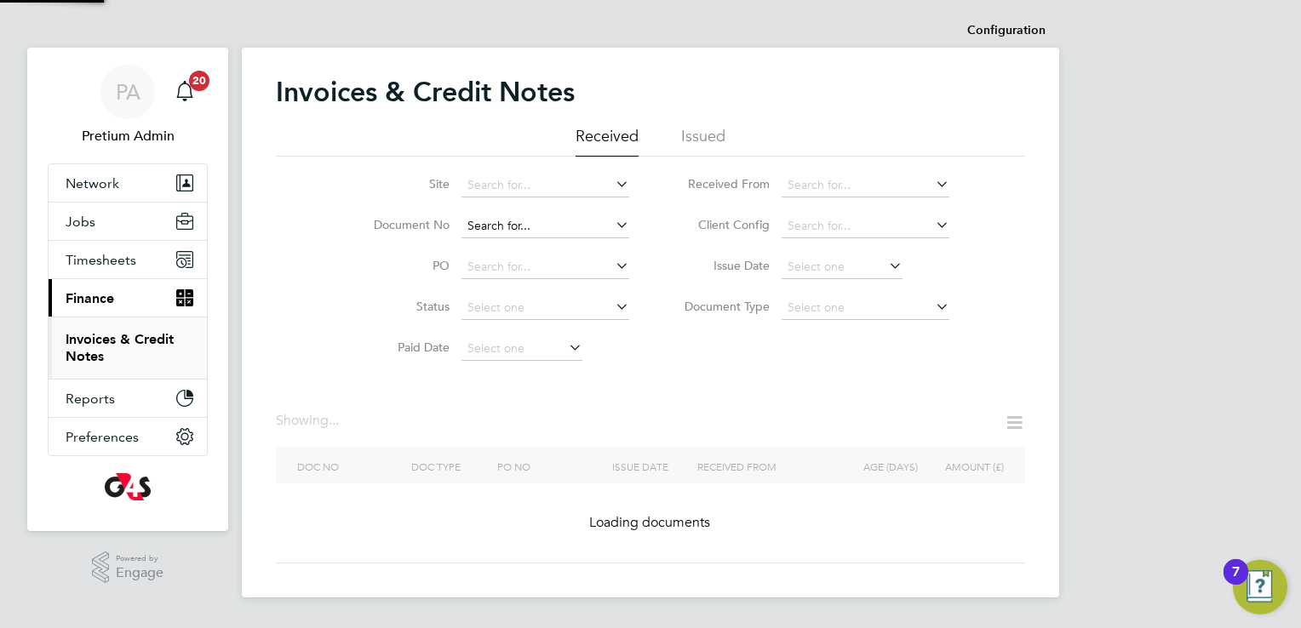
click at [545, 229] on input at bounding box center [545, 227] width 168 height 24
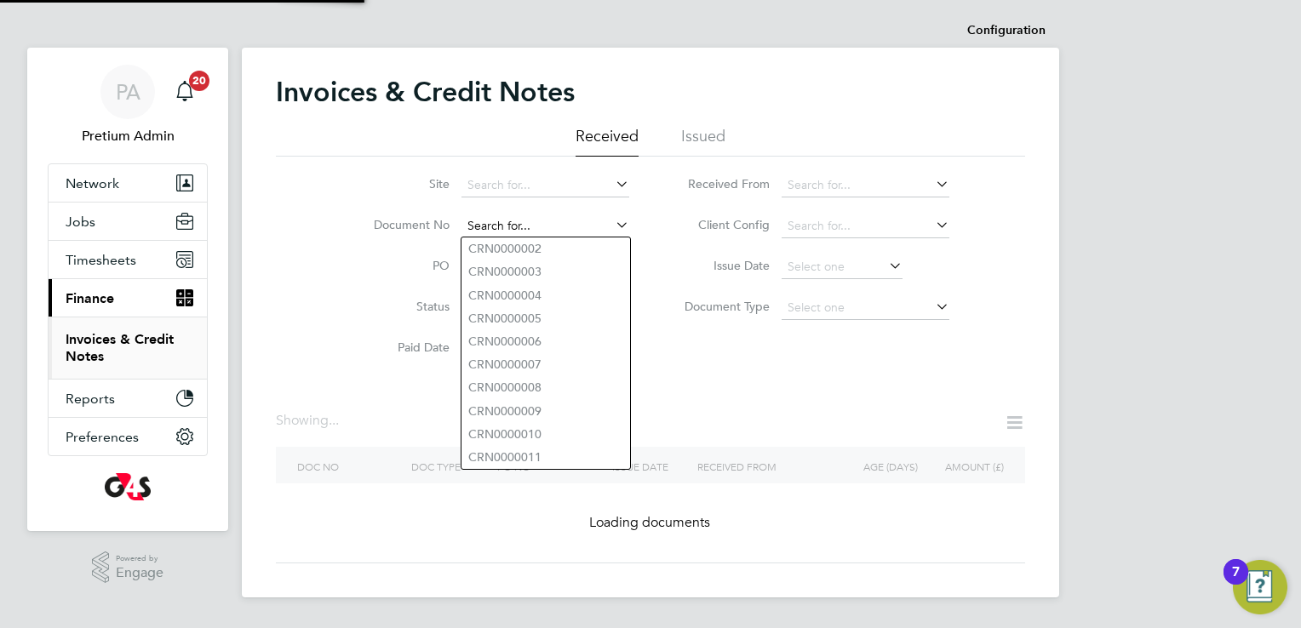
paste input "INV0000195"
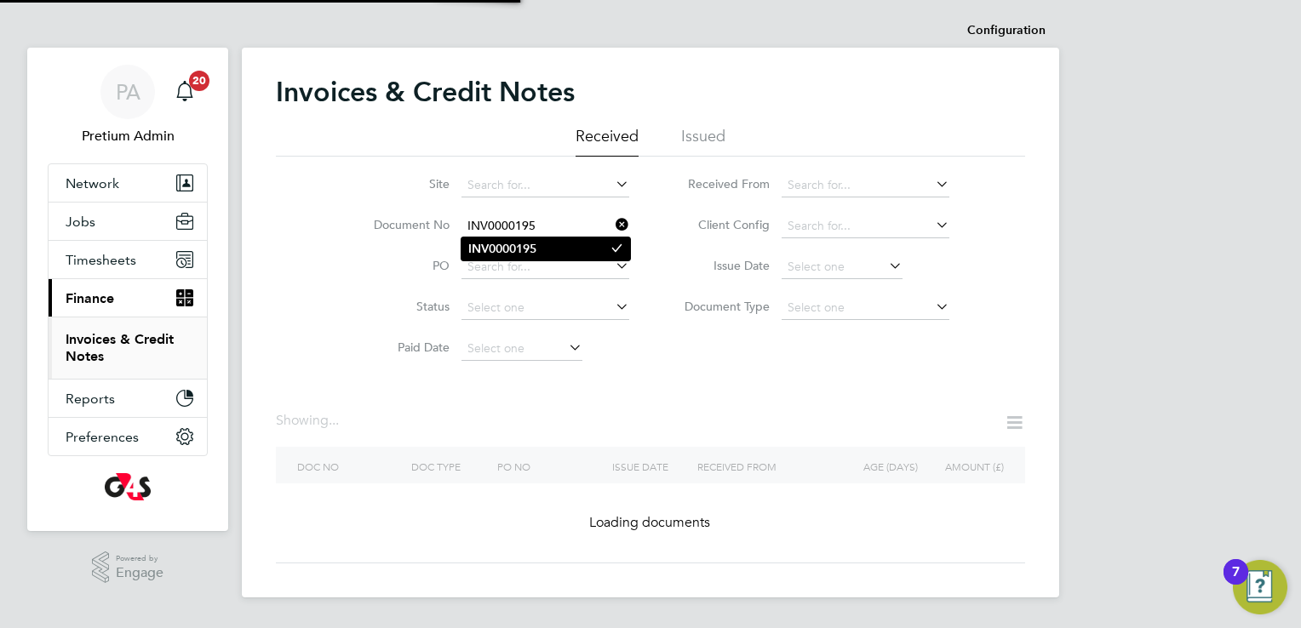
type input "INV0000195"
click at [573, 244] on li "INV0000195" at bounding box center [545, 249] width 169 height 23
type input "INV0000195"
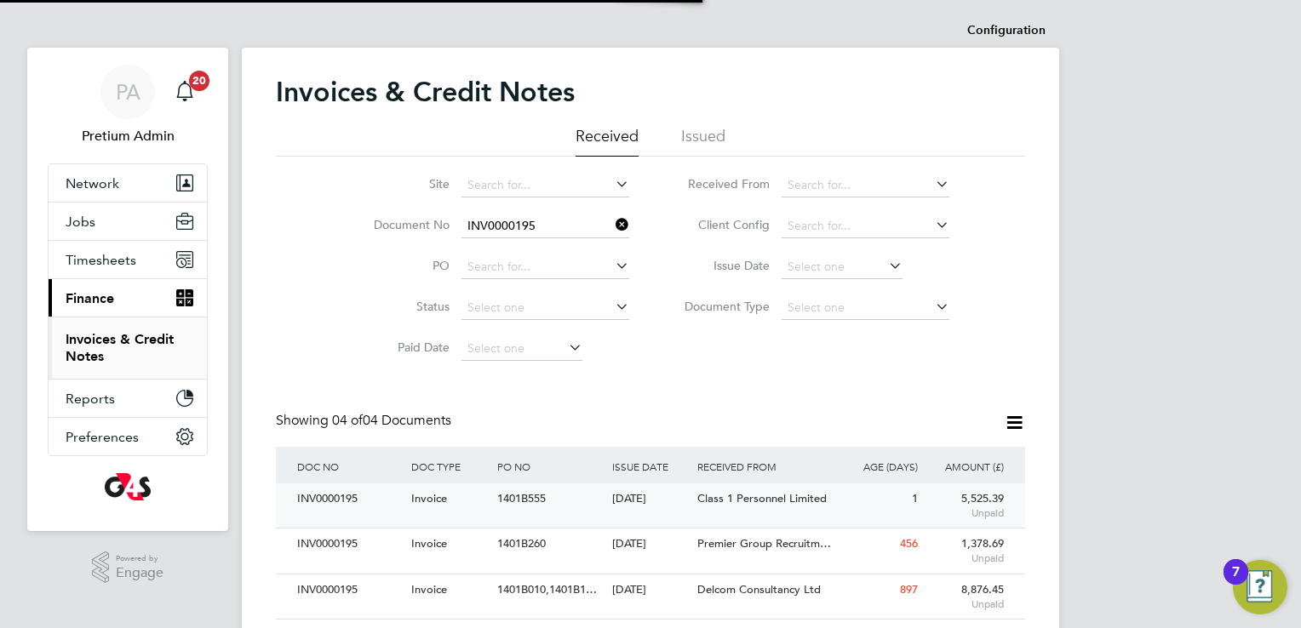
click at [502, 492] on span "1401B555" at bounding box center [521, 498] width 49 height 14
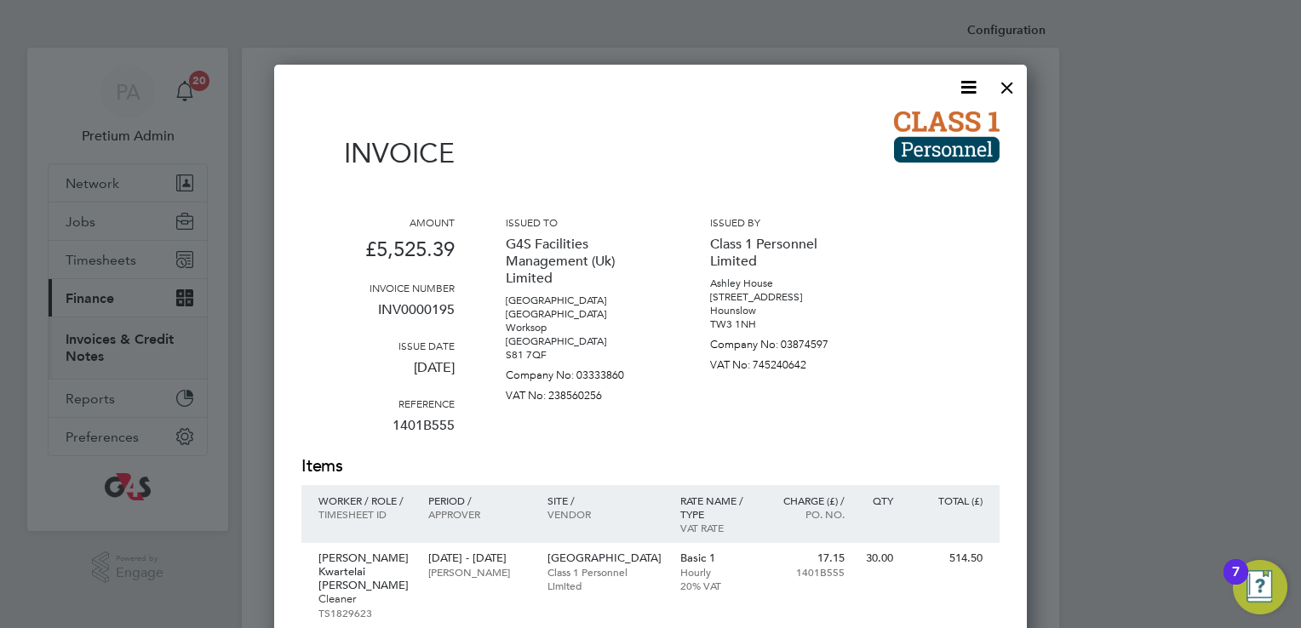
click at [967, 83] on icon at bounding box center [968, 87] width 21 height 21
click at [918, 121] on li "Download Invoice" at bounding box center [917, 128] width 118 height 24
click at [1005, 77] on div at bounding box center [1007, 83] width 31 height 31
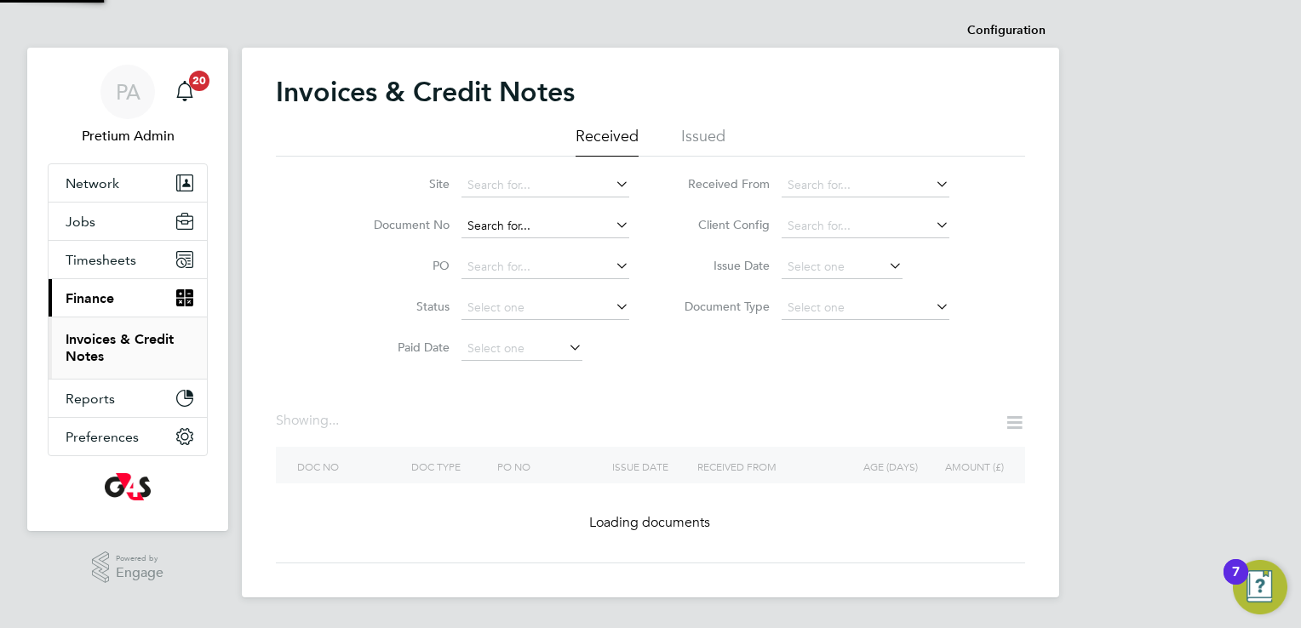
click at [594, 219] on input at bounding box center [545, 227] width 168 height 24
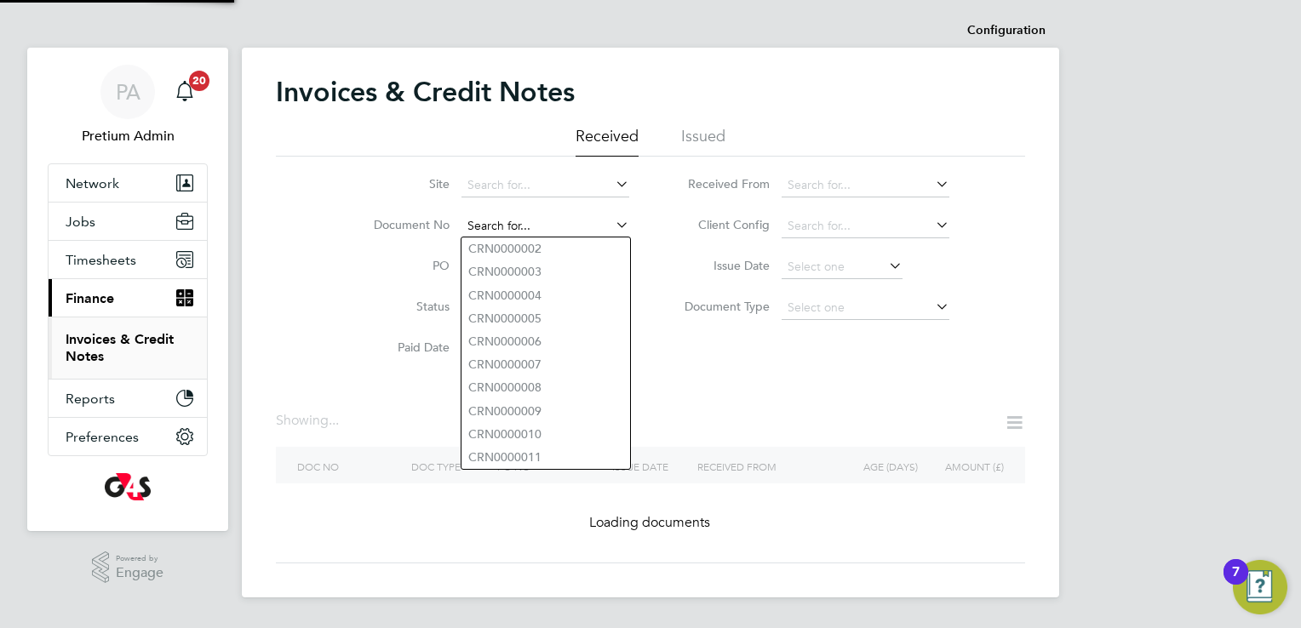
paste input "INV0054206"
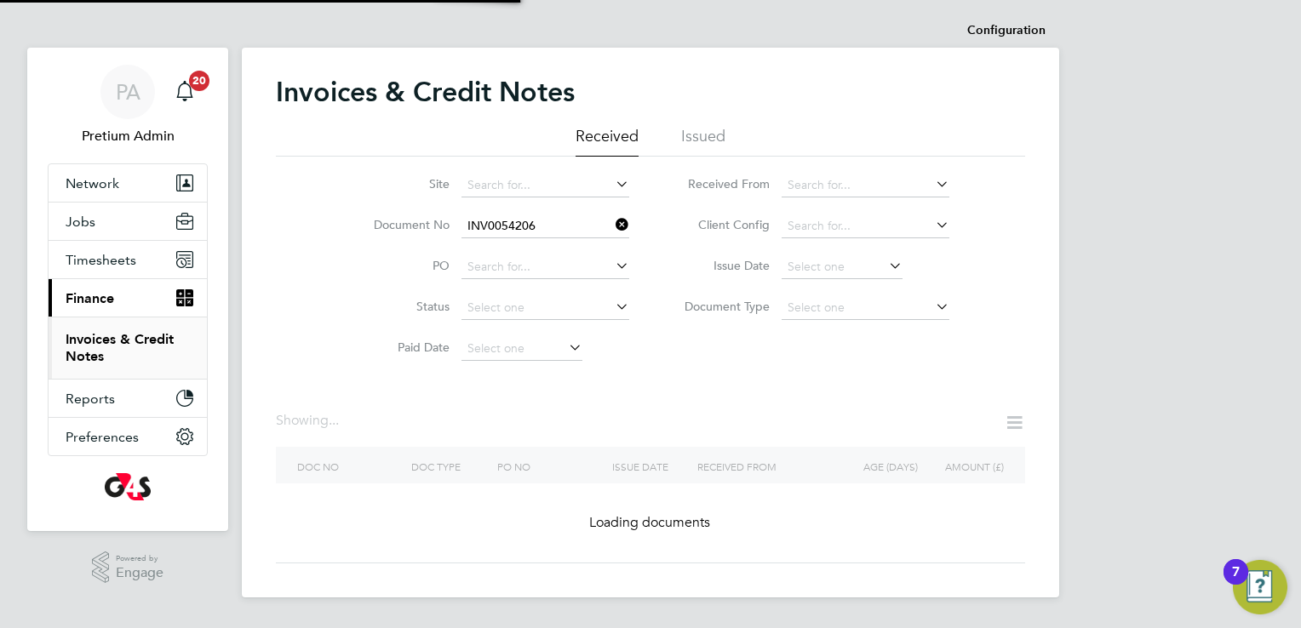
click at [528, 253] on b "INV0054206" at bounding box center [502, 249] width 68 height 14
type input "INV0054206"
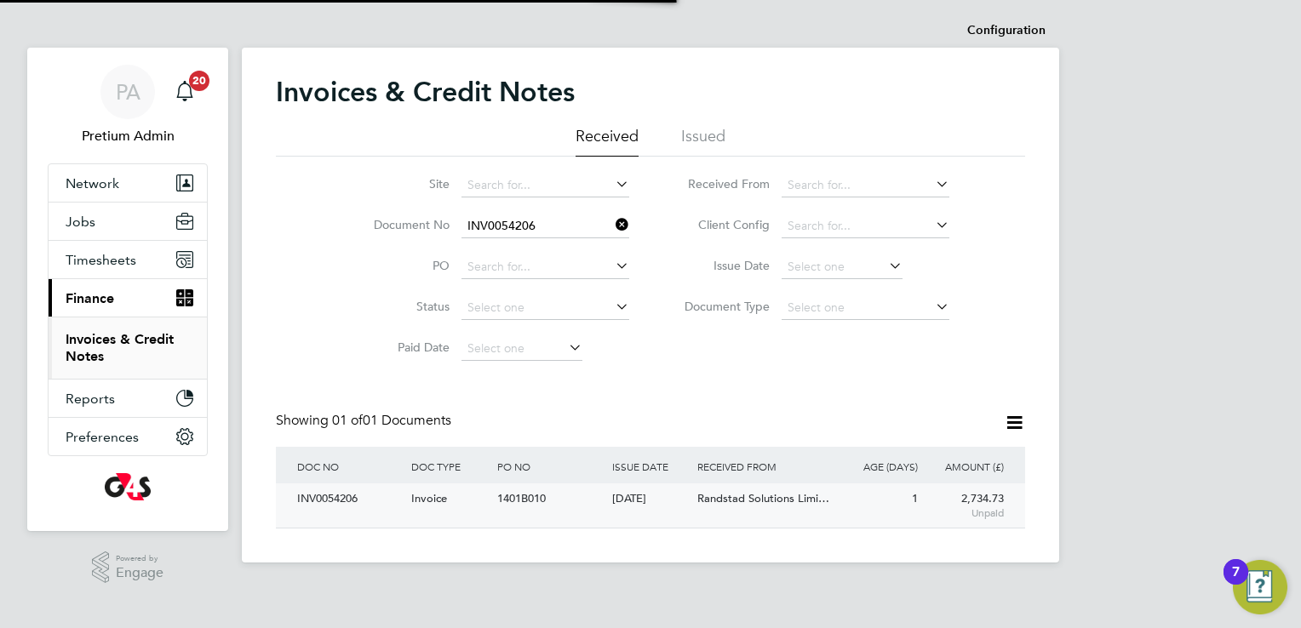
click at [483, 507] on div "Invoice" at bounding box center [450, 500] width 86 height 32
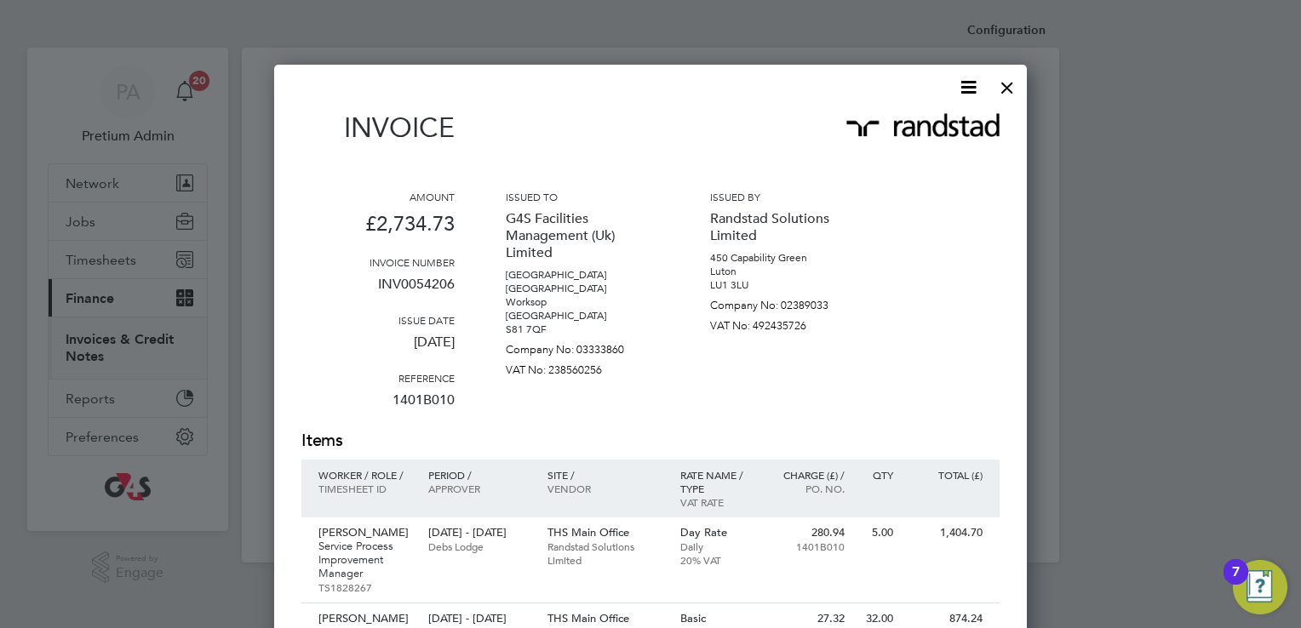
click at [962, 90] on icon at bounding box center [968, 87] width 21 height 21
click at [906, 125] on li "Download Invoice" at bounding box center [917, 128] width 118 height 24
click at [1012, 78] on div at bounding box center [1007, 83] width 31 height 31
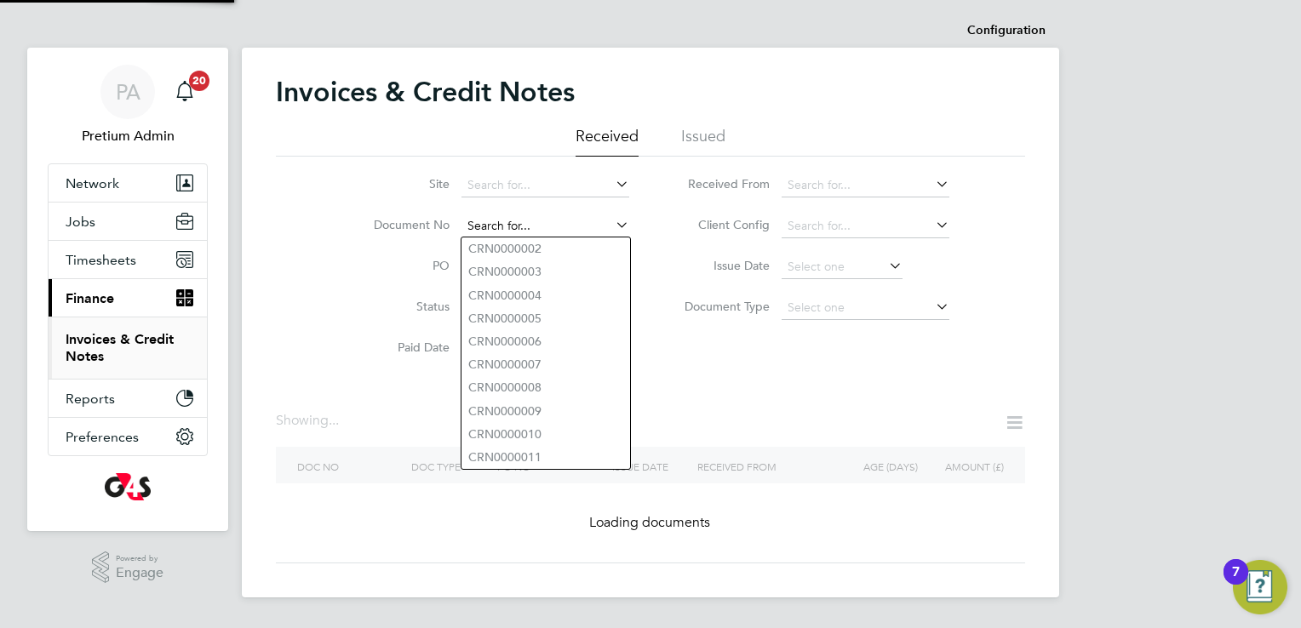
click at [537, 219] on input at bounding box center [545, 227] width 168 height 24
paste input "INV0007474"
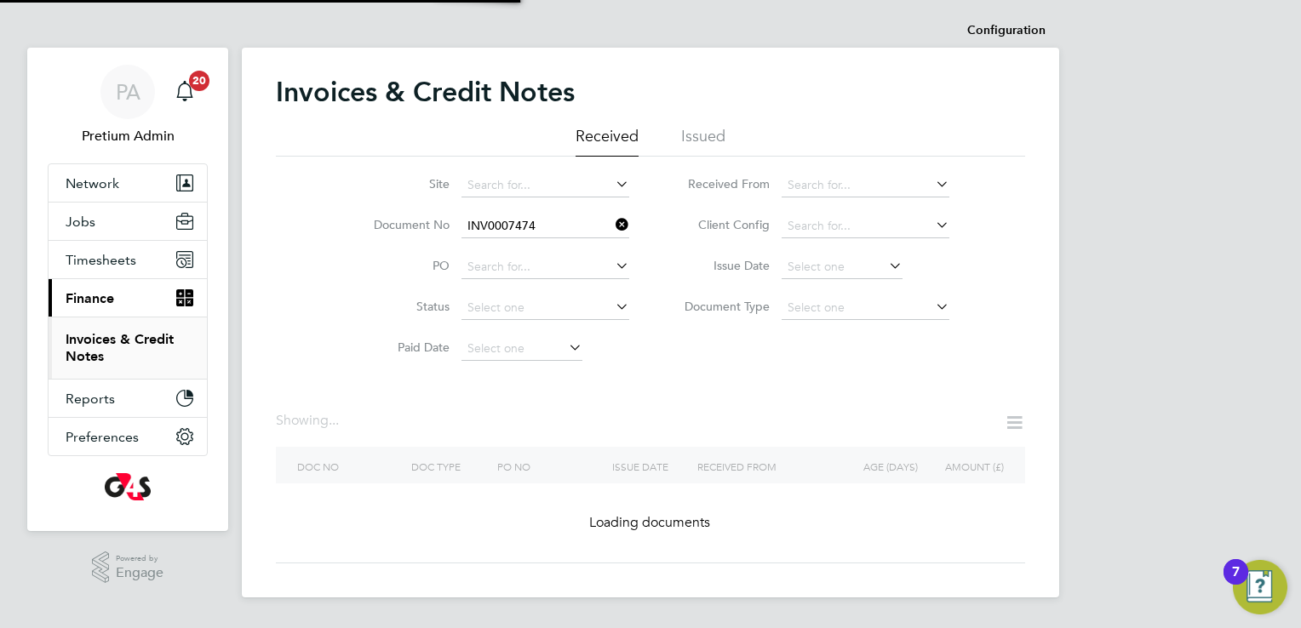
click at [501, 244] on b "INV0007474" at bounding box center [502, 249] width 68 height 14
type input "INV0007474"
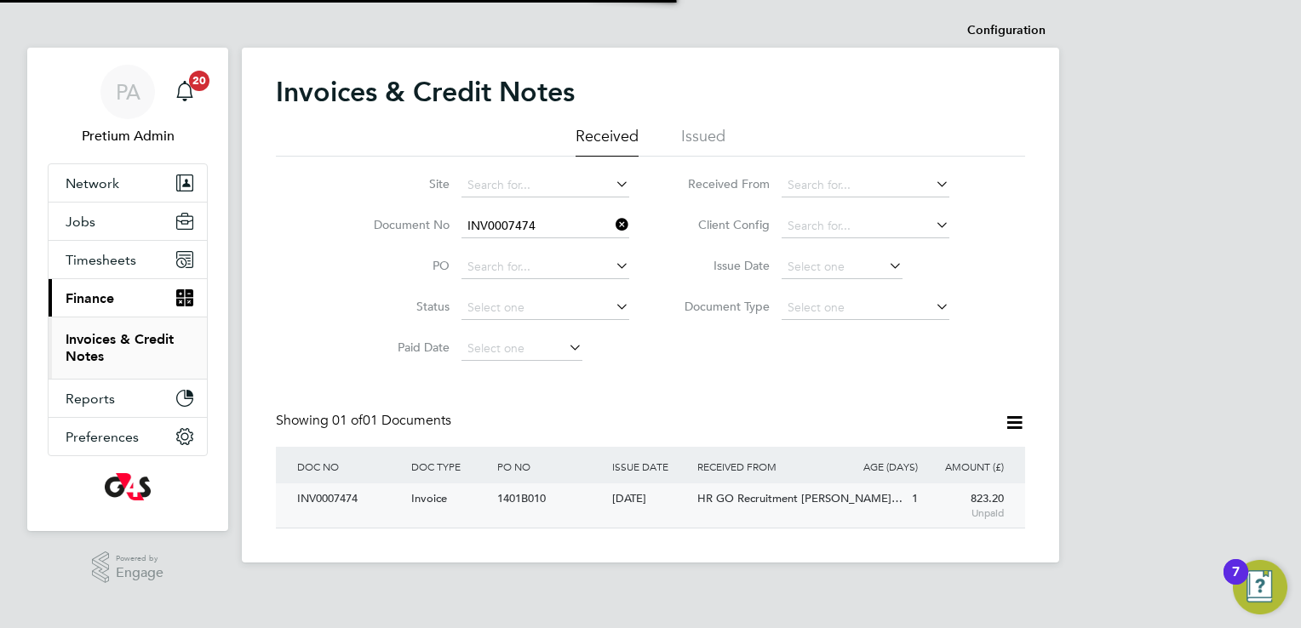
click at [450, 519] on div "INV0007474 Invoice 1401B010 30 Sep 2025 G4S Facilities Management (Uk) Limited …" at bounding box center [650, 506] width 749 height 44
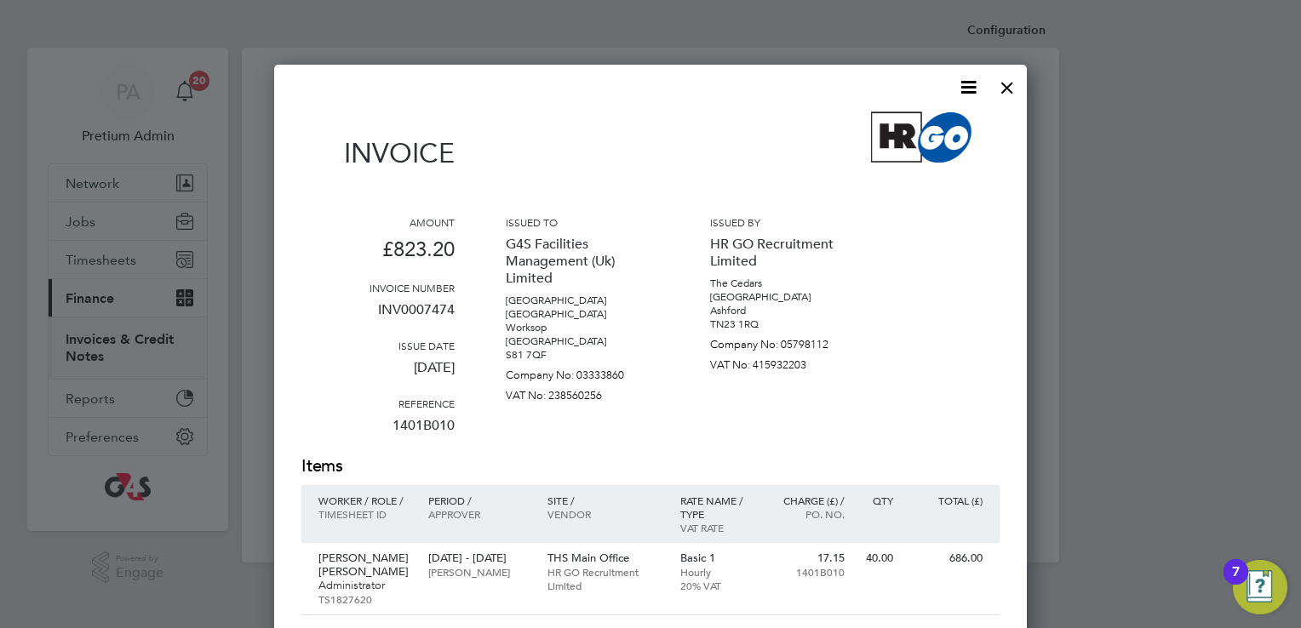
click at [971, 83] on icon at bounding box center [968, 87] width 21 height 21
click at [906, 124] on li "Download Invoice" at bounding box center [917, 128] width 118 height 24
click at [1003, 89] on div at bounding box center [1007, 83] width 31 height 31
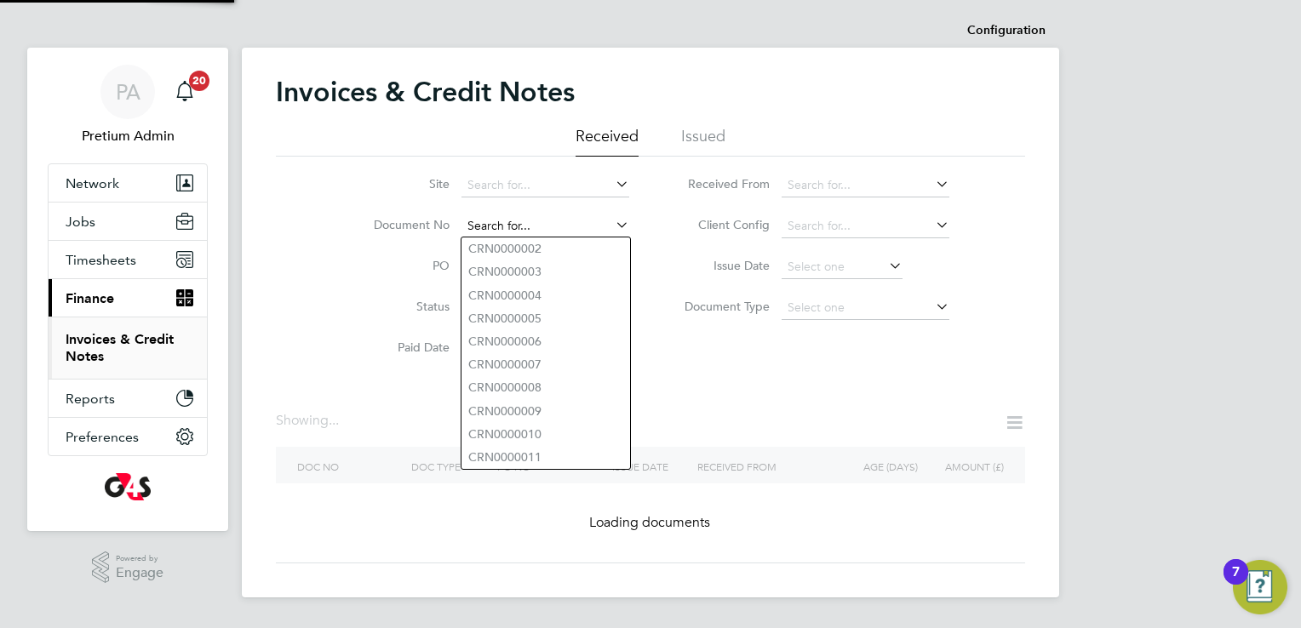
click at [565, 219] on input at bounding box center [545, 227] width 168 height 24
paste input "INV0006652"
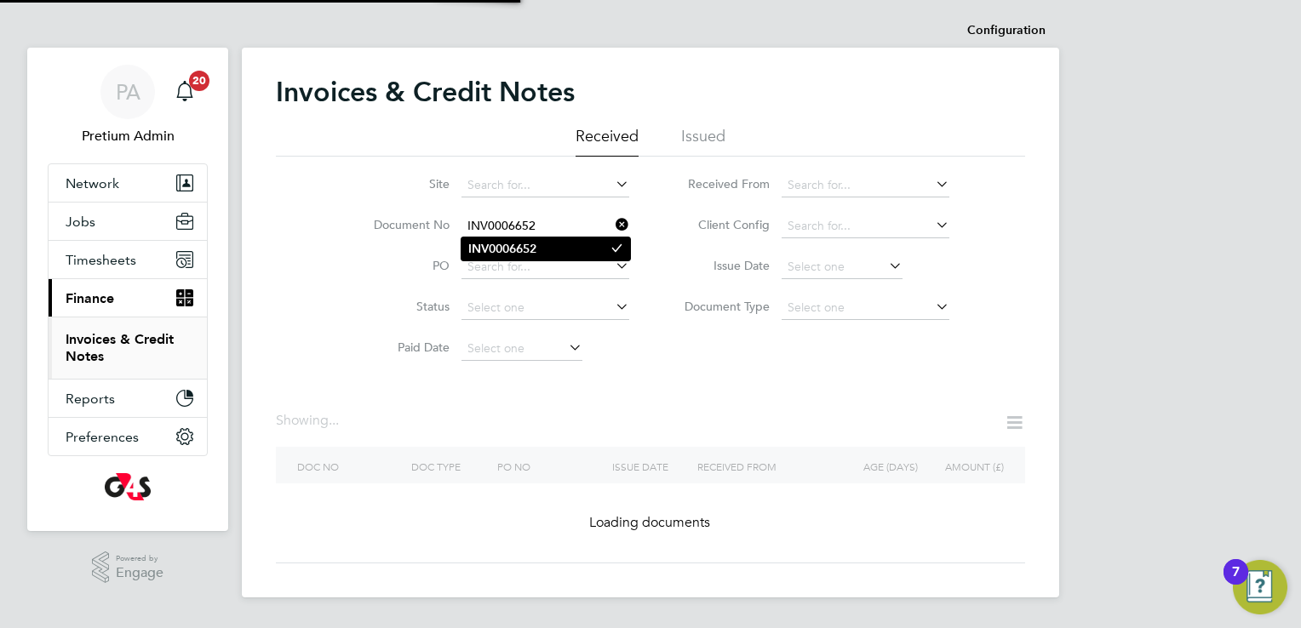
type input "INV0006652"
click at [497, 254] on b "INV0006652" at bounding box center [502, 249] width 68 height 14
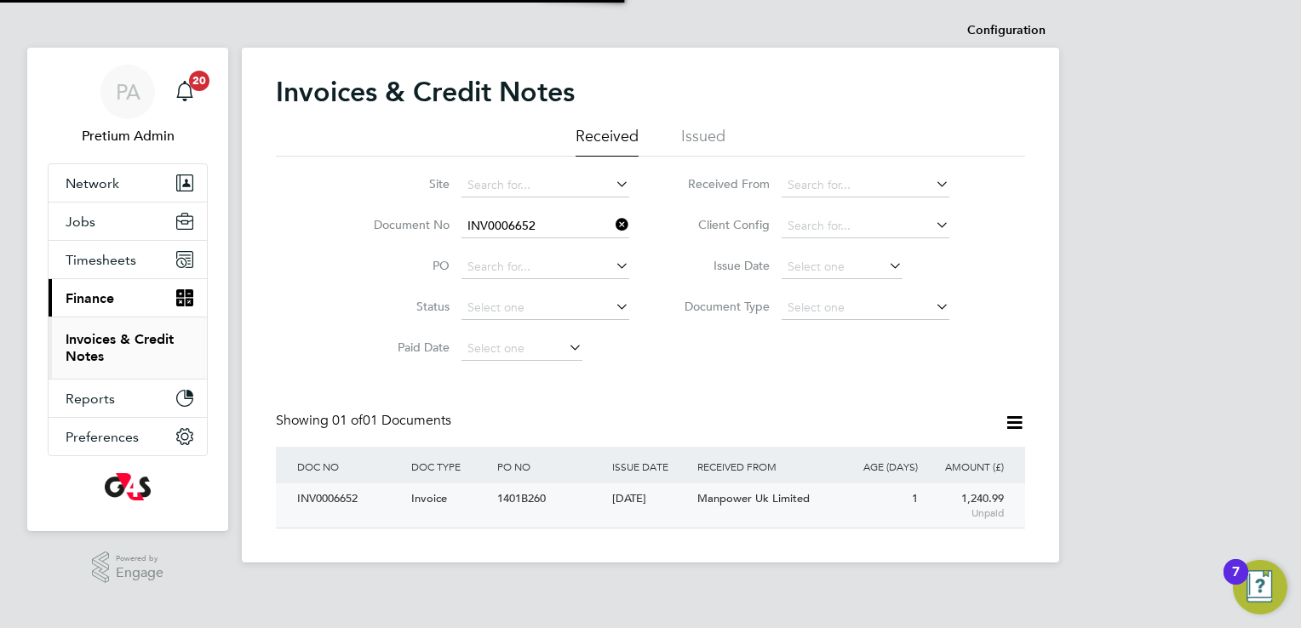
click at [678, 513] on div "[DATE]" at bounding box center [651, 500] width 86 height 32
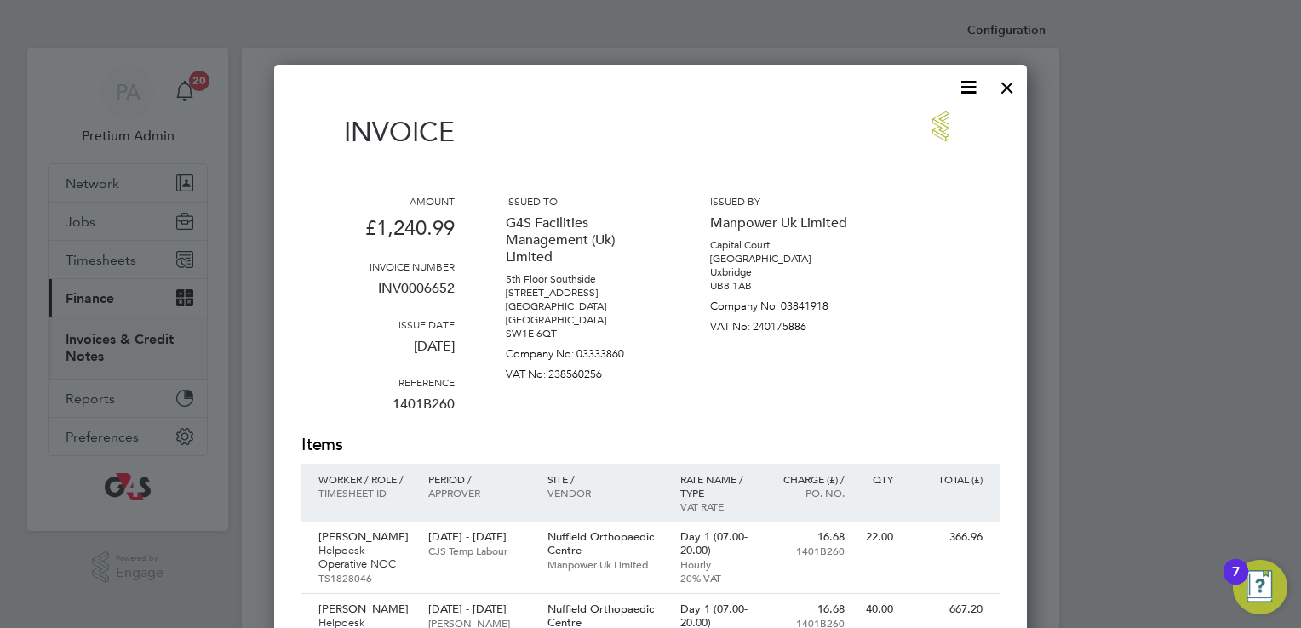
click at [964, 90] on icon at bounding box center [968, 87] width 21 height 21
click at [909, 123] on li "Download Invoice" at bounding box center [917, 128] width 118 height 24
click at [1013, 87] on div at bounding box center [1007, 83] width 31 height 31
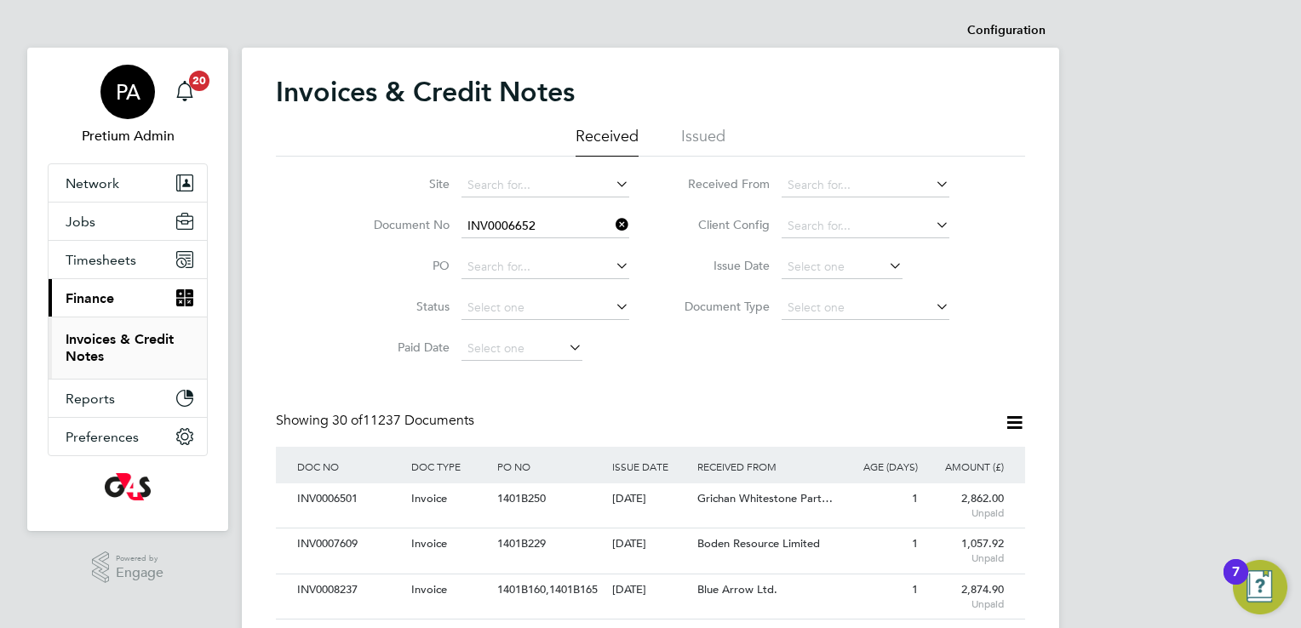
click at [157, 74] on link "PA Pretium Admin" at bounding box center [128, 106] width 160 height 82
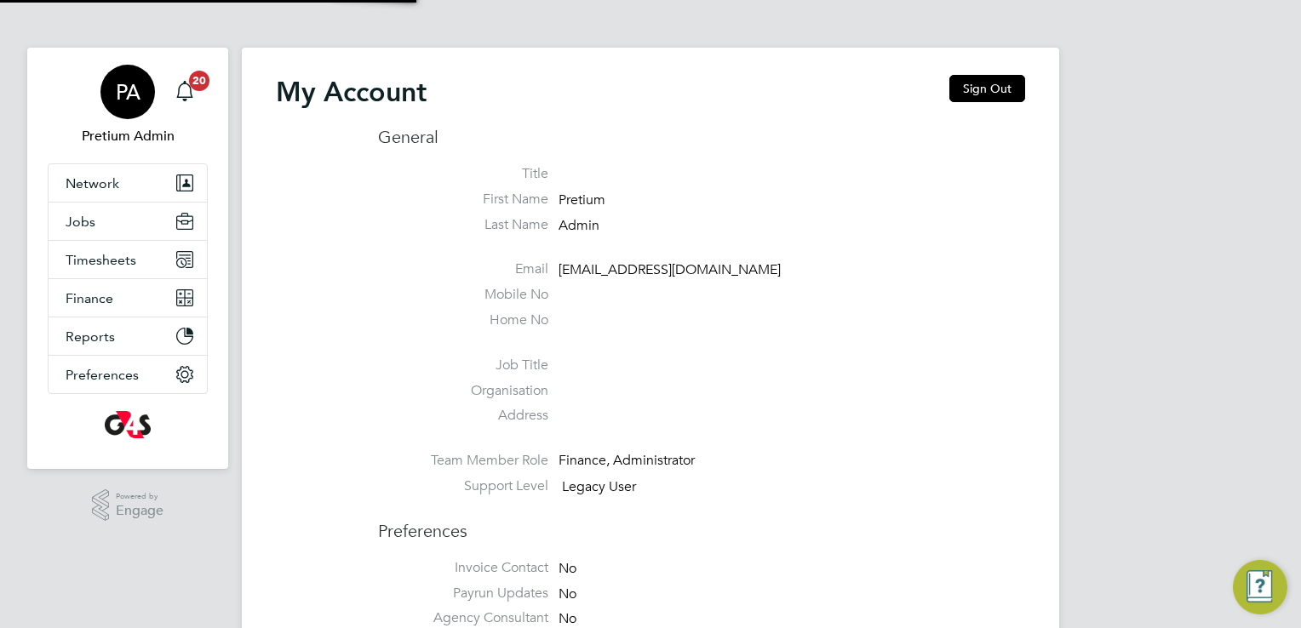
type input "g4sess@pretiumresourcing.co.uk"
click at [1005, 81] on button "Sign Out" at bounding box center [987, 88] width 76 height 27
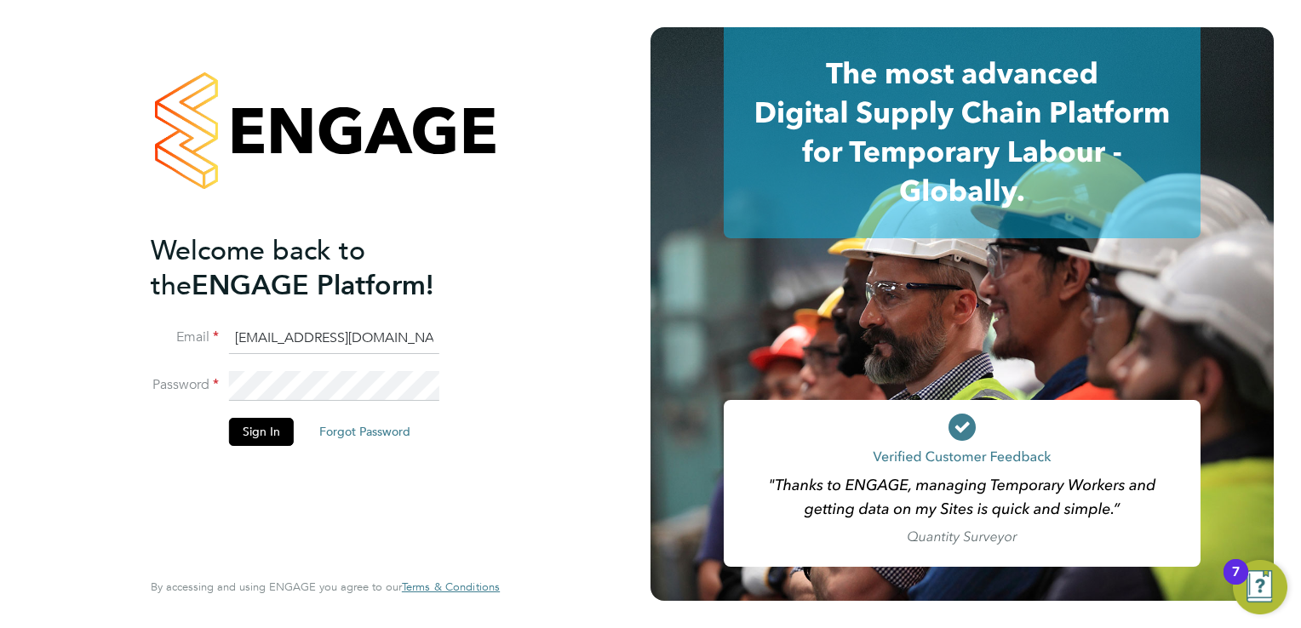
click at [306, 346] on input "g4sess@pretiumresourcing.co.uk" at bounding box center [334, 339] width 210 height 31
type input "g4s@pretiumresourcing.co.uk"
click at [278, 427] on button "Sign In" at bounding box center [261, 431] width 65 height 27
type input "[EMAIL_ADDRESS][DOMAIN_NAME]"
click at [258, 443] on button "Sign In" at bounding box center [261, 431] width 65 height 27
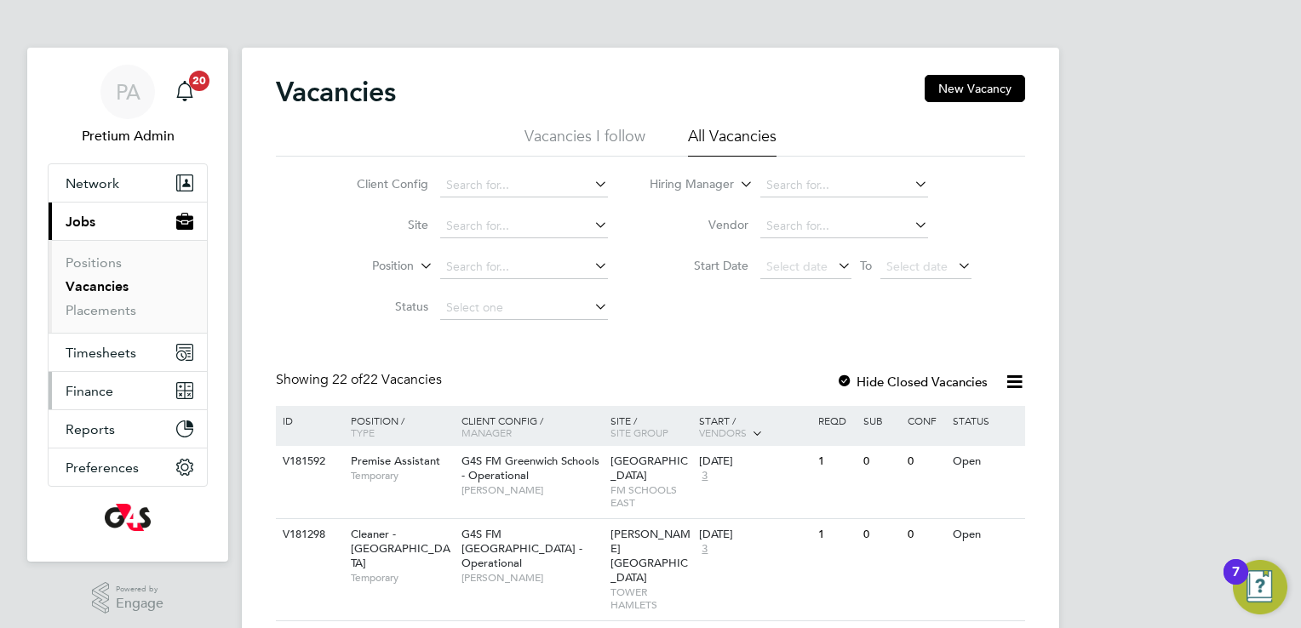
drag, startPoint x: 92, startPoint y: 383, endPoint x: 128, endPoint y: 404, distance: 41.2
click at [128, 404] on button "Finance" at bounding box center [128, 390] width 158 height 37
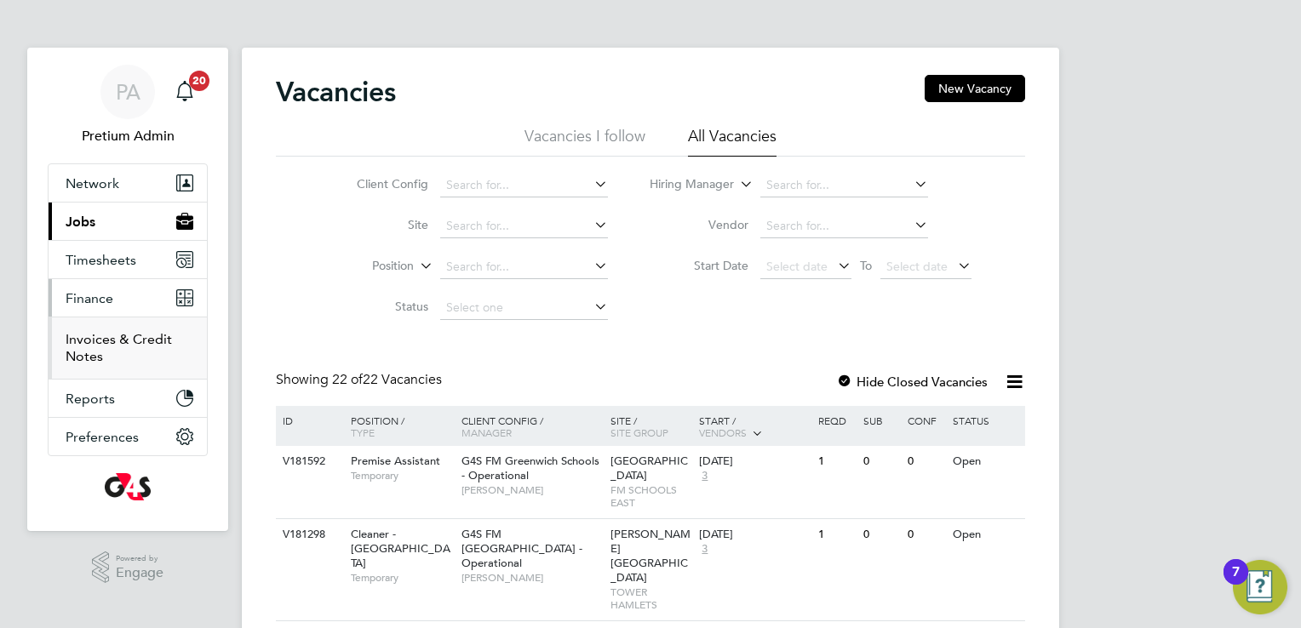
click at [106, 335] on link "Invoices & Credit Notes" at bounding box center [119, 347] width 106 height 33
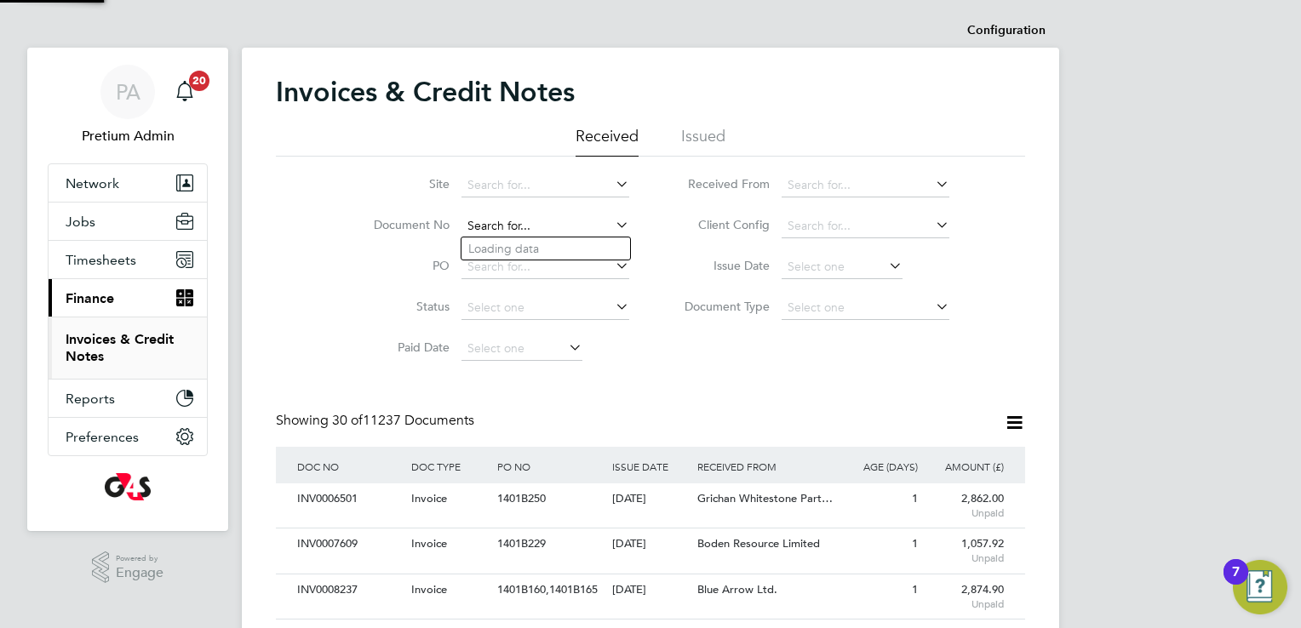
click at [505, 223] on input at bounding box center [545, 227] width 168 height 24
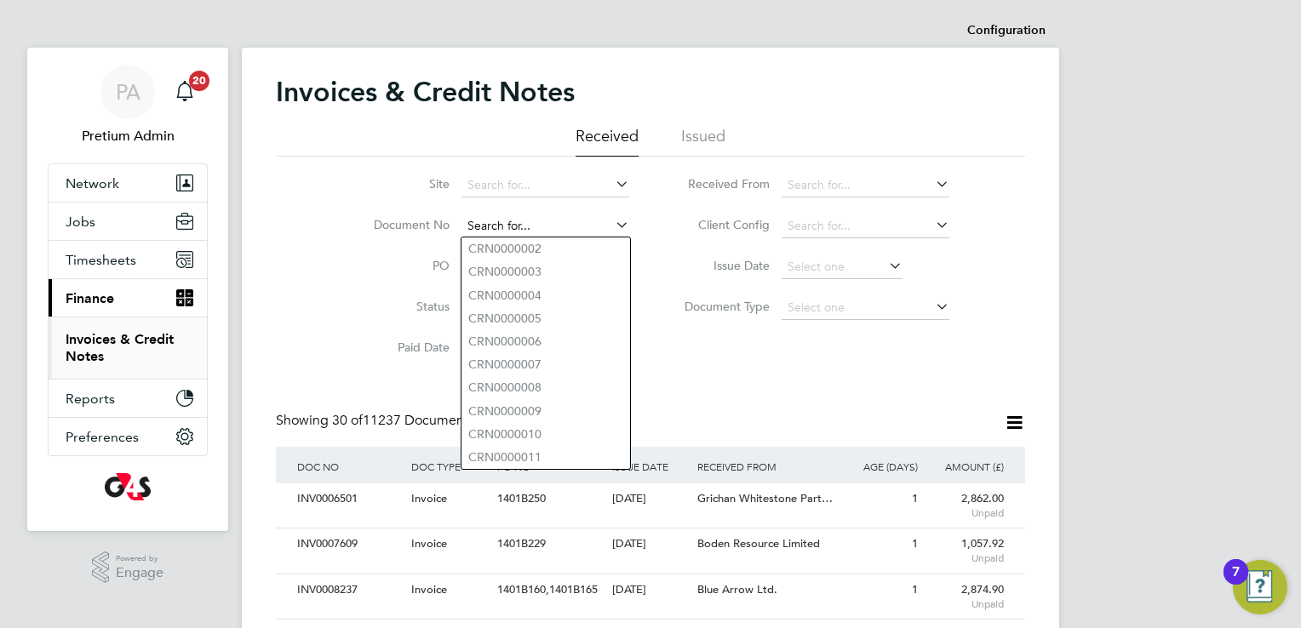
paste input "CRN0006651"
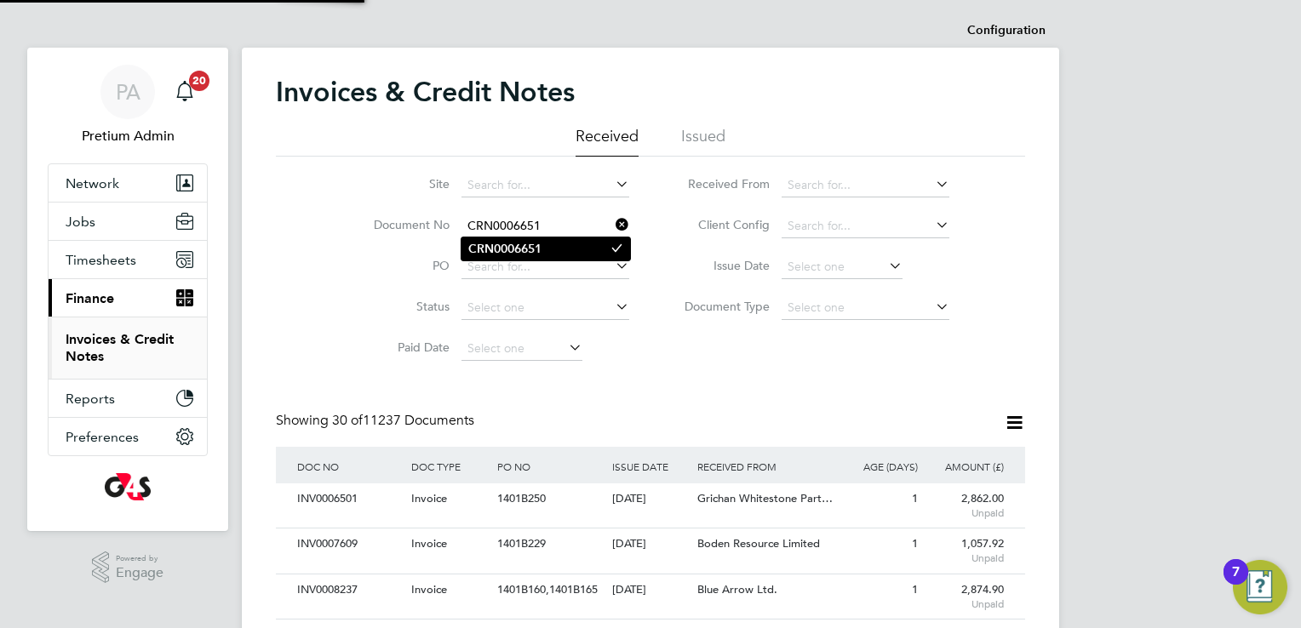
type input "CRN0006651"
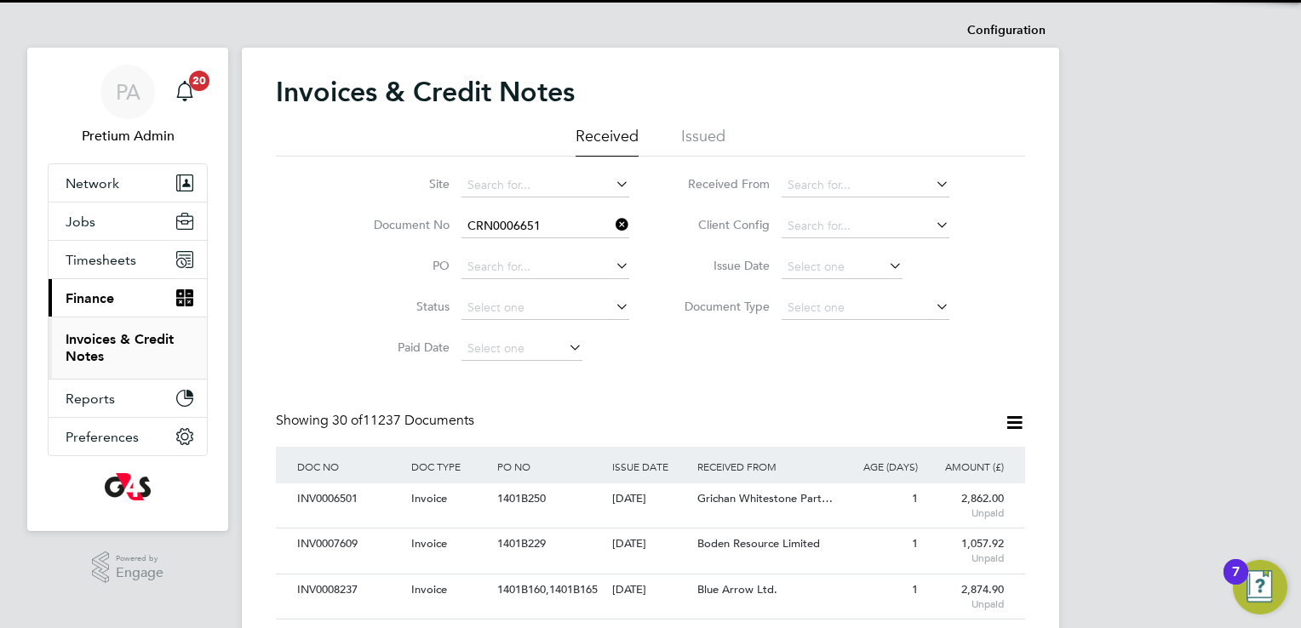
click at [530, 250] on b "CRN0006651" at bounding box center [504, 249] width 73 height 14
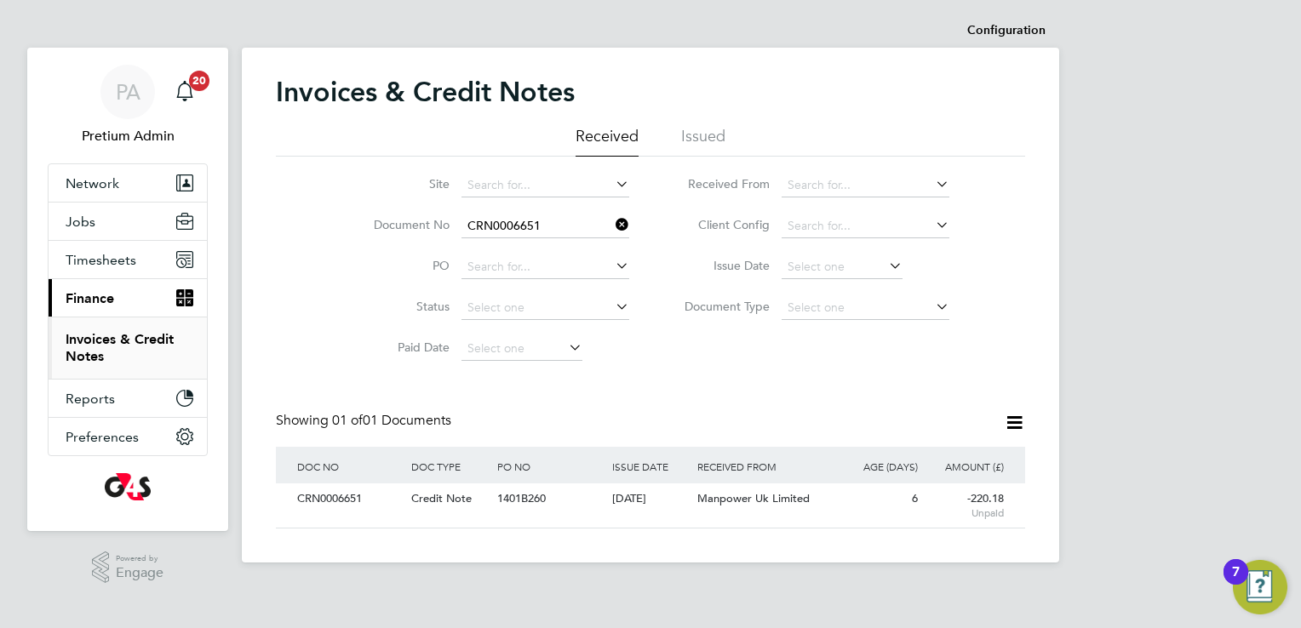
scroll to position [32, 144]
click at [828, 498] on div "Manpower Uk Limited" at bounding box center [764, 500] width 143 height 32
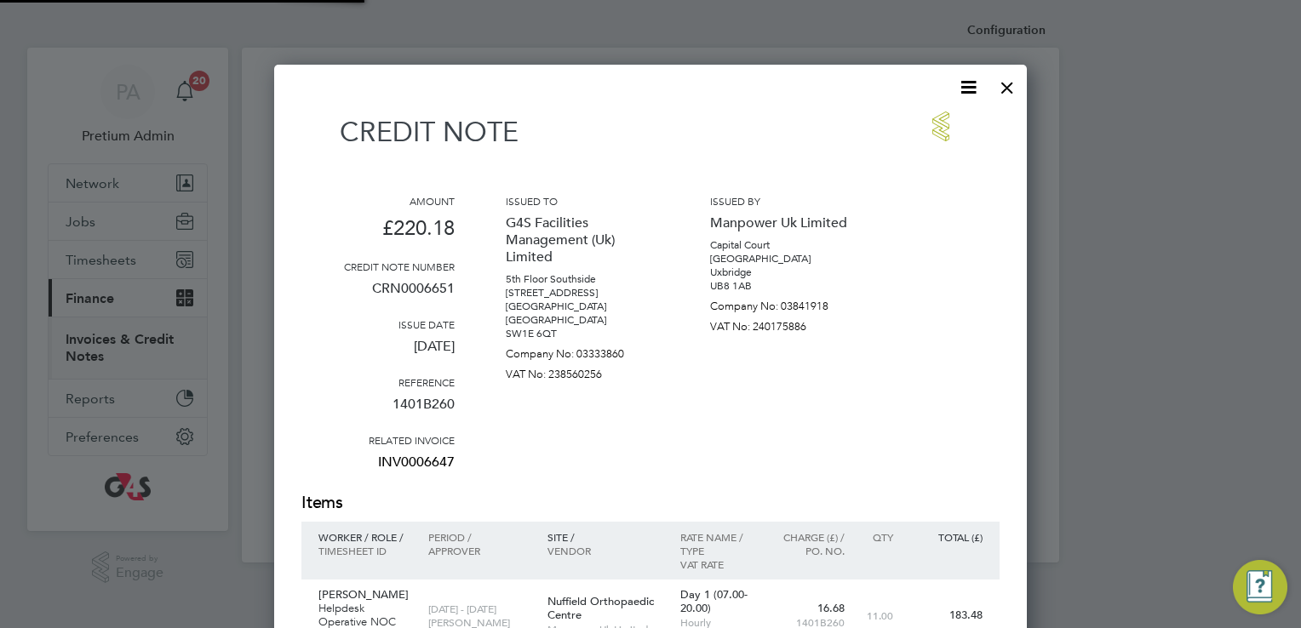
scroll to position [942, 754]
click at [976, 90] on icon at bounding box center [968, 87] width 21 height 21
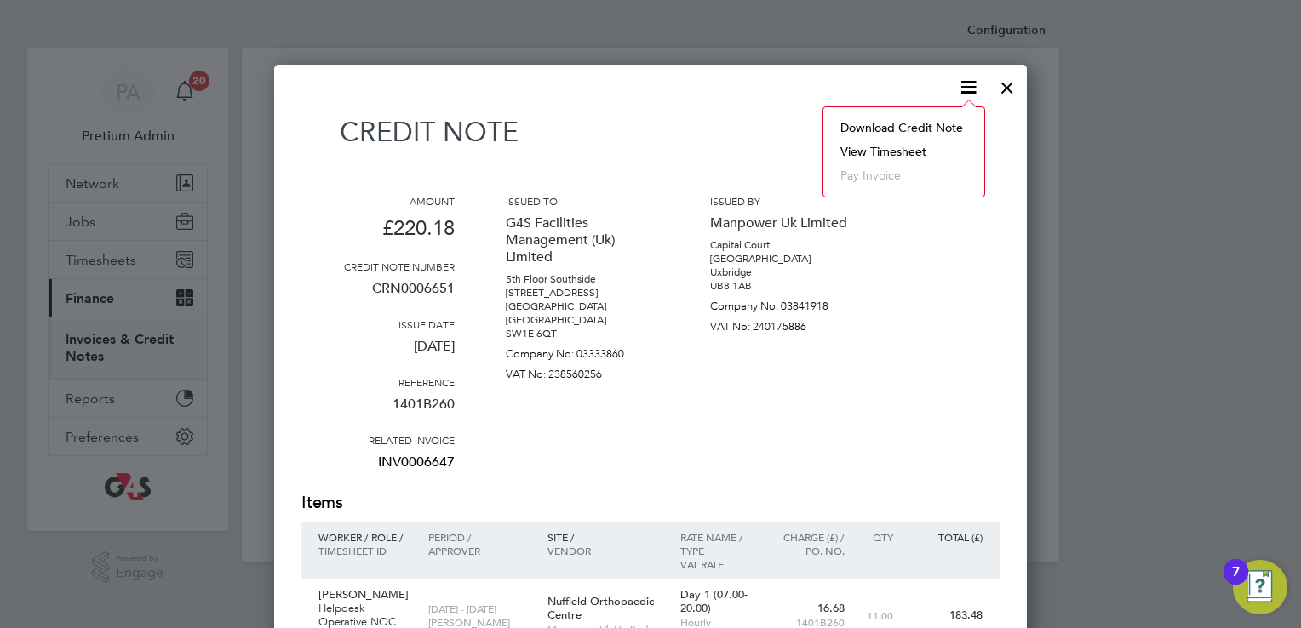
click at [950, 124] on li "Download Credit Note" at bounding box center [904, 128] width 144 height 24
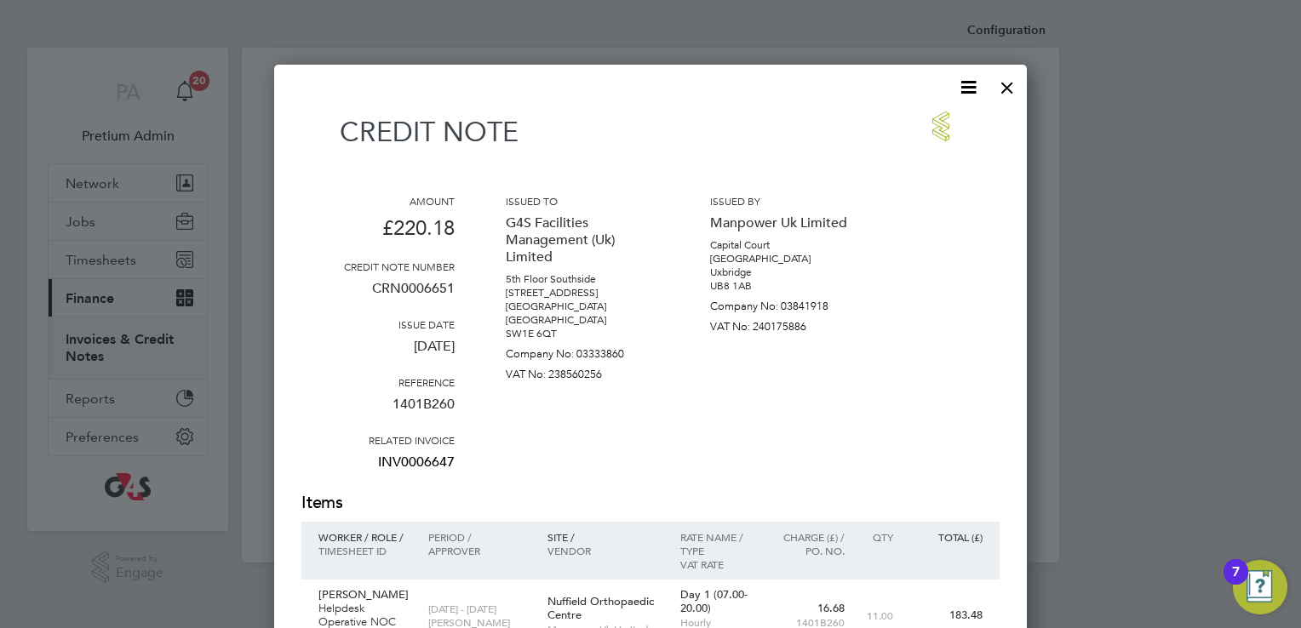
click at [1004, 86] on div at bounding box center [1007, 83] width 31 height 31
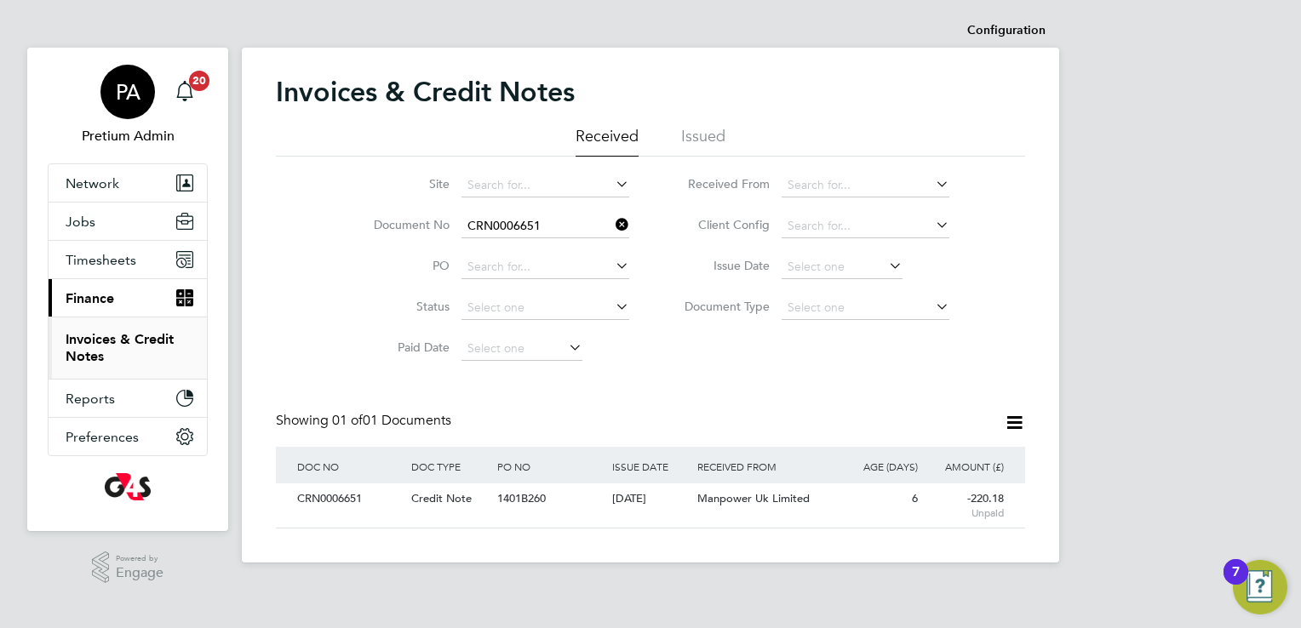
click at [109, 85] on div "PA" at bounding box center [127, 92] width 54 height 54
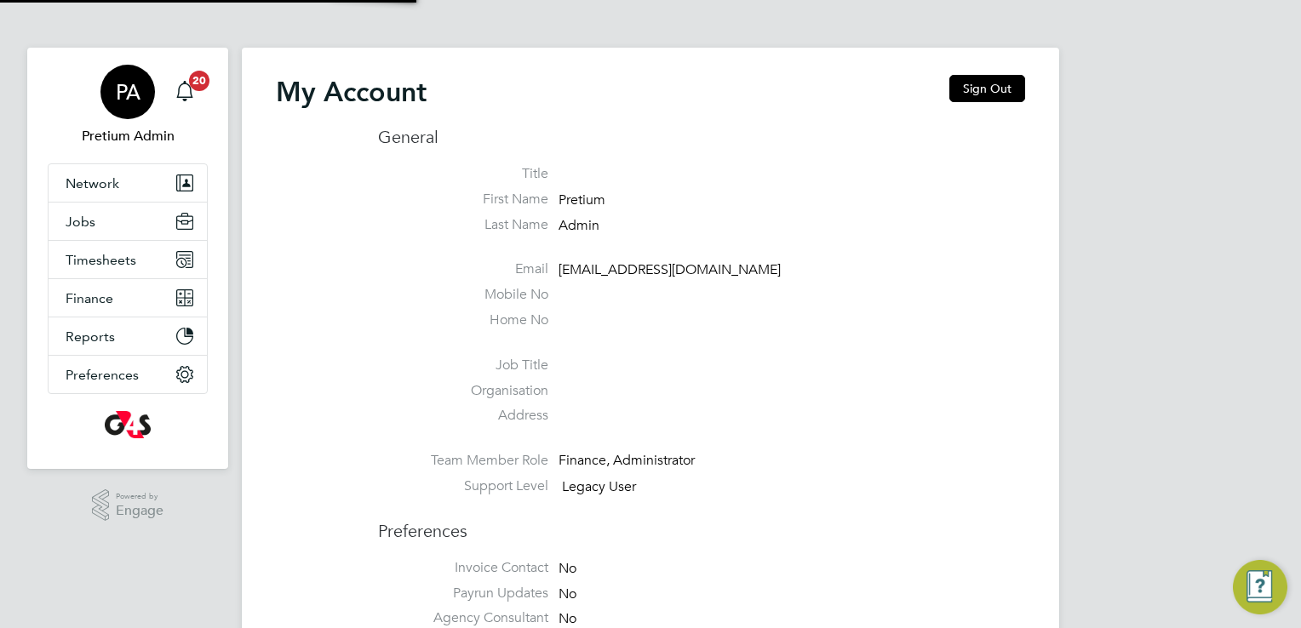
type input "g4sess@pretiumresourcing.co.uk"
click at [991, 93] on button "Sign Out" at bounding box center [987, 88] width 76 height 27
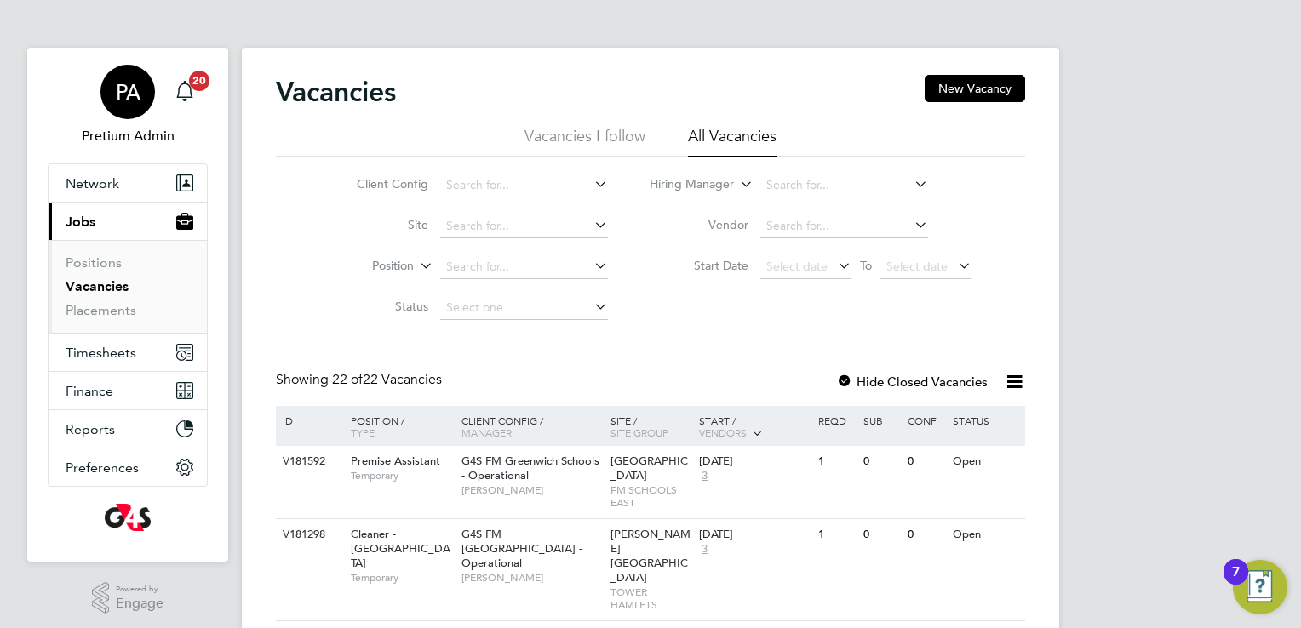
click at [119, 83] on span "PA" at bounding box center [128, 92] width 25 height 22
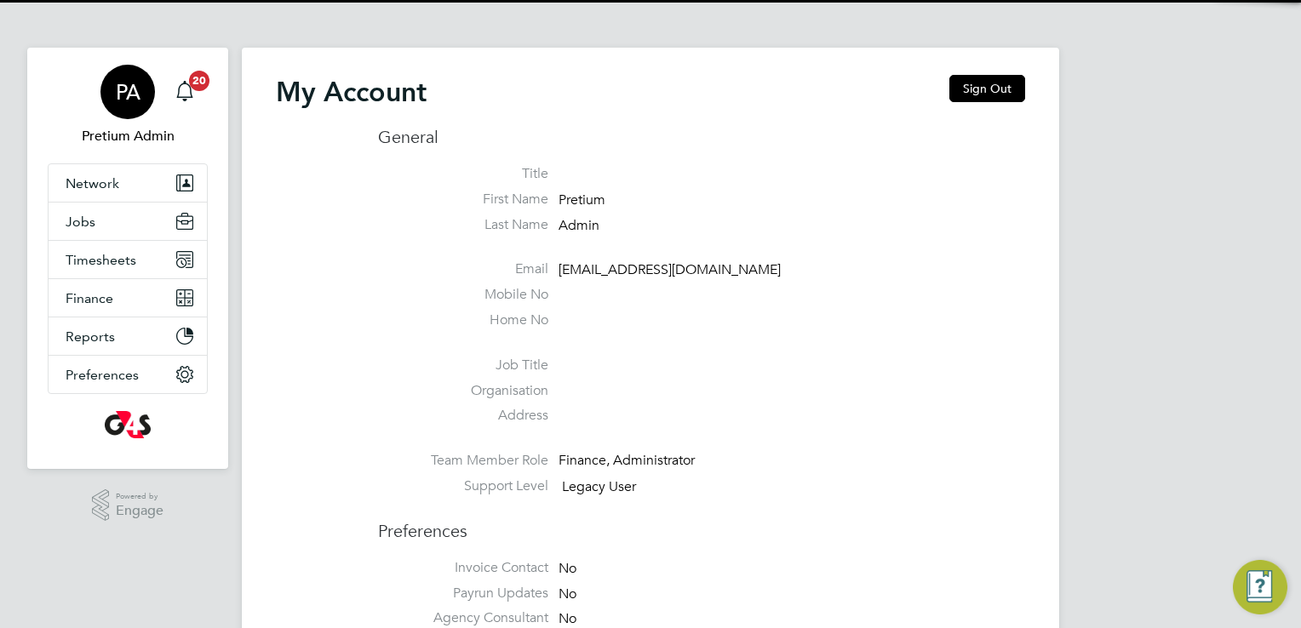
type input "[EMAIL_ADDRESS][DOMAIN_NAME]"
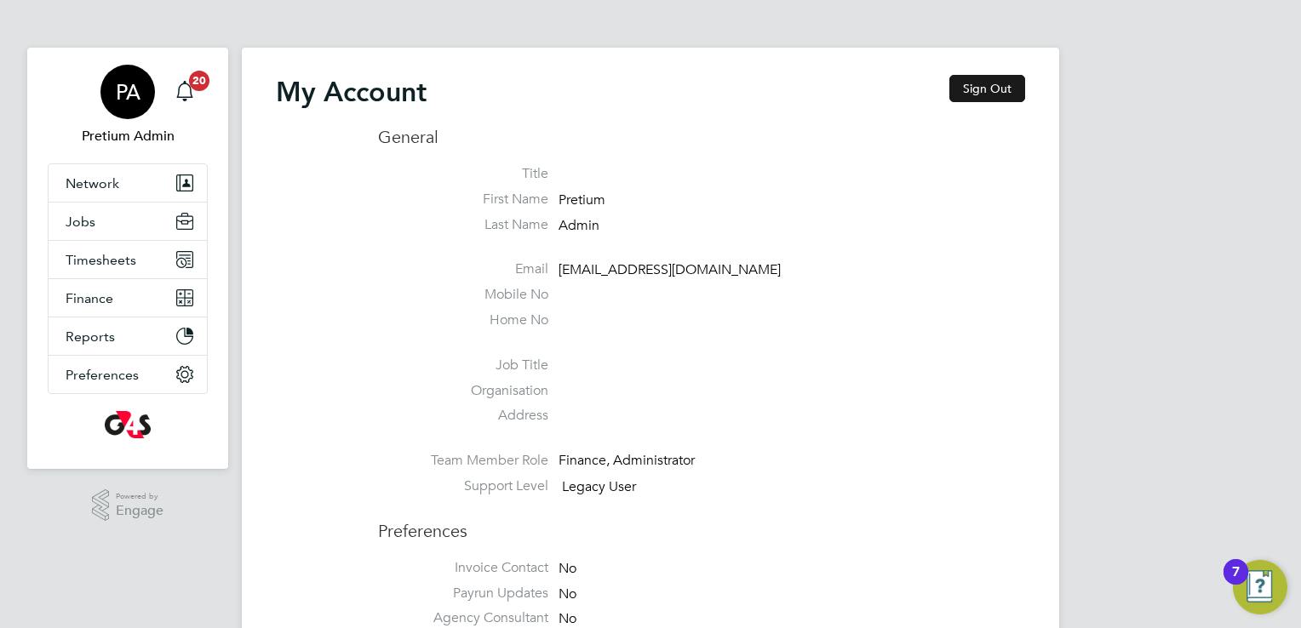
click at [995, 87] on button "Sign Out" at bounding box center [987, 88] width 76 height 27
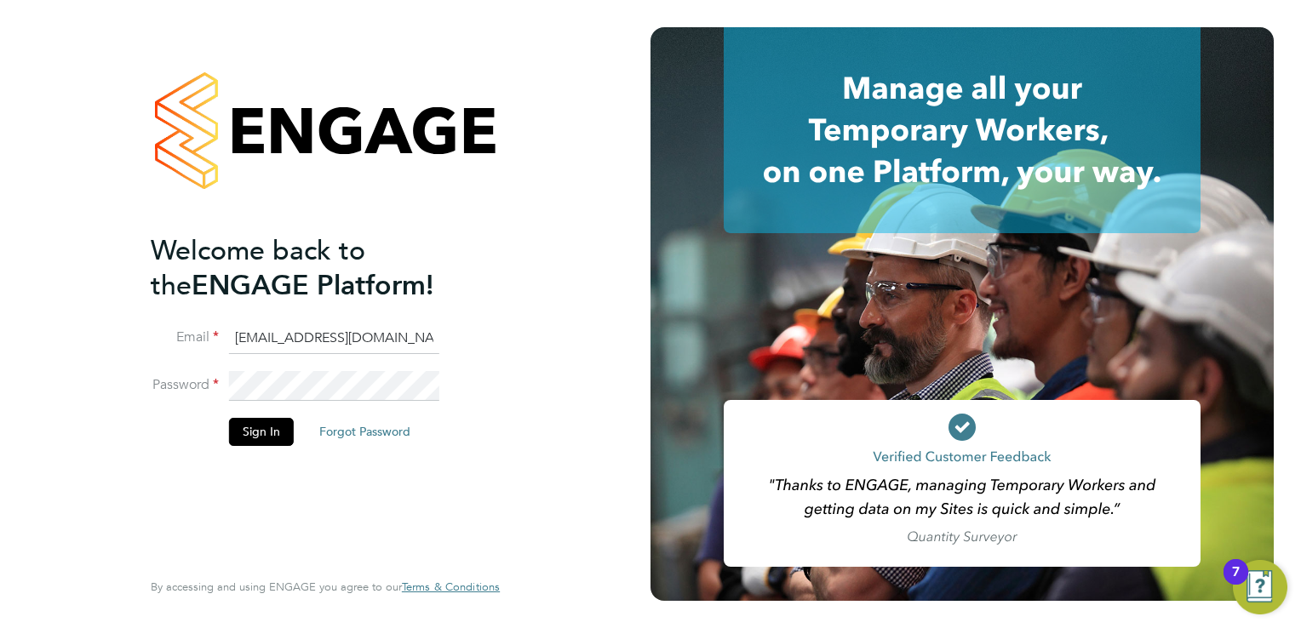
click at [347, 332] on input "[EMAIL_ADDRESS][DOMAIN_NAME]" at bounding box center [334, 339] width 210 height 31
type input "[EMAIL_ADDRESS][DOMAIN_NAME]"
click at [234, 428] on button "Sign In" at bounding box center [261, 431] width 65 height 27
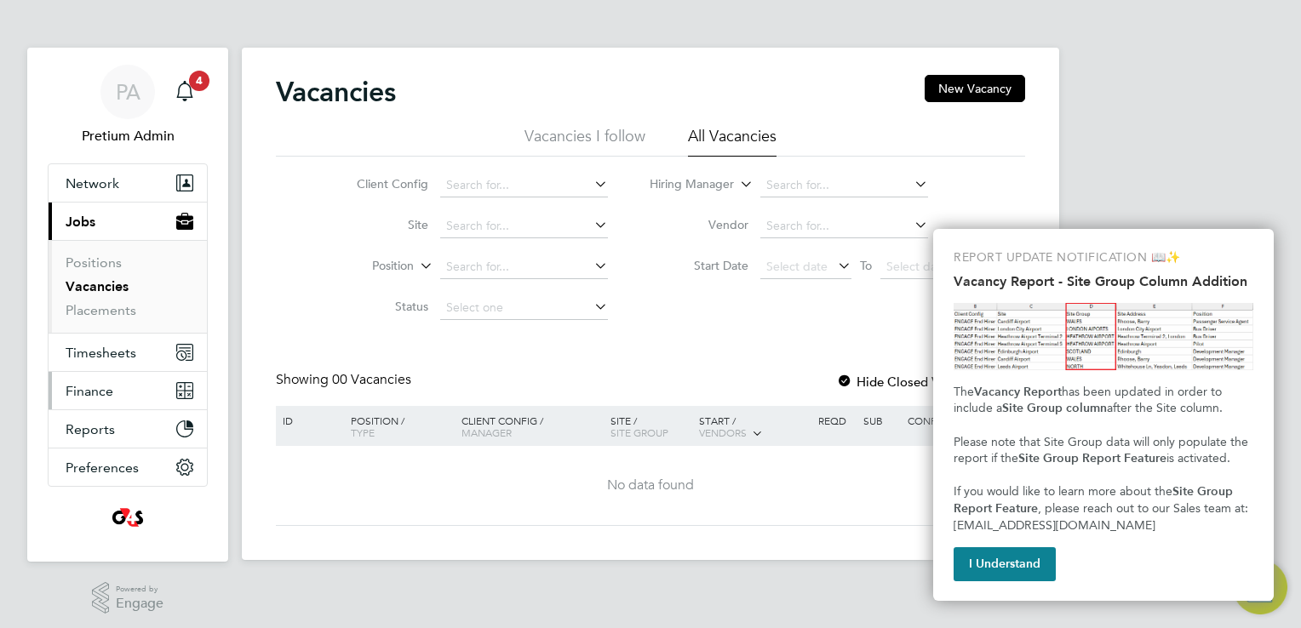
click at [114, 395] on button "Finance" at bounding box center [128, 390] width 158 height 37
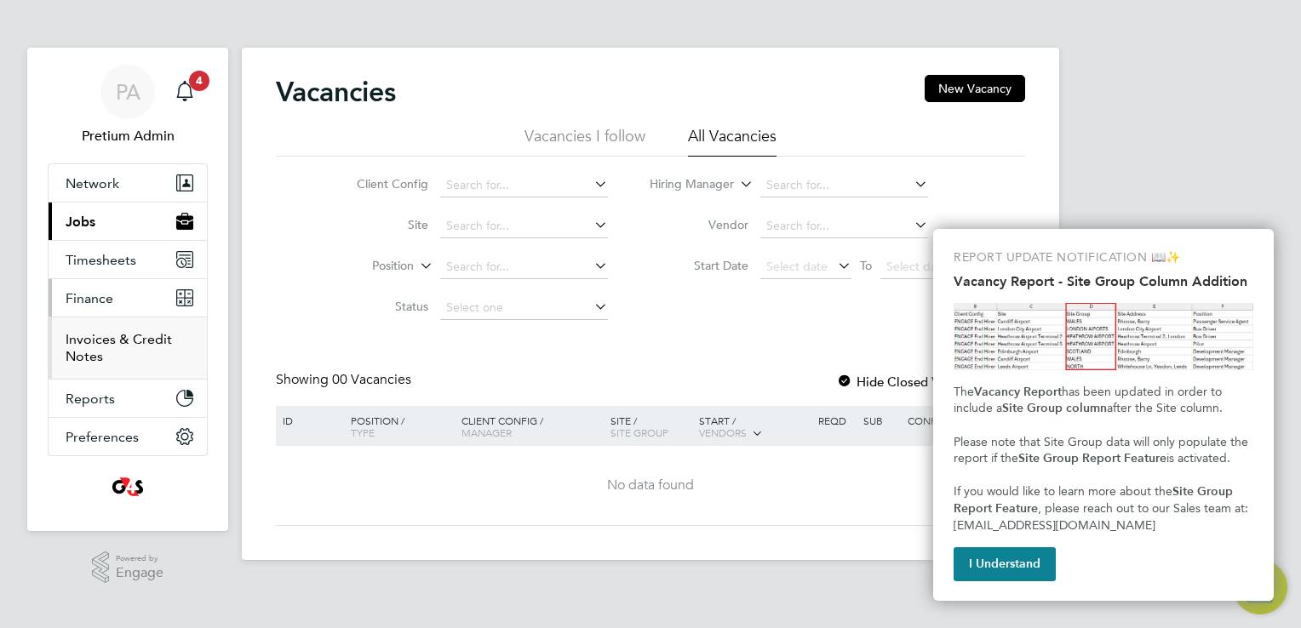
click at [150, 331] on link "Invoices & Credit Notes" at bounding box center [119, 347] width 106 height 33
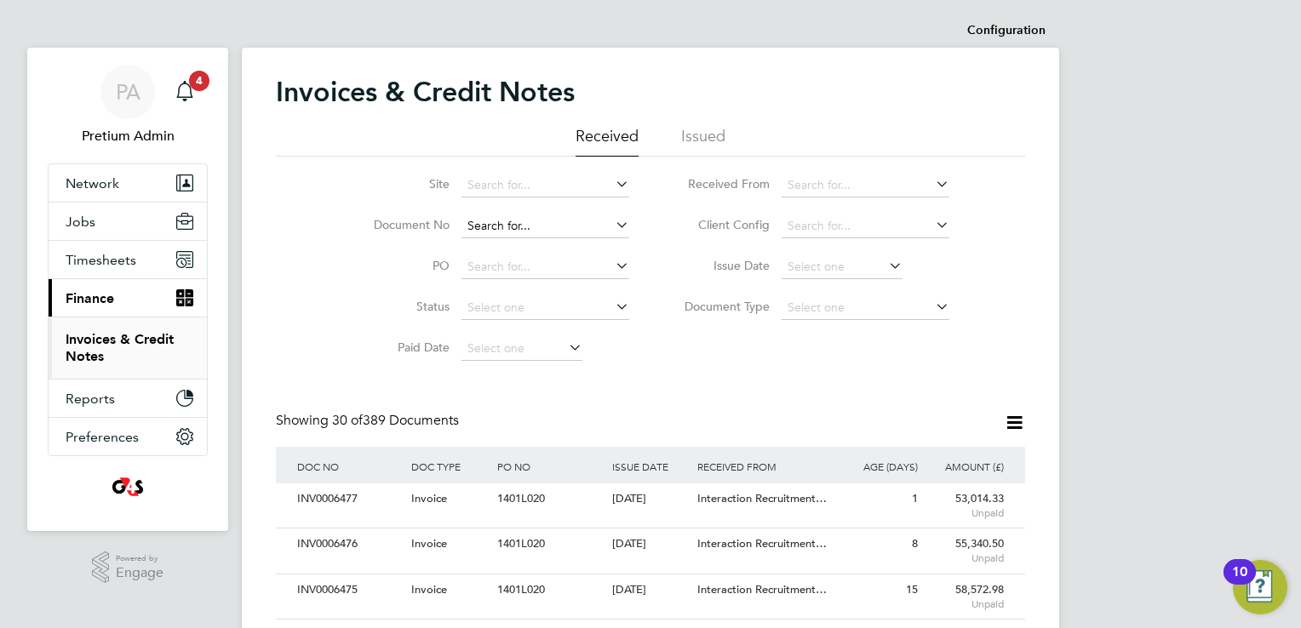
click at [532, 232] on input at bounding box center [545, 227] width 168 height 24
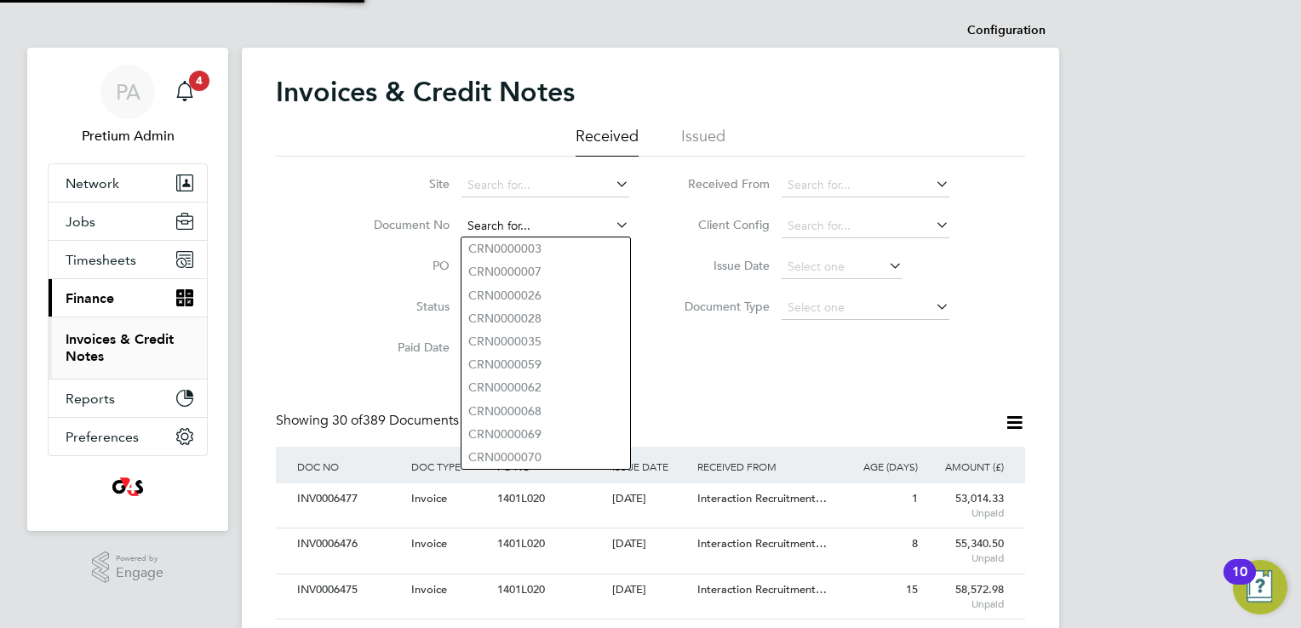
paste input "INV0006477"
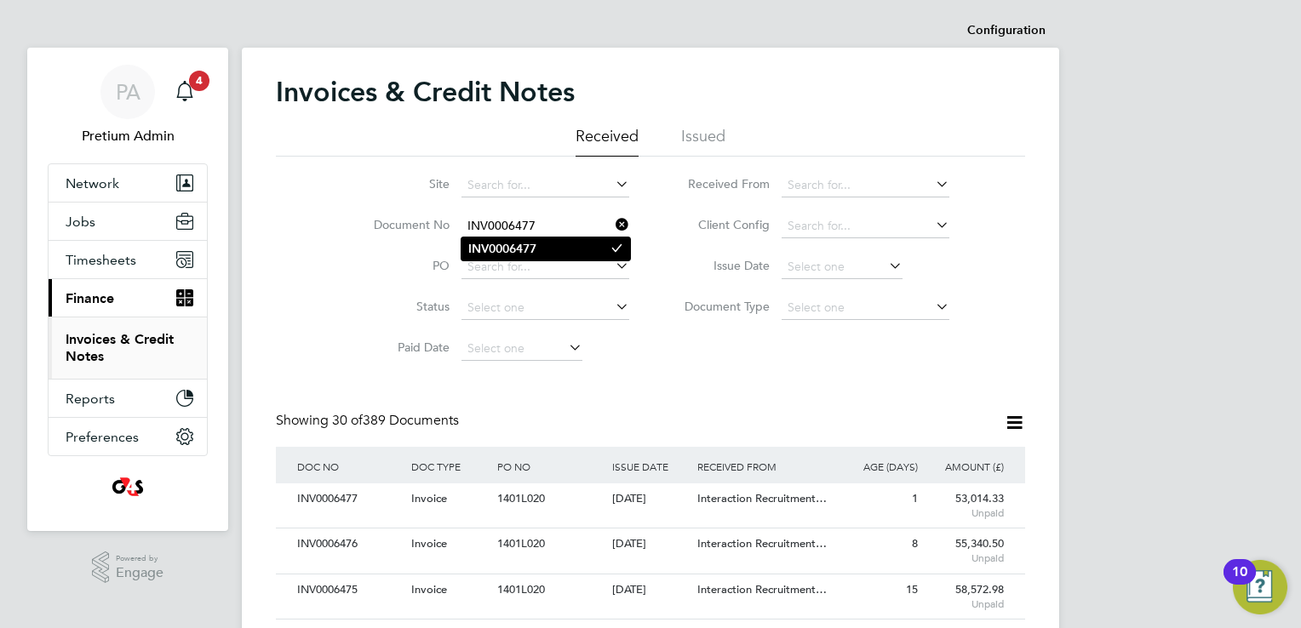
type input "INV0006477"
click at [536, 246] on b "INV0006477" at bounding box center [502, 249] width 68 height 14
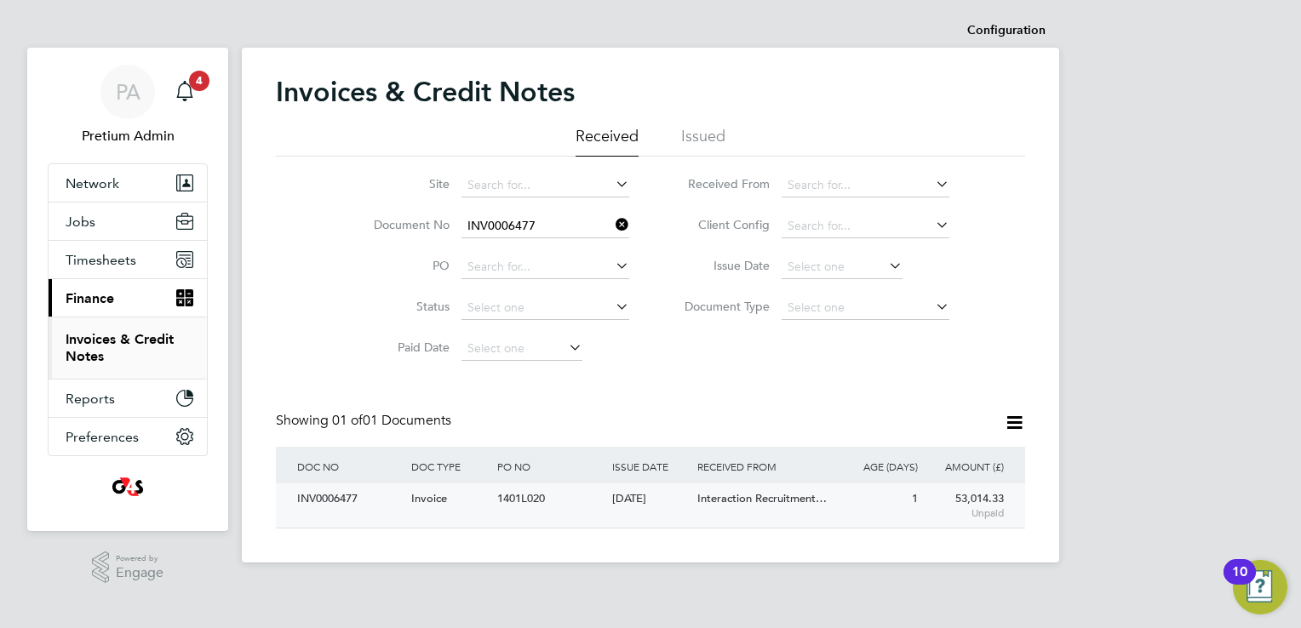
click at [596, 513] on div "1401L020" at bounding box center [550, 500] width 114 height 32
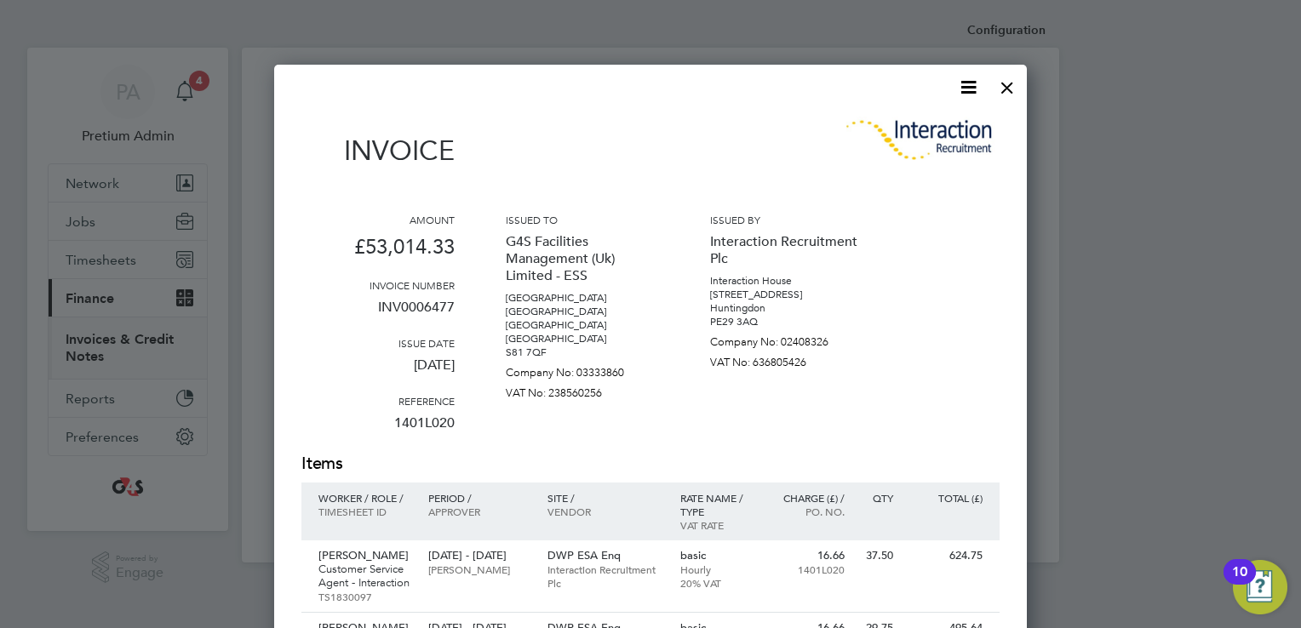
click at [965, 90] on icon at bounding box center [968, 87] width 21 height 21
click at [907, 129] on li "Download Invoice" at bounding box center [917, 128] width 118 height 24
click at [1005, 79] on div at bounding box center [1007, 83] width 31 height 31
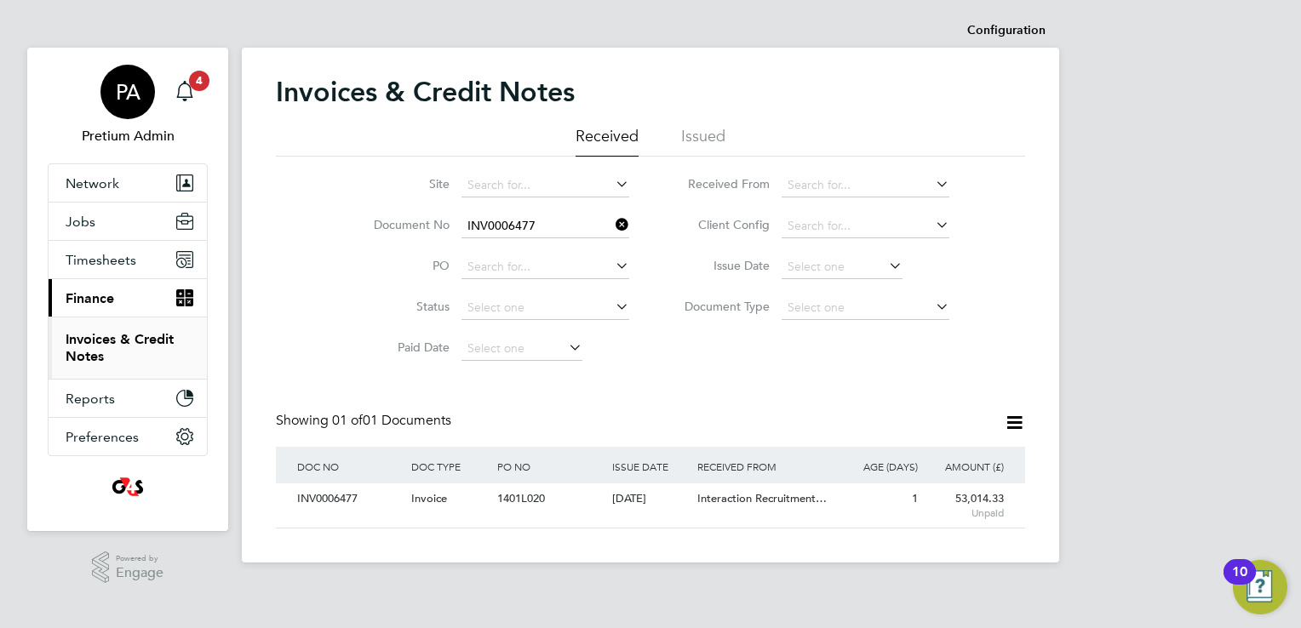
click at [123, 89] on span "PA" at bounding box center [128, 92] width 25 height 22
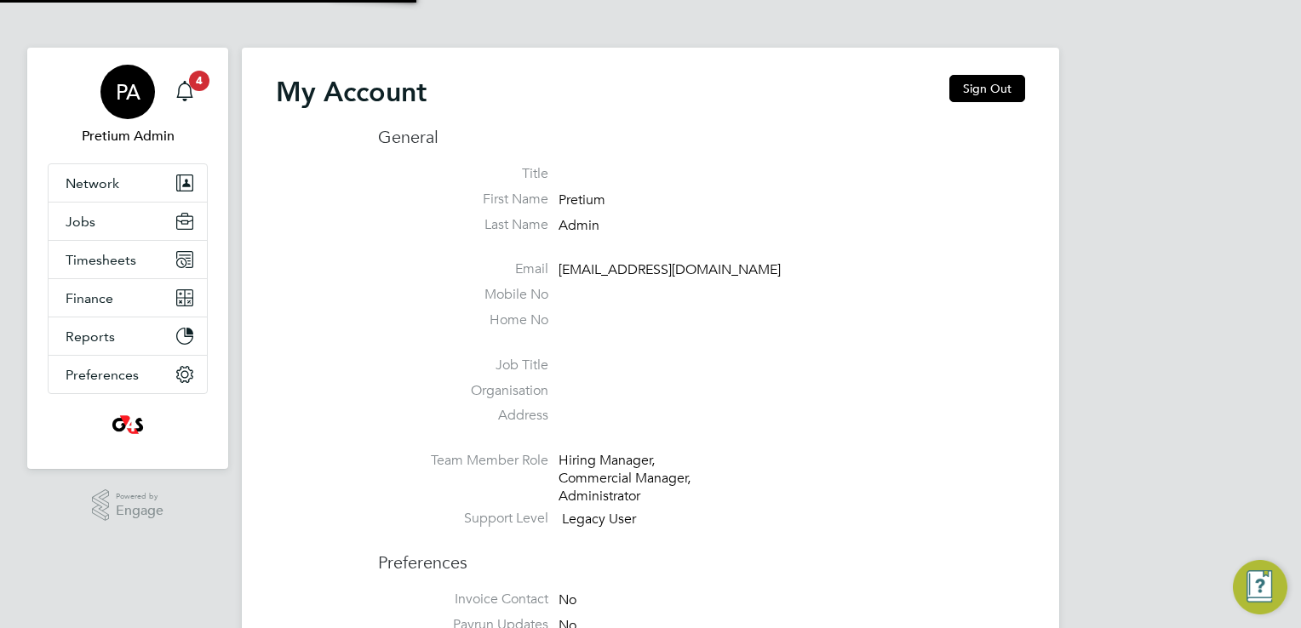
type input "[EMAIL_ADDRESS][DOMAIN_NAME]"
click at [986, 87] on button "Sign Out" at bounding box center [987, 88] width 76 height 27
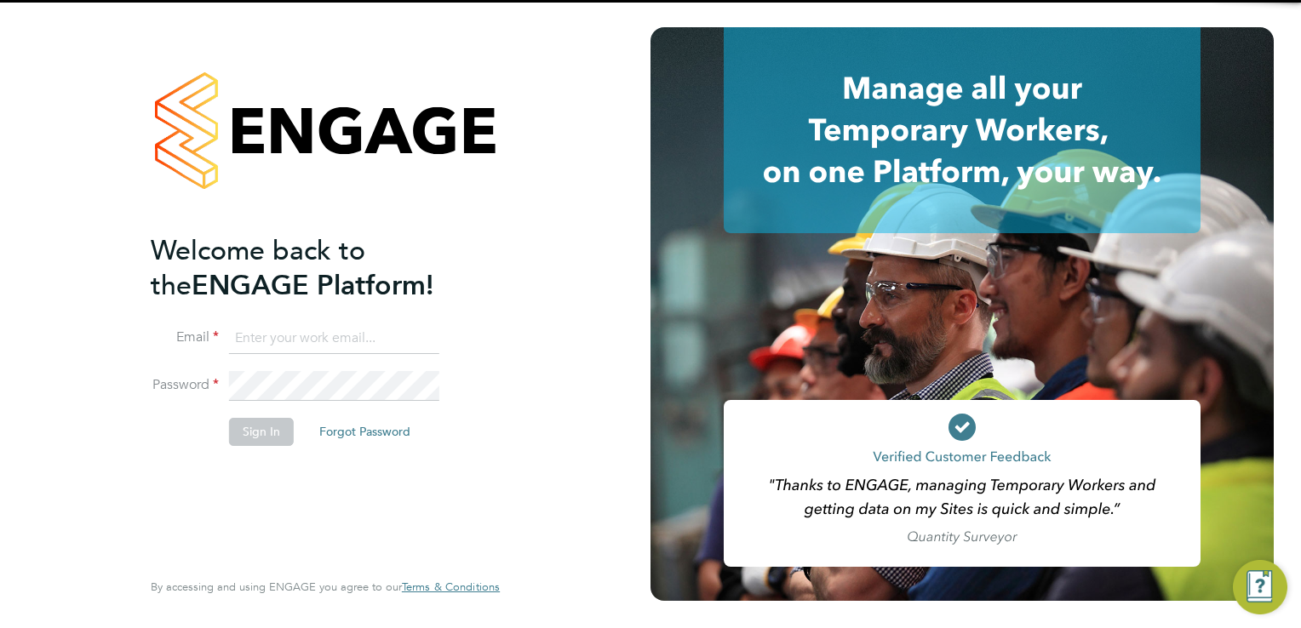
type input "[EMAIL_ADDRESS][DOMAIN_NAME]"
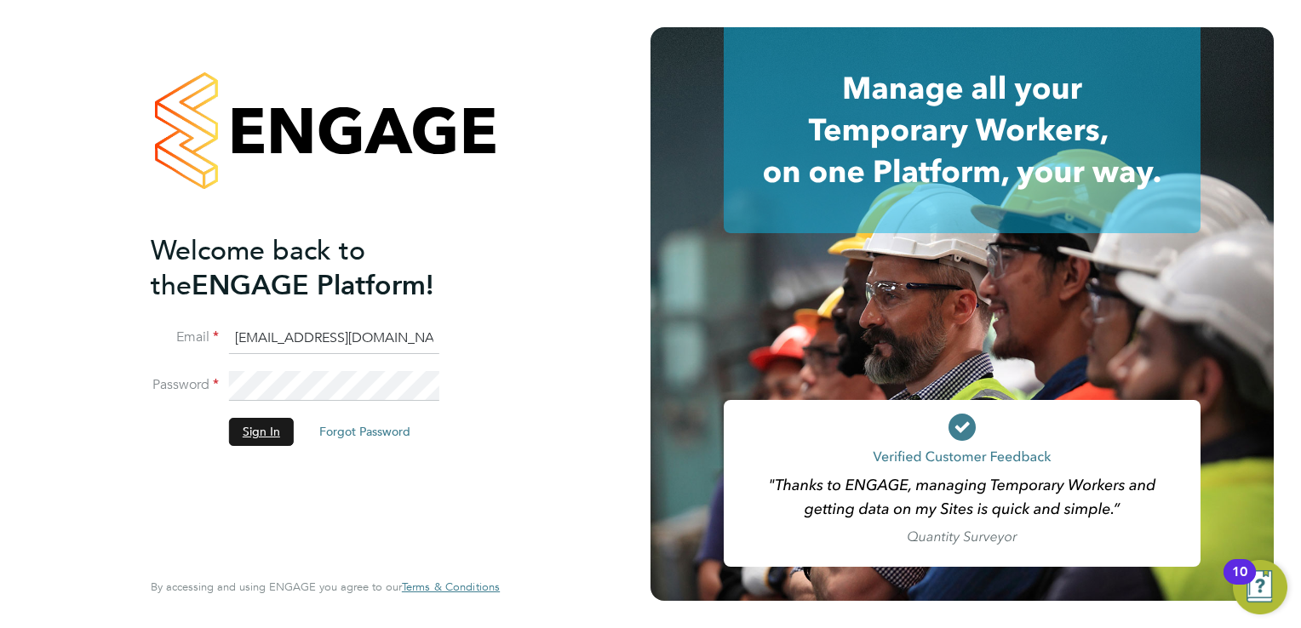
click at [278, 421] on button "Sign In" at bounding box center [261, 431] width 65 height 27
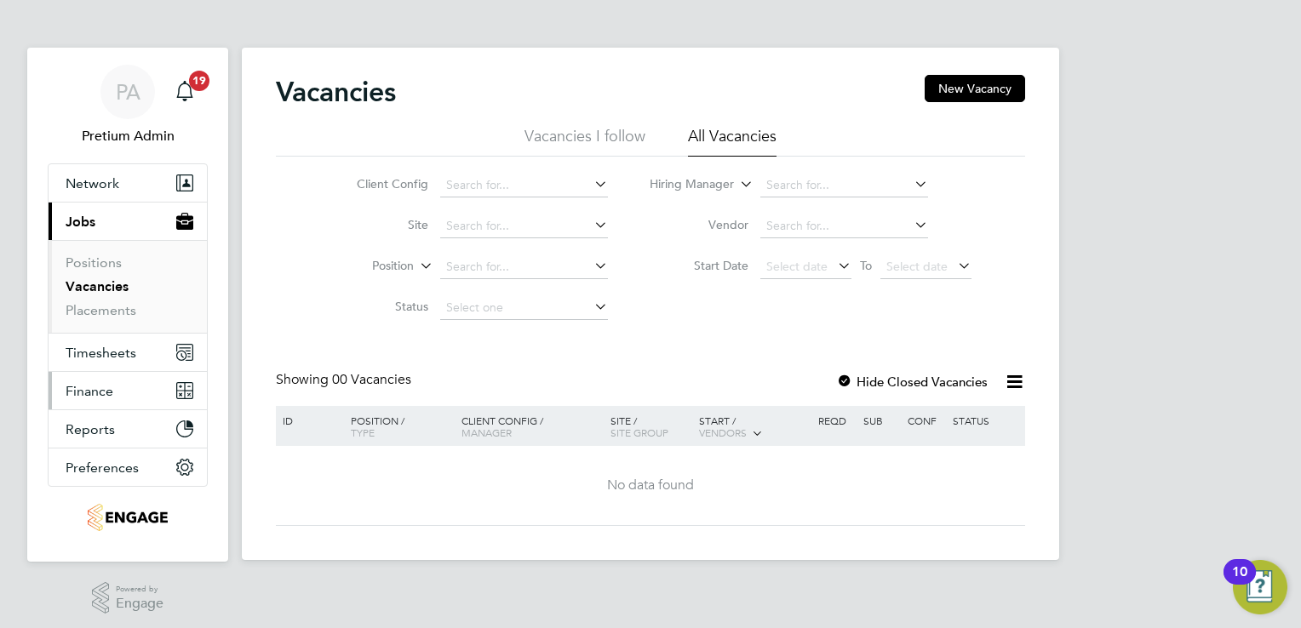
click at [121, 400] on button "Finance" at bounding box center [128, 390] width 158 height 37
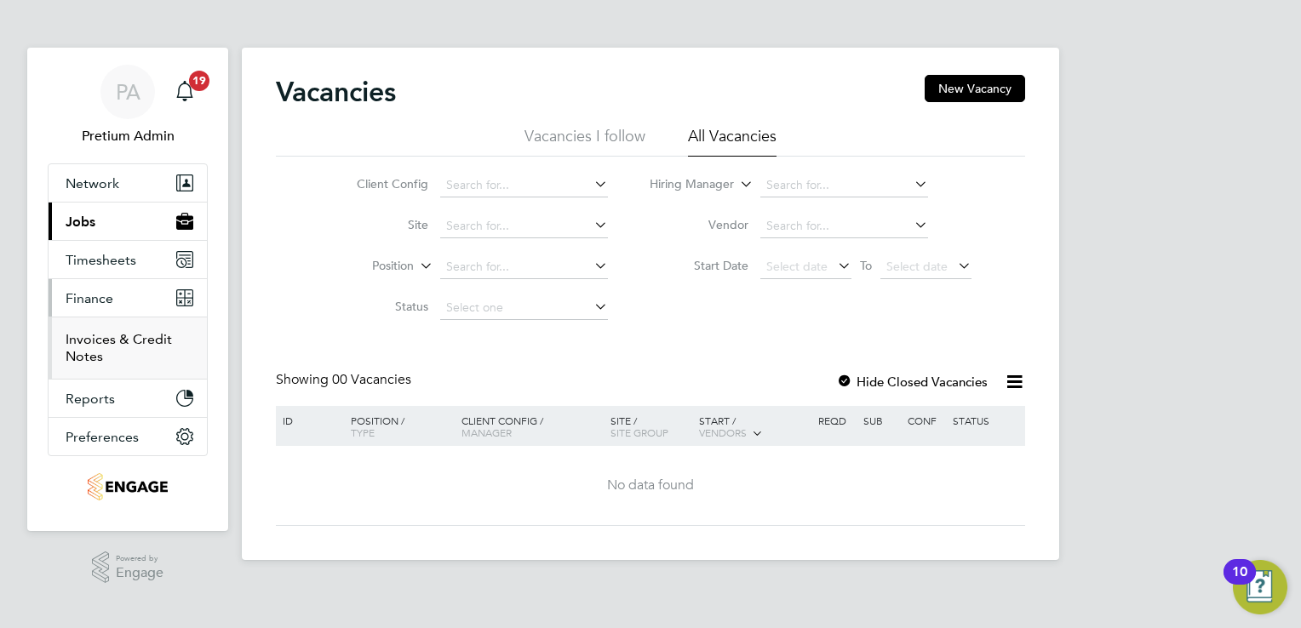
click at [112, 340] on link "Invoices & Credit Notes" at bounding box center [119, 347] width 106 height 33
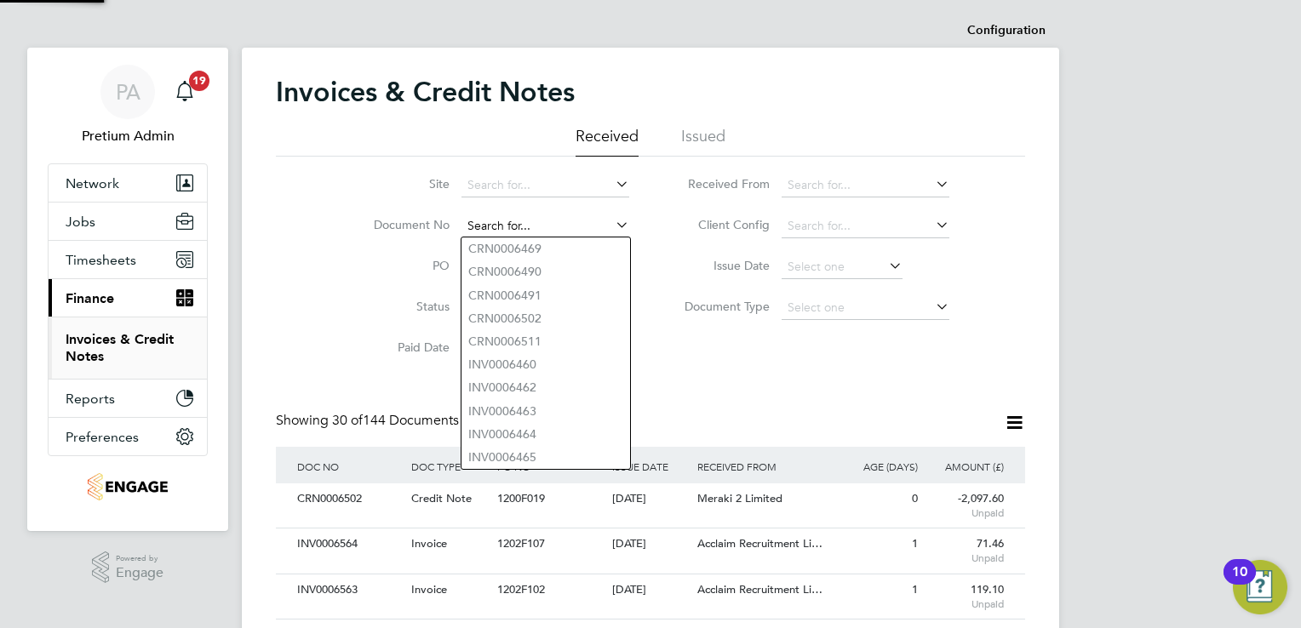
click at [506, 224] on input at bounding box center [545, 227] width 168 height 24
paste input "INV0006564"
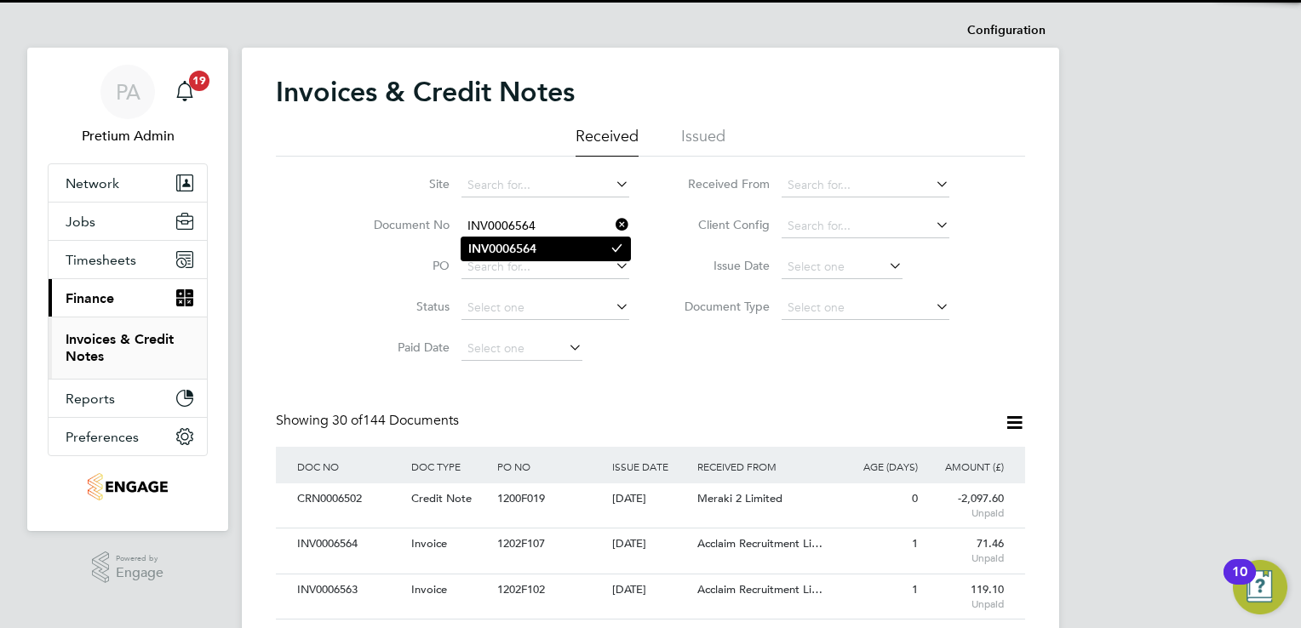
type input "INV0006564"
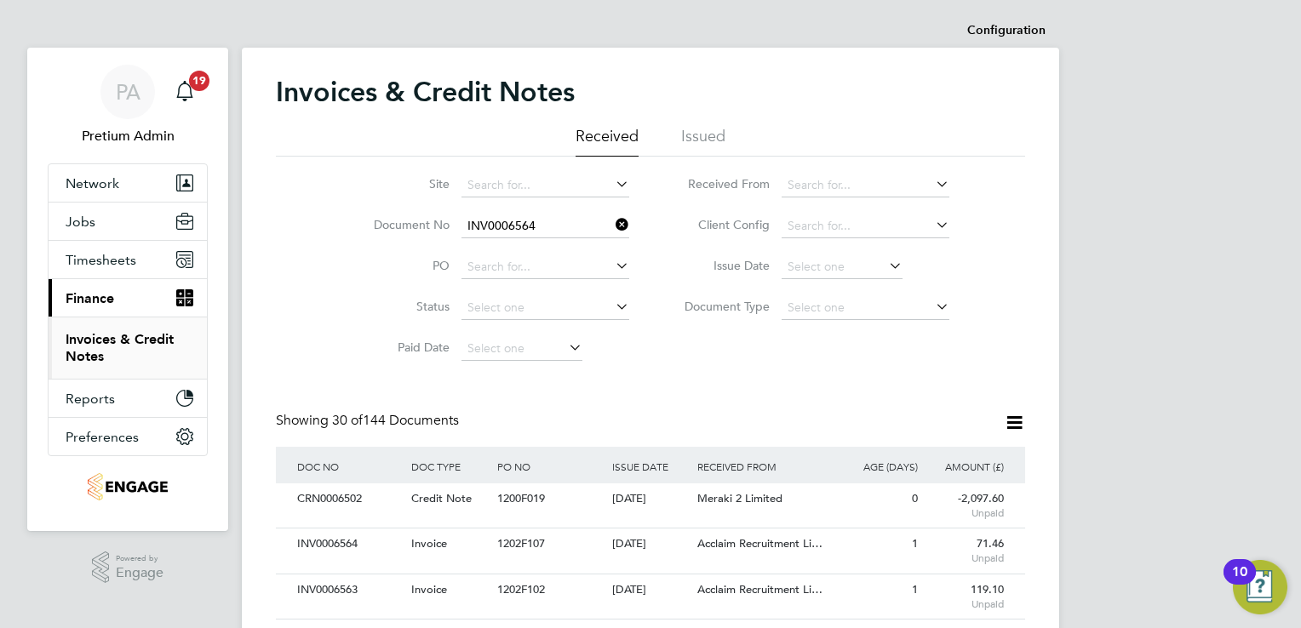
click at [507, 243] on b "INV0006564" at bounding box center [502, 249] width 68 height 14
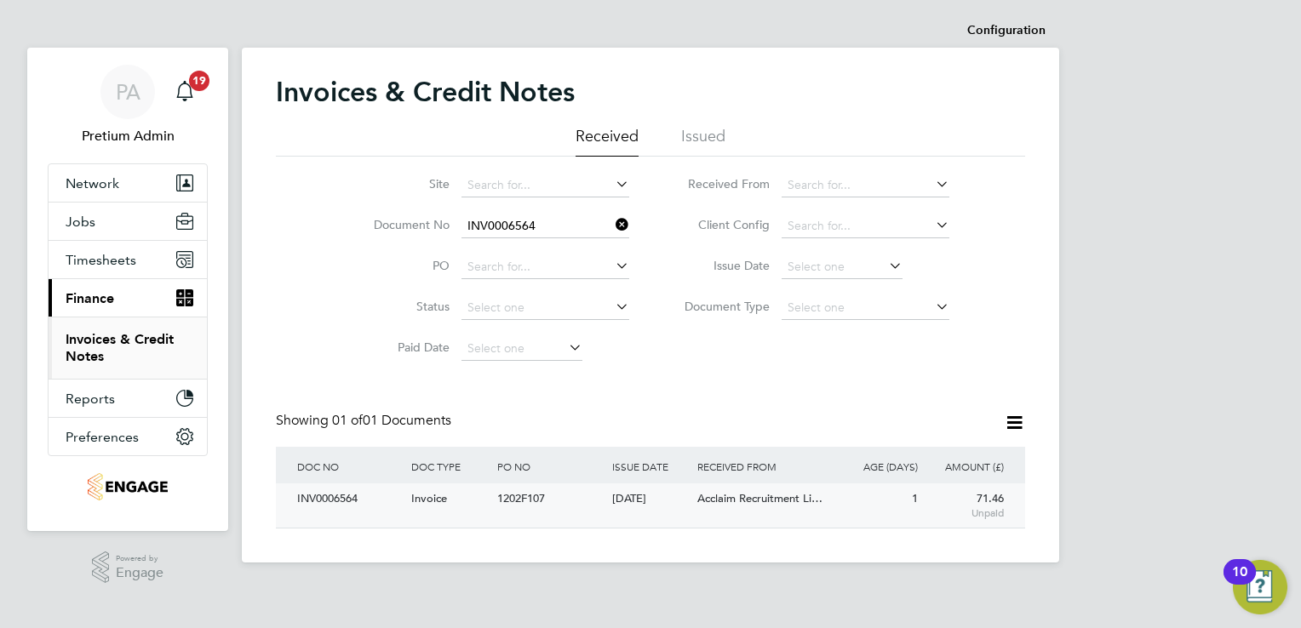
click at [633, 526] on div "INV0006564 Invoice 1202F107 [DATE] G4s Care And Justice Services (Uk) Limited A…" at bounding box center [650, 506] width 749 height 44
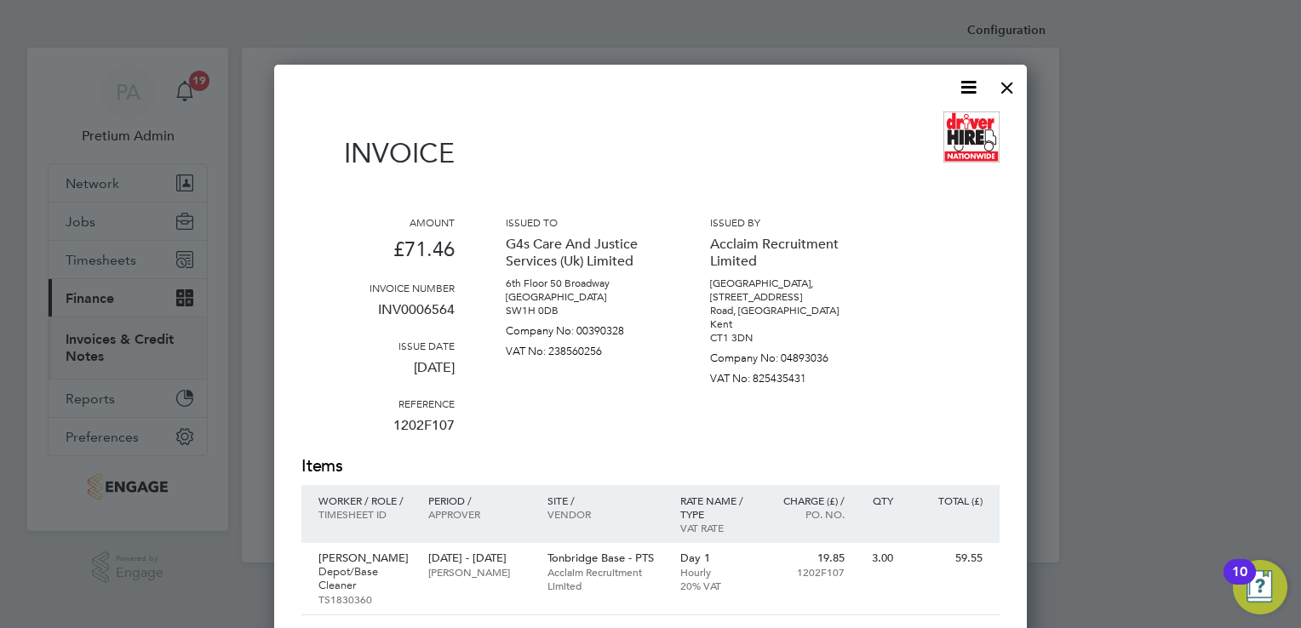
click at [973, 80] on icon at bounding box center [968, 87] width 21 height 21
click at [935, 125] on li "Download Invoice" at bounding box center [917, 128] width 118 height 24
click at [1000, 86] on div at bounding box center [1007, 83] width 31 height 31
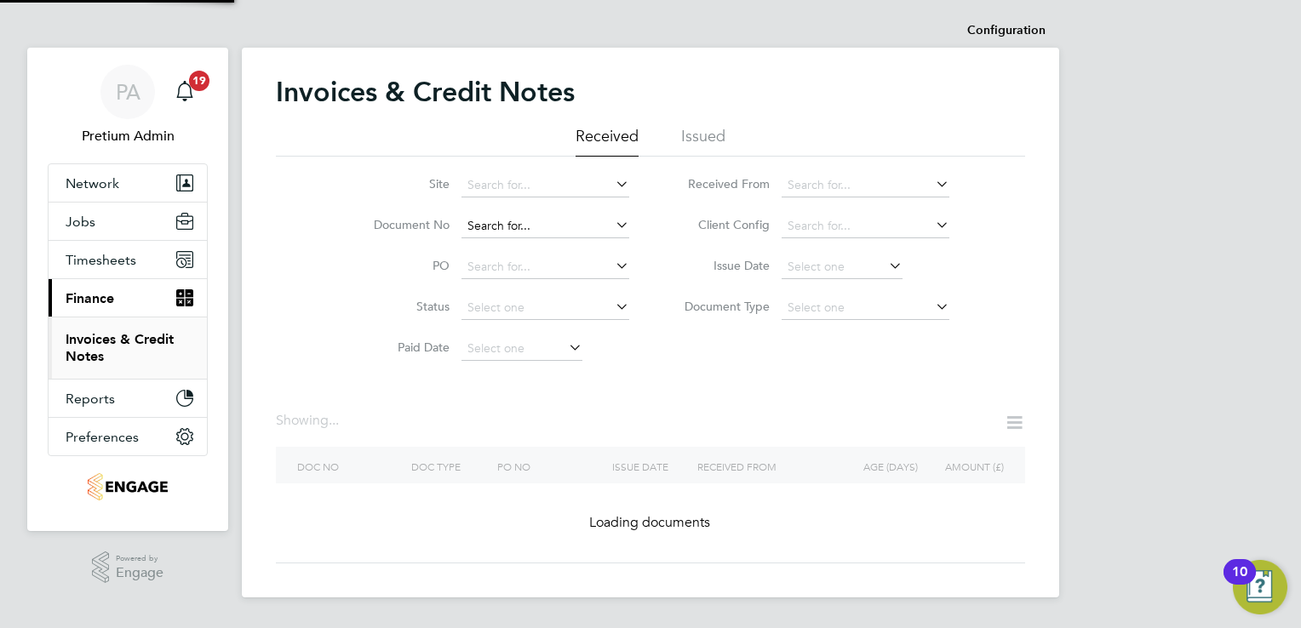
click at [587, 221] on input at bounding box center [545, 227] width 168 height 24
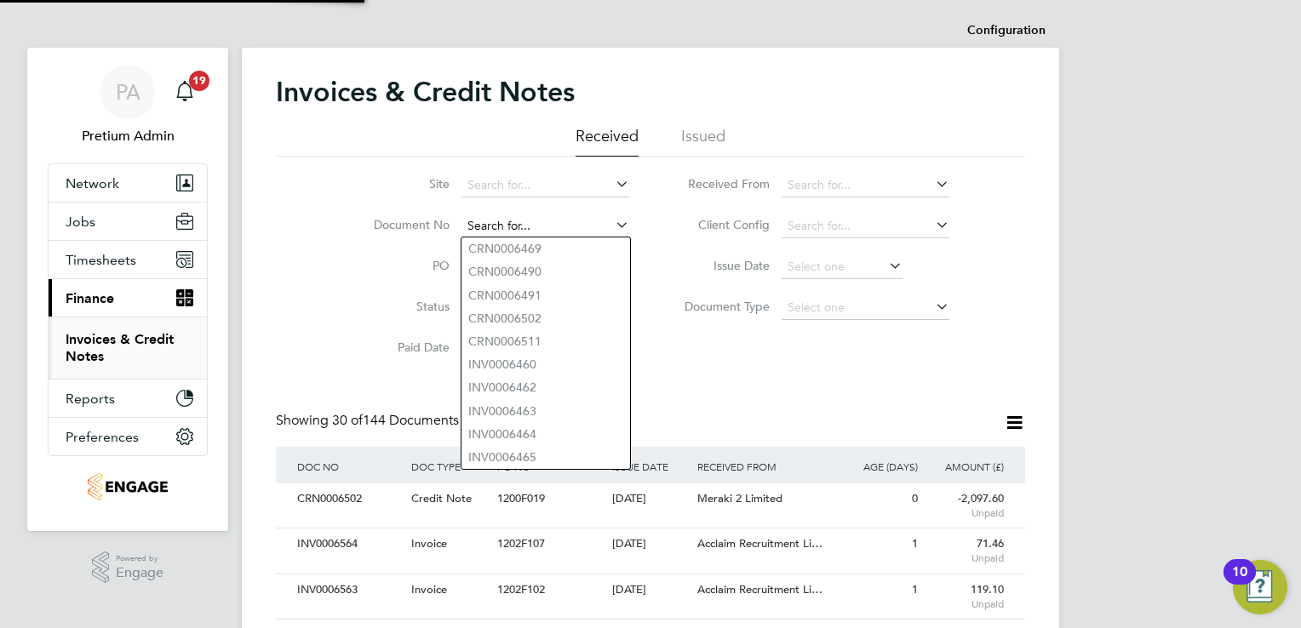
paste input "INV0006563"
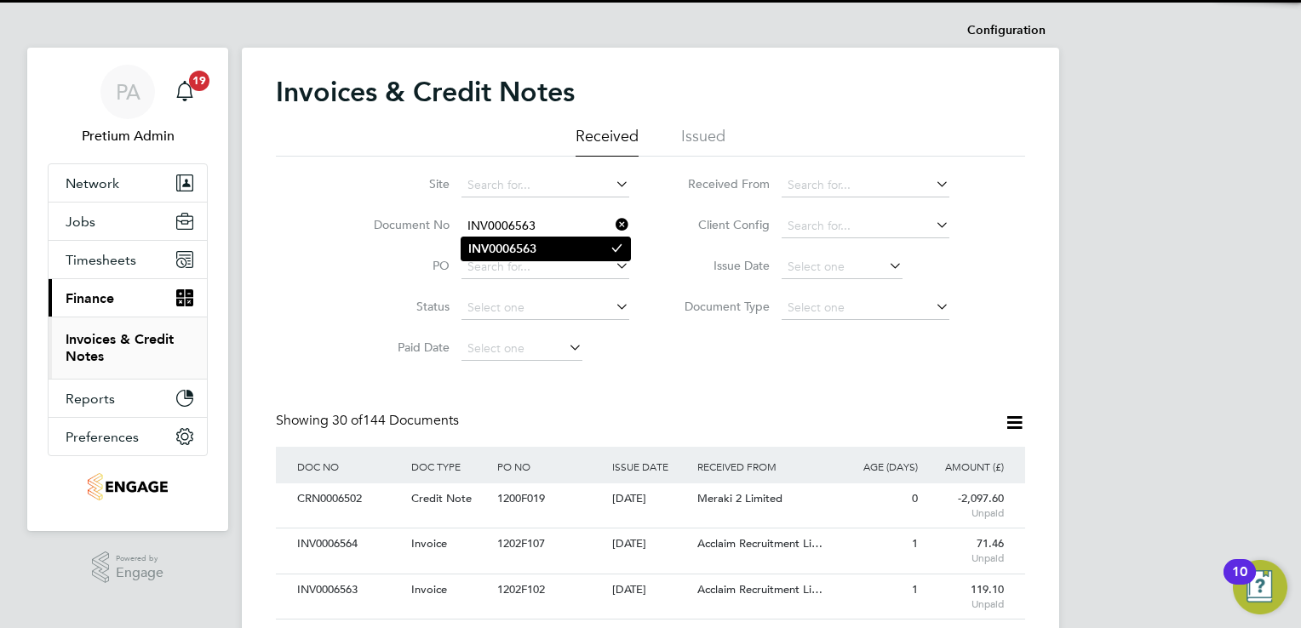
type input "INV0006563"
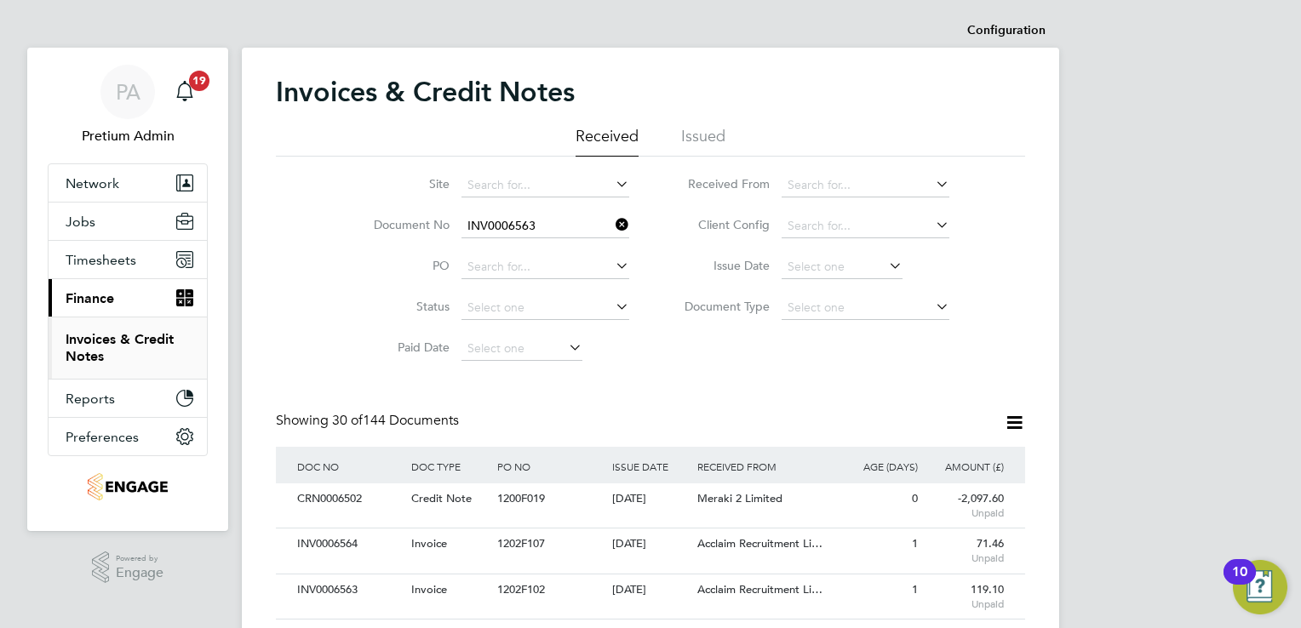
click at [534, 240] on li "INV0006563" at bounding box center [545, 249] width 169 height 23
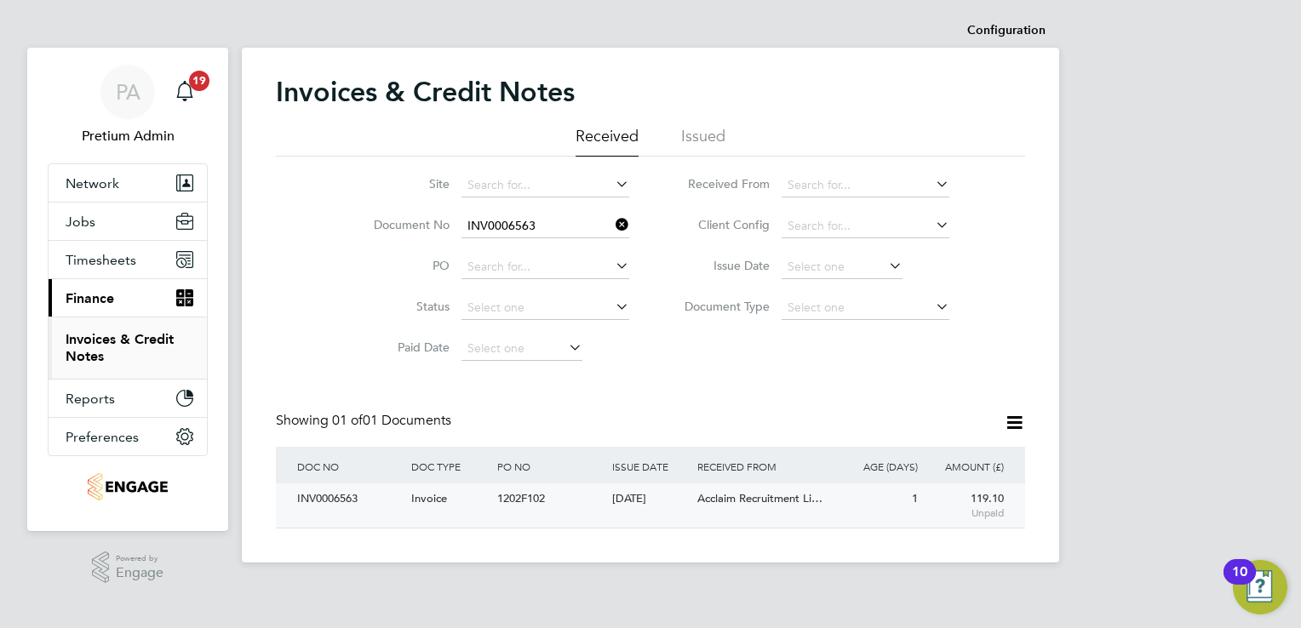
click at [539, 506] on div "1202F102" at bounding box center [550, 500] width 114 height 32
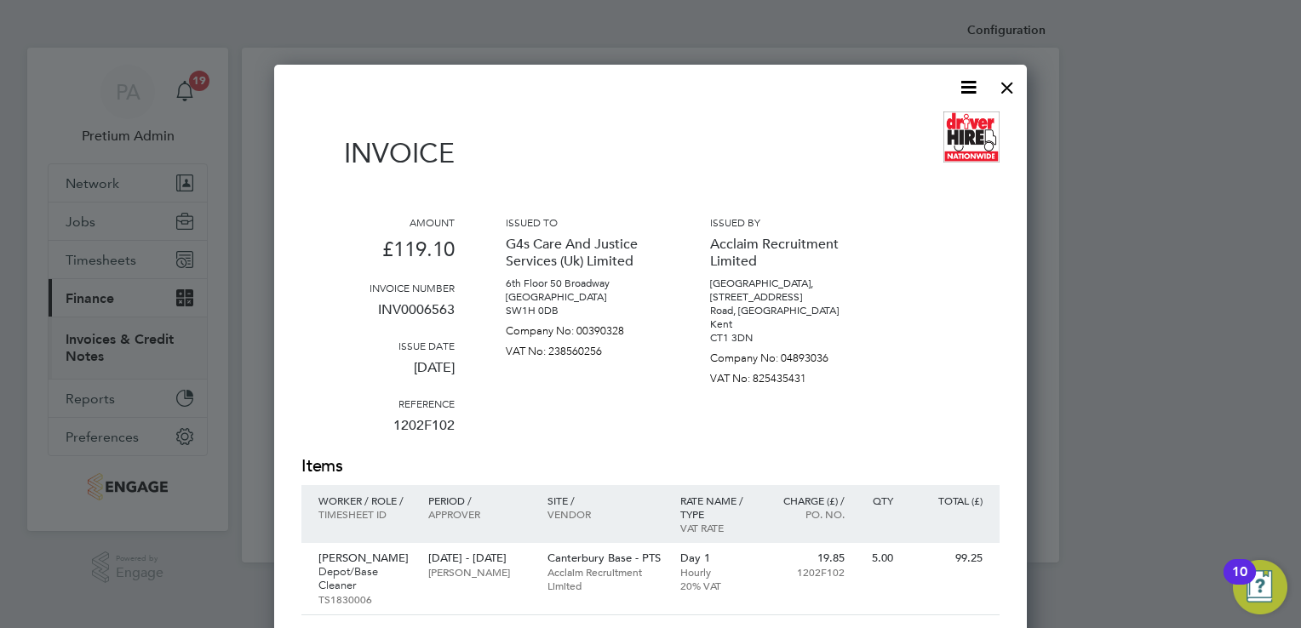
click at [971, 87] on icon at bounding box center [968, 87] width 21 height 21
click at [888, 126] on li "Download Invoice" at bounding box center [917, 128] width 118 height 24
click at [1002, 87] on div at bounding box center [1007, 83] width 31 height 31
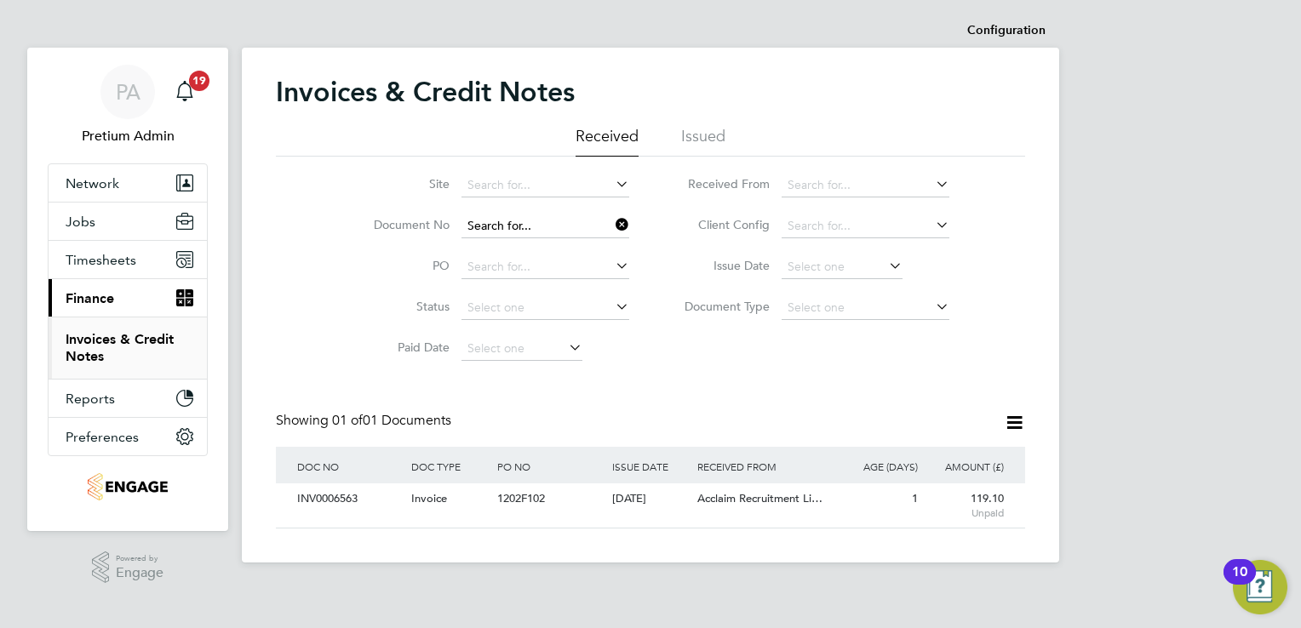
click at [573, 226] on input at bounding box center [545, 227] width 168 height 24
paste input "INV0006501"
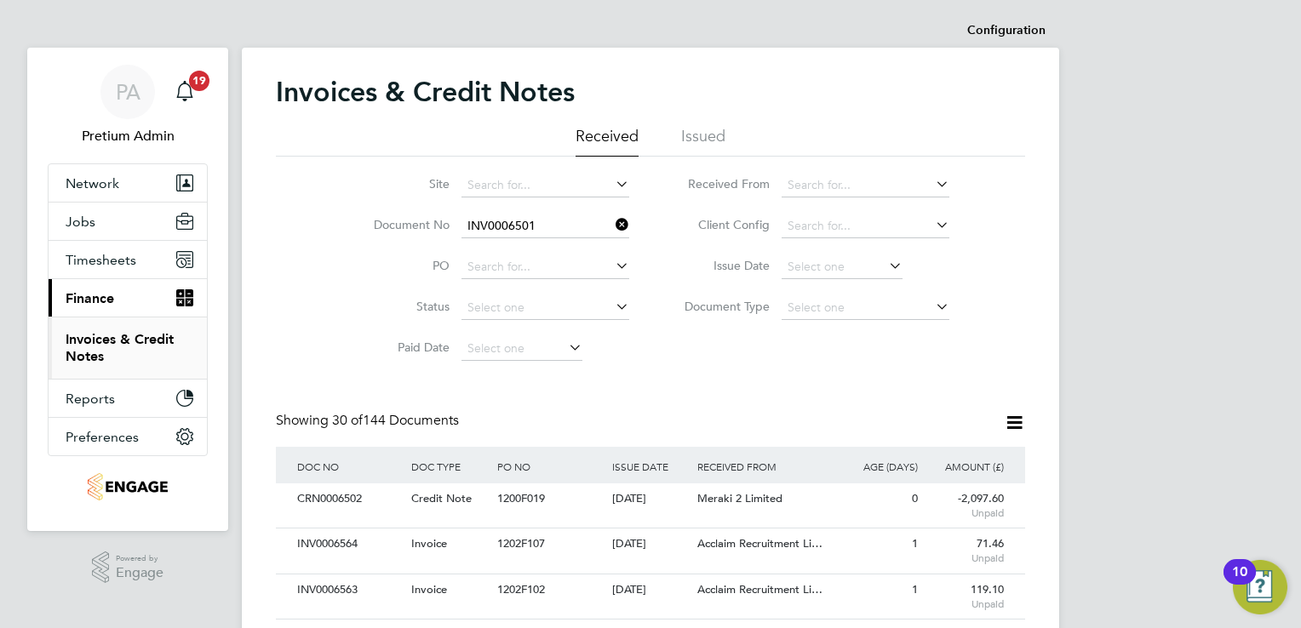
click at [519, 244] on b "INV0006501" at bounding box center [502, 249] width 68 height 14
type input "INV0006501"
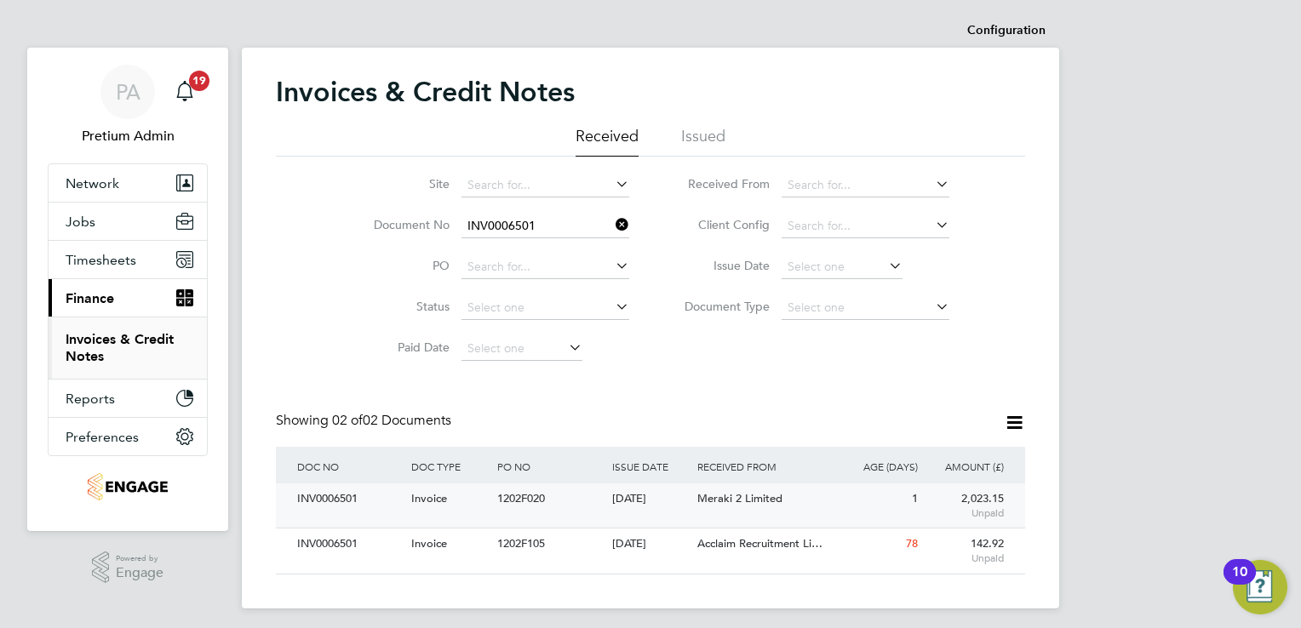
click at [661, 495] on div "[DATE]" at bounding box center [651, 500] width 86 height 32
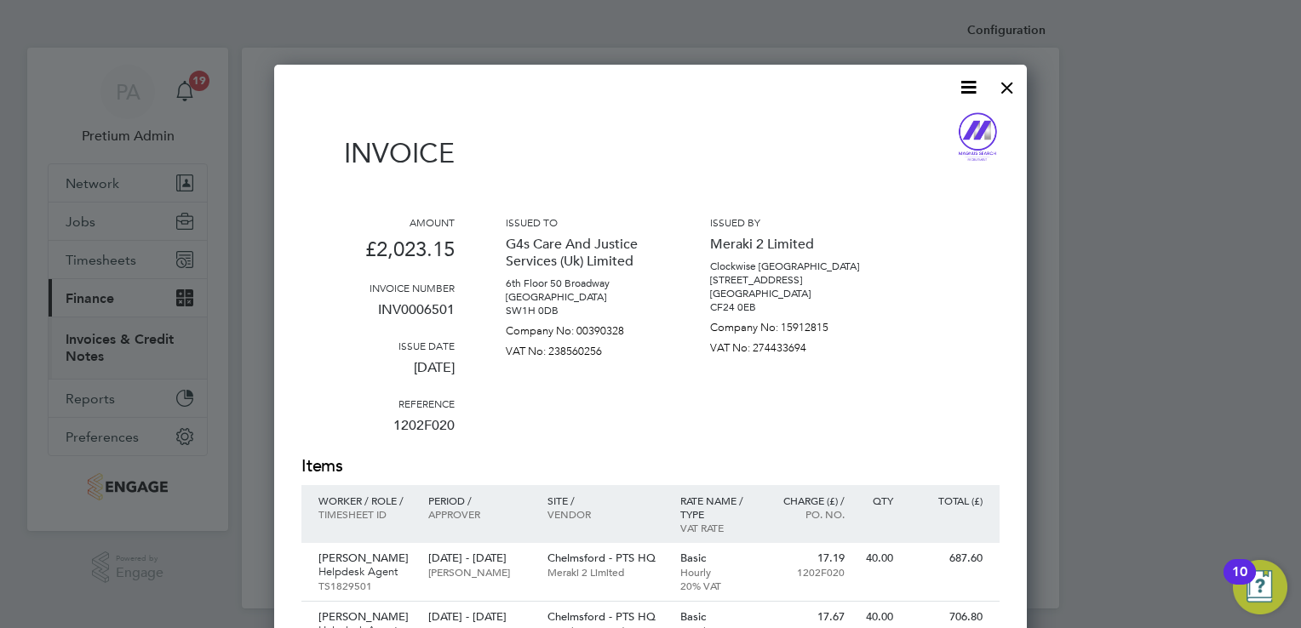
click at [975, 83] on icon at bounding box center [968, 87] width 21 height 21
click at [930, 123] on li "Download Invoice" at bounding box center [917, 128] width 118 height 24
click at [1011, 85] on div at bounding box center [1007, 83] width 31 height 31
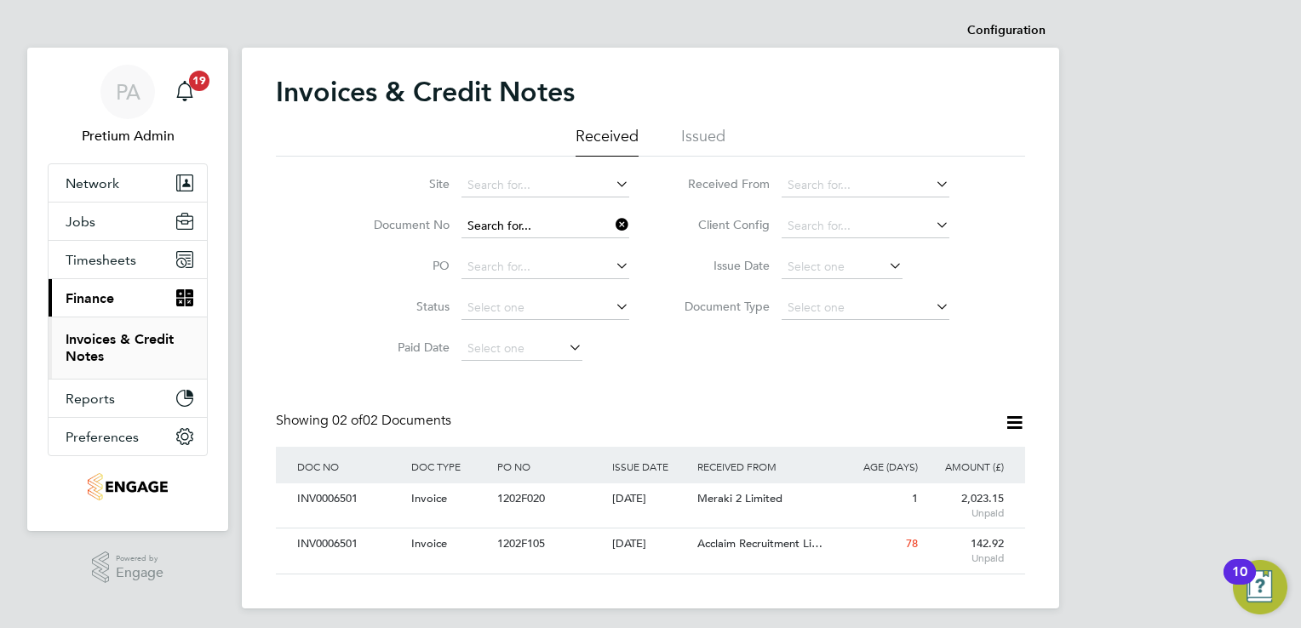
click at [582, 230] on input at bounding box center [545, 227] width 168 height 24
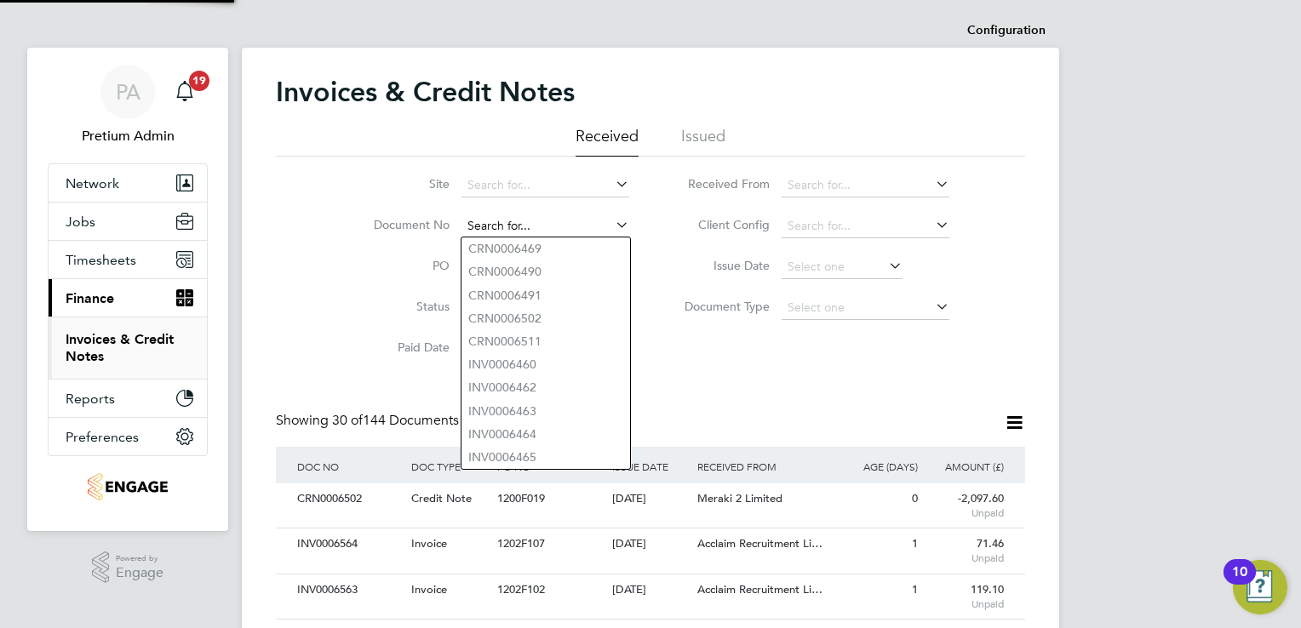
paste input "INV0006500"
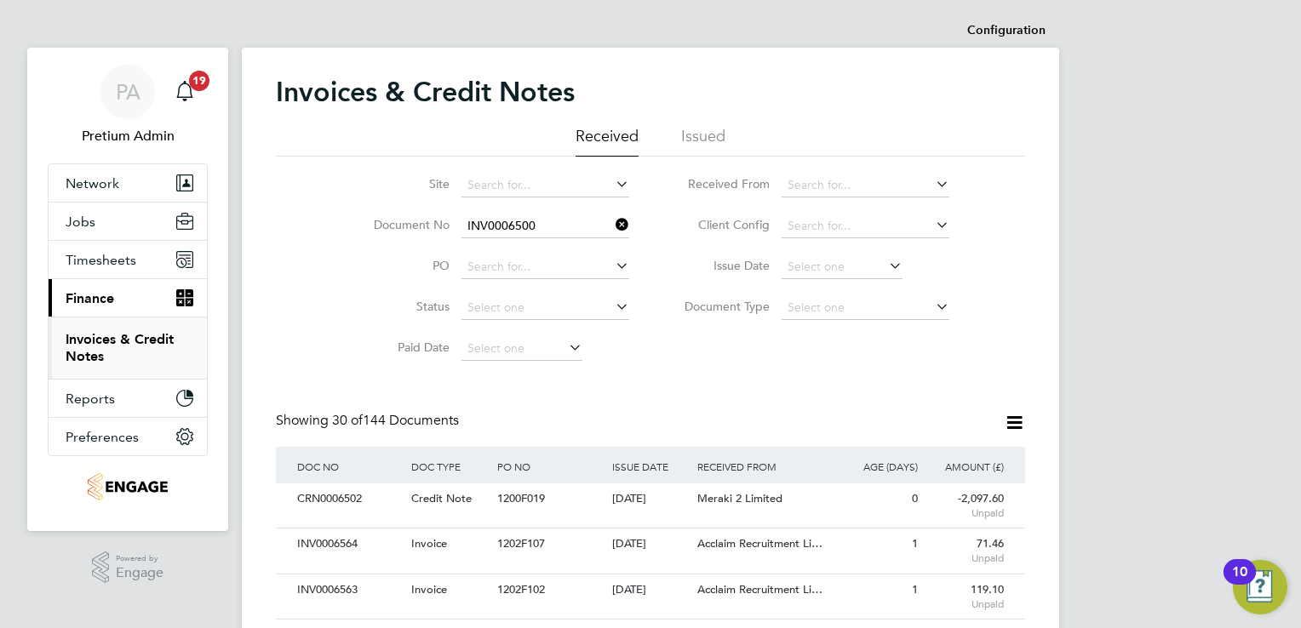
click at [529, 257] on li "INV0006500" at bounding box center [545, 249] width 169 height 23
type input "INV0006500"
click at [602, 502] on div "1200F019" at bounding box center [550, 500] width 114 height 32
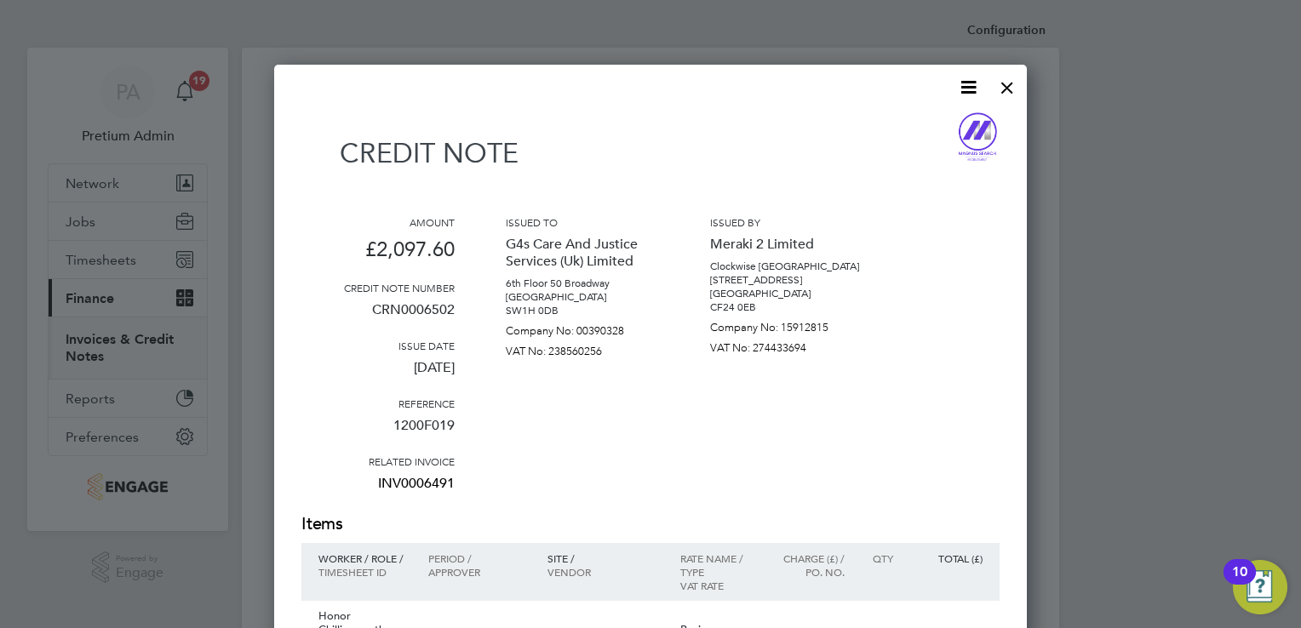
click at [1012, 87] on div at bounding box center [1007, 83] width 31 height 31
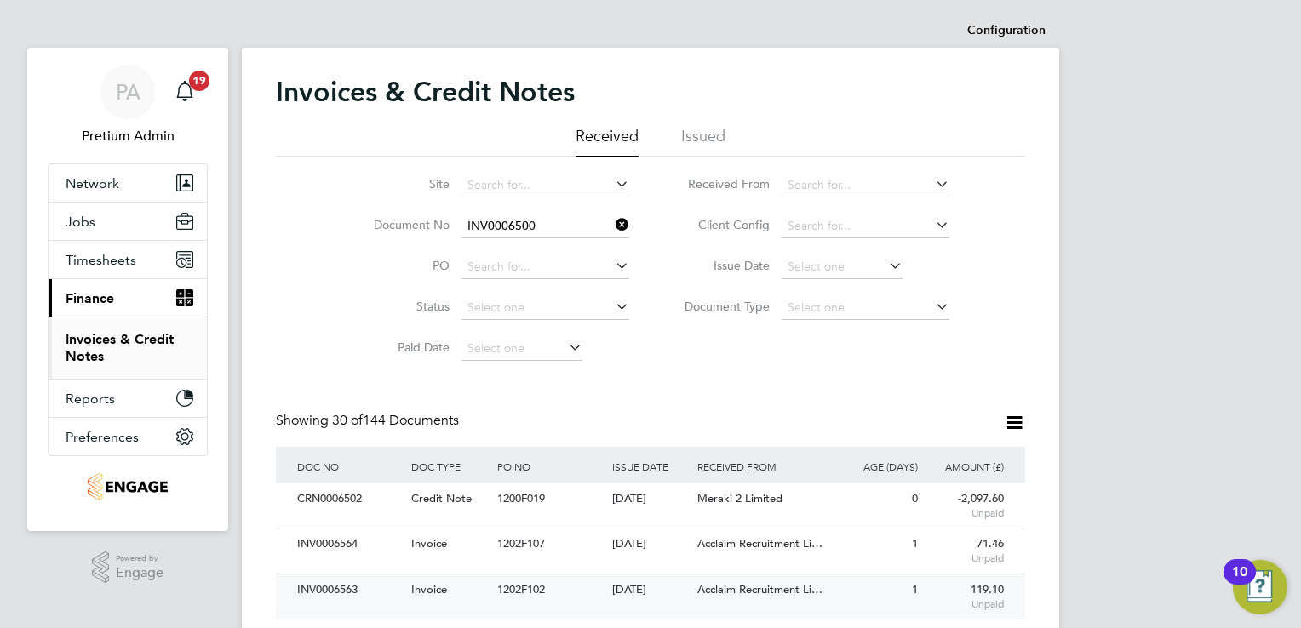
click at [758, 594] on span "Acclaim Recruitment Li…" at bounding box center [759, 589] width 125 height 14
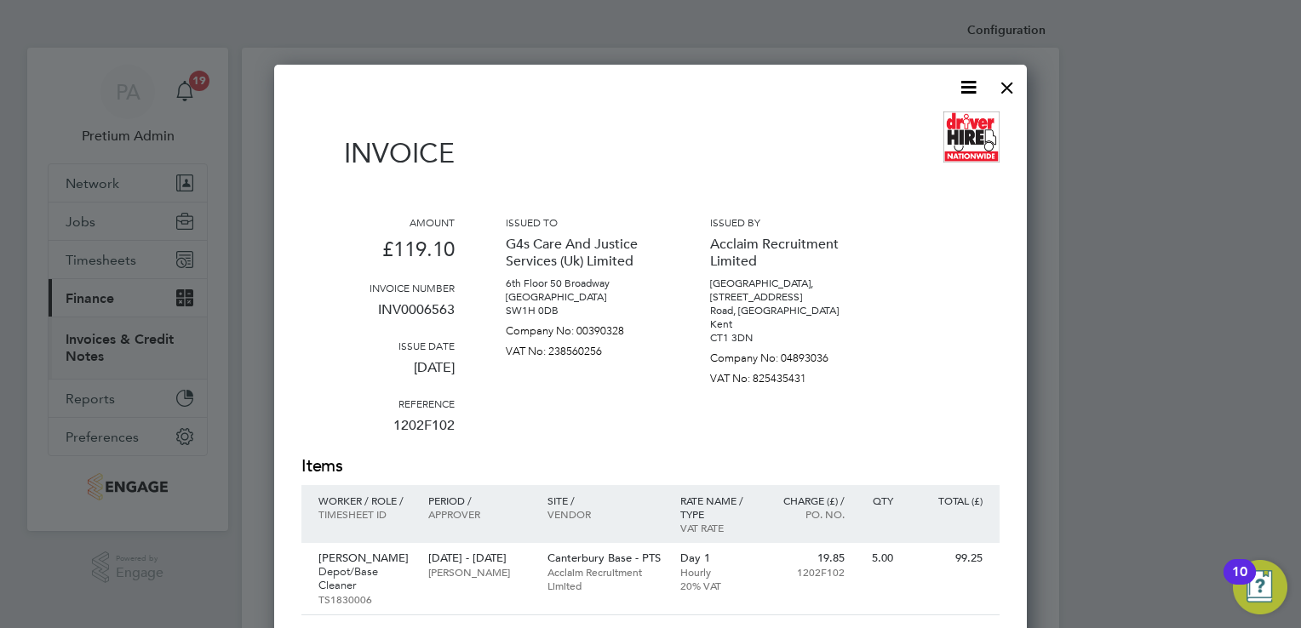
click at [965, 83] on icon at bounding box center [968, 87] width 21 height 21
click at [928, 123] on li "Download Invoice" at bounding box center [917, 128] width 118 height 24
click at [840, 118] on div "Invoice" at bounding box center [650, 149] width 698 height 75
click at [1000, 85] on div at bounding box center [1007, 83] width 31 height 31
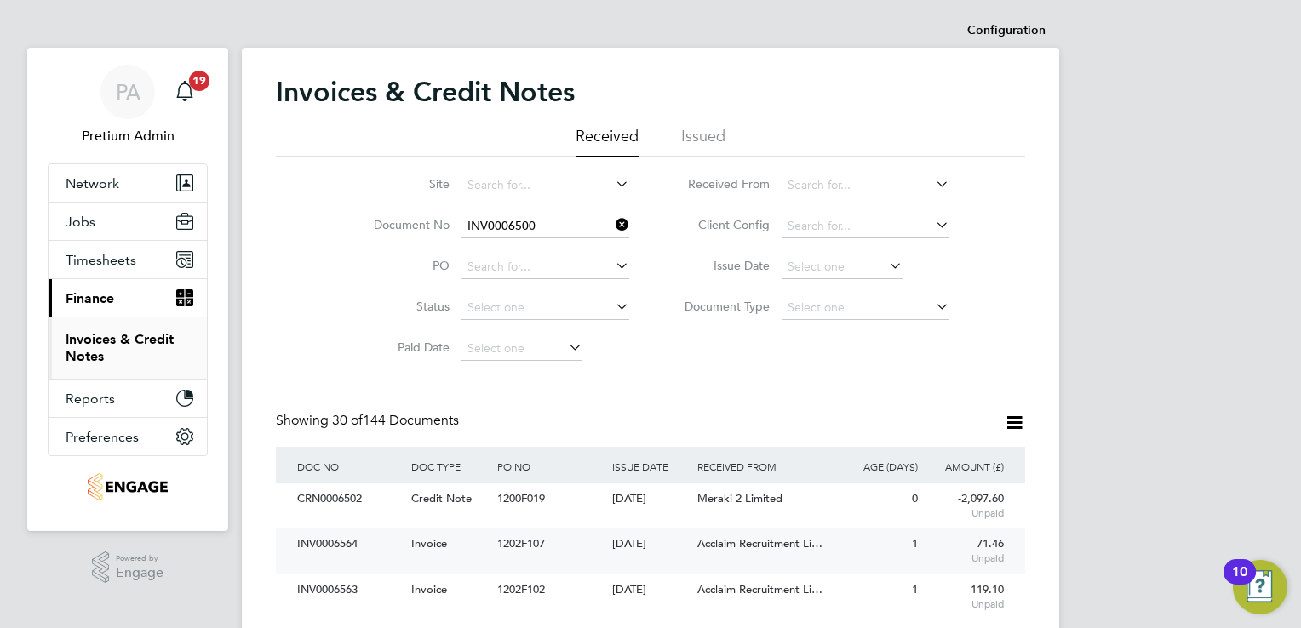
click at [797, 540] on span "Acclaim Recruitment Li…" at bounding box center [759, 543] width 125 height 14
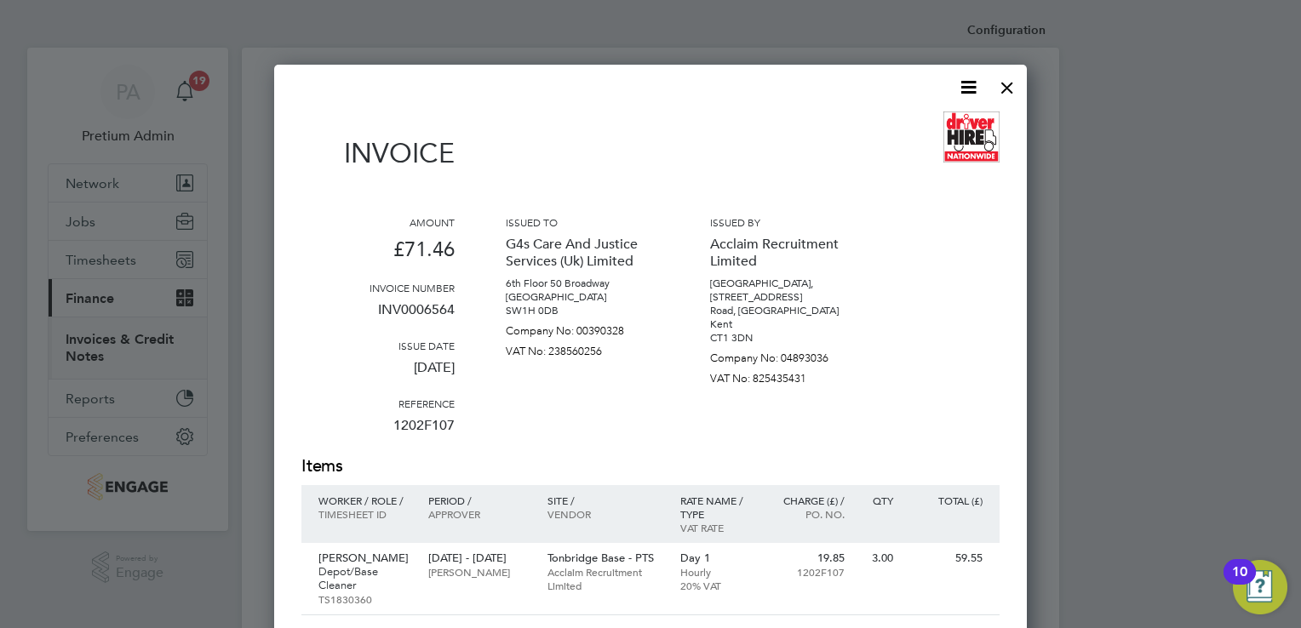
click at [965, 93] on icon at bounding box center [968, 87] width 21 height 21
click at [935, 131] on li "Download Invoice" at bounding box center [917, 128] width 118 height 24
click at [831, 118] on div "Invoice" at bounding box center [650, 149] width 698 height 75
click at [1005, 90] on div at bounding box center [1007, 83] width 31 height 31
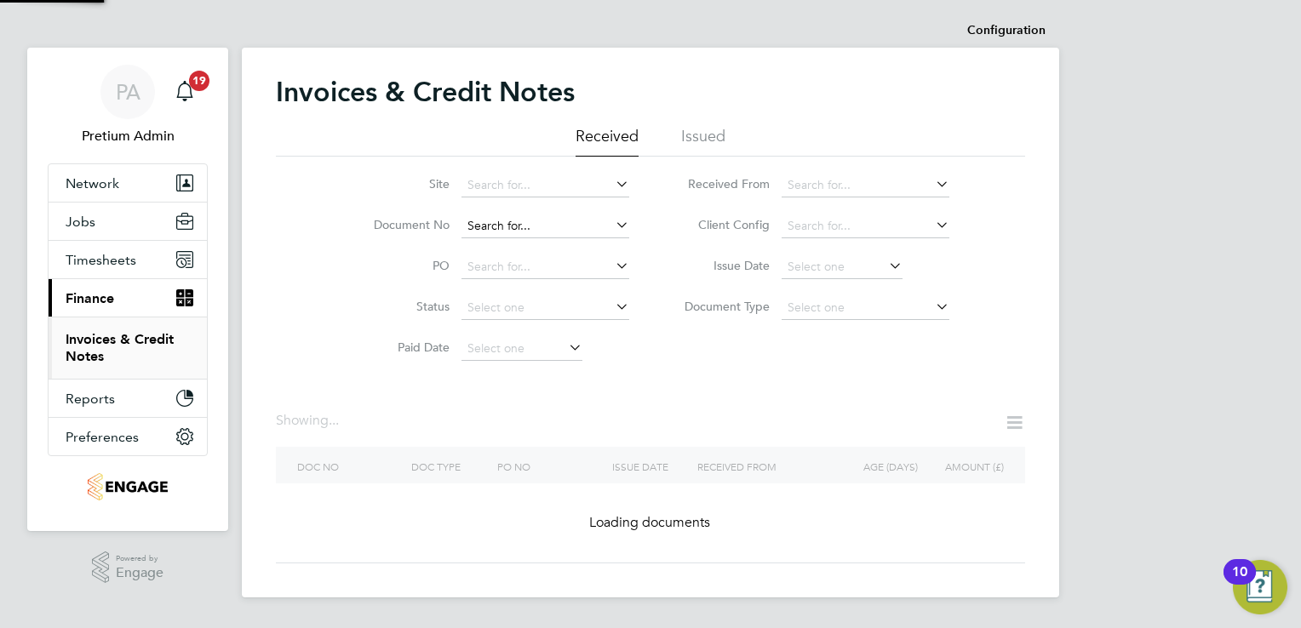
click at [572, 233] on input at bounding box center [545, 227] width 168 height 24
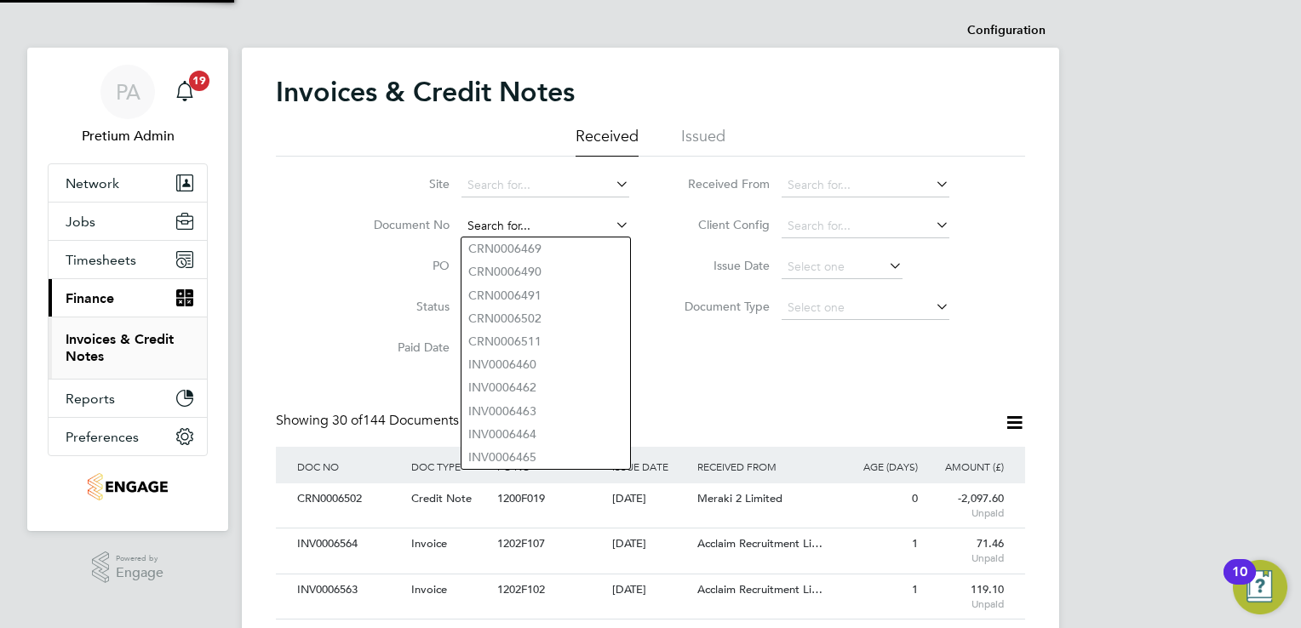
paste input "INV0006562"
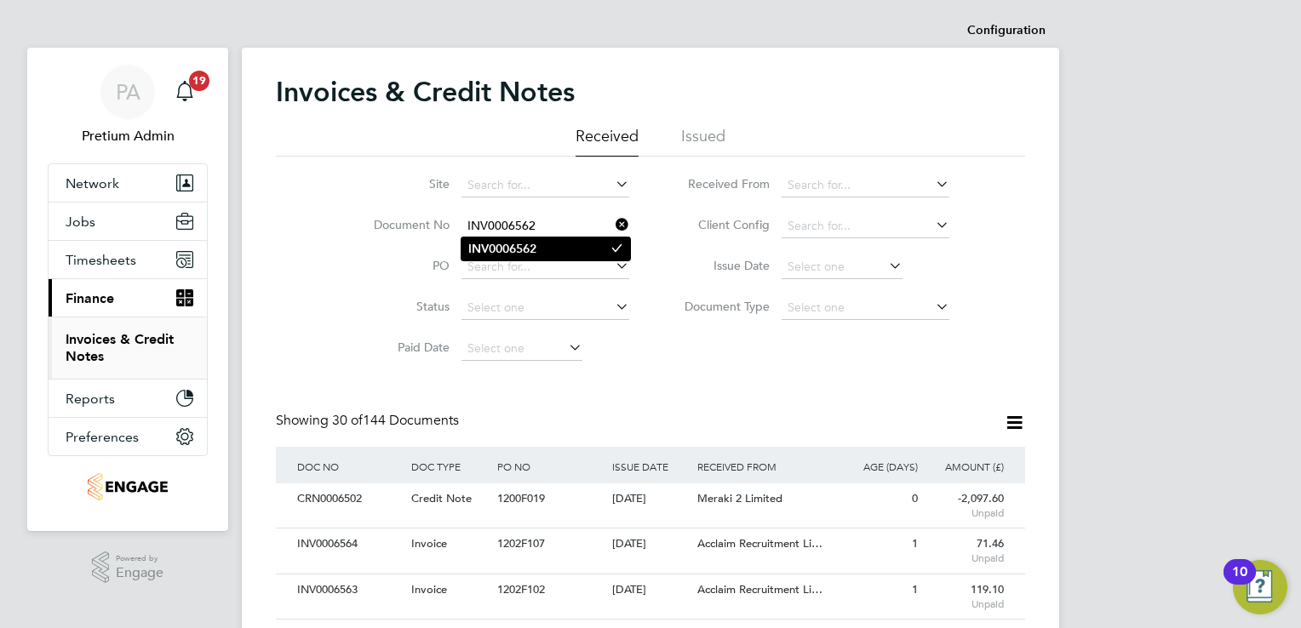
type input "INV0006562"
click at [550, 244] on li "INV0006562" at bounding box center [545, 249] width 169 height 23
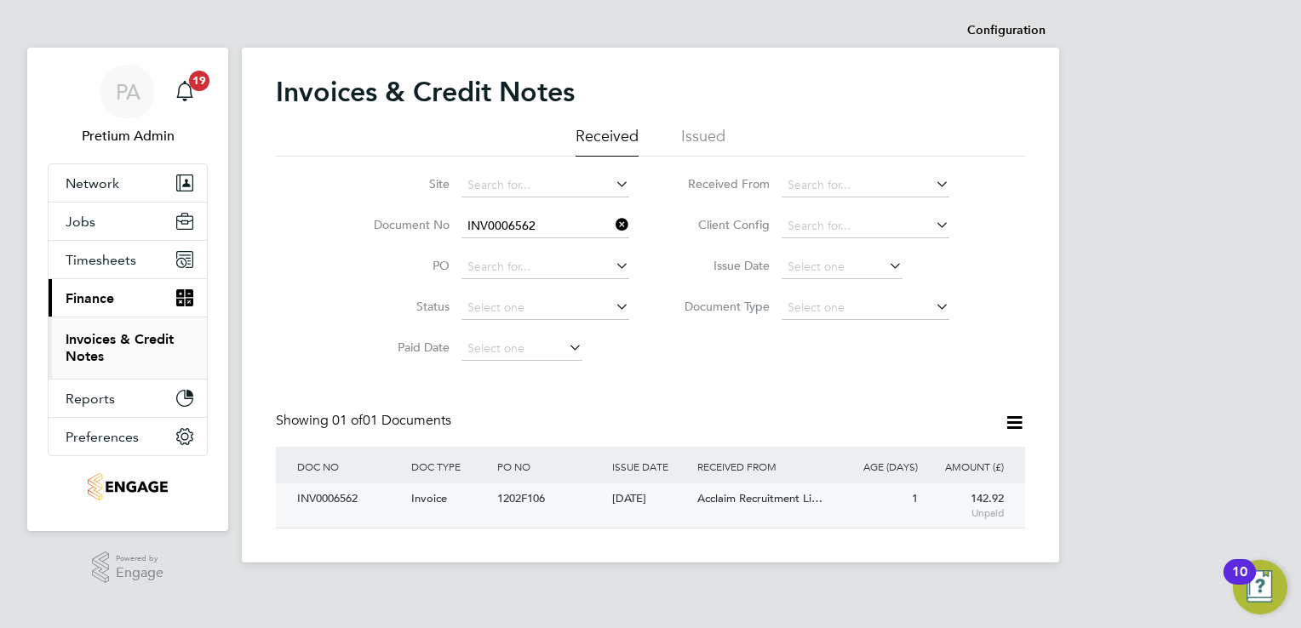
click at [624, 501] on div "30 Sep 2025" at bounding box center [651, 500] width 86 height 32
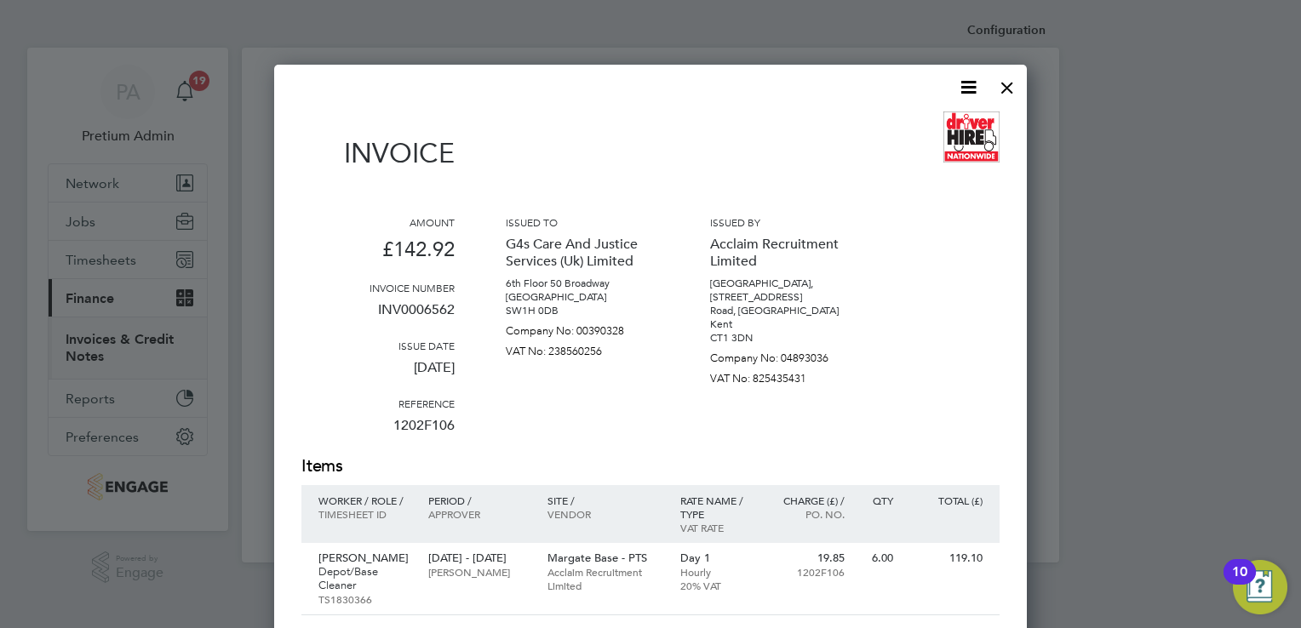
click at [964, 90] on icon at bounding box center [968, 87] width 21 height 21
click at [933, 123] on li "Download Invoice" at bounding box center [917, 128] width 118 height 24
click at [1005, 90] on div at bounding box center [1007, 83] width 31 height 31
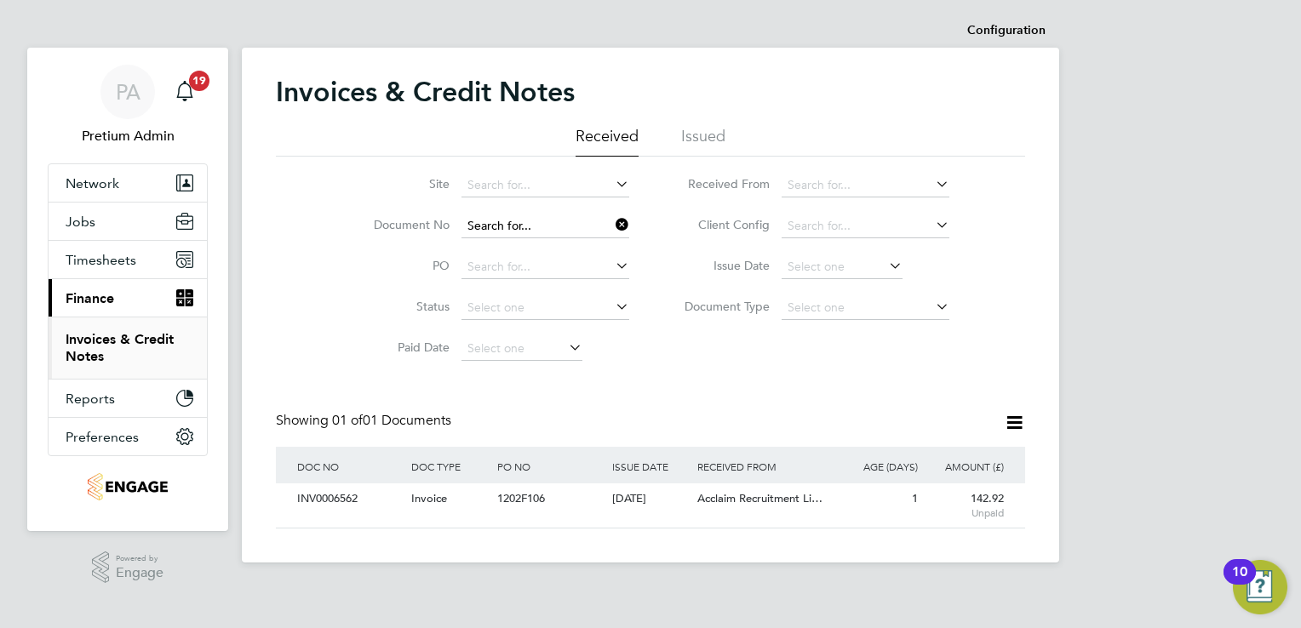
click at [565, 216] on input at bounding box center [545, 227] width 168 height 24
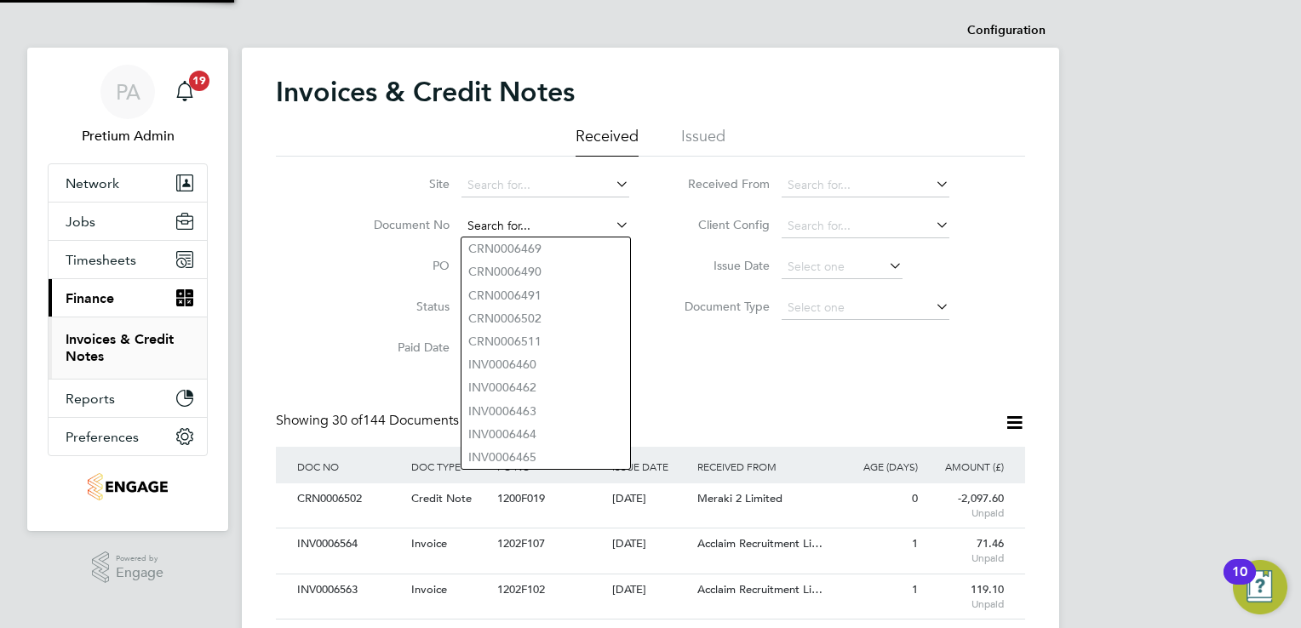
paste input "INV0006561"
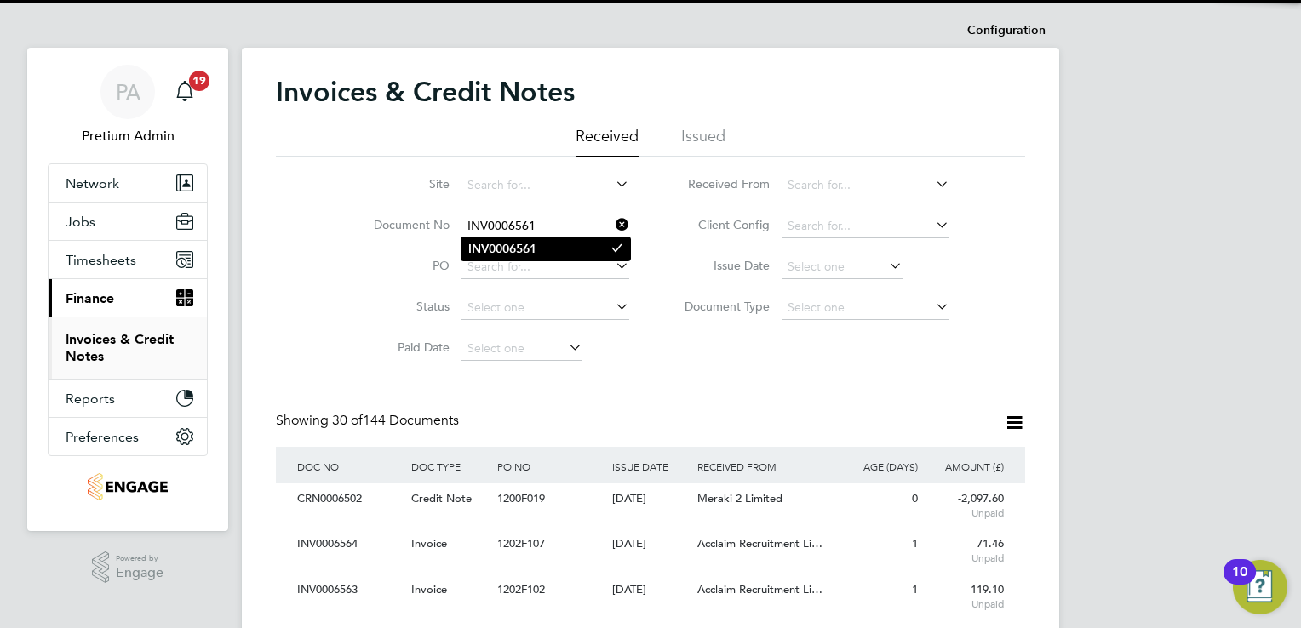
type input "INV0006561"
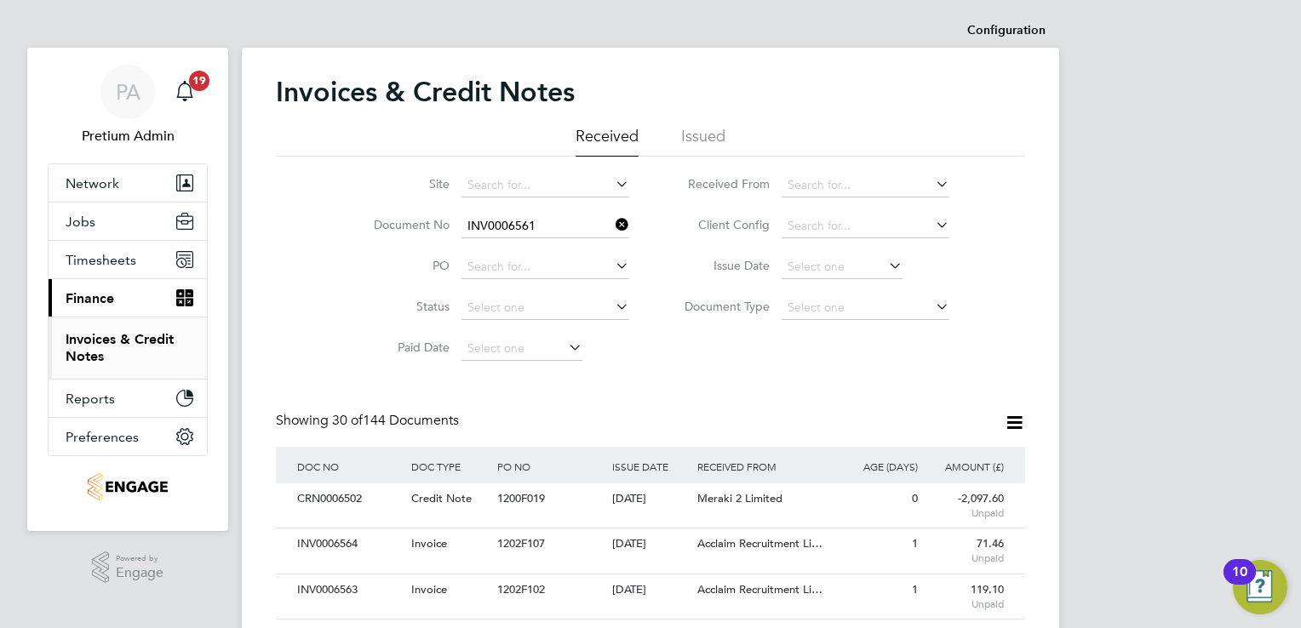
click at [525, 242] on b "INV0006561" at bounding box center [502, 249] width 68 height 14
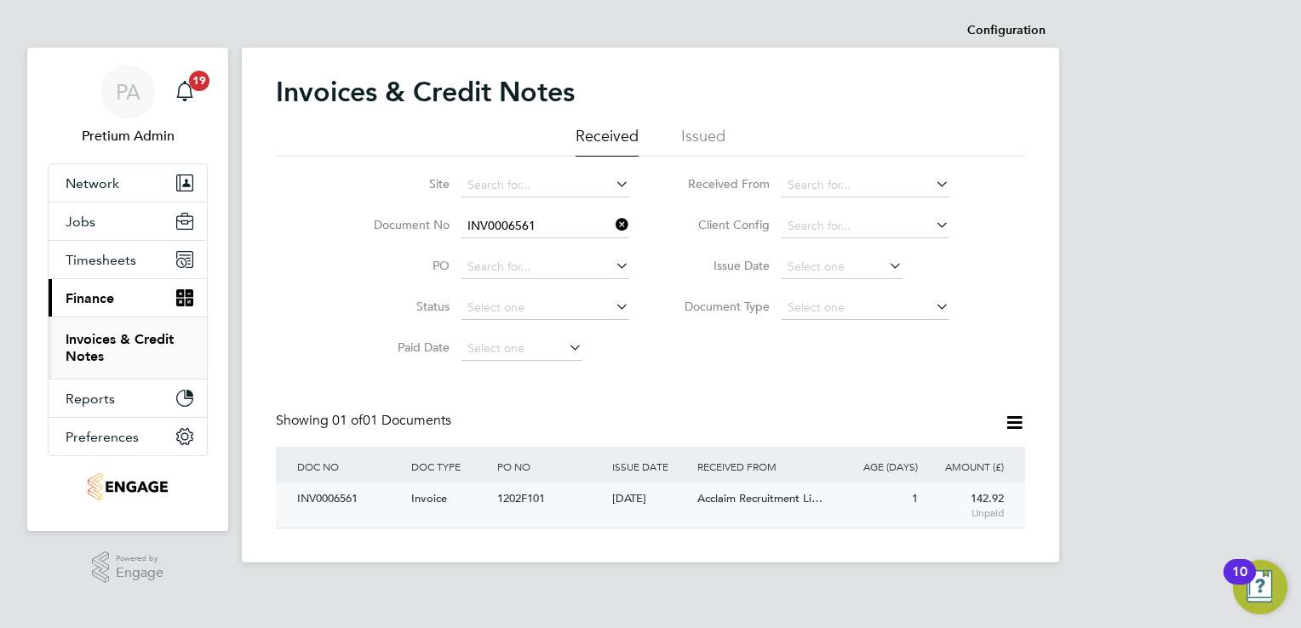
click at [578, 505] on div "1202F101" at bounding box center [550, 500] width 114 height 32
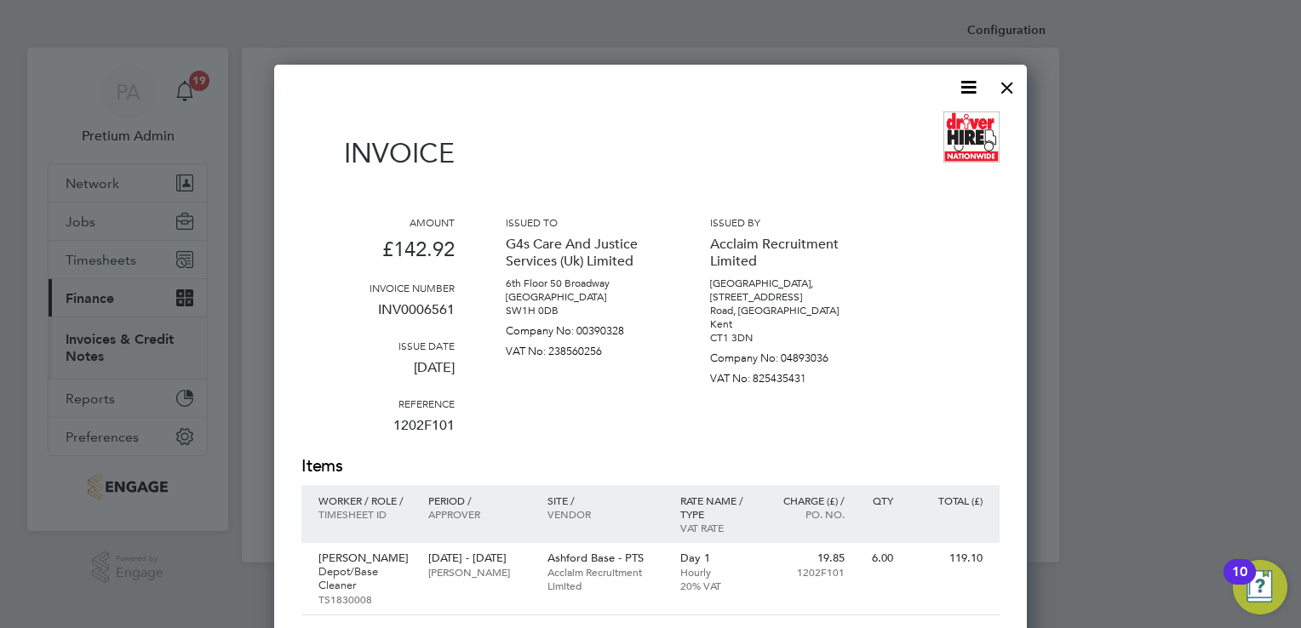
click at [969, 88] on icon at bounding box center [968, 87] width 21 height 21
click at [940, 129] on li "Download Invoice" at bounding box center [917, 128] width 118 height 24
click at [1010, 82] on div at bounding box center [1007, 83] width 31 height 31
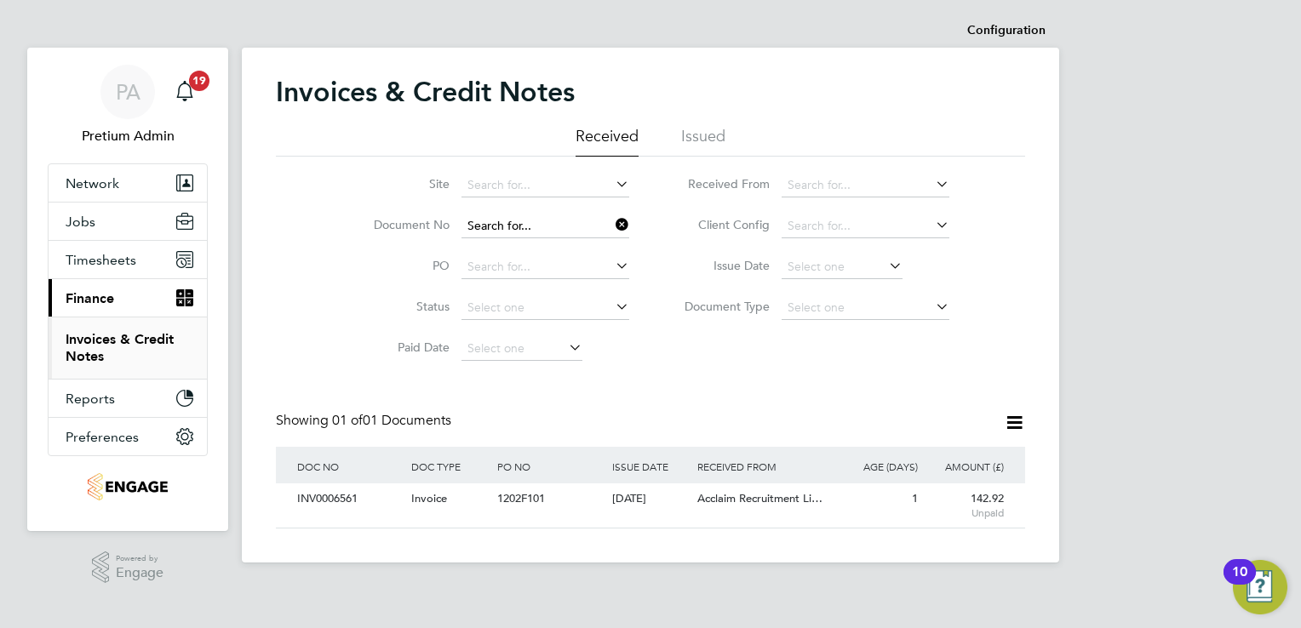
click at [557, 237] on div "Configuration Configuration Invoices & Credit Notes Received Issued Site Docume…" at bounding box center [650, 288] width 817 height 549
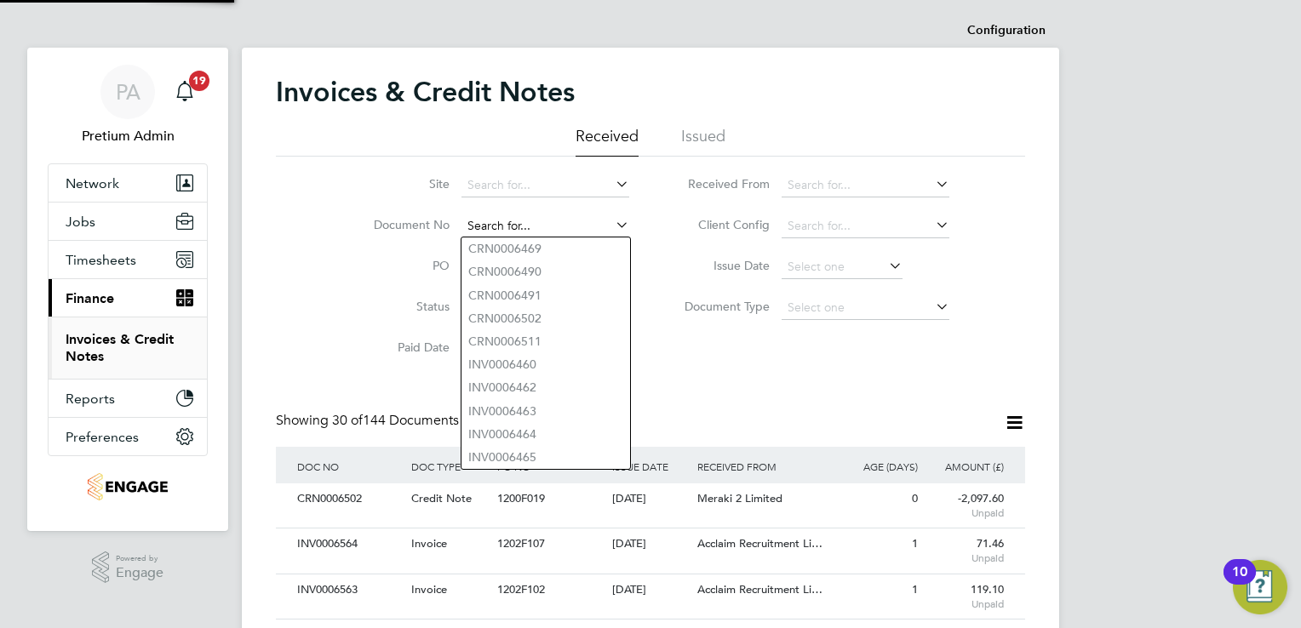
paste input "INV0006560"
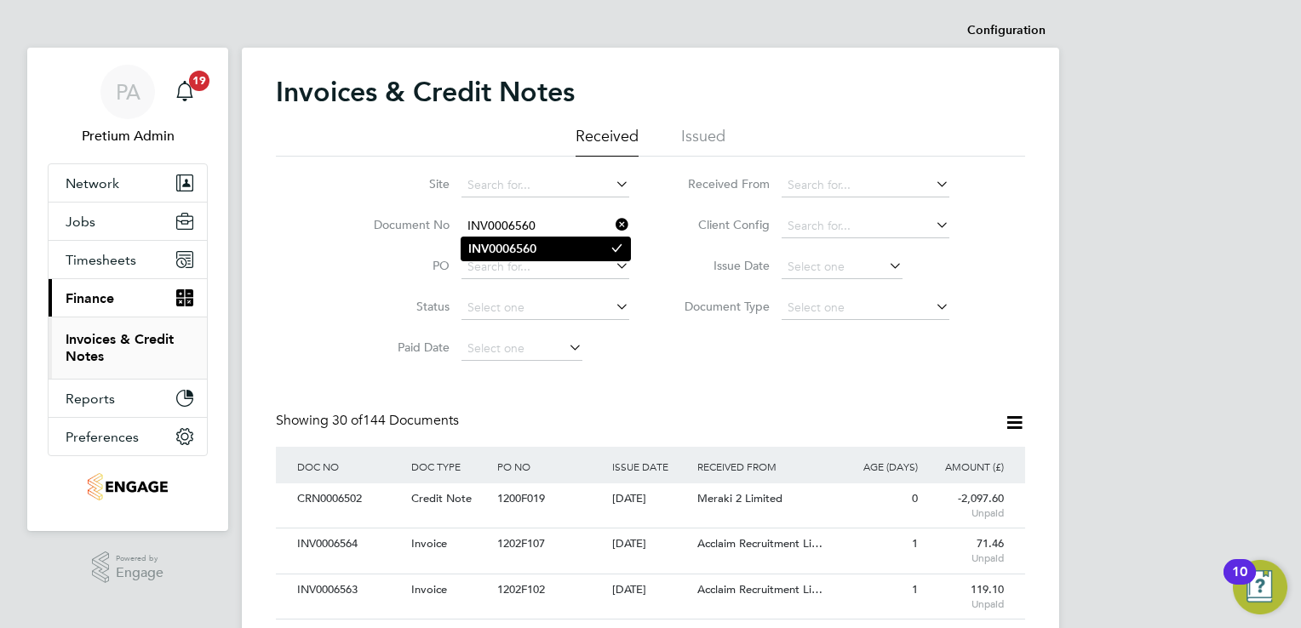
type input "INV0006560"
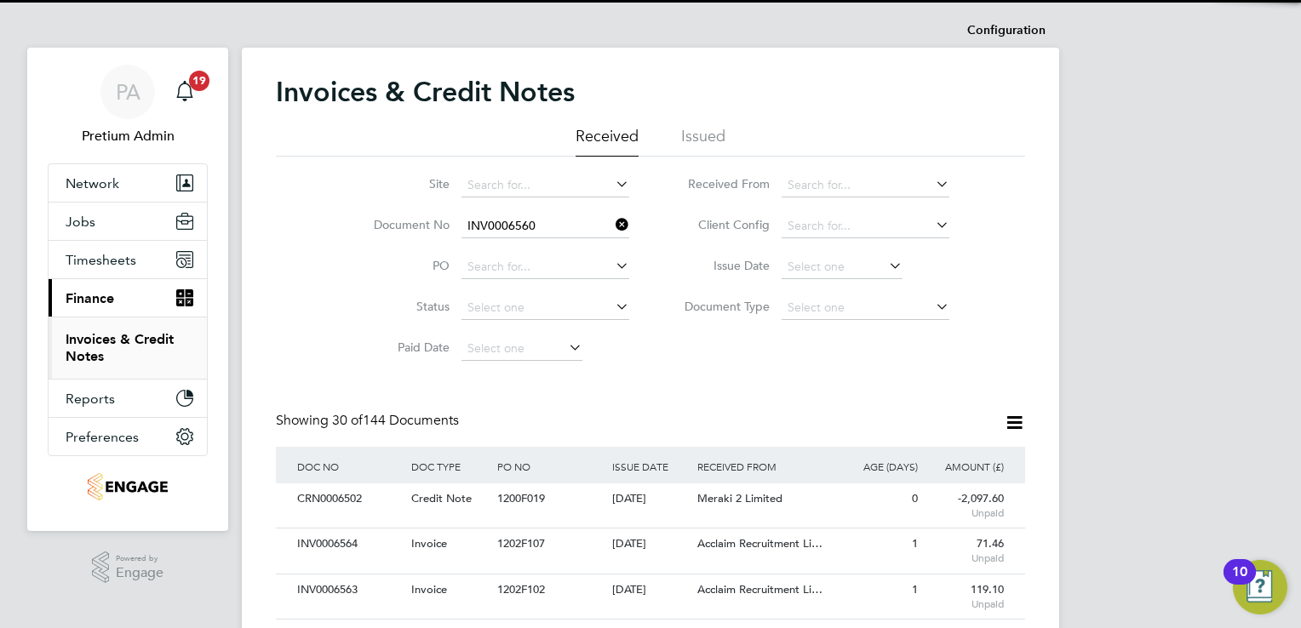
click at [539, 242] on li "INV0006560" at bounding box center [545, 249] width 169 height 23
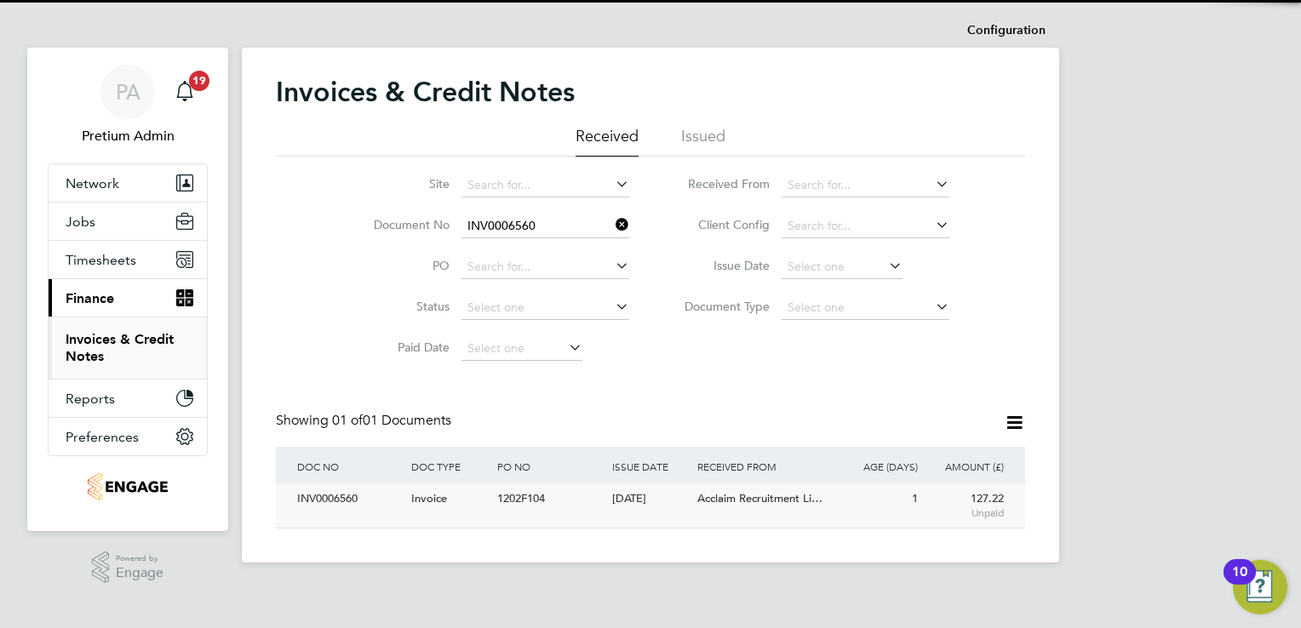
click at [559, 523] on div "INV0006560 Invoice 1202F104 30 Sep 2025 G4s Care And Justice Services (Uk) Limi…" at bounding box center [650, 506] width 749 height 44
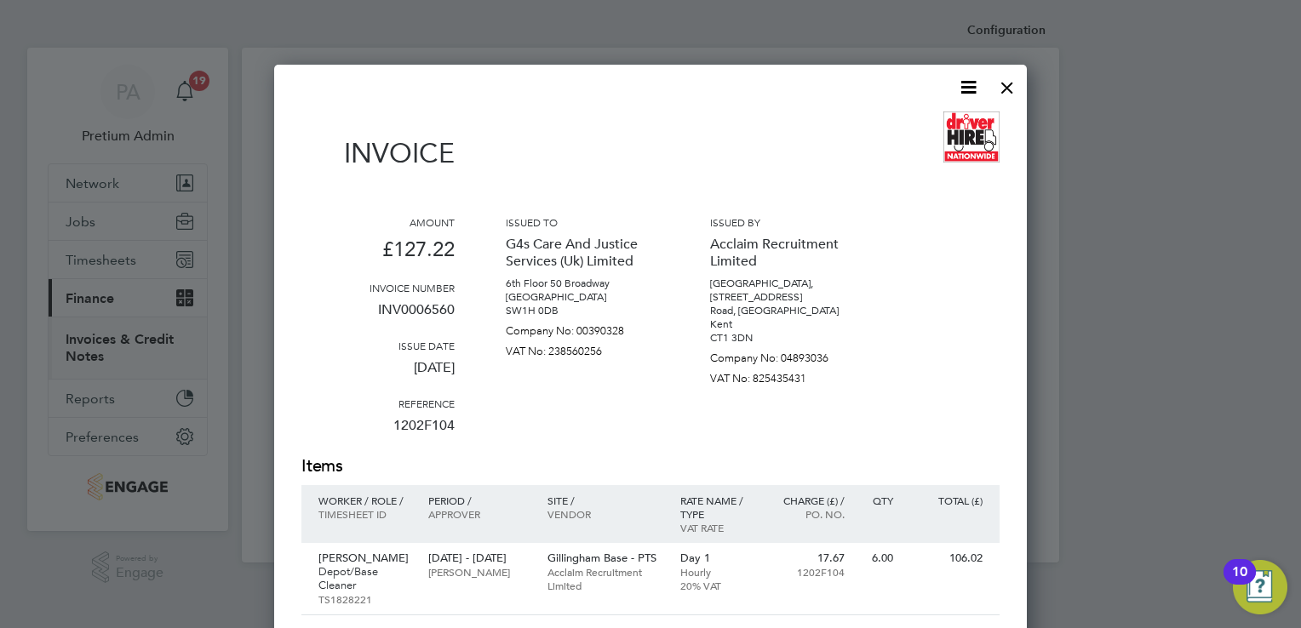
click at [968, 87] on icon at bounding box center [968, 87] width 21 height 21
click at [909, 129] on li "Download Invoice" at bounding box center [917, 128] width 118 height 24
click at [1003, 88] on div at bounding box center [1007, 83] width 31 height 31
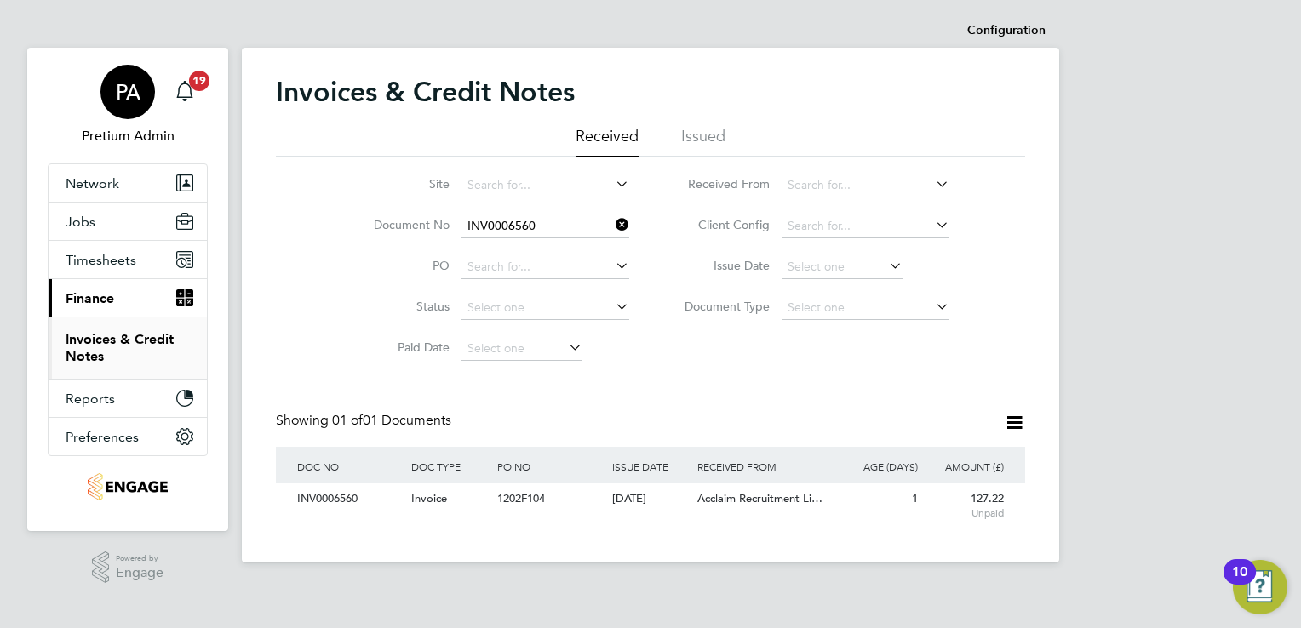
click at [143, 107] on div "PA" at bounding box center [127, 92] width 54 height 54
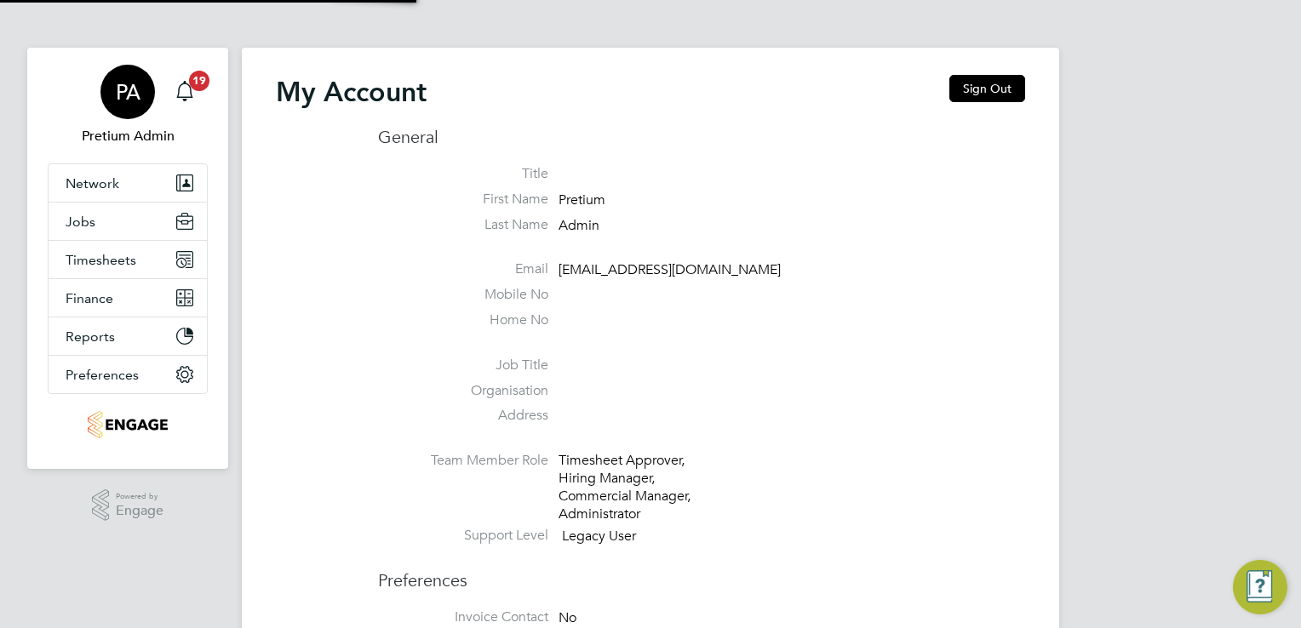
type input "[EMAIL_ADDRESS][DOMAIN_NAME]"
click at [975, 94] on button "Sign Out" at bounding box center [987, 88] width 76 height 27
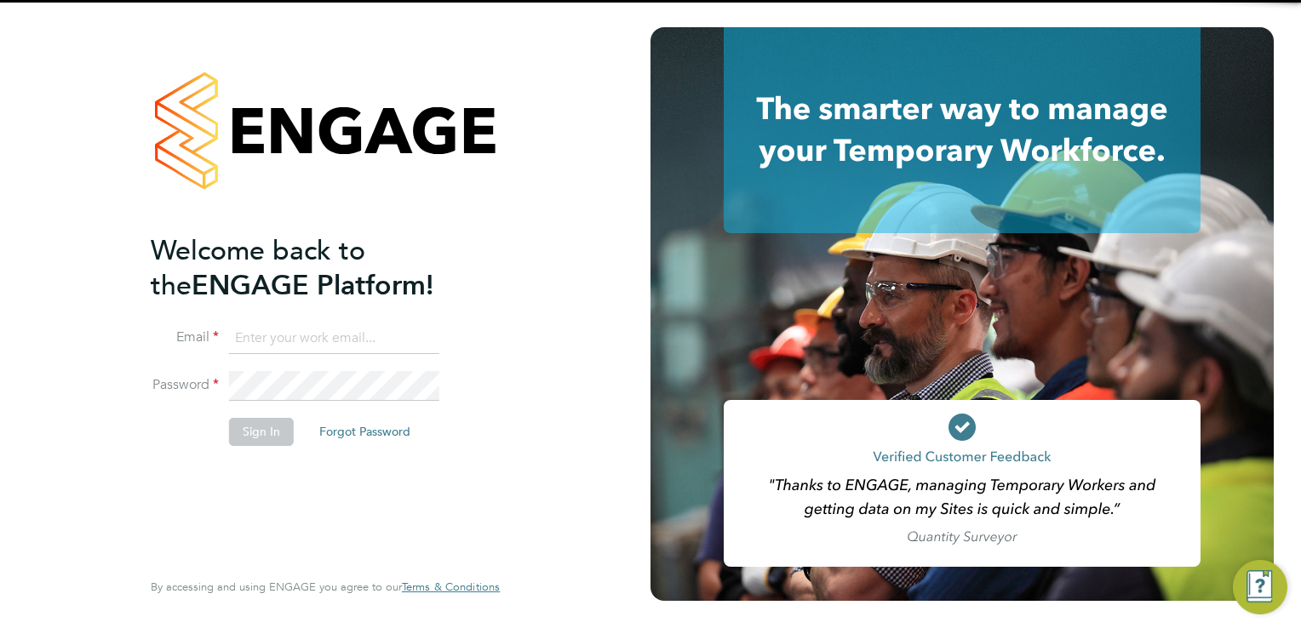
type input "[EMAIL_ADDRESS][DOMAIN_NAME]"
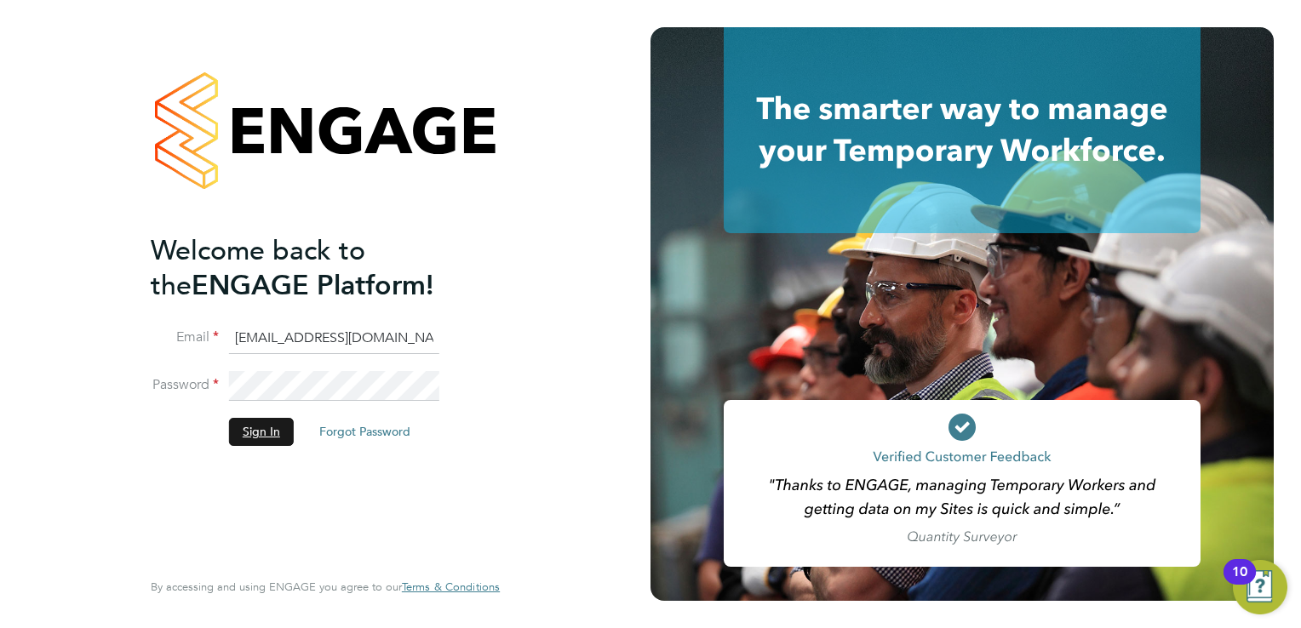
click at [259, 431] on button "Sign In" at bounding box center [261, 431] width 65 height 27
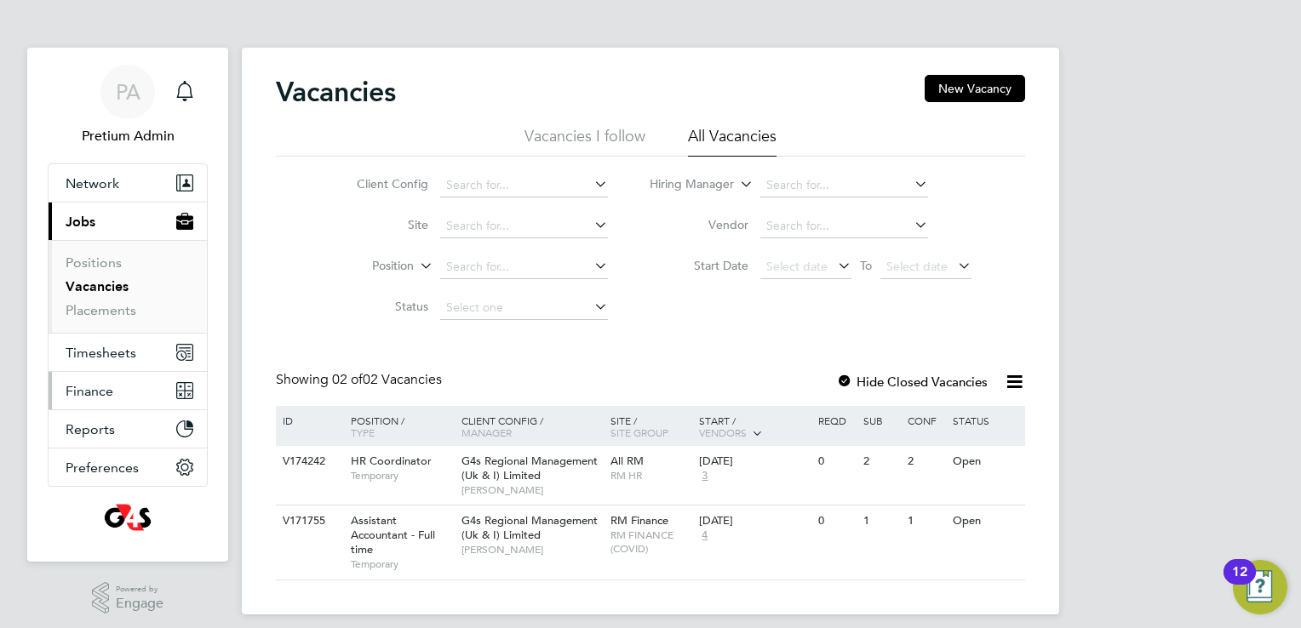
click at [135, 398] on button "Finance" at bounding box center [128, 390] width 158 height 37
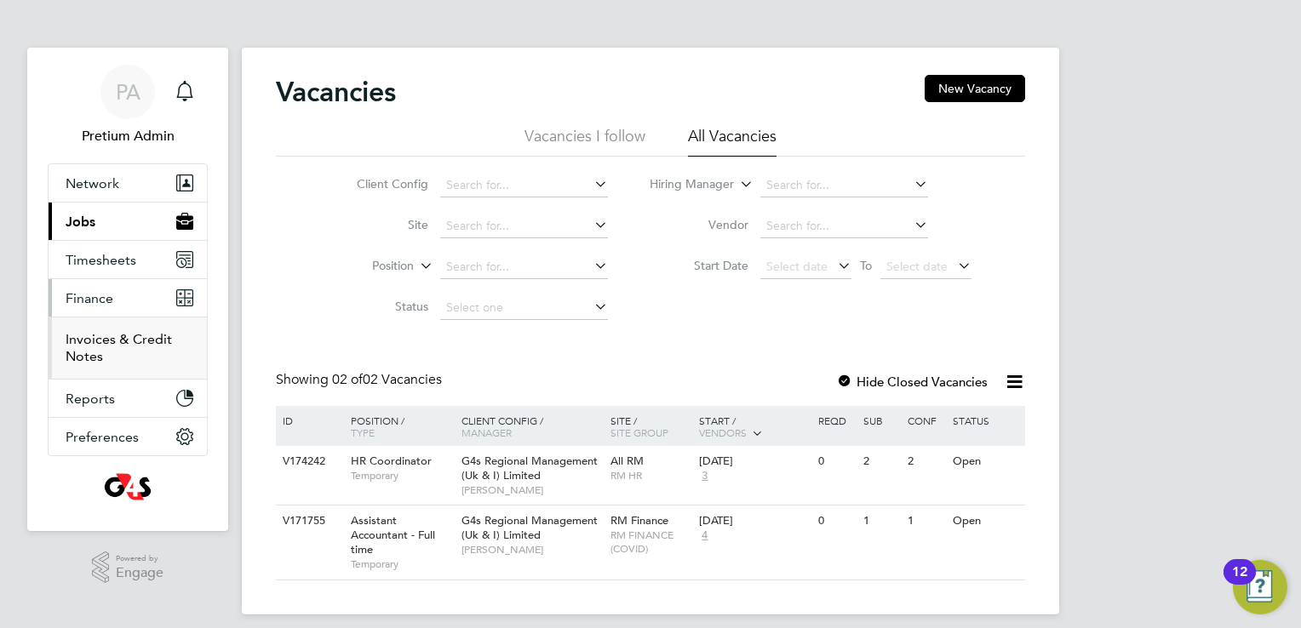
click at [115, 339] on link "Invoices & Credit Notes" at bounding box center [119, 347] width 106 height 33
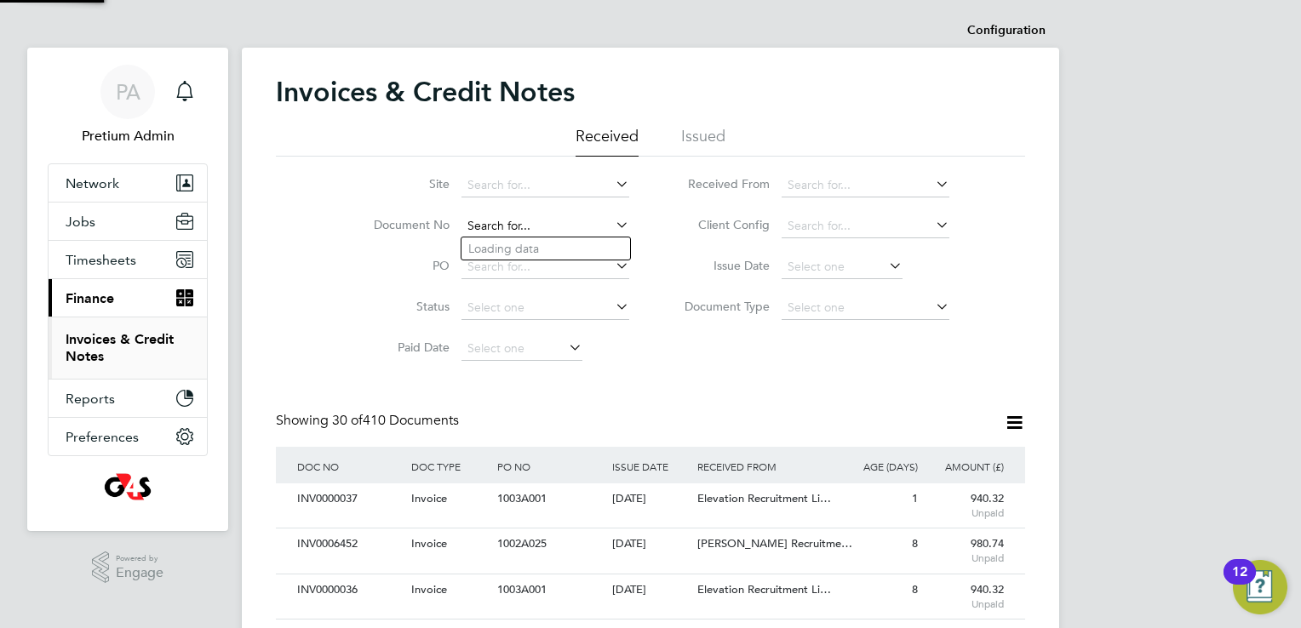
click at [526, 230] on input at bounding box center [545, 227] width 168 height 24
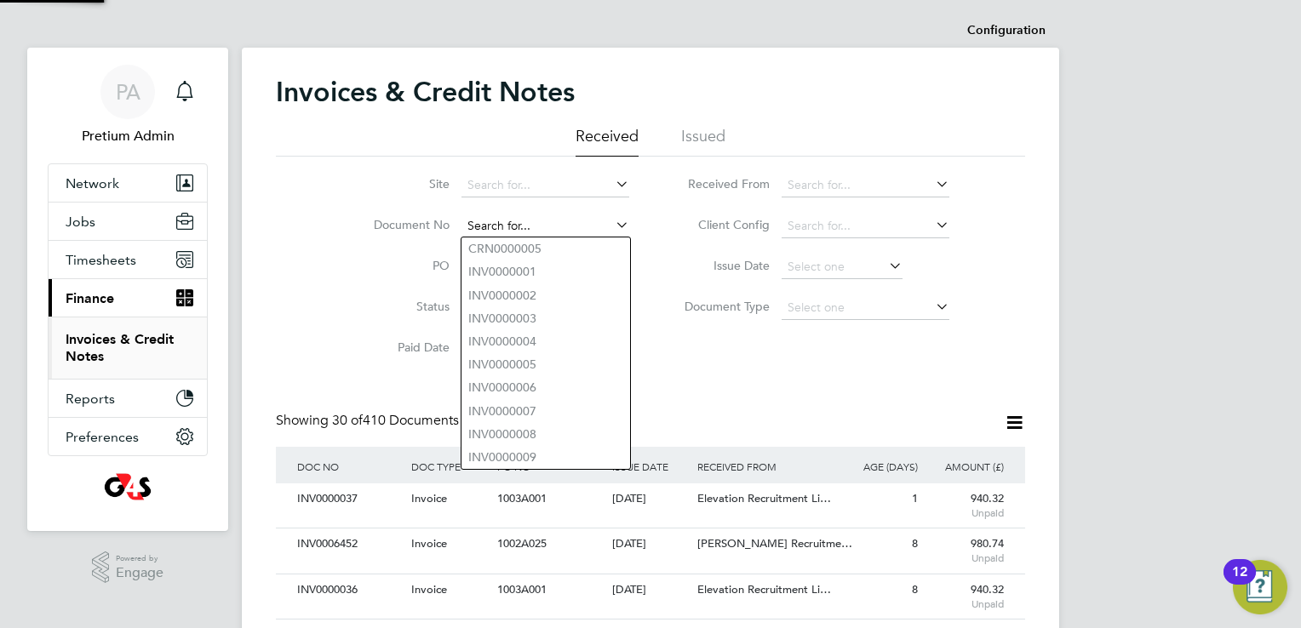
paste input "INV0000037"
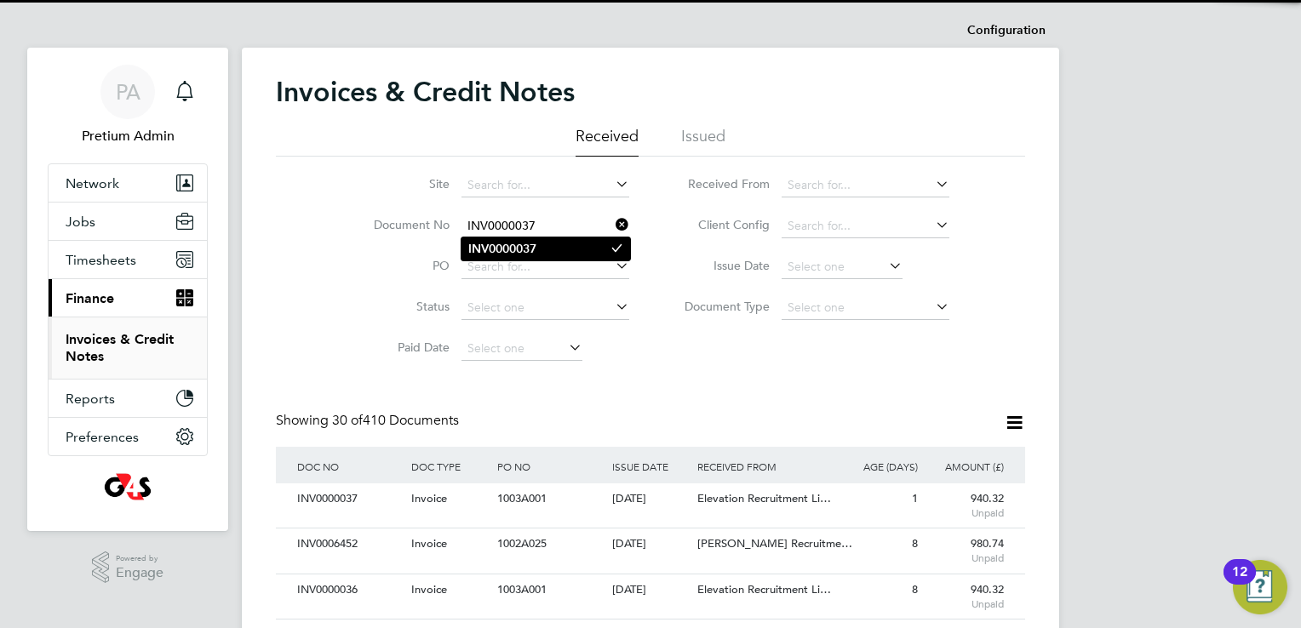
type input "INV0000037"
click at [535, 253] on b "INV0000037" at bounding box center [502, 249] width 68 height 14
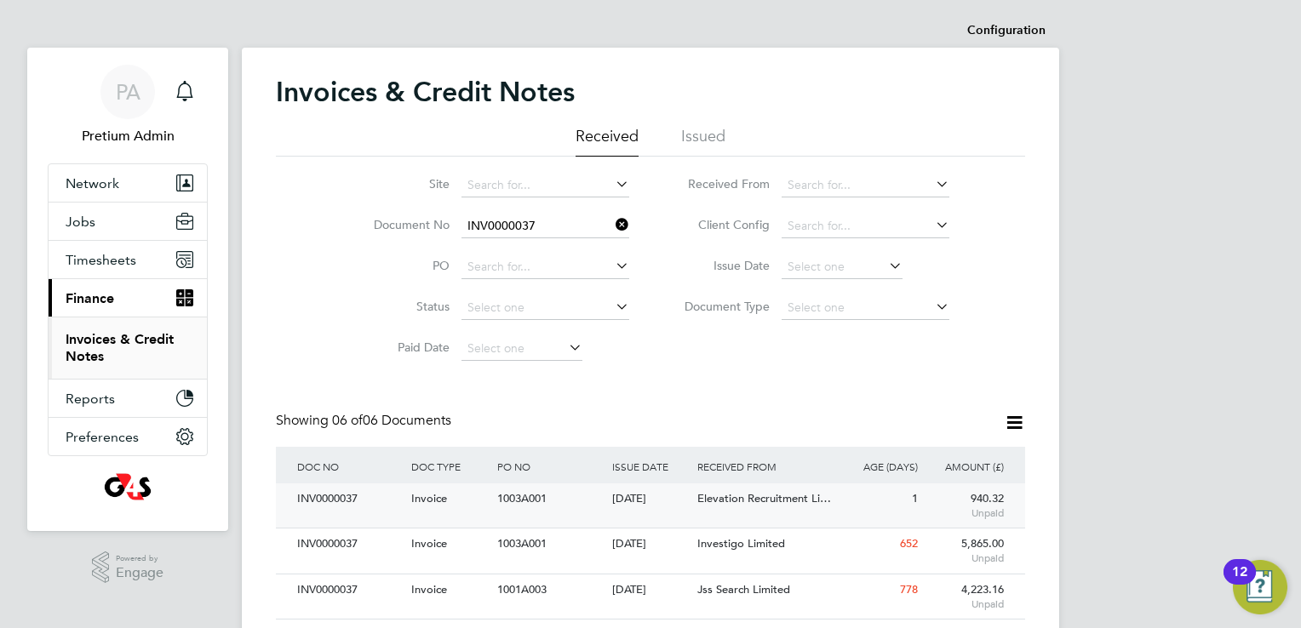
click at [645, 511] on div "[DATE]" at bounding box center [651, 500] width 86 height 32
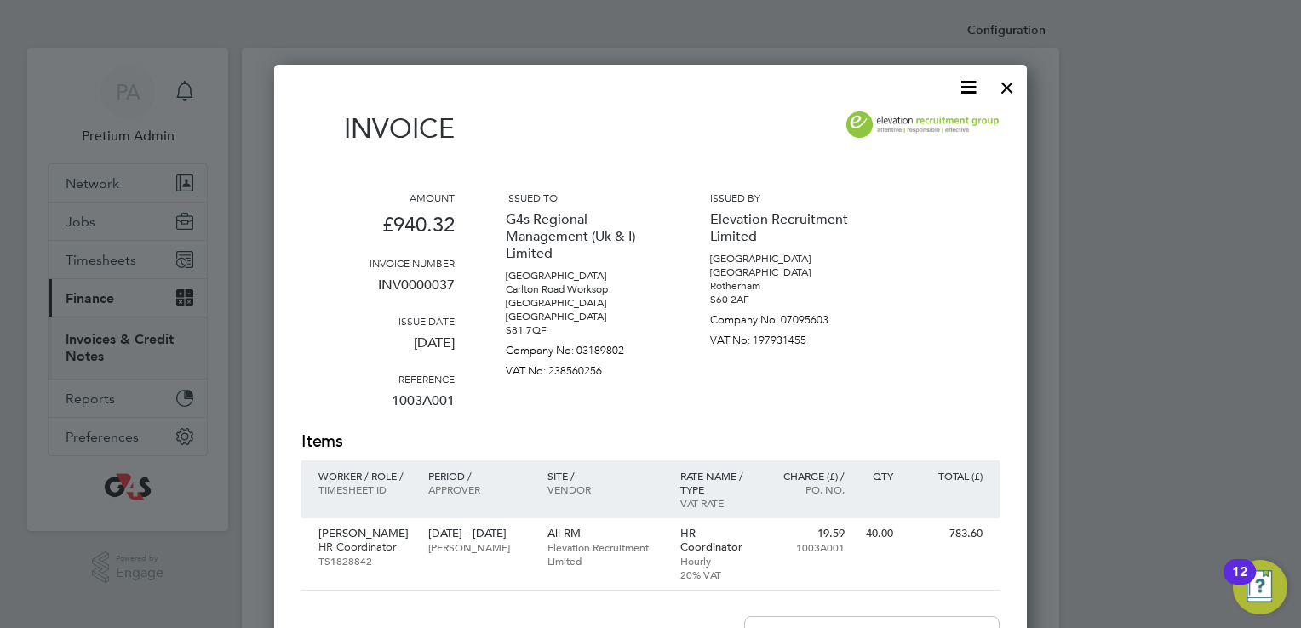
click at [972, 94] on icon at bounding box center [968, 87] width 21 height 21
click at [919, 131] on li "Download Invoice" at bounding box center [917, 128] width 118 height 24
click at [1005, 89] on div at bounding box center [1007, 83] width 31 height 31
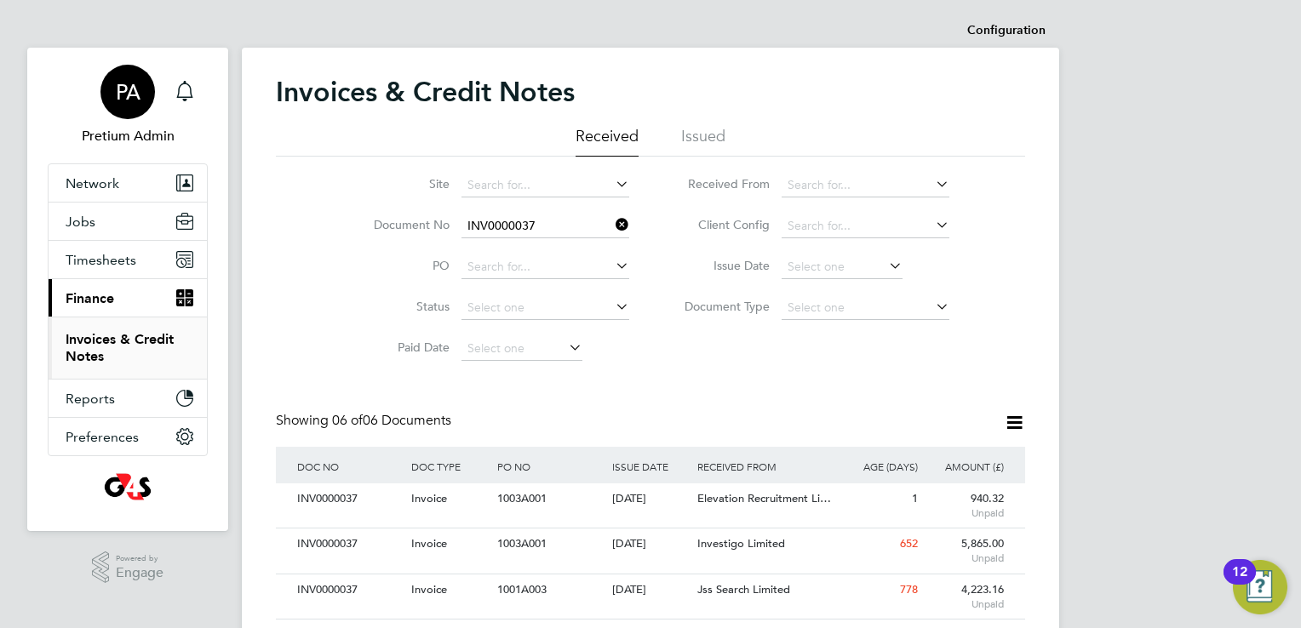
click at [152, 116] on app-avatar "PA" at bounding box center [127, 92] width 54 height 54
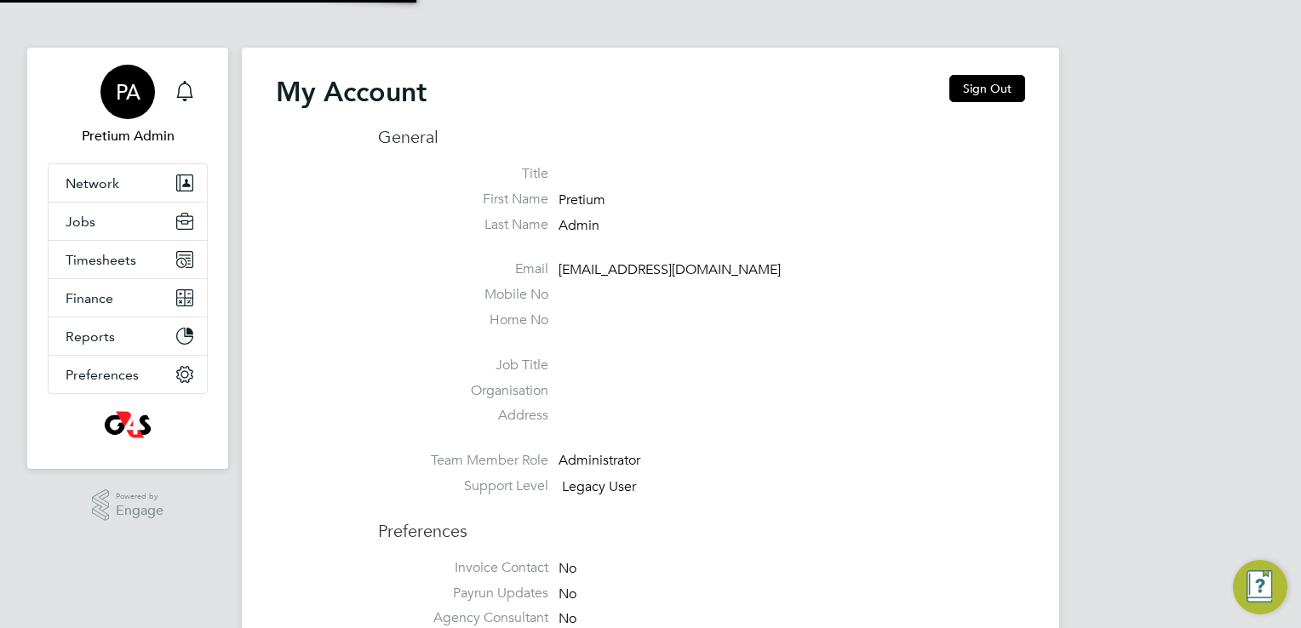
type input "ssukg4s@pretiumresourcing.co.uk"
click at [995, 102] on div "My Account Sign Out" at bounding box center [650, 100] width 749 height 51
click at [988, 88] on button "Sign Out" at bounding box center [987, 88] width 76 height 27
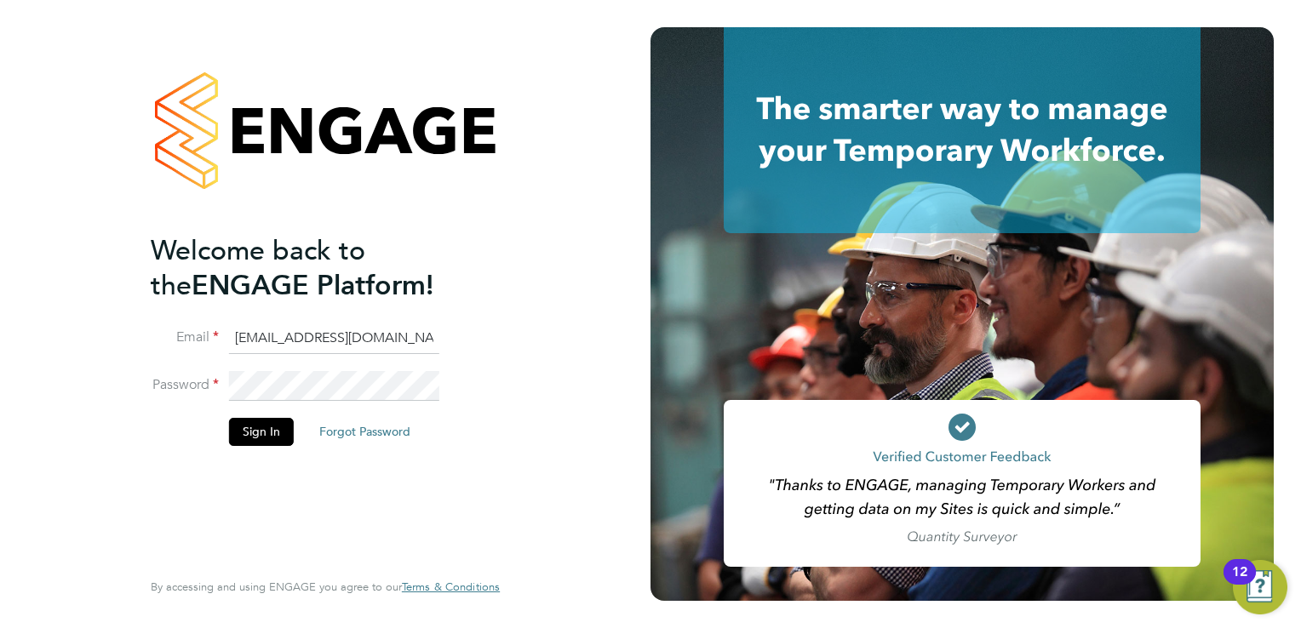
click at [294, 347] on input "ssukg4s@pretiumresourcing.co.uk" at bounding box center [334, 339] width 210 height 31
type input "g4scs@pretiumresourcing.co.uk"
click at [266, 438] on button "Sign In" at bounding box center [261, 431] width 65 height 27
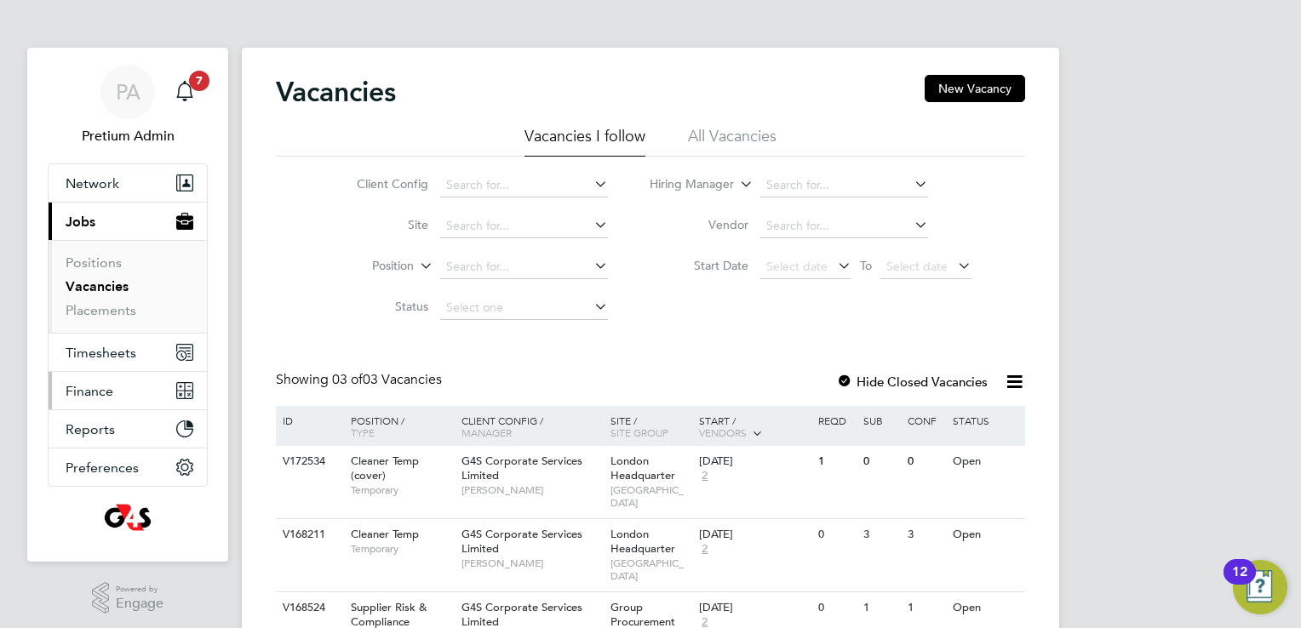
click at [151, 400] on button "Finance" at bounding box center [128, 390] width 158 height 37
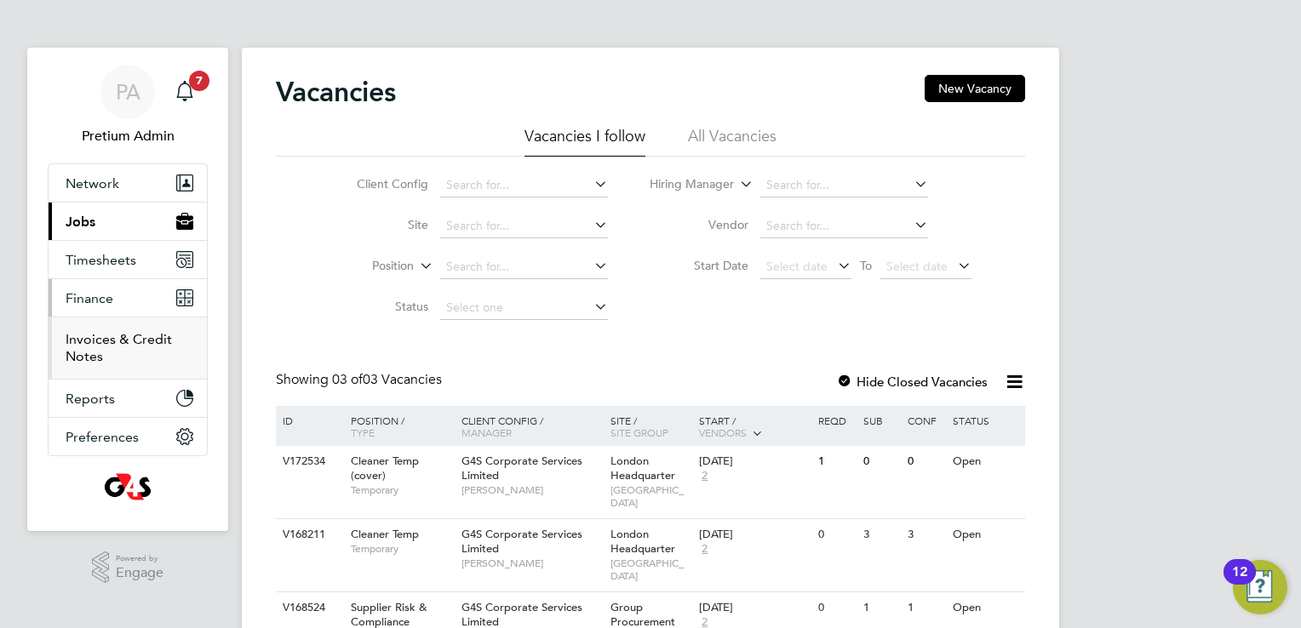
click at [88, 357] on link "Invoices & Credit Notes" at bounding box center [119, 347] width 106 height 33
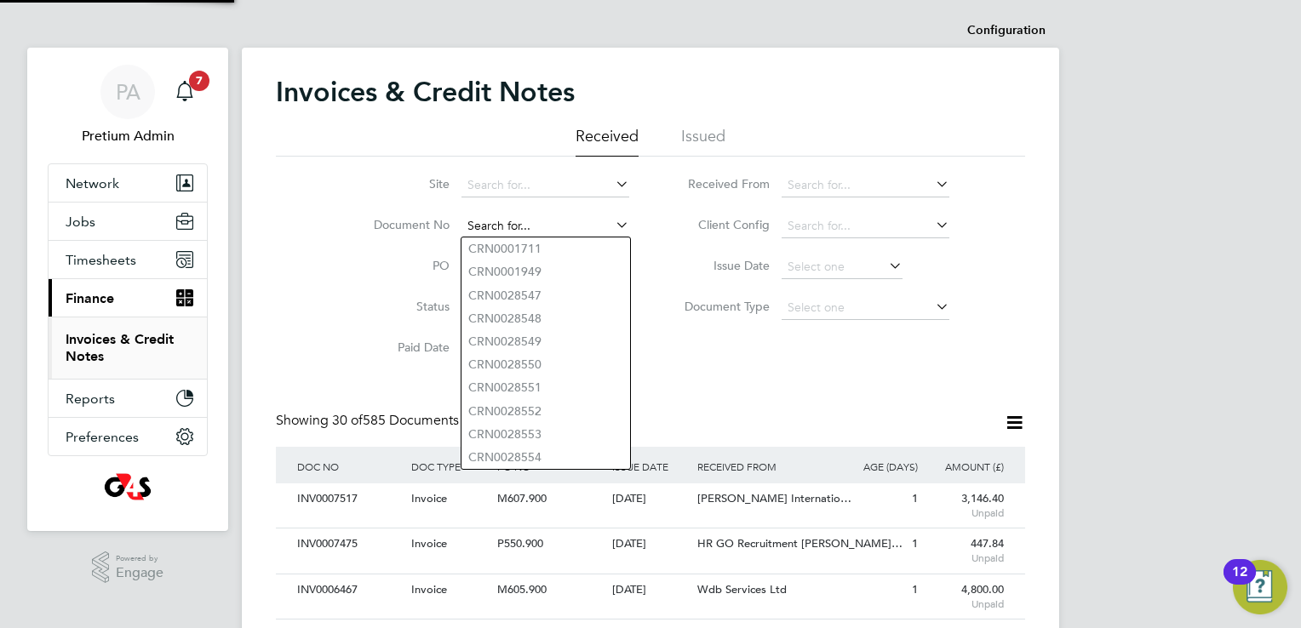
click at [502, 223] on input at bounding box center [545, 227] width 168 height 24
paste input "INV0007517"
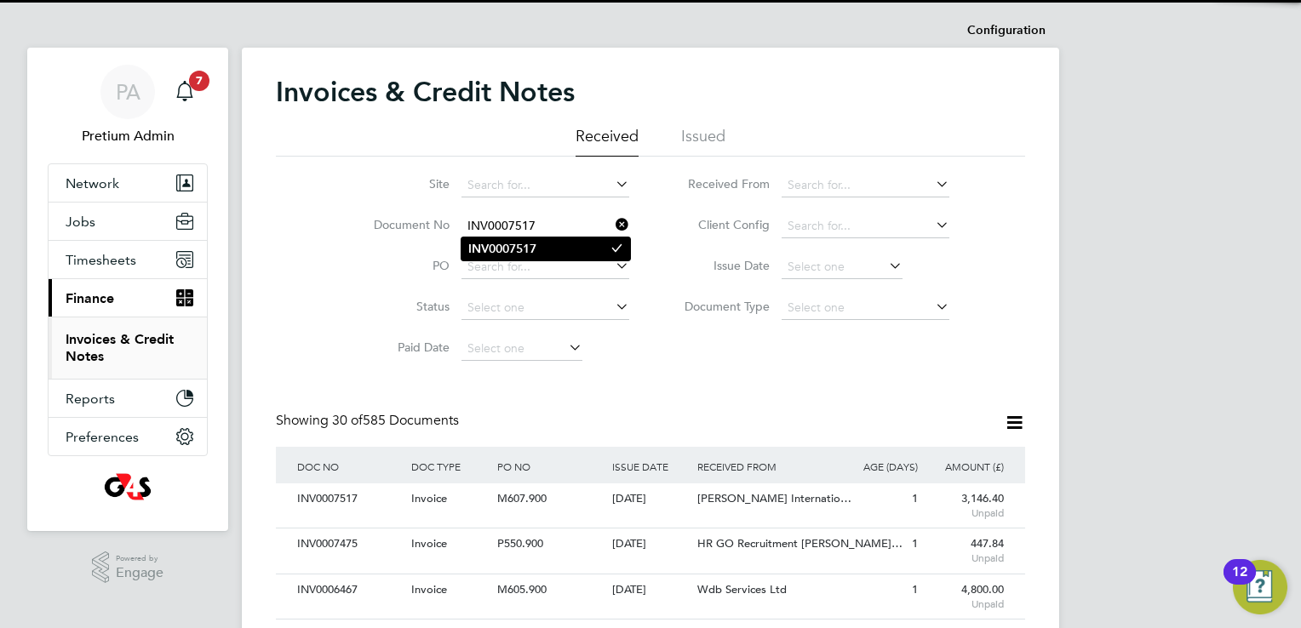
type input "INV0007517"
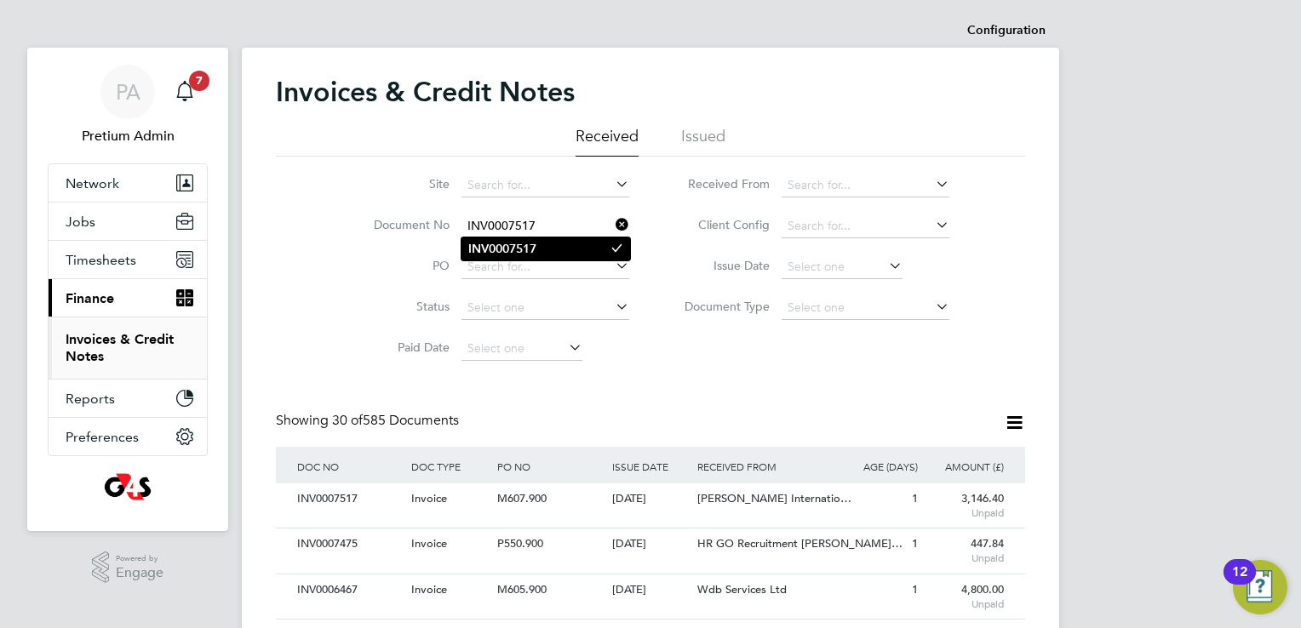
click at [513, 242] on b "INV0007517" at bounding box center [502, 249] width 68 height 14
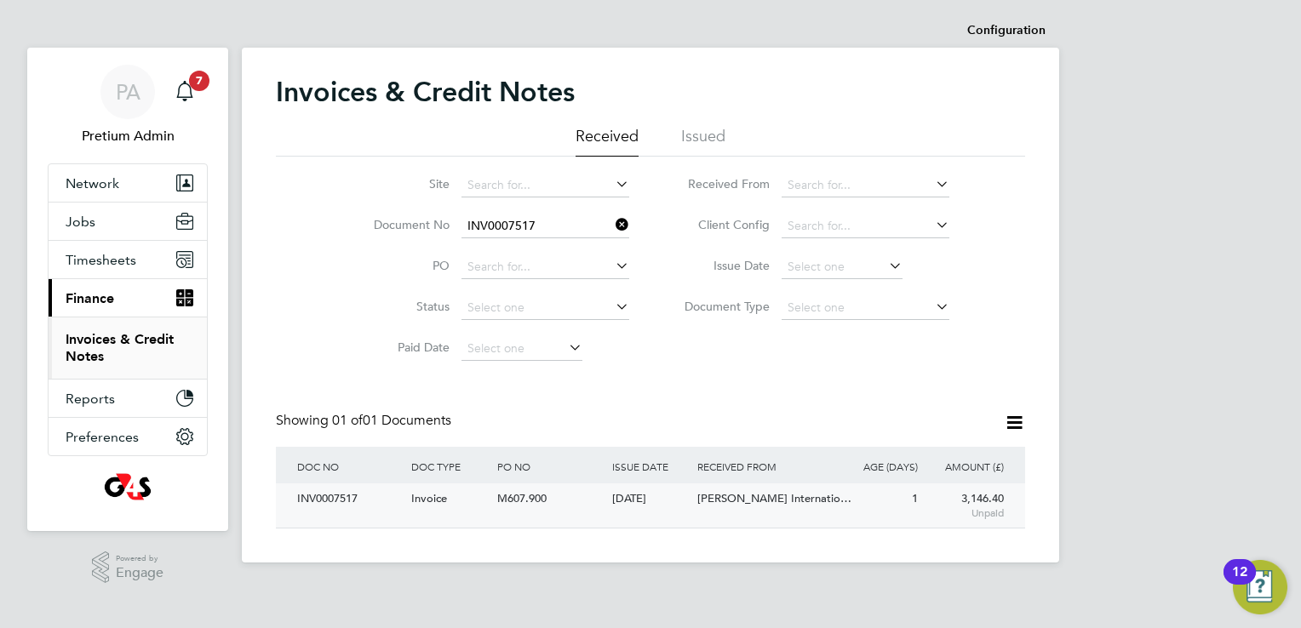
click at [618, 500] on div "[DATE]" at bounding box center [651, 500] width 86 height 32
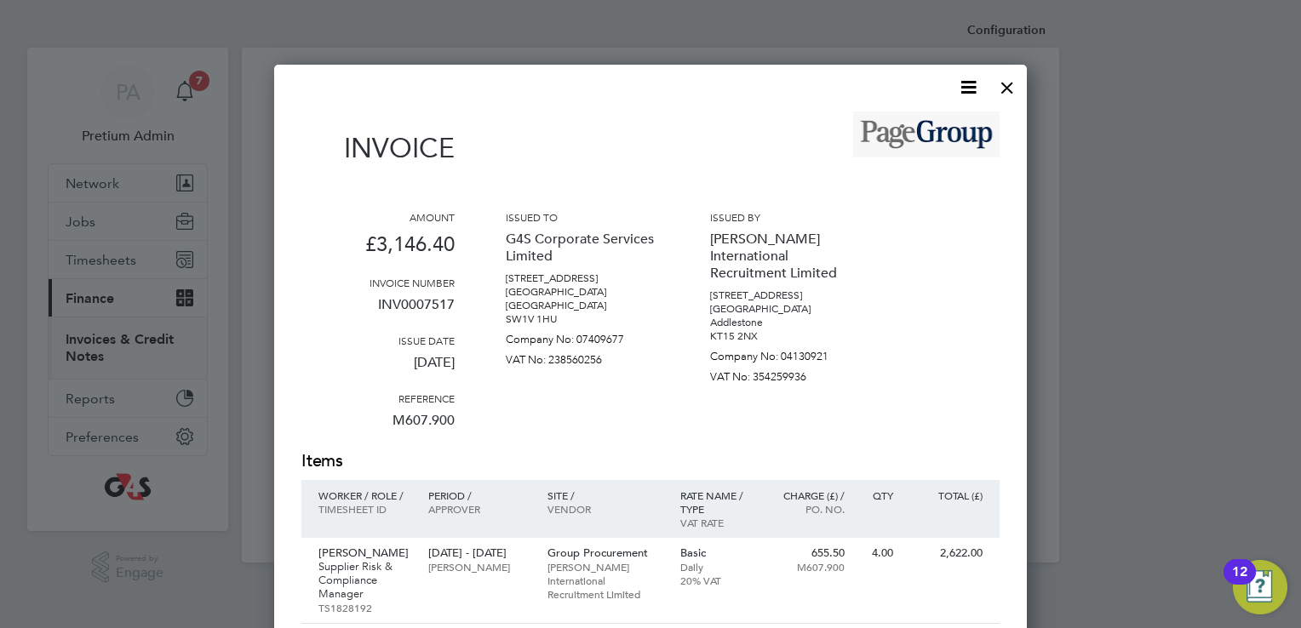
click at [967, 95] on icon at bounding box center [968, 87] width 21 height 21
click at [946, 133] on li "Download Invoice" at bounding box center [917, 128] width 118 height 24
click at [1007, 93] on div at bounding box center [1007, 83] width 31 height 31
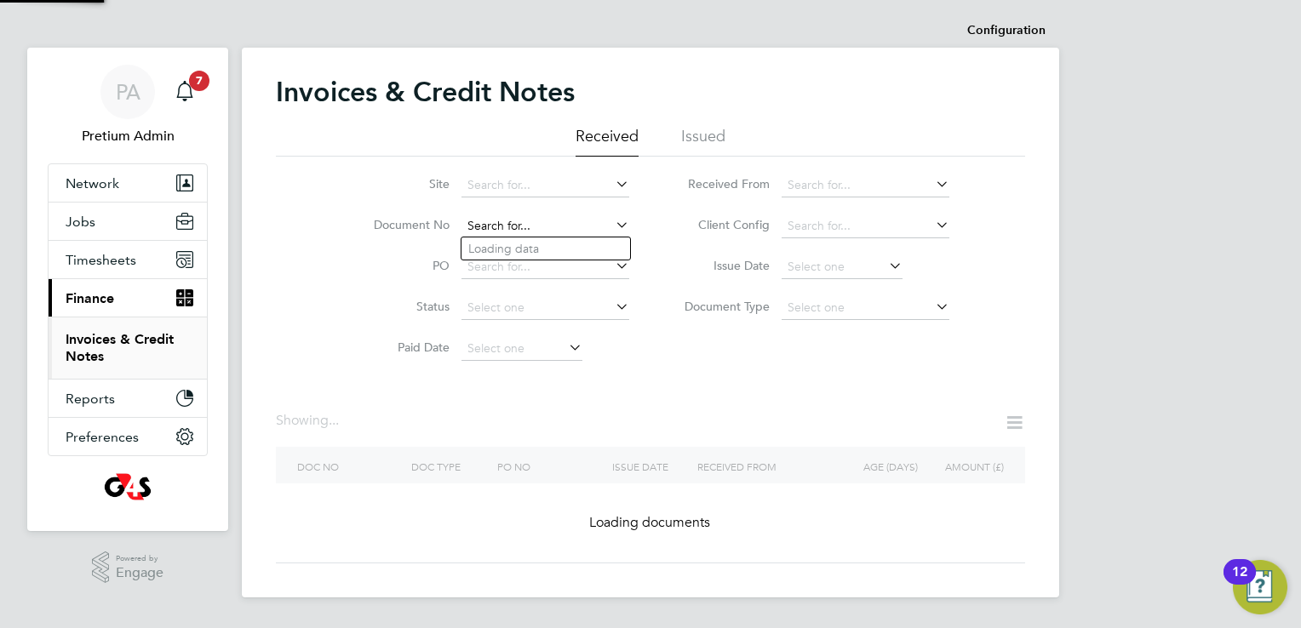
click at [569, 226] on input at bounding box center [545, 227] width 168 height 24
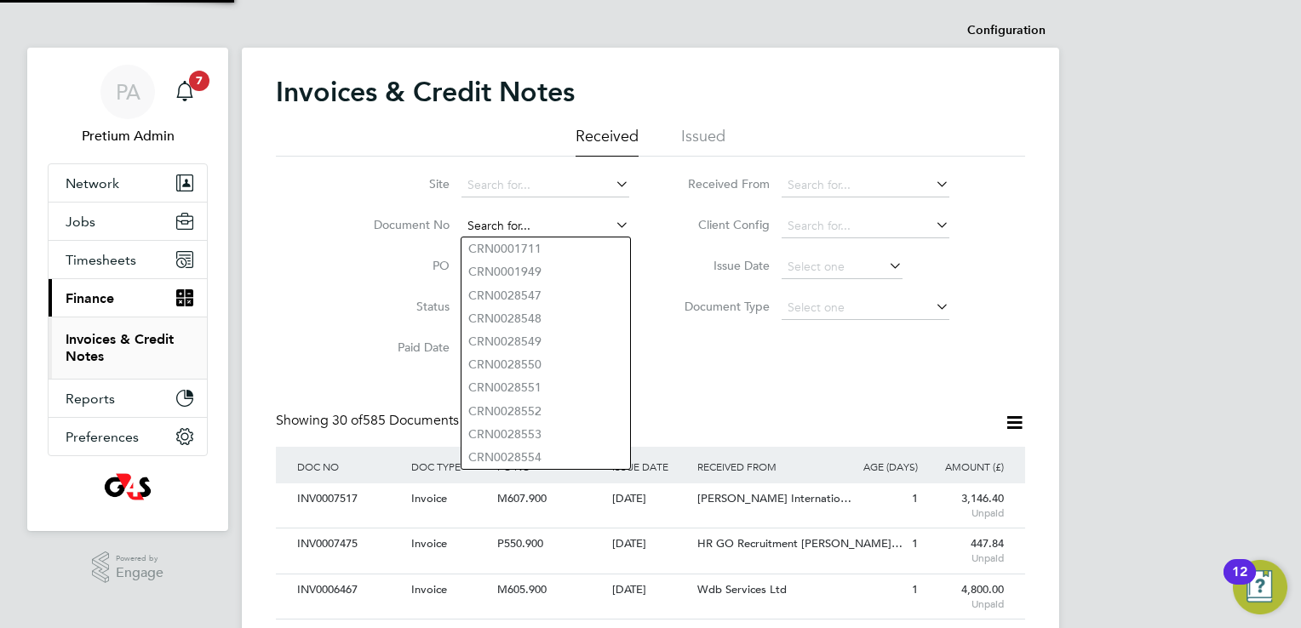
paste input "INV0007475"
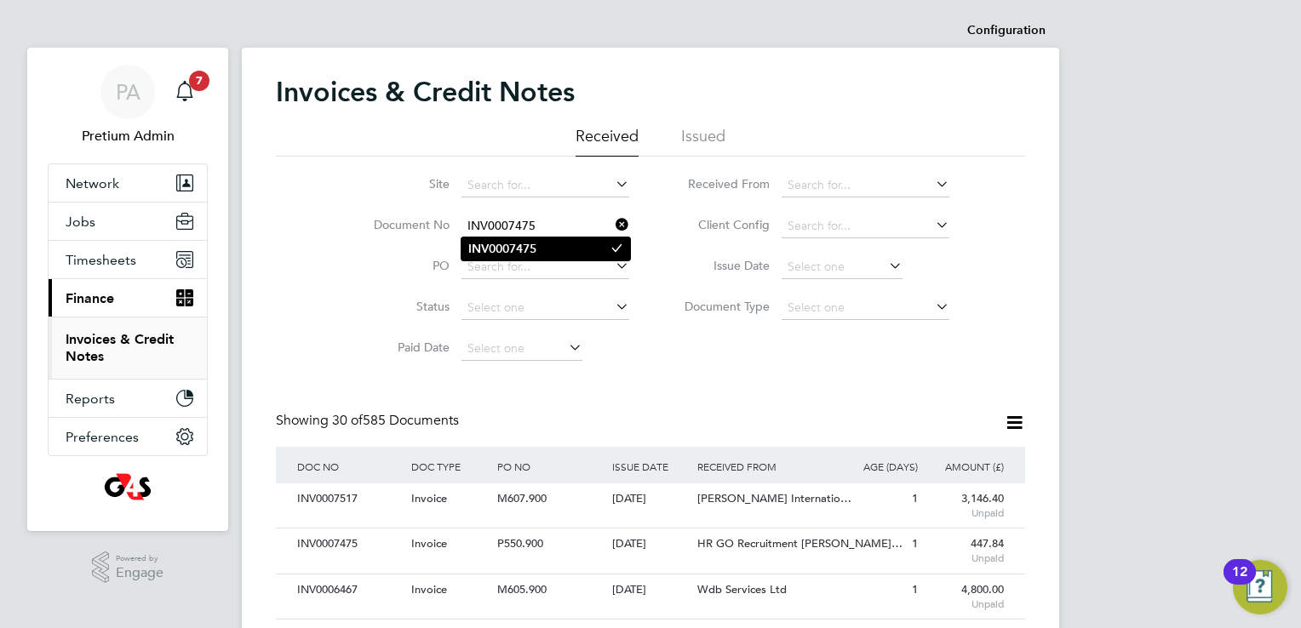
type input "INV0007475"
click at [555, 245] on li "INV0007475" at bounding box center [545, 249] width 169 height 23
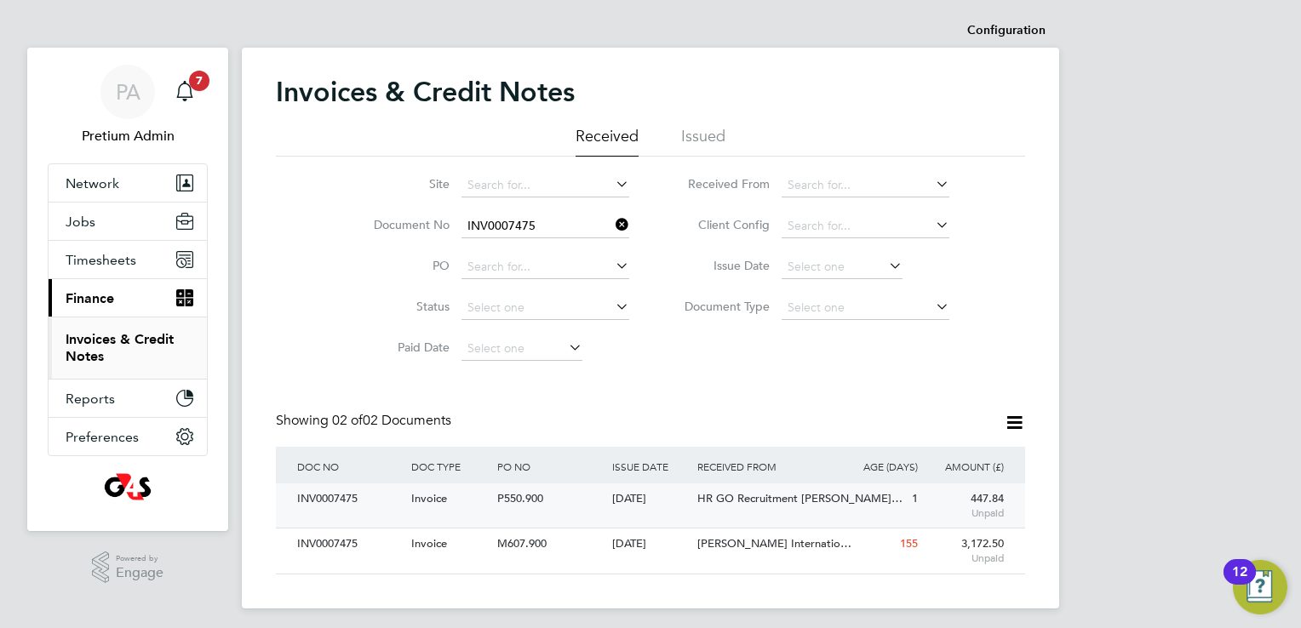
click at [670, 516] on div "INV0007475 Invoice P550.900 [DATE] G4S Corporate Services Limited HR GO Recruit…" at bounding box center [650, 506] width 749 height 44
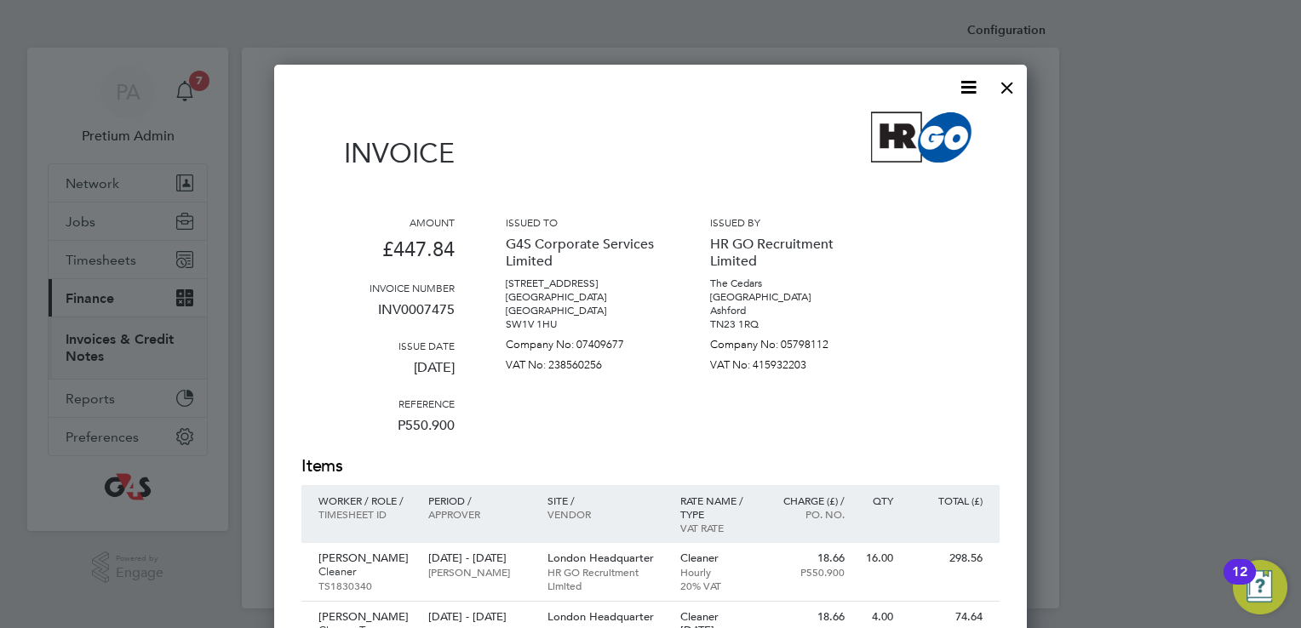
click at [966, 84] on icon at bounding box center [968, 87] width 21 height 21
click at [954, 119] on li "Download Invoice" at bounding box center [917, 128] width 118 height 24
click at [1012, 91] on div at bounding box center [1007, 83] width 31 height 31
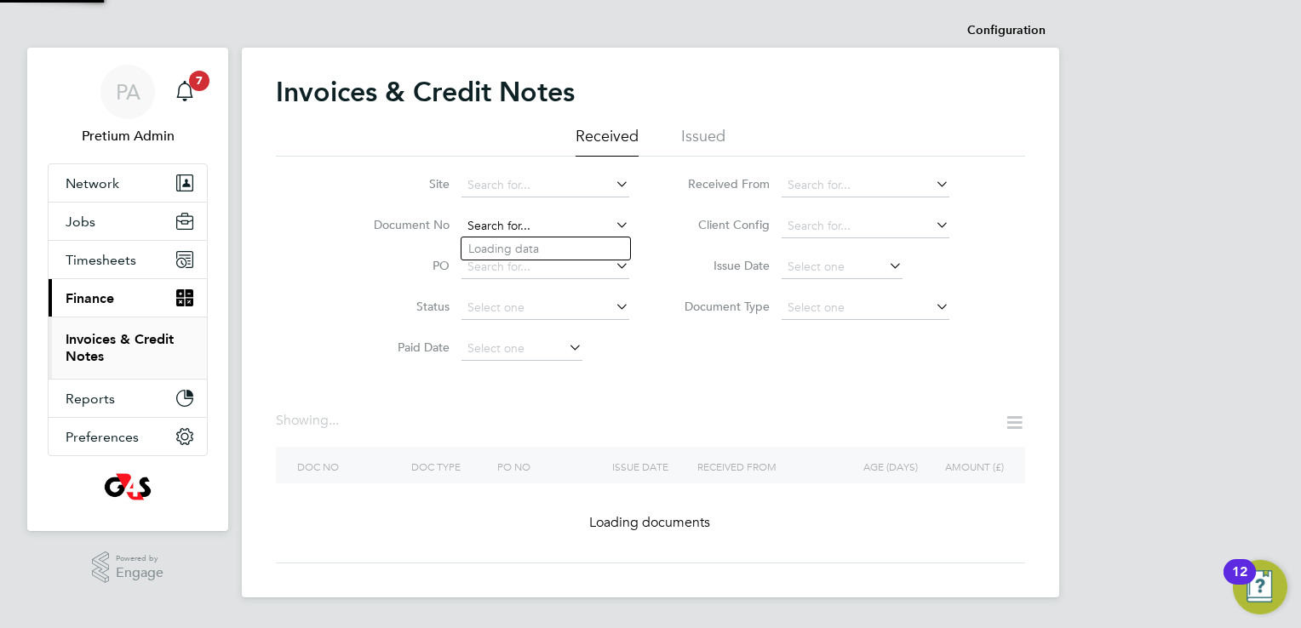
click at [581, 232] on input at bounding box center [545, 227] width 168 height 24
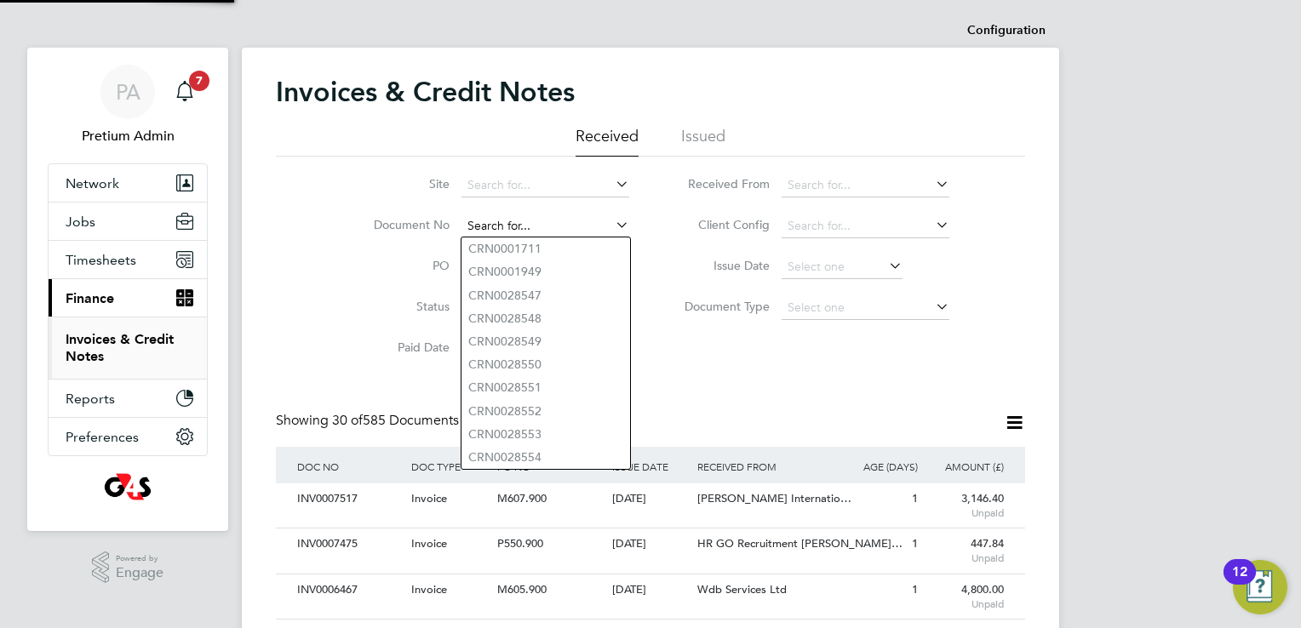
paste input "INV0006467"
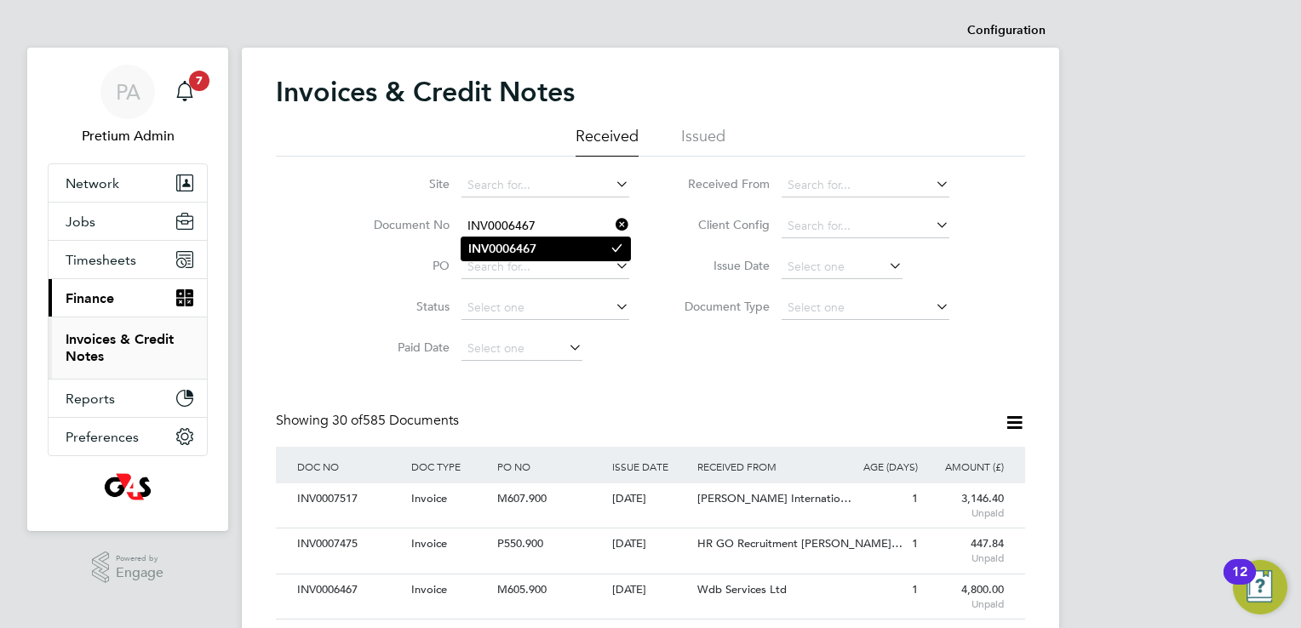
type input "INV0006467"
click at [555, 244] on li "INV0006467" at bounding box center [545, 249] width 169 height 23
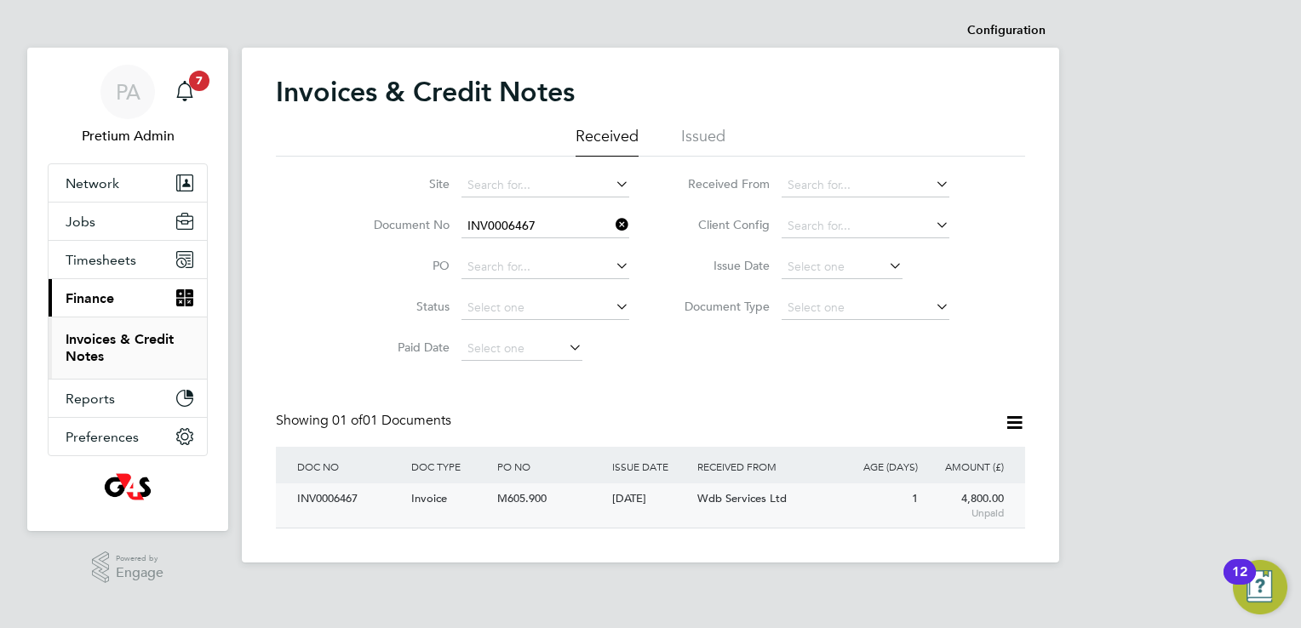
click at [616, 511] on div "[DATE]" at bounding box center [651, 500] width 86 height 32
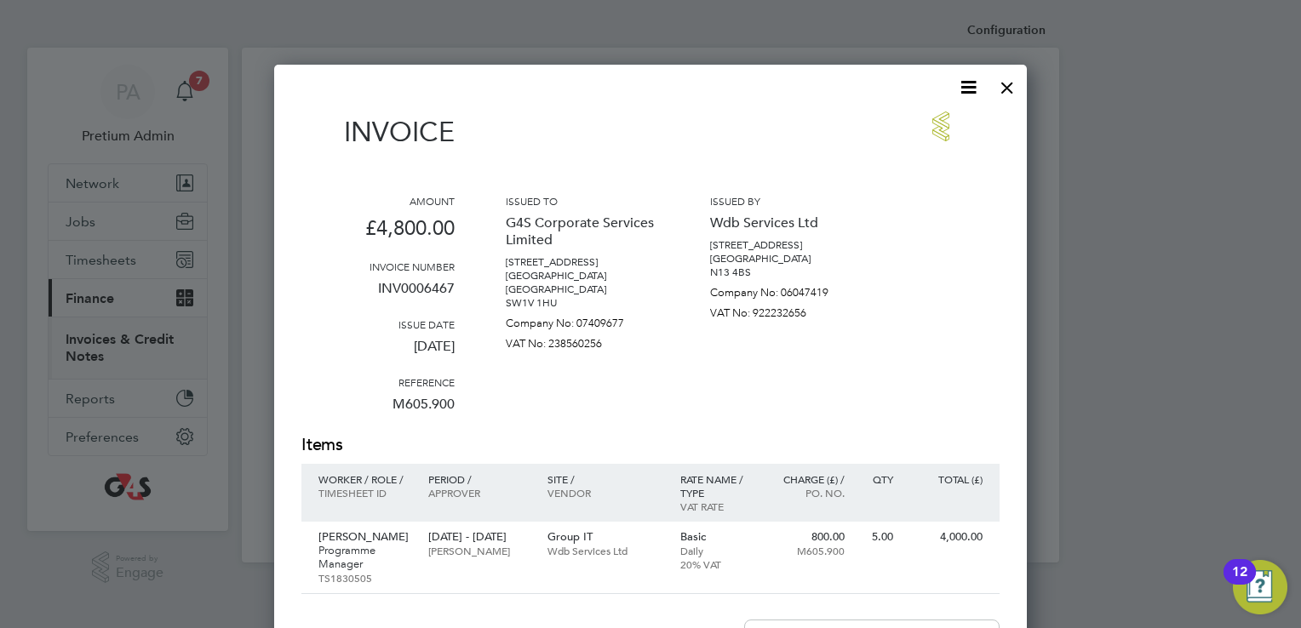
click at [972, 86] on icon at bounding box center [968, 87] width 21 height 21
click at [961, 126] on li "Download Invoice" at bounding box center [917, 128] width 118 height 24
